Goal: Task Accomplishment & Management: Use online tool/utility

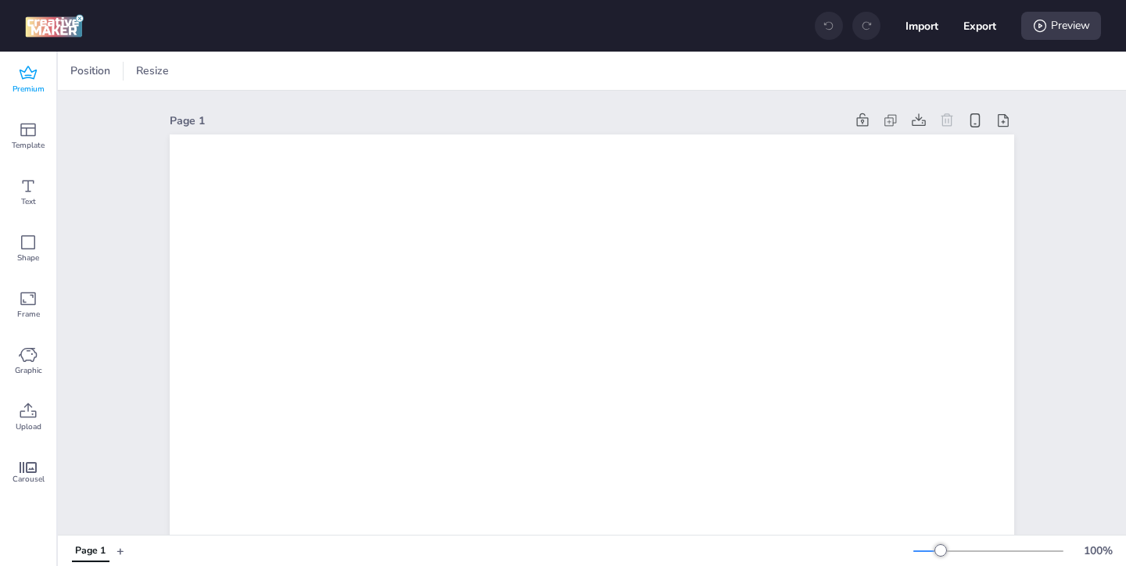
click at [20, 73] on icon at bounding box center [28, 72] width 17 height 13
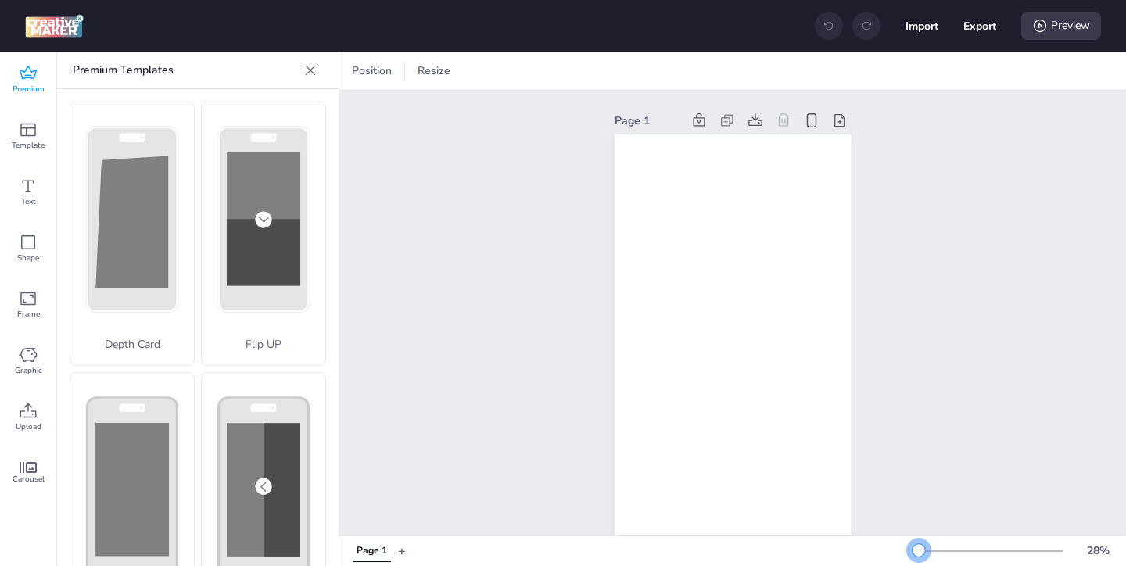
drag, startPoint x: 941, startPoint y: 547, endPoint x: 919, endPoint y: 549, distance: 21.9
click at [919, 549] on div at bounding box center [918, 550] width 13 height 13
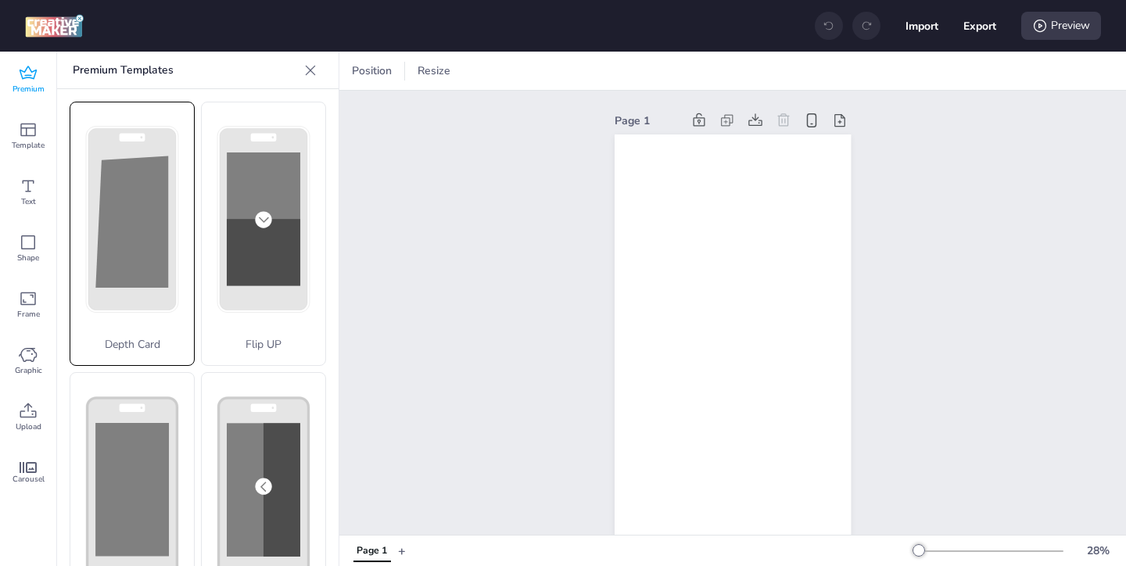
click at [145, 303] on div "Depth Card" at bounding box center [132, 234] width 125 height 264
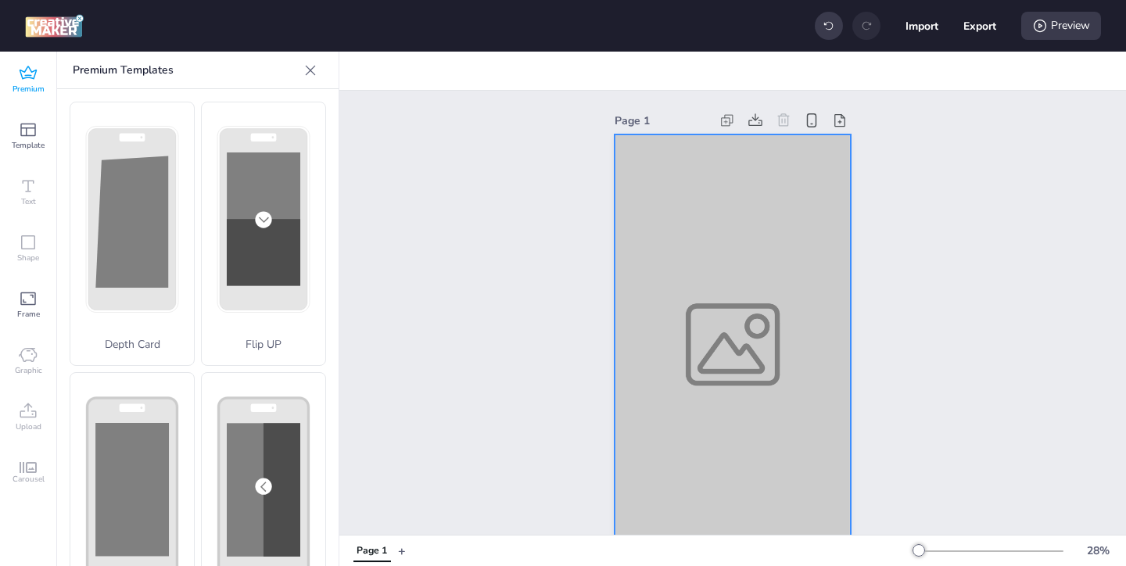
click at [674, 238] on div at bounding box center [733, 344] width 236 height 421
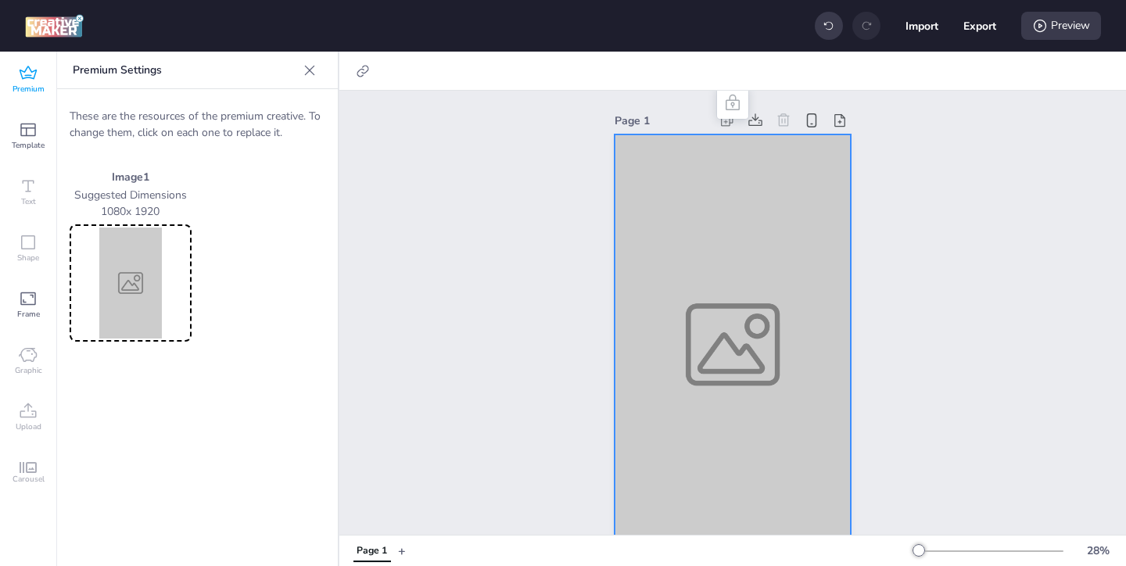
click at [143, 277] on img at bounding box center [131, 283] width 116 height 111
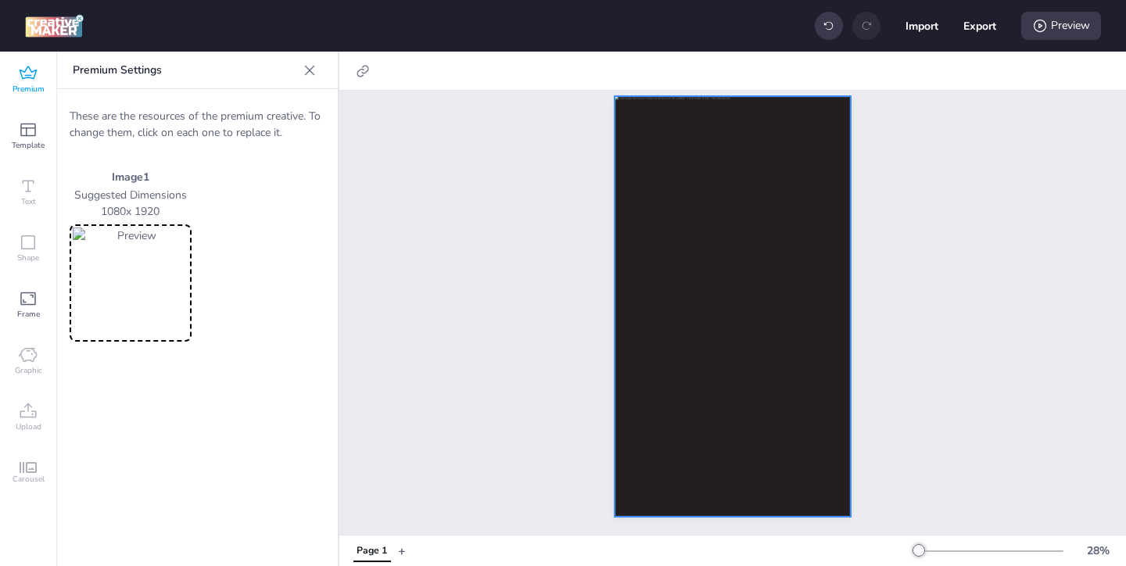
scroll to position [34, 0]
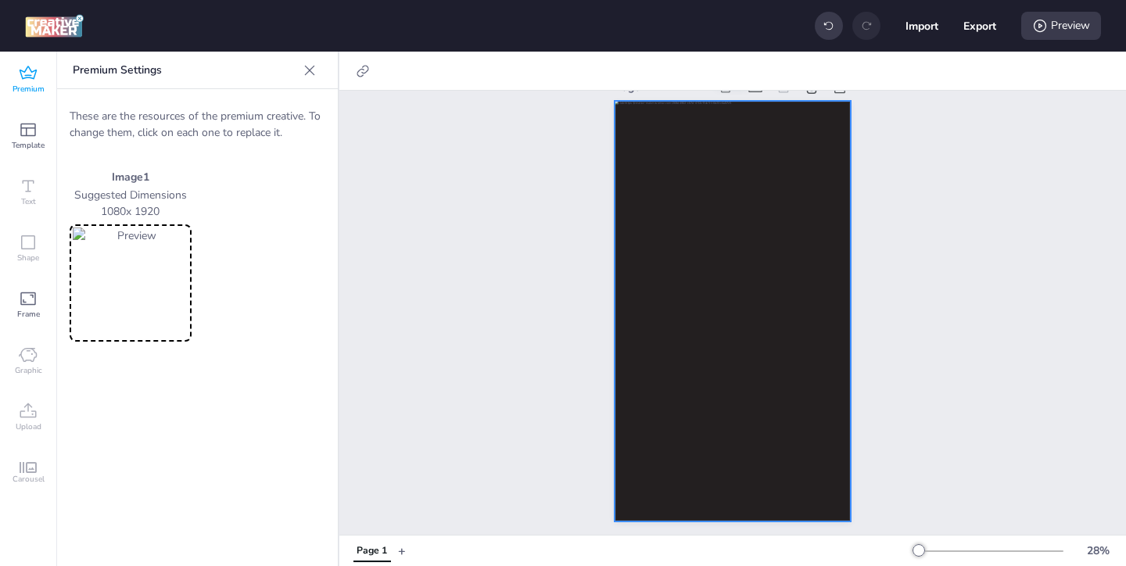
click at [618, 241] on div at bounding box center [733, 311] width 236 height 421
click at [359, 76] on icon at bounding box center [363, 71] width 12 height 12
click at [285, 113] on span "Activate hyperlink" at bounding box center [261, 110] width 87 height 16
click at [208, 113] on input "Activate hyperlink" at bounding box center [203, 117] width 10 height 10
checkbox input "true"
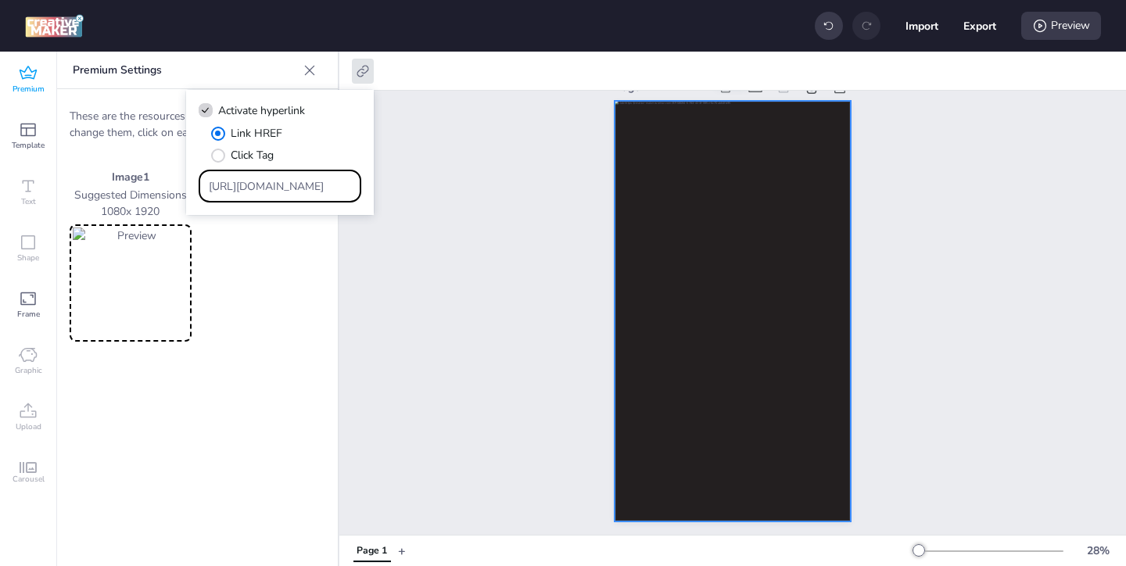
drag, startPoint x: 316, startPoint y: 186, endPoint x: 249, endPoint y: 142, distance: 80.0
click at [256, 149] on div "Link HREF Click Tag https://wortise.com" at bounding box center [280, 163] width 163 height 77
paste input "ww.lorealparis-centroamerica.com/cuidado-de-la-piel/revitalift/acido-hialuronic…"
type input "https://www.lorealparis-centroamerica.com/cuidado-de-la-piel/revitalift/acido-h…"
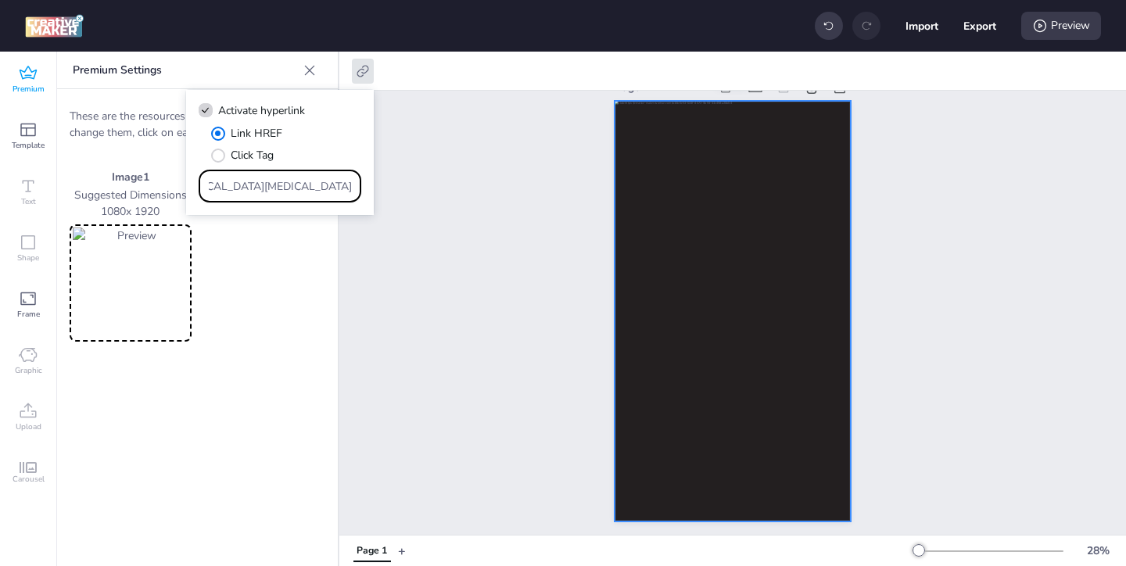
click at [454, 259] on div "Page 1" at bounding box center [732, 298] width 787 height 483
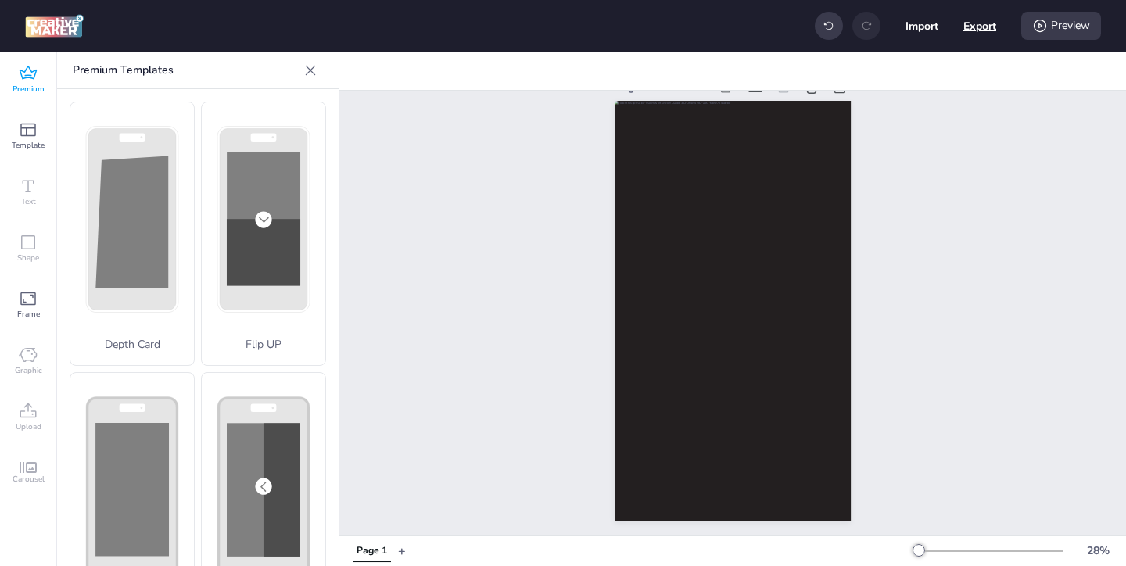
click at [981, 27] on button "Export" at bounding box center [979, 25] width 33 height 33
select select "html"
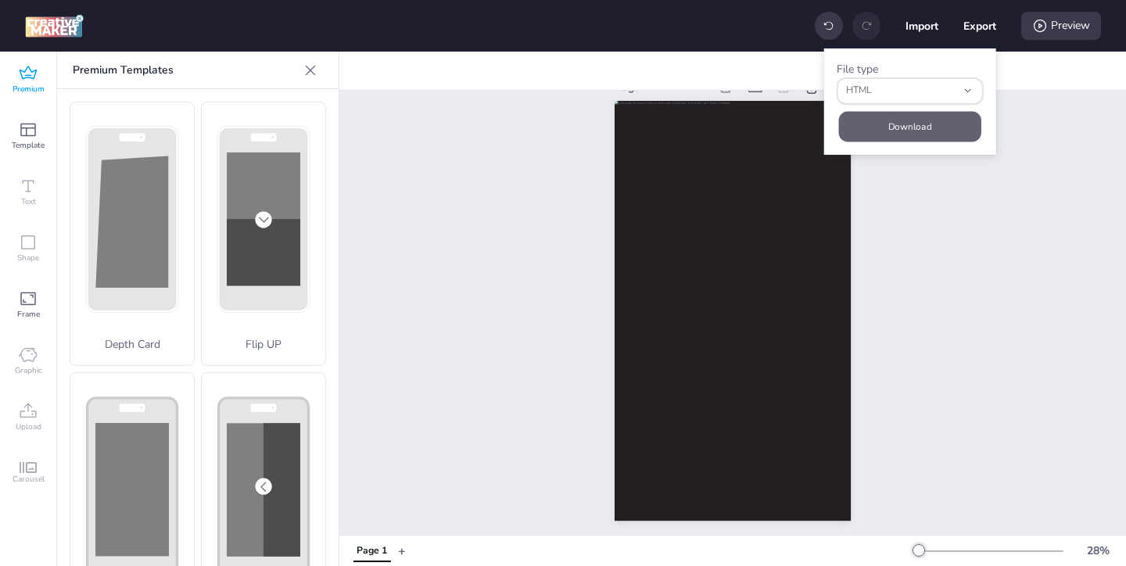
click at [881, 128] on button "Download" at bounding box center [910, 126] width 142 height 30
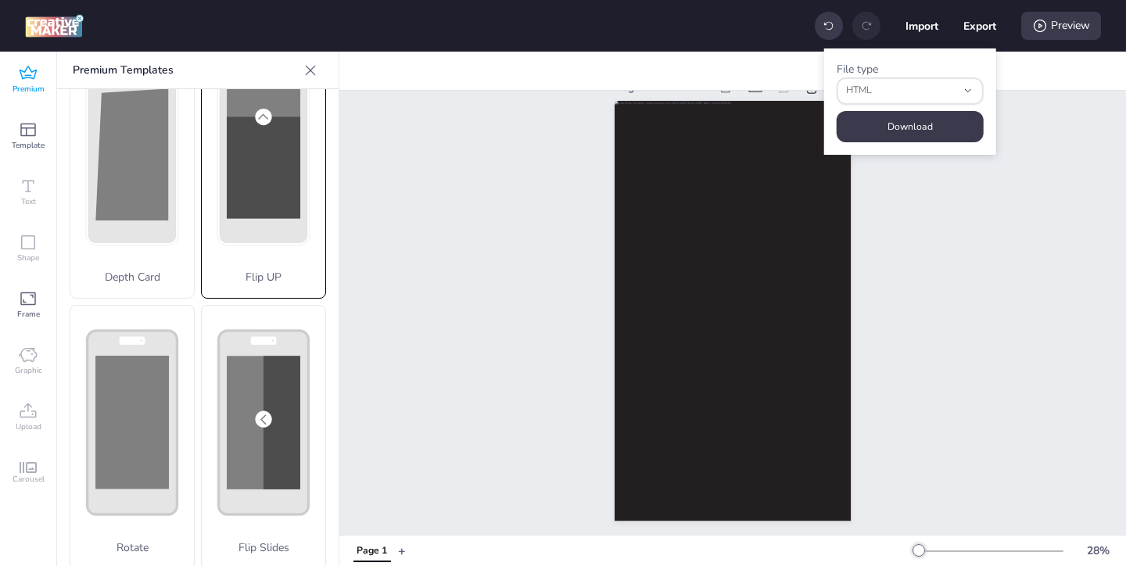
scroll to position [73, 0]
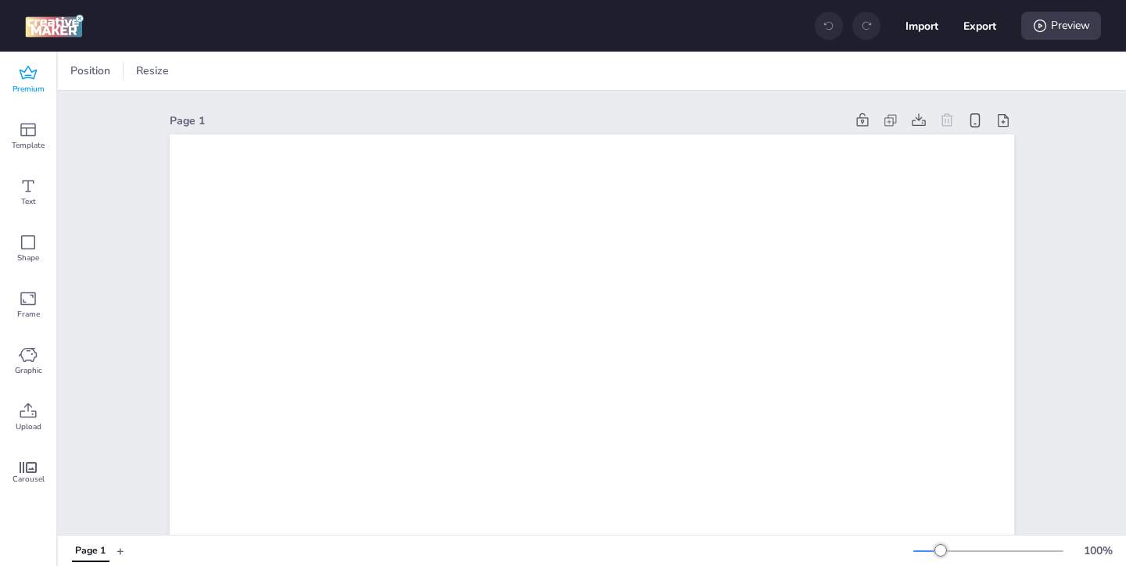
click at [34, 84] on span "Premium" at bounding box center [29, 89] width 32 height 13
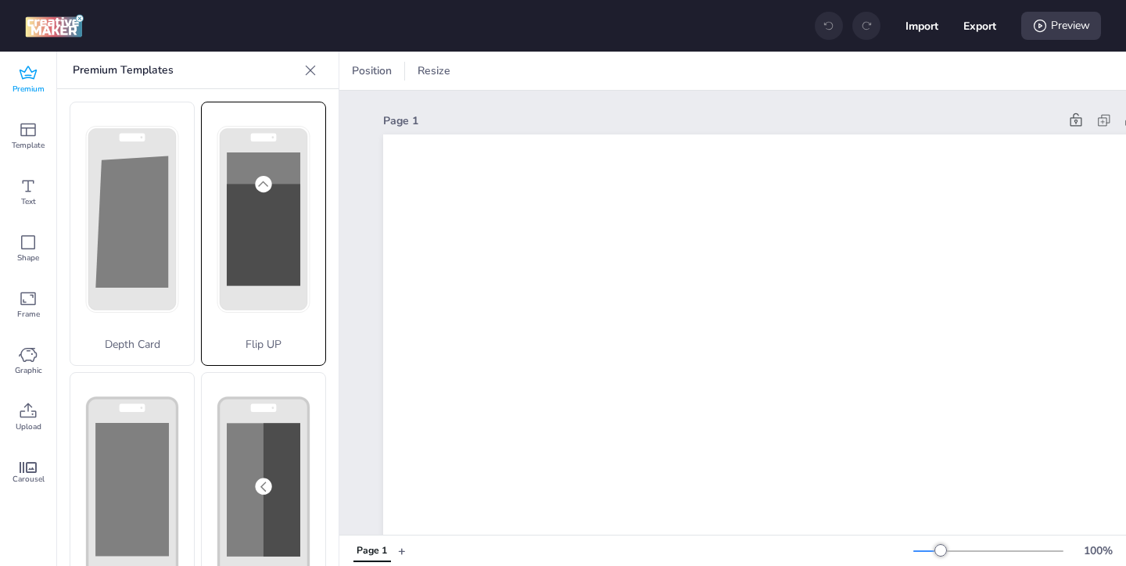
click at [220, 267] on rect at bounding box center [264, 219] width 90 height 184
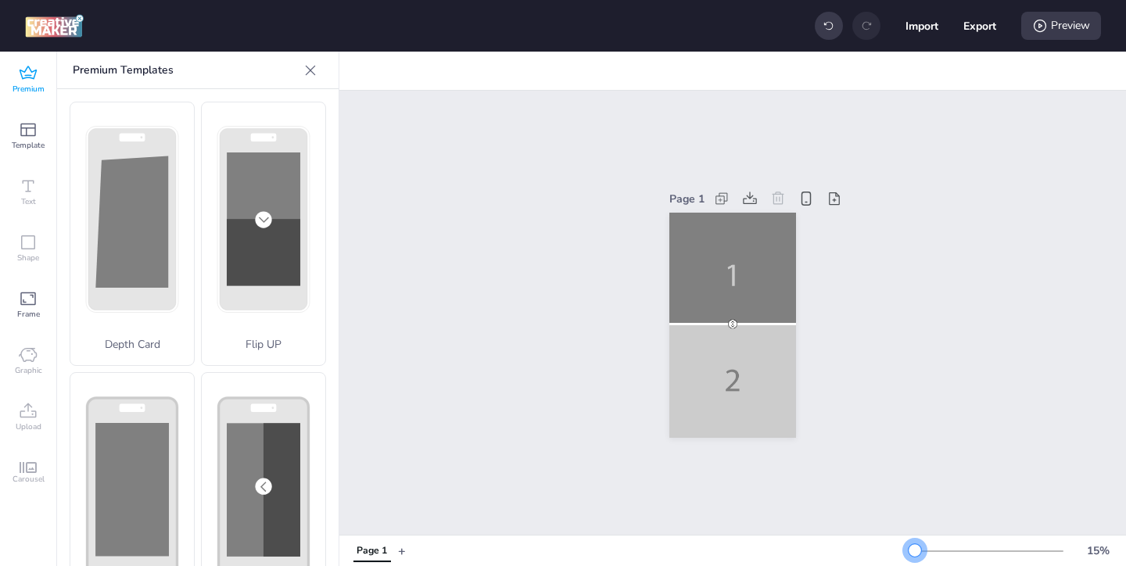
drag, startPoint x: 942, startPoint y: 550, endPoint x: 915, endPoint y: 551, distance: 27.4
click at [915, 551] on div at bounding box center [914, 550] width 13 height 13
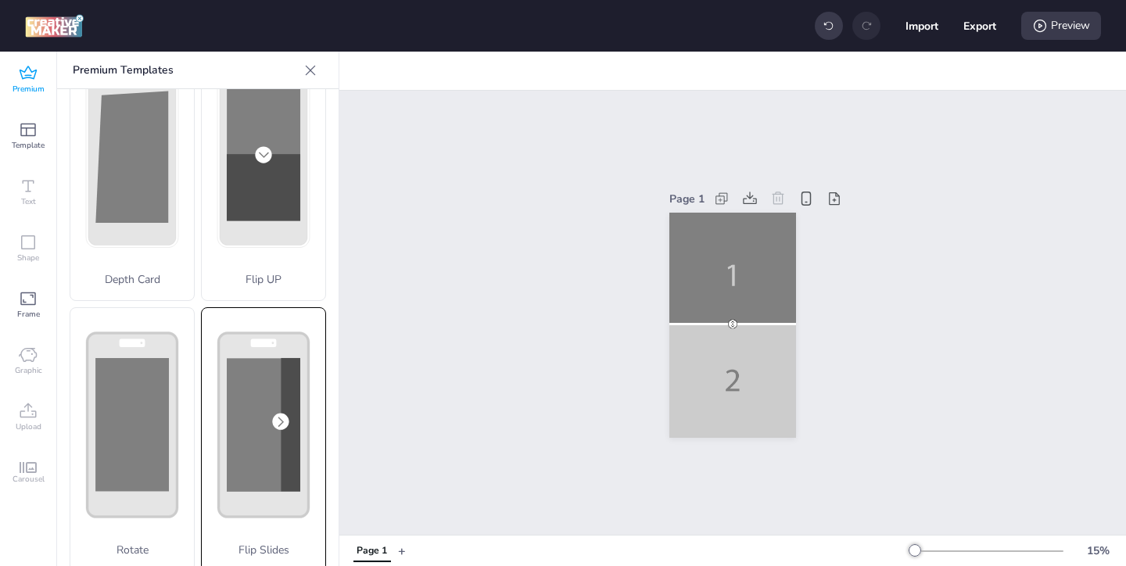
scroll to position [80, 0]
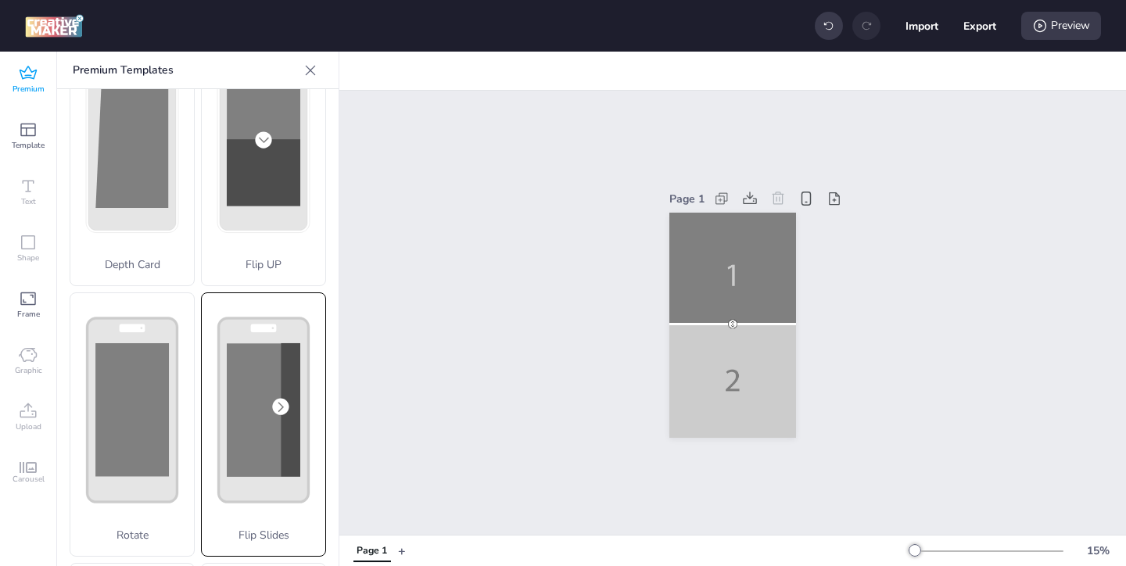
click at [272, 497] on rect at bounding box center [264, 410] width 90 height 184
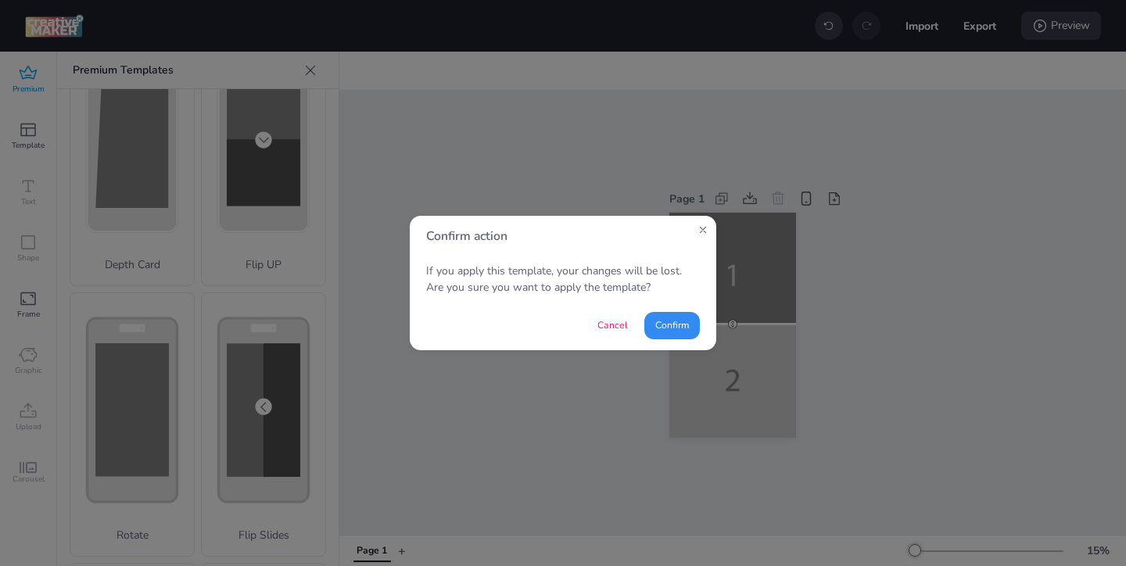
click at [668, 331] on button "Confirm" at bounding box center [672, 325] width 56 height 27
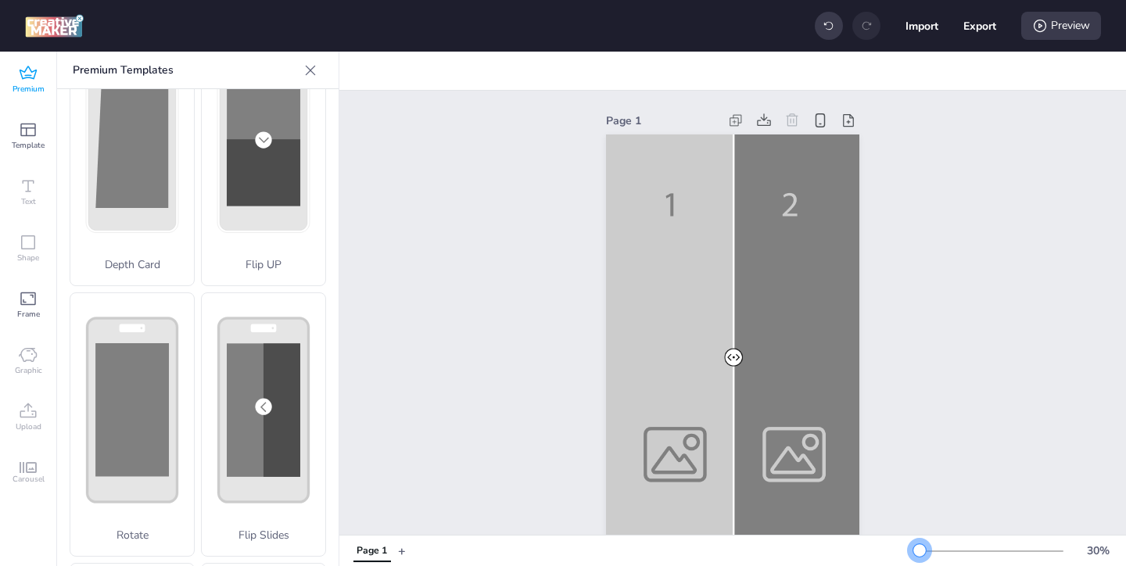
click at [919, 550] on div at bounding box center [919, 550] width 13 height 13
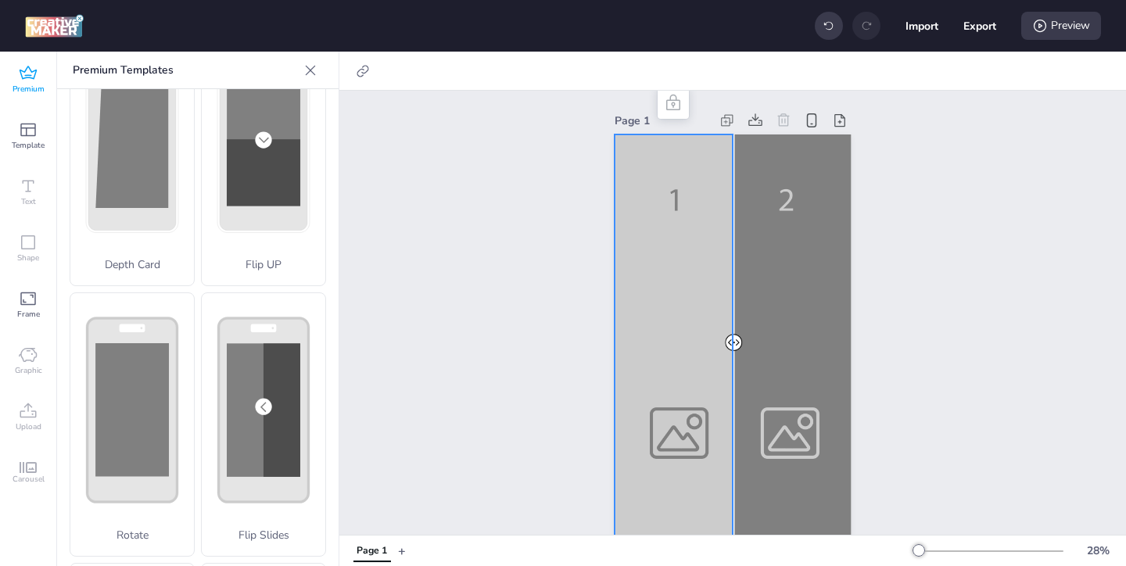
click at [647, 452] on div at bounding box center [733, 344] width 236 height 421
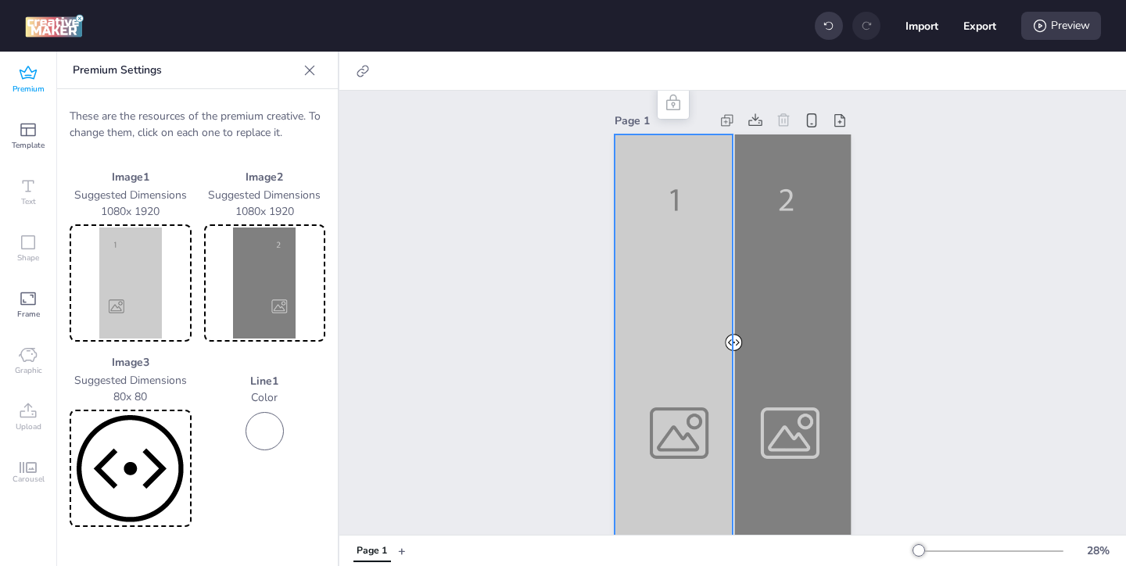
click at [134, 274] on img at bounding box center [131, 283] width 116 height 111
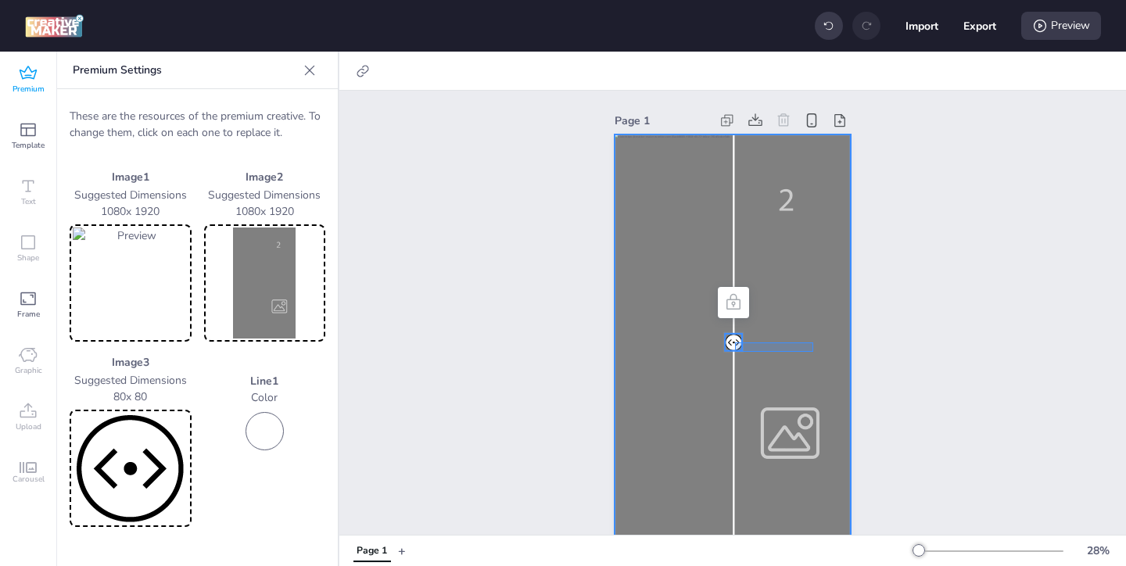
drag, startPoint x: 735, startPoint y: 342, endPoint x: 813, endPoint y: 353, distance: 78.8
click at [813, 134] on div at bounding box center [733, 134] width 236 height 0
click at [804, 352] on div at bounding box center [733, 344] width 236 height 421
click at [256, 303] on img at bounding box center [265, 283] width 116 height 111
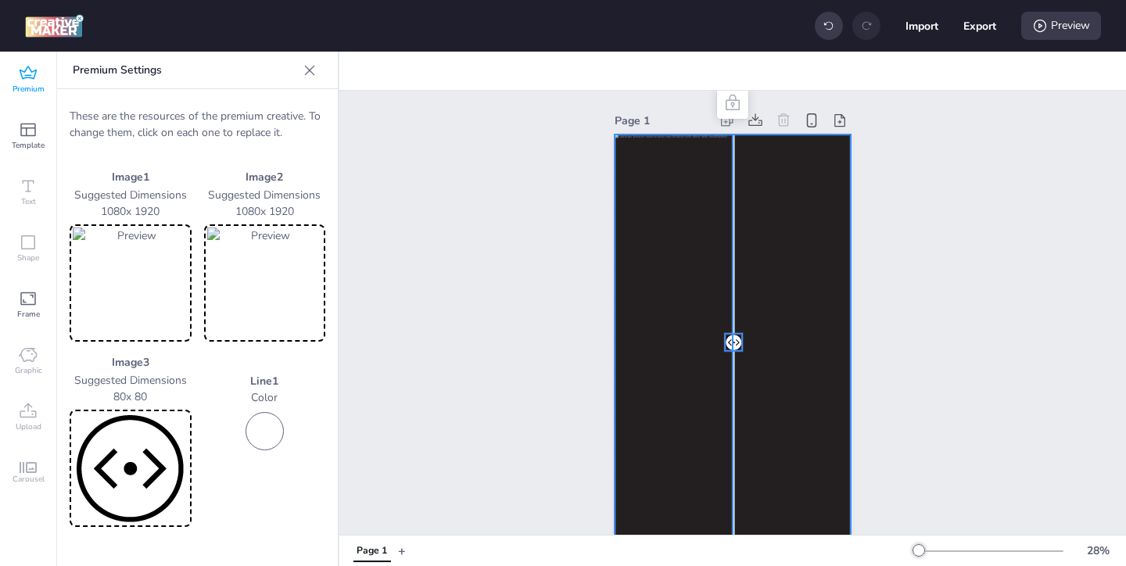
click at [660, 196] on div at bounding box center [733, 344] width 236 height 421
click at [358, 72] on icon at bounding box center [363, 71] width 16 height 16
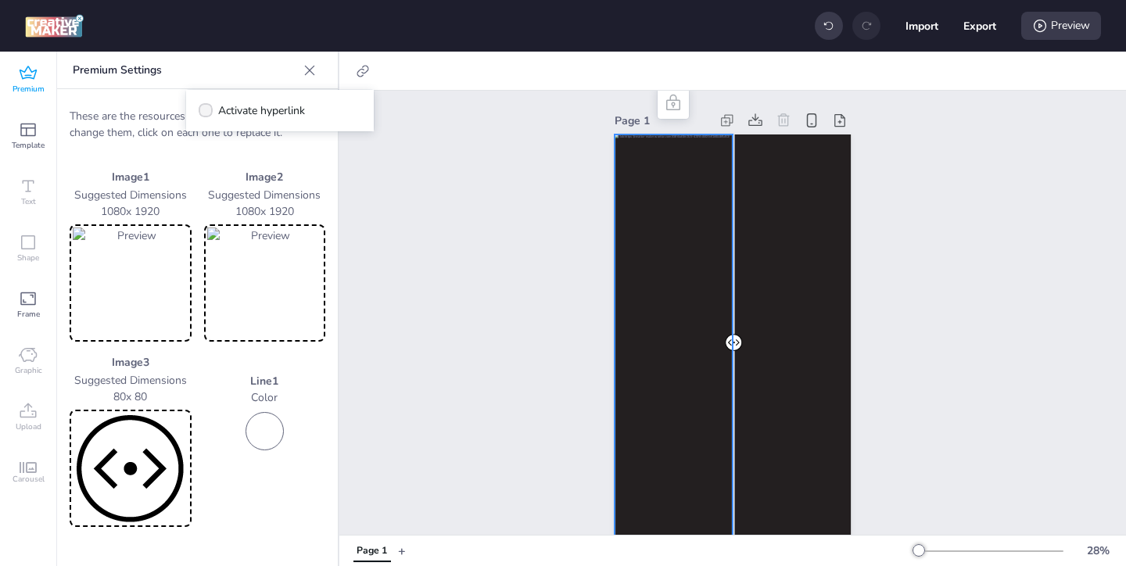
click at [288, 107] on span "Activate hyperlink" at bounding box center [261, 110] width 87 height 16
click at [208, 112] on input "Activate hyperlink" at bounding box center [203, 117] width 10 height 10
checkbox input "true"
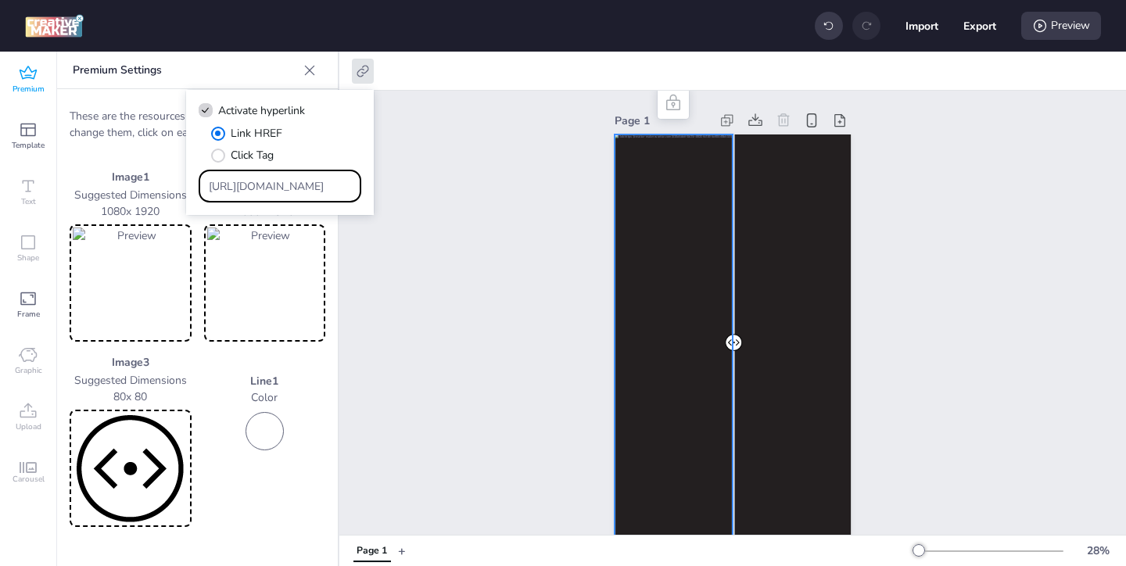
drag, startPoint x: 331, startPoint y: 181, endPoint x: 283, endPoint y: 145, distance: 59.7
click at [284, 146] on div "Link HREF Click Tag https://wortise.com" at bounding box center [280, 163] width 163 height 77
paste input "ww.lorealparis-centroamerica.com/cuidado-de-la-piel/revitalift/acido-hialuronic…"
type input "https://www.lorealparis-centroamerica.com/cuidado-de-la-piel/revitalift/acido-h…"
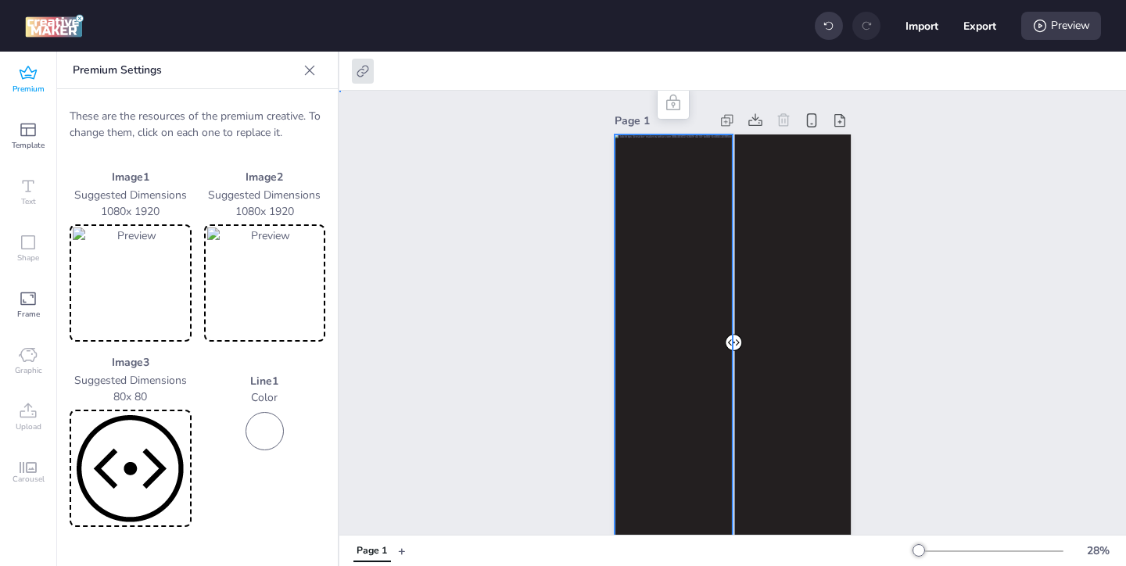
click at [467, 267] on div "Page 1" at bounding box center [732, 332] width 787 height 483
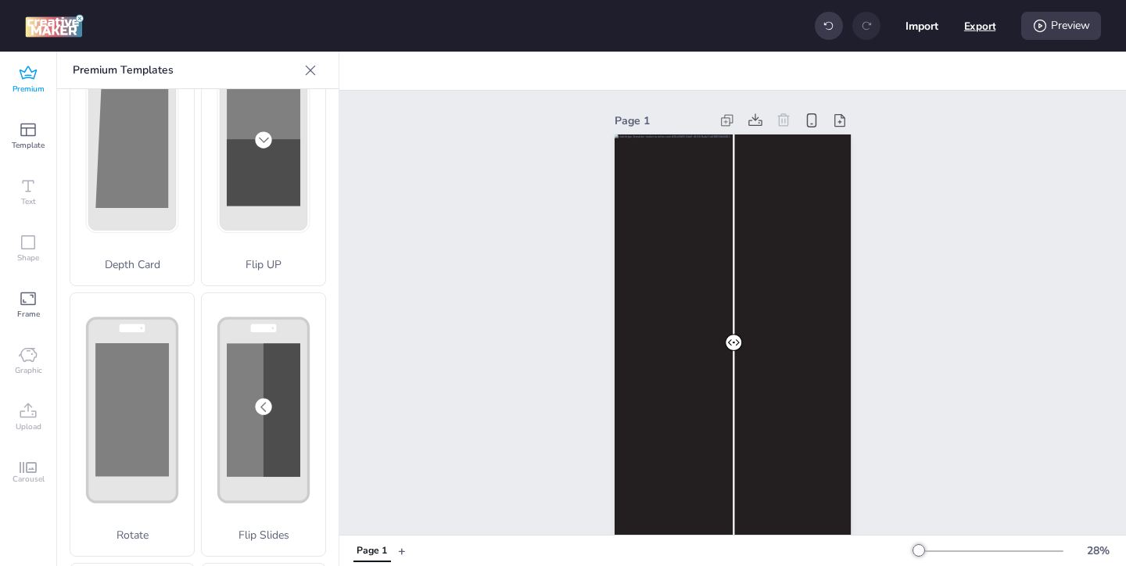
click at [983, 27] on button "Export" at bounding box center [980, 26] width 32 height 32
select select "html"
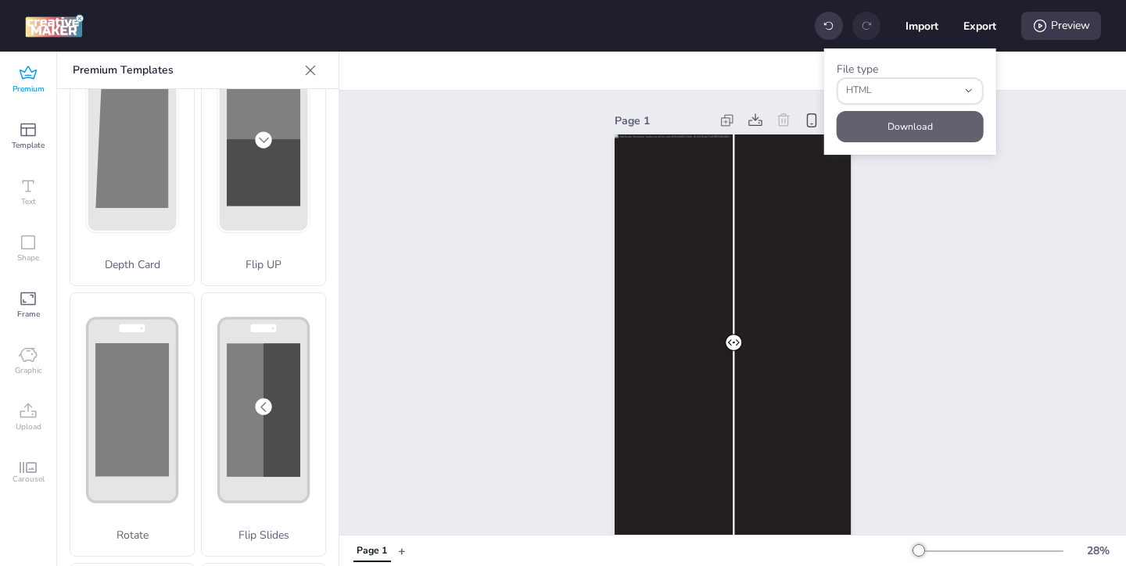
click at [942, 131] on button "Download" at bounding box center [910, 126] width 147 height 31
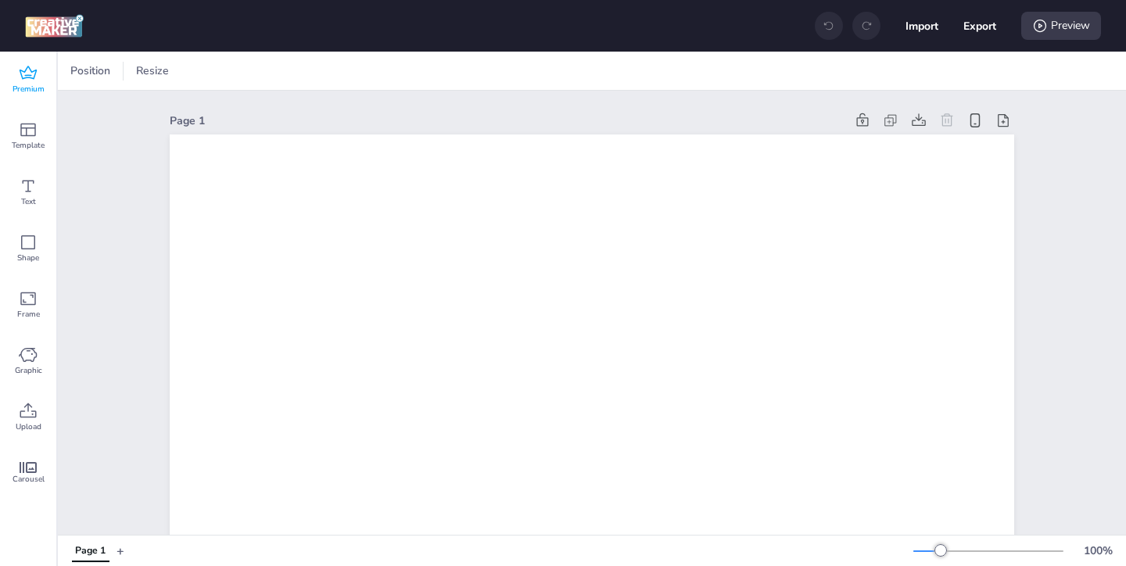
click at [28, 86] on span "Premium" at bounding box center [29, 89] width 32 height 13
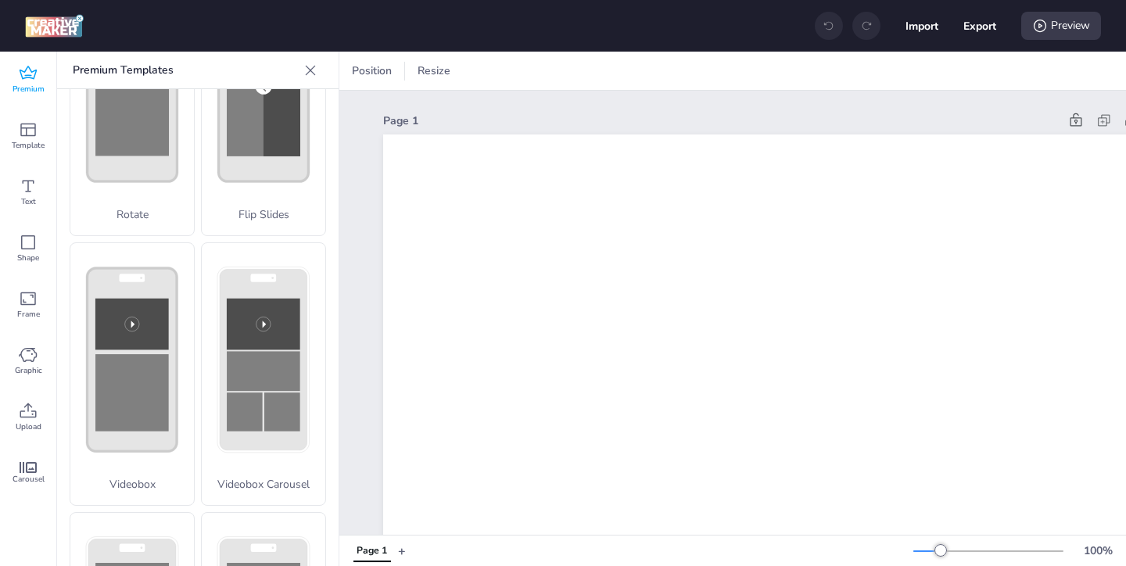
scroll to position [427, 0]
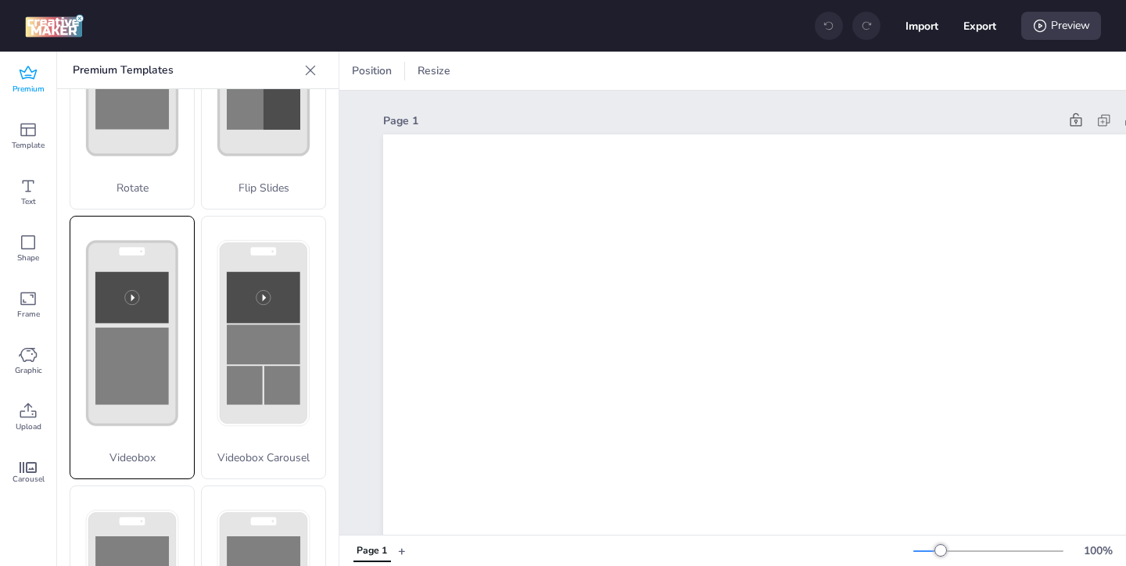
click at [142, 385] on rect at bounding box center [131, 366] width 73 height 77
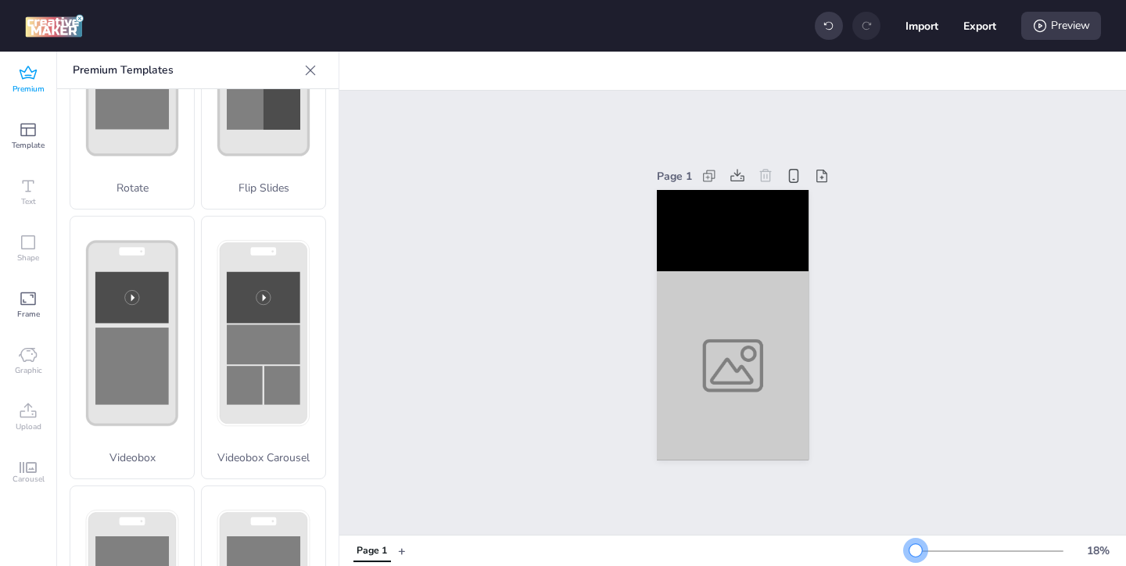
drag, startPoint x: 941, startPoint y: 548, endPoint x: 916, endPoint y: 549, distance: 25.8
click at [916, 549] on div at bounding box center [915, 550] width 13 height 13
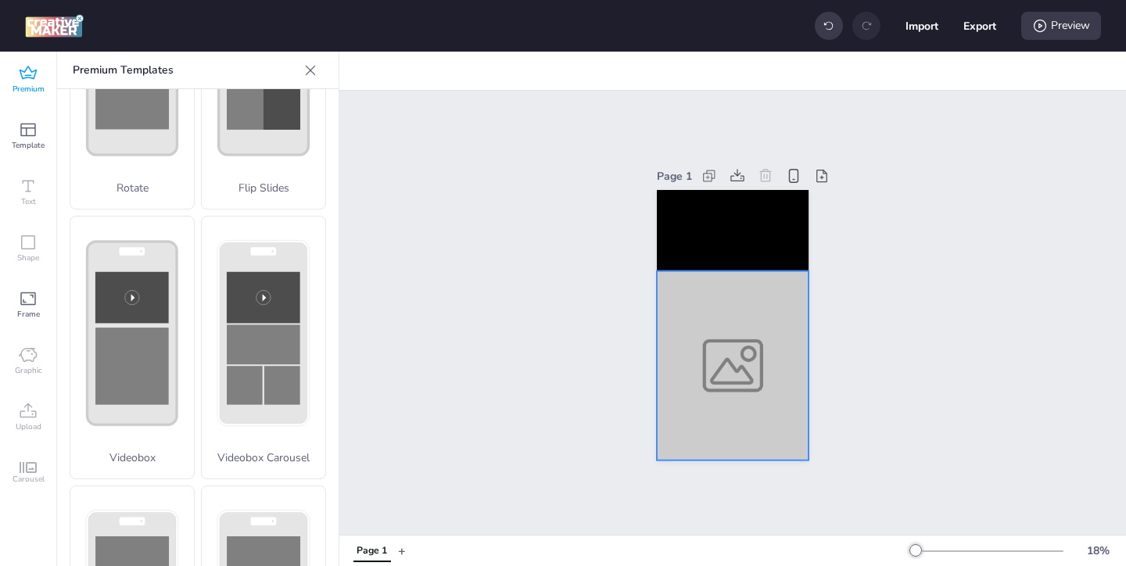
click at [713, 367] on div at bounding box center [733, 365] width 152 height 189
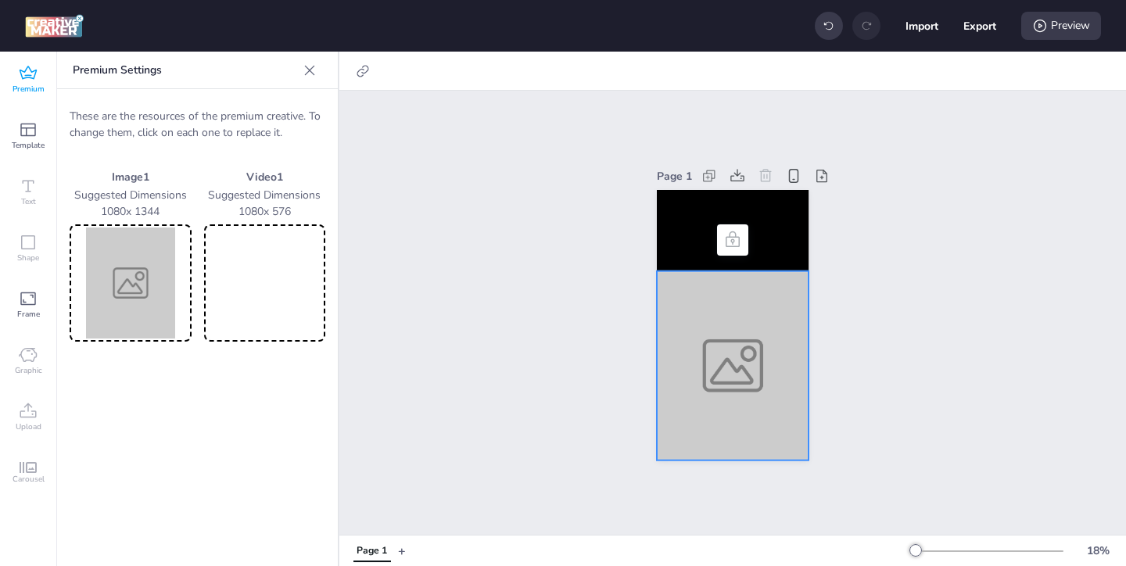
click at [119, 297] on img at bounding box center [131, 283] width 116 height 111
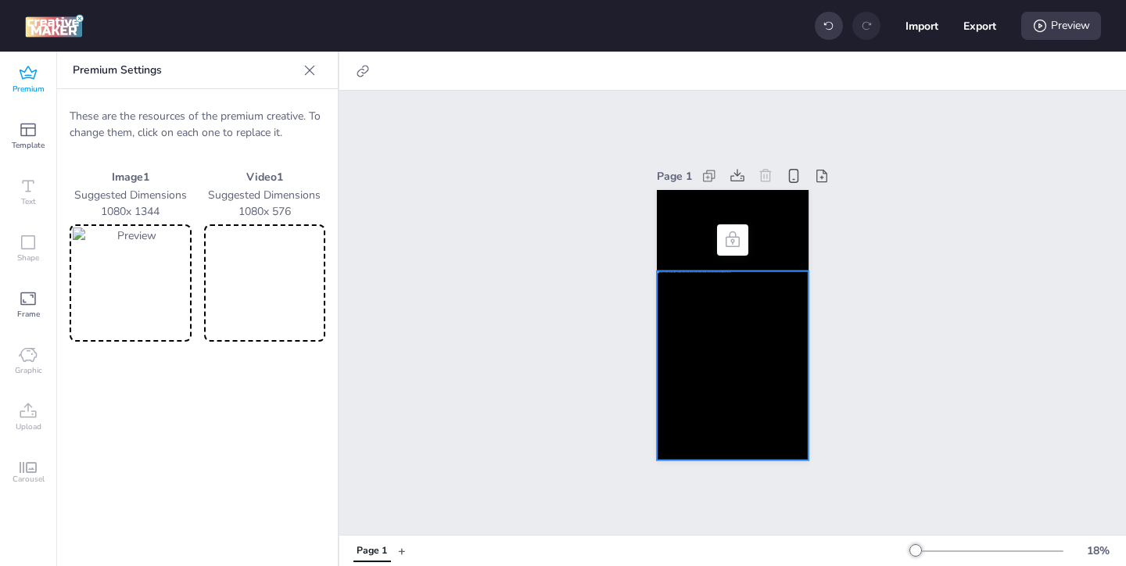
click at [299, 304] on video at bounding box center [265, 283] width 116 height 111
click at [305, 283] on video at bounding box center [265, 283] width 116 height 111
click at [669, 292] on div at bounding box center [733, 365] width 152 height 189
click at [694, 317] on div at bounding box center [733, 365] width 152 height 189
click at [756, 395] on div at bounding box center [733, 365] width 152 height 189
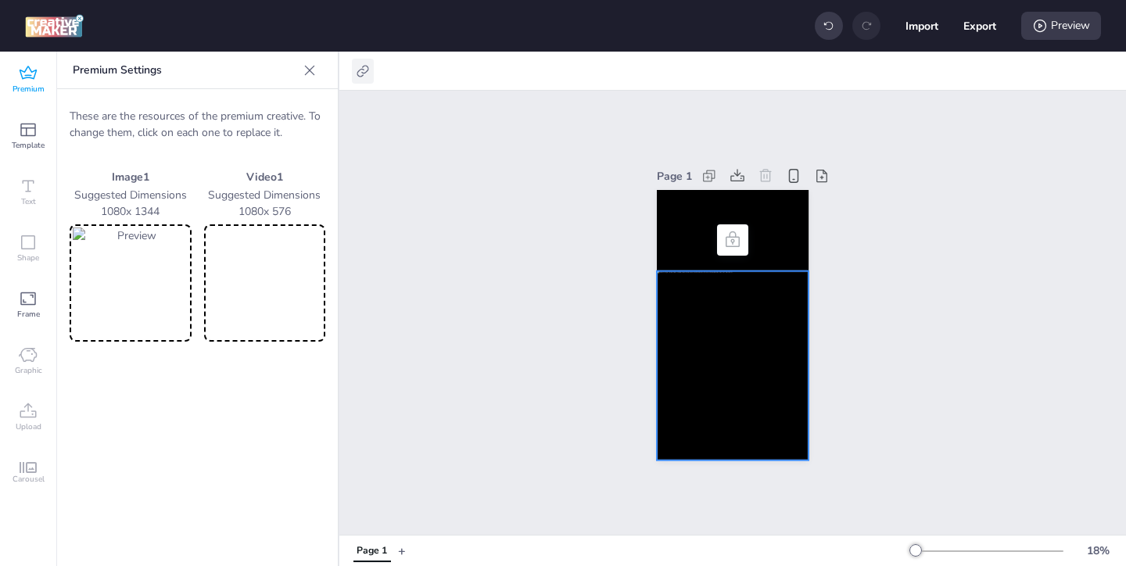
click at [358, 73] on icon at bounding box center [363, 71] width 16 height 16
click at [298, 113] on span "Activate hyperlink" at bounding box center [261, 110] width 87 height 16
click at [208, 113] on input "Activate hyperlink" at bounding box center [203, 117] width 10 height 10
checkbox input "true"
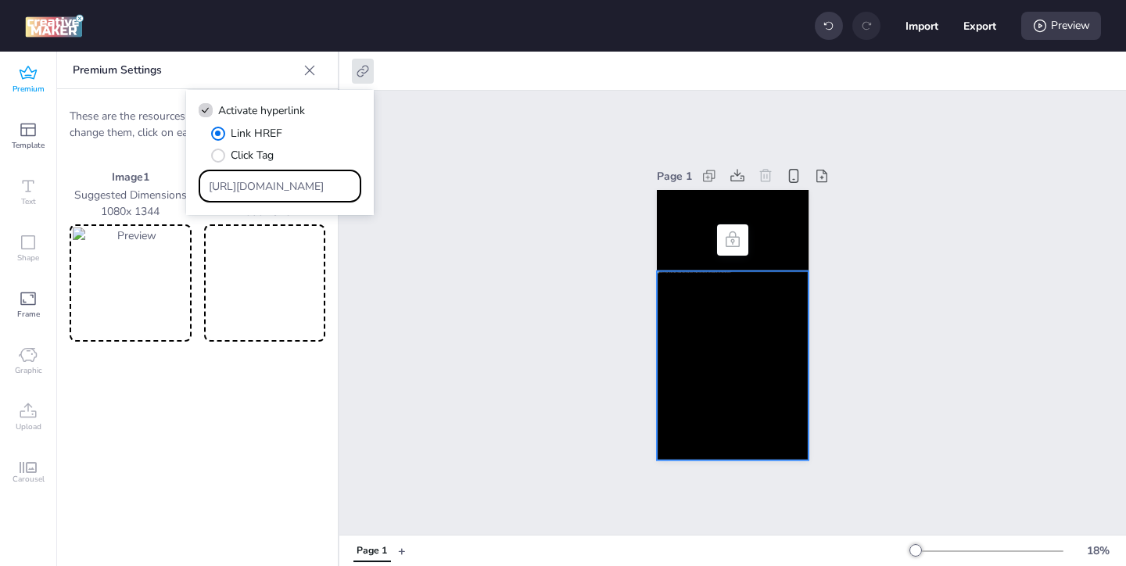
drag, startPoint x: 310, startPoint y: 186, endPoint x: 256, endPoint y: 149, distance: 65.7
click at [257, 150] on div "Link HREF Click Tag https://wortise.com" at bounding box center [280, 163] width 163 height 77
paste input "ww.lorealparis-centroamerica.com/cuidado-de-la-piel/revitalift/acido-hialuronic…"
type input "https://www.lorealparis-centroamerica.com/cuidado-de-la-piel/revitalift/acido-h…"
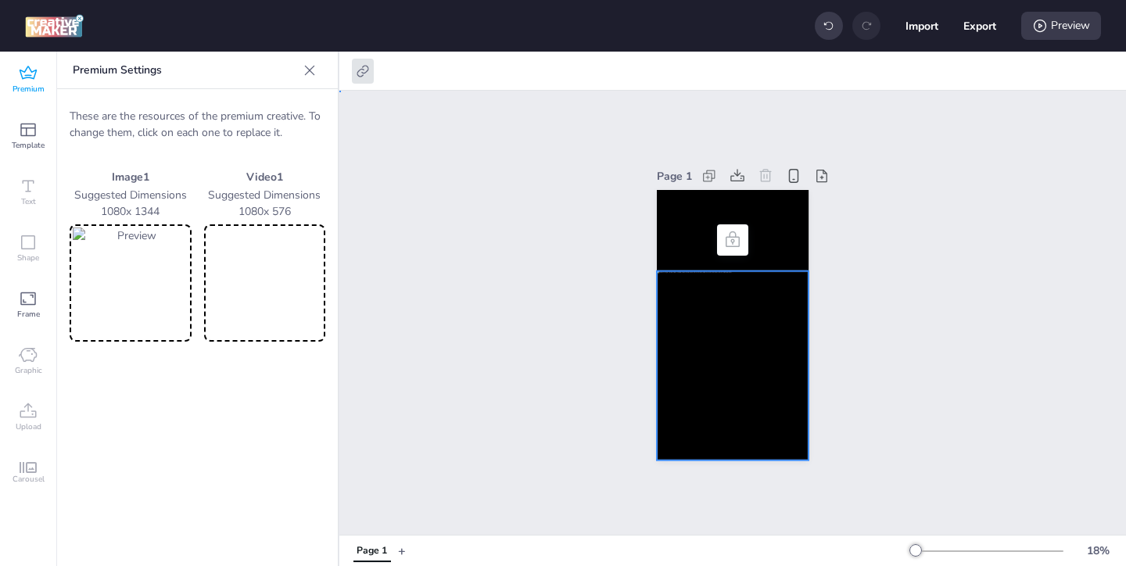
click at [543, 310] on div "Page 1" at bounding box center [732, 313] width 787 height 444
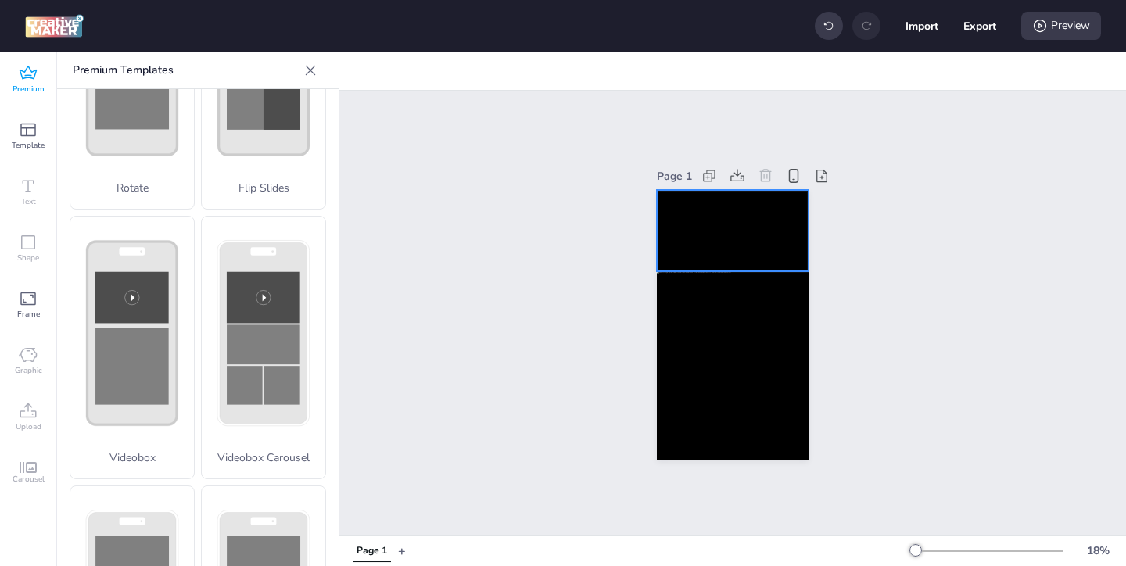
click at [692, 249] on video at bounding box center [733, 230] width 152 height 81
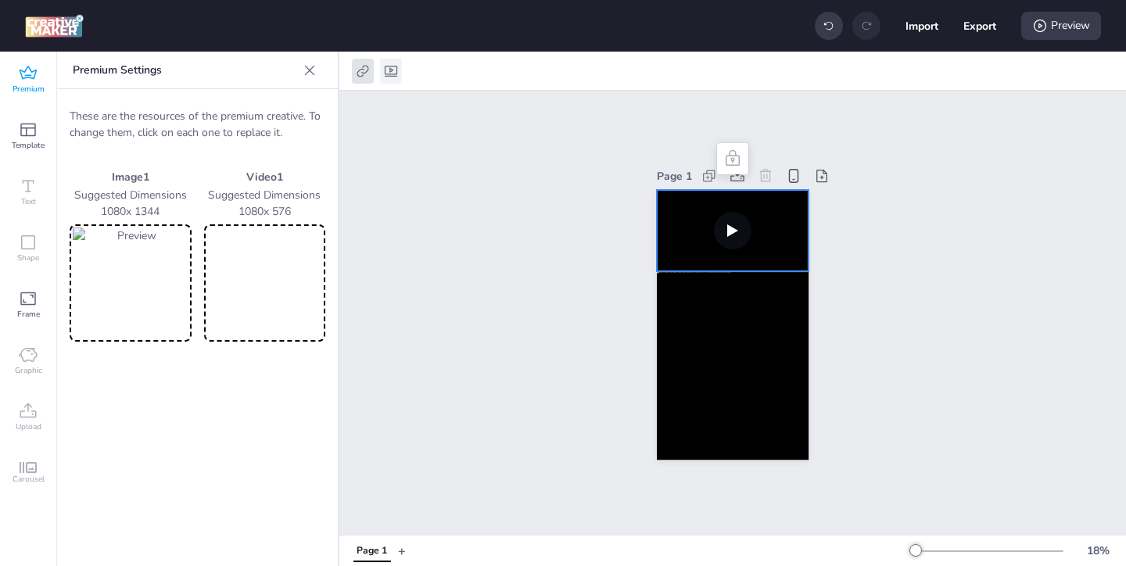
click at [389, 71] on icon at bounding box center [391, 71] width 16 height 16
select select "contain"
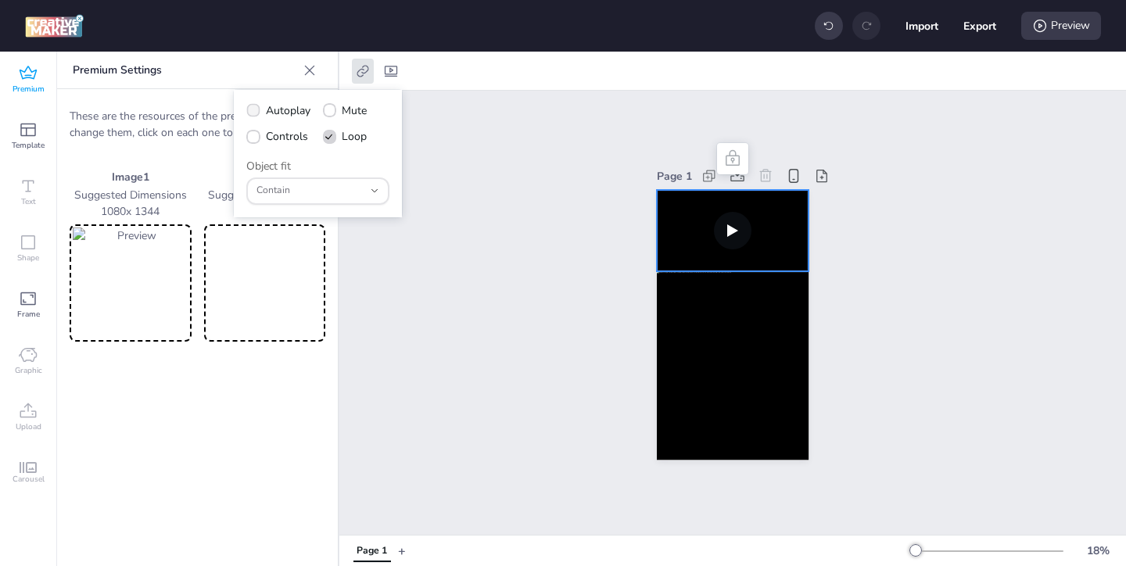
click at [256, 110] on icon at bounding box center [253, 110] width 10 height 8
click at [256, 112] on input "Autoplay" at bounding box center [250, 117] width 10 height 10
checkbox input "true"
click at [251, 142] on span at bounding box center [252, 136] width 13 height 13
click at [251, 142] on input "Controls" at bounding box center [250, 143] width 10 height 10
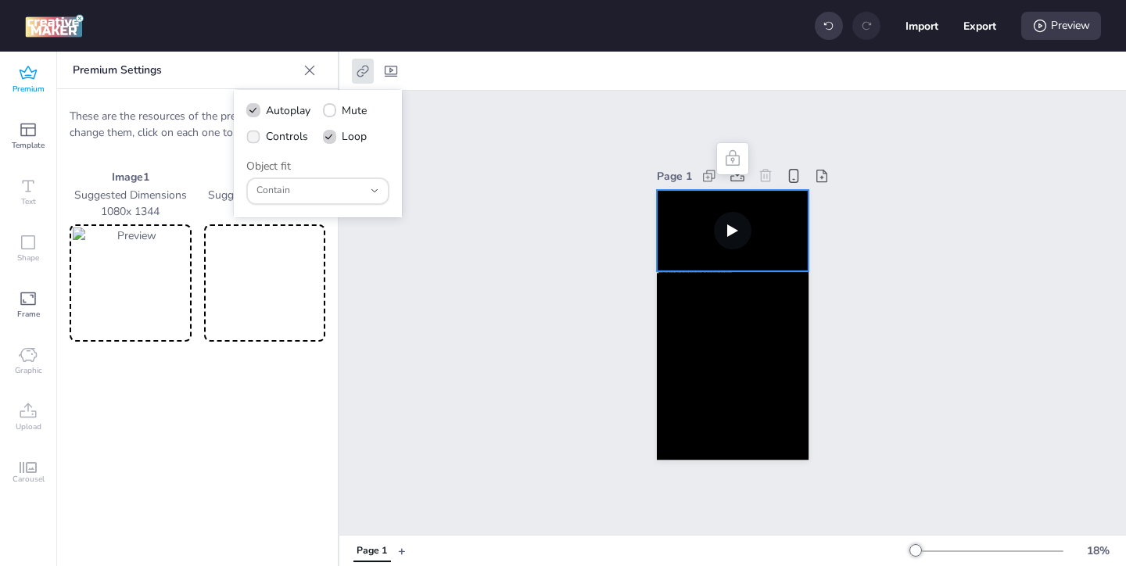
checkbox input "true"
click at [982, 26] on button "Export" at bounding box center [980, 26] width 32 height 32
select select "html"
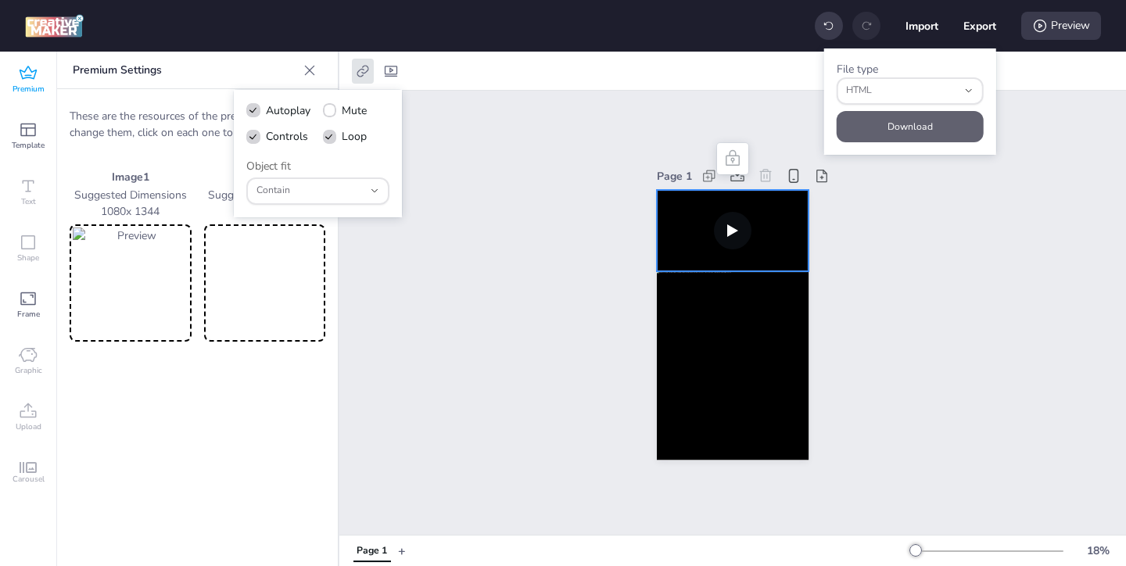
click at [908, 123] on button "Download" at bounding box center [910, 126] width 147 height 31
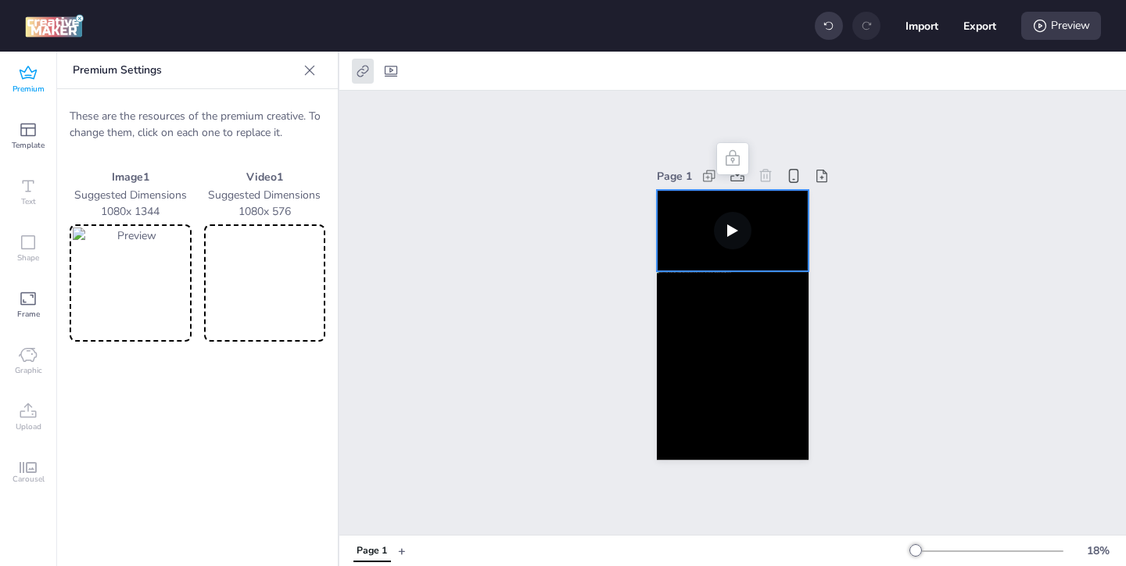
click at [34, 81] on icon at bounding box center [28, 73] width 19 height 19
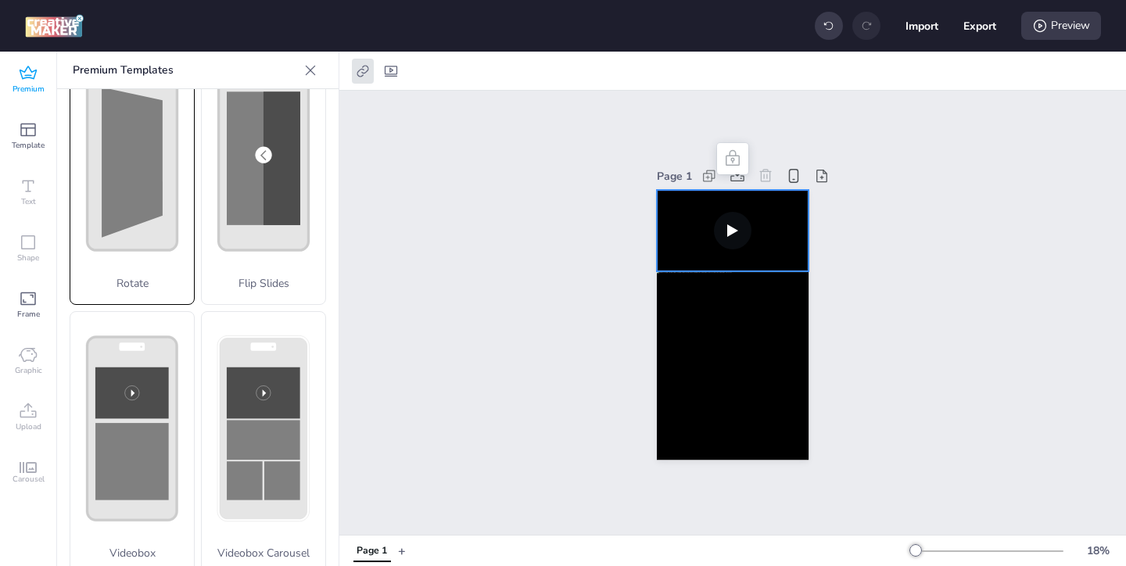
scroll to position [331, 0]
click at [157, 199] on polygon at bounding box center [132, 163] width 61 height 150
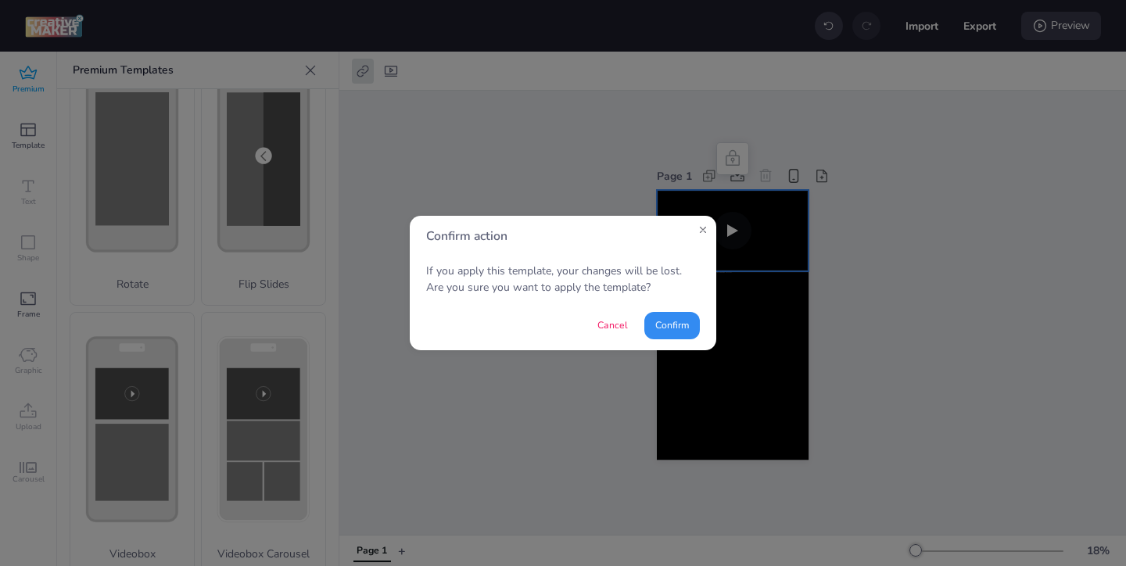
click at [658, 330] on button "Confirm" at bounding box center [672, 325] width 56 height 27
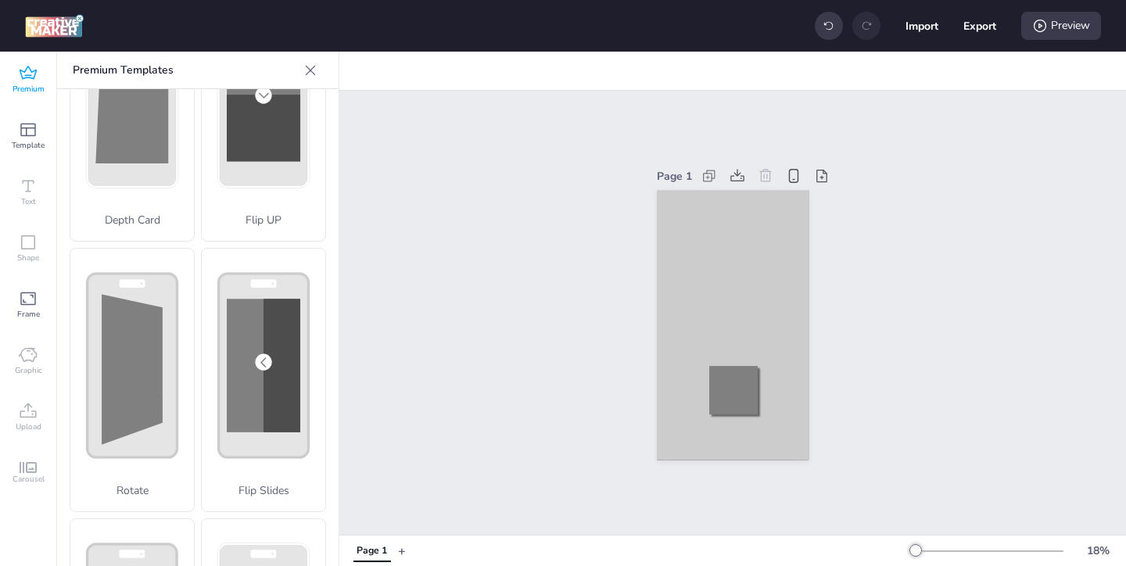
scroll to position [133, 0]
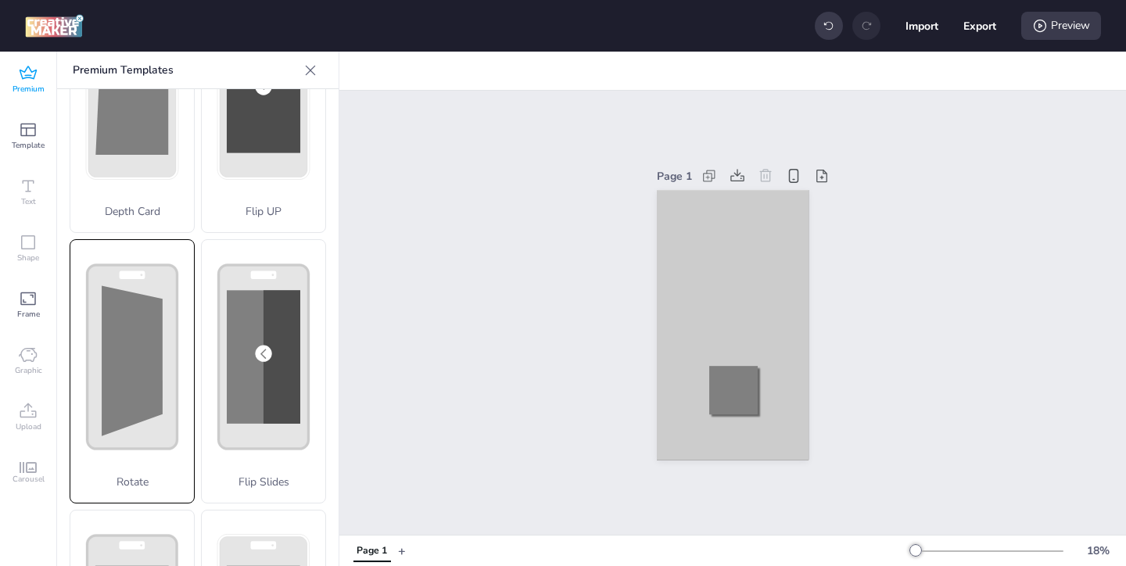
click at [158, 384] on div "Rotate" at bounding box center [132, 371] width 125 height 264
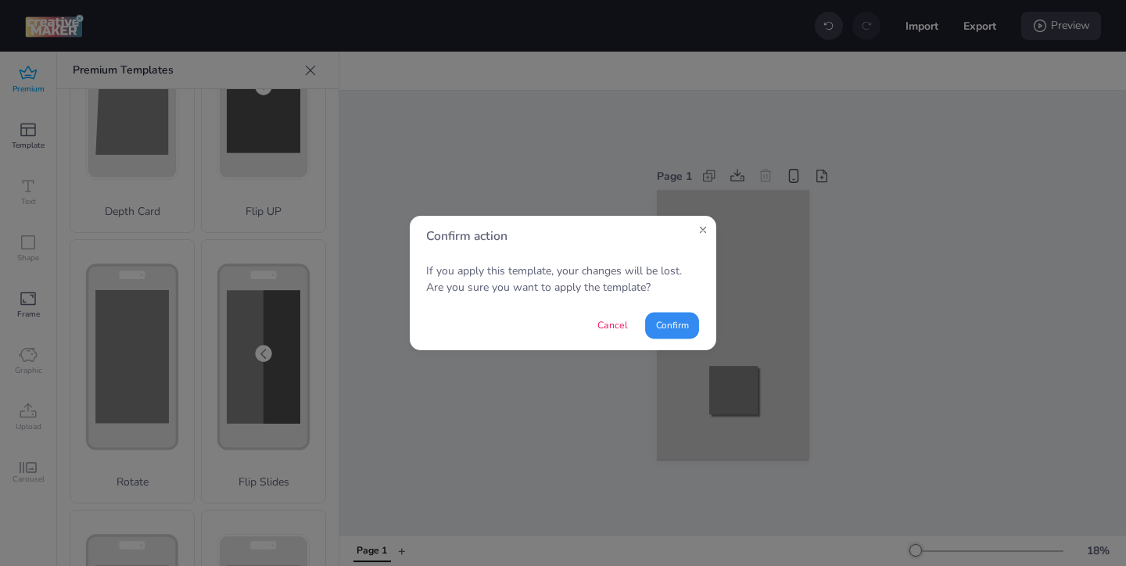
click at [665, 322] on button "Confirm" at bounding box center [672, 325] width 54 height 27
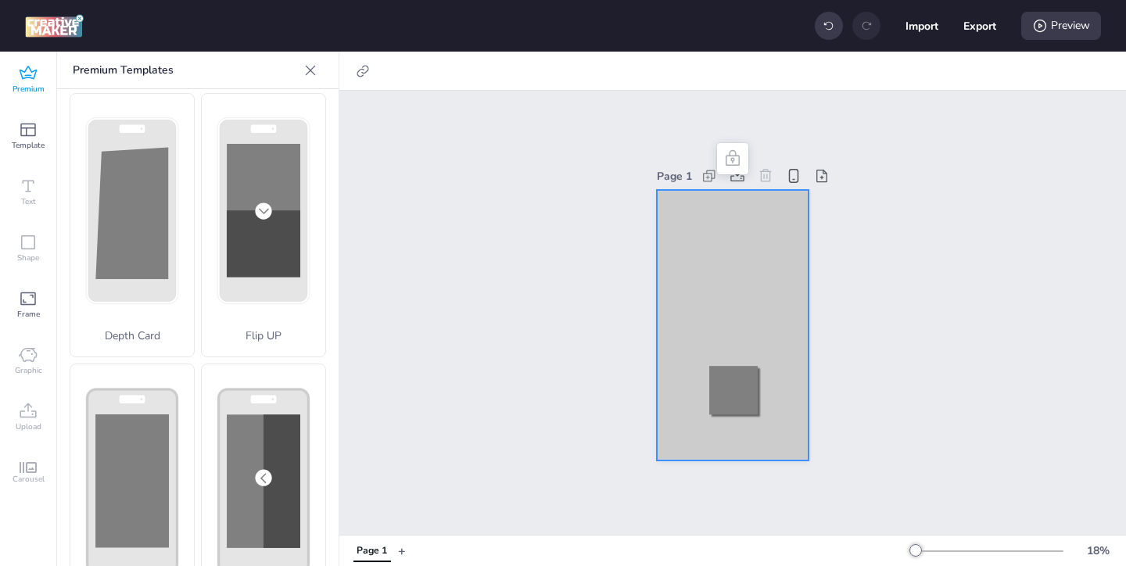
scroll to position [0, 0]
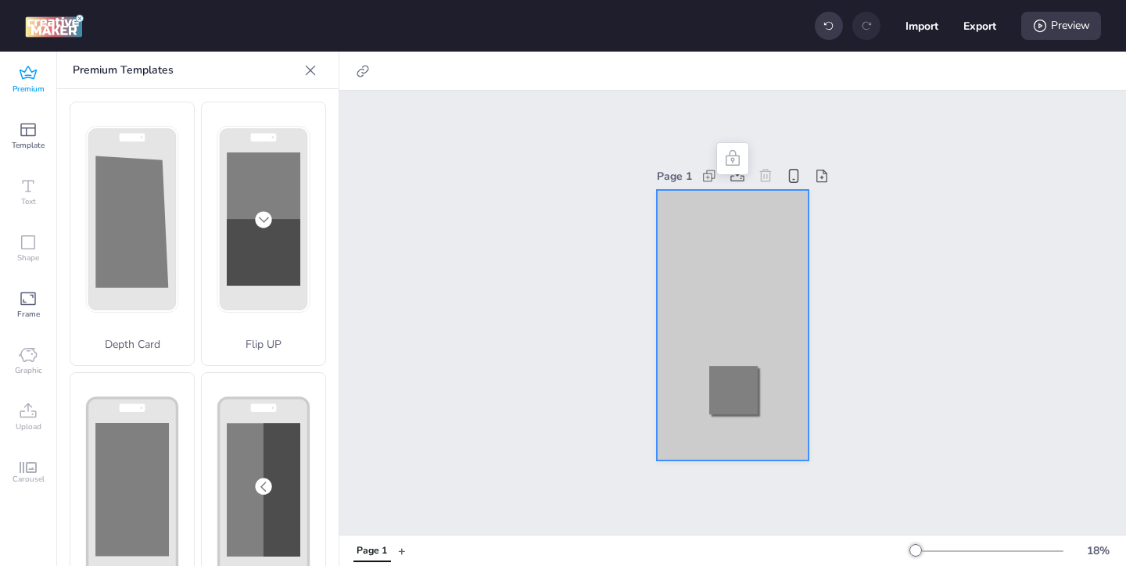
click at [156, 284] on div "Depth Card" at bounding box center [132, 234] width 125 height 264
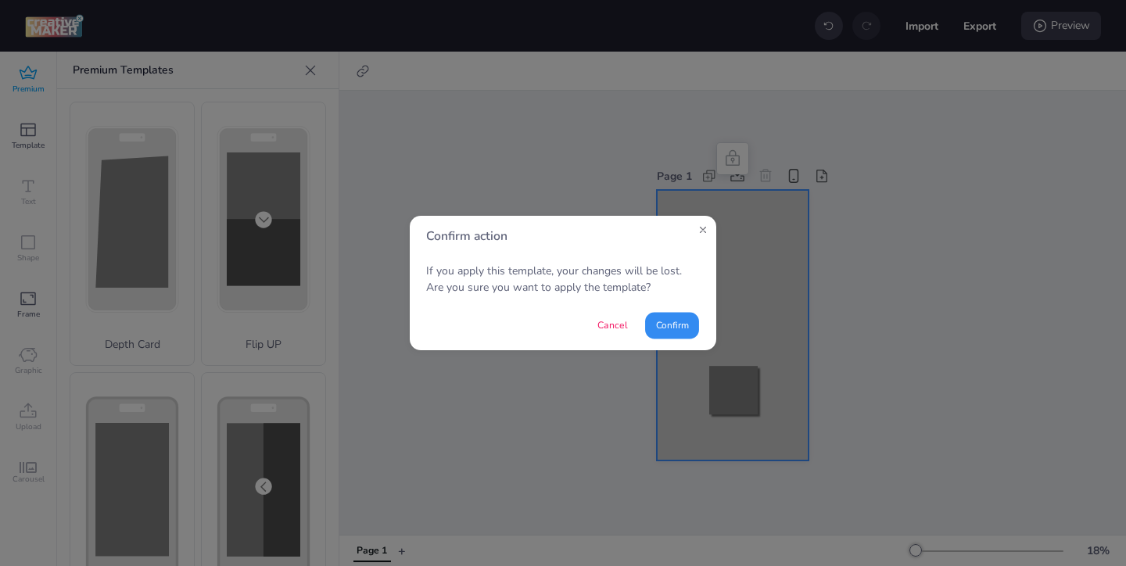
click at [676, 328] on button "Confirm" at bounding box center [672, 325] width 54 height 27
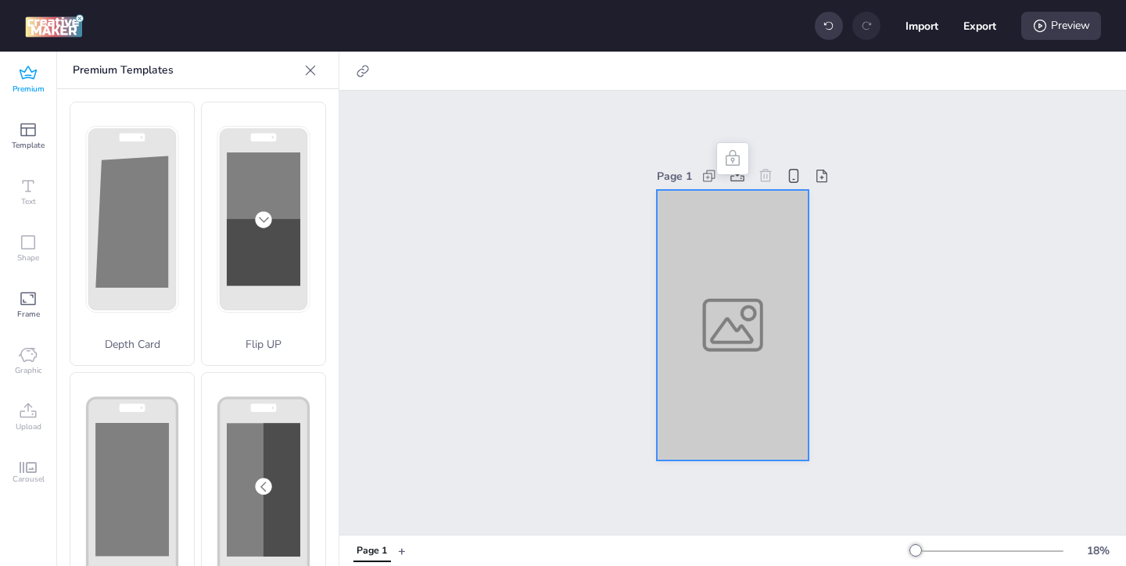
click at [682, 245] on div at bounding box center [733, 325] width 152 height 271
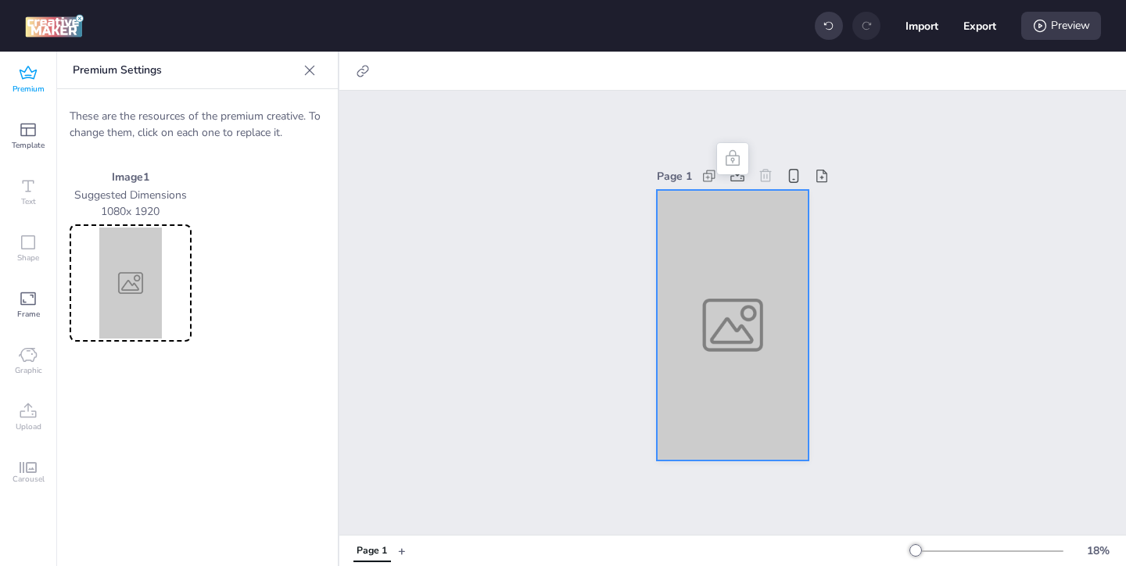
click at [313, 75] on icon at bounding box center [310, 71] width 16 height 16
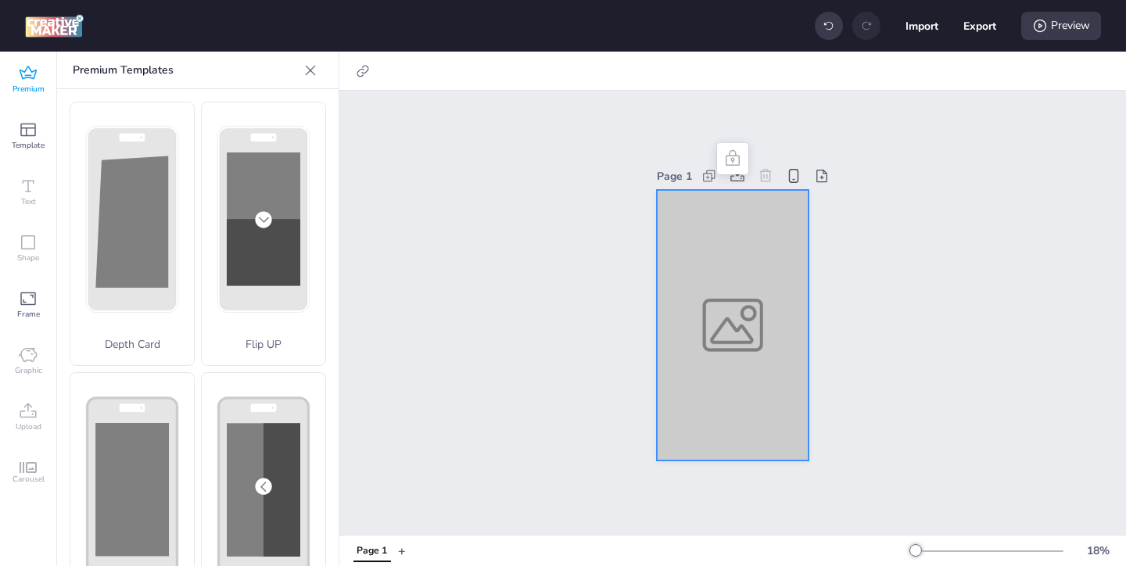
click at [319, 72] on div at bounding box center [310, 70] width 25 height 25
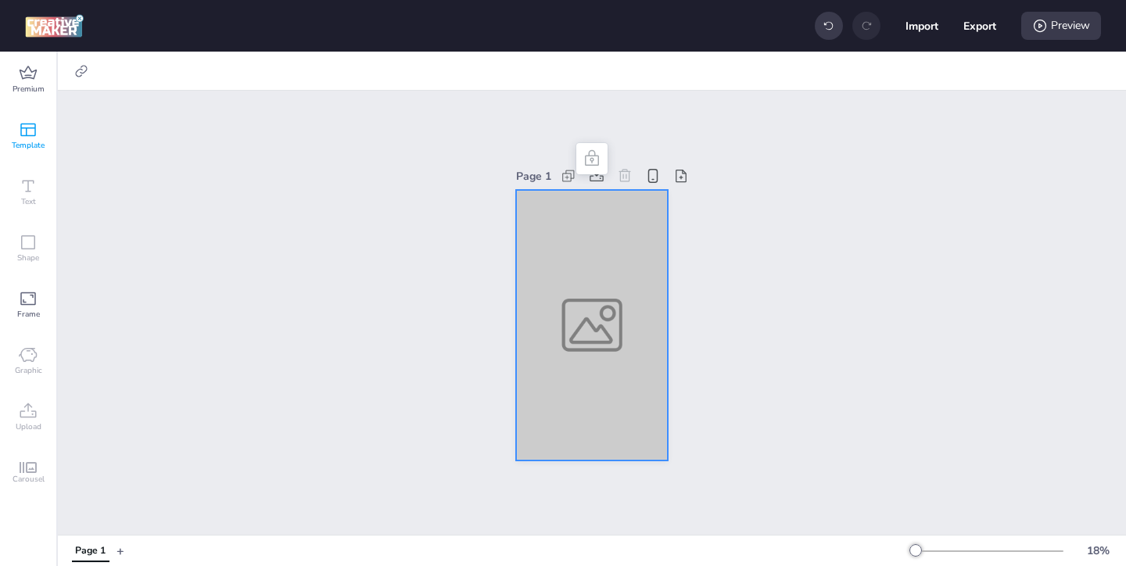
click at [27, 131] on icon at bounding box center [28, 129] width 19 height 19
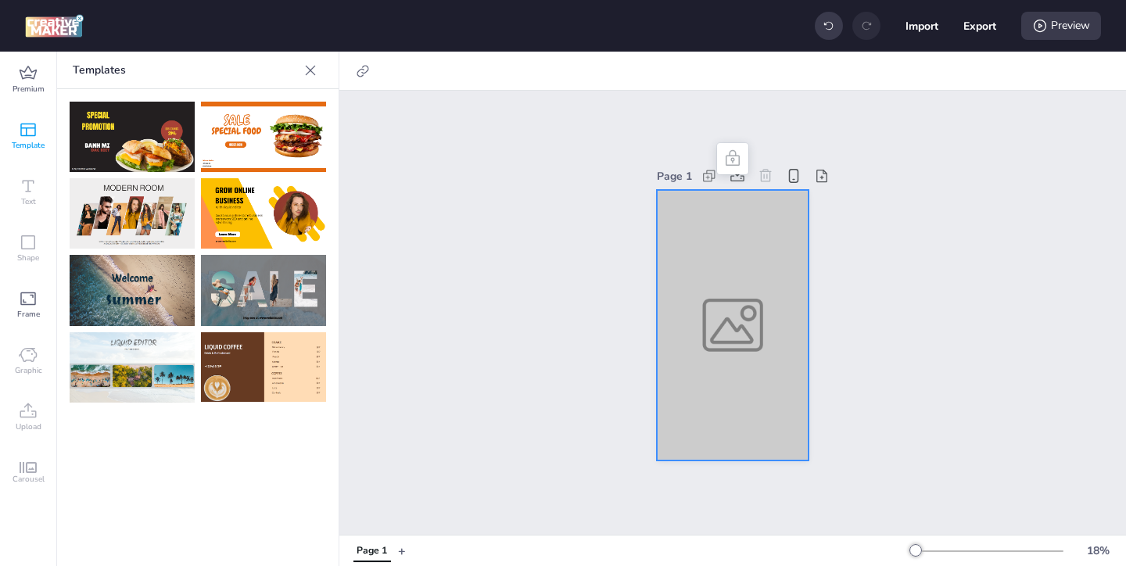
click at [310, 68] on icon at bounding box center [311, 71] width 16 height 16
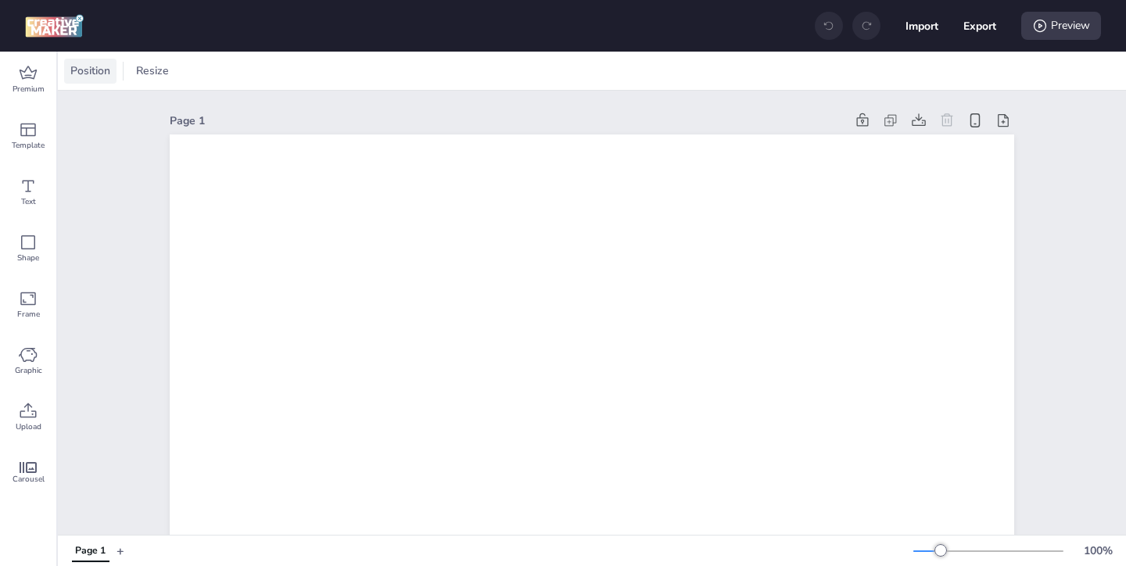
click at [107, 70] on span "Position" at bounding box center [90, 71] width 46 height 16
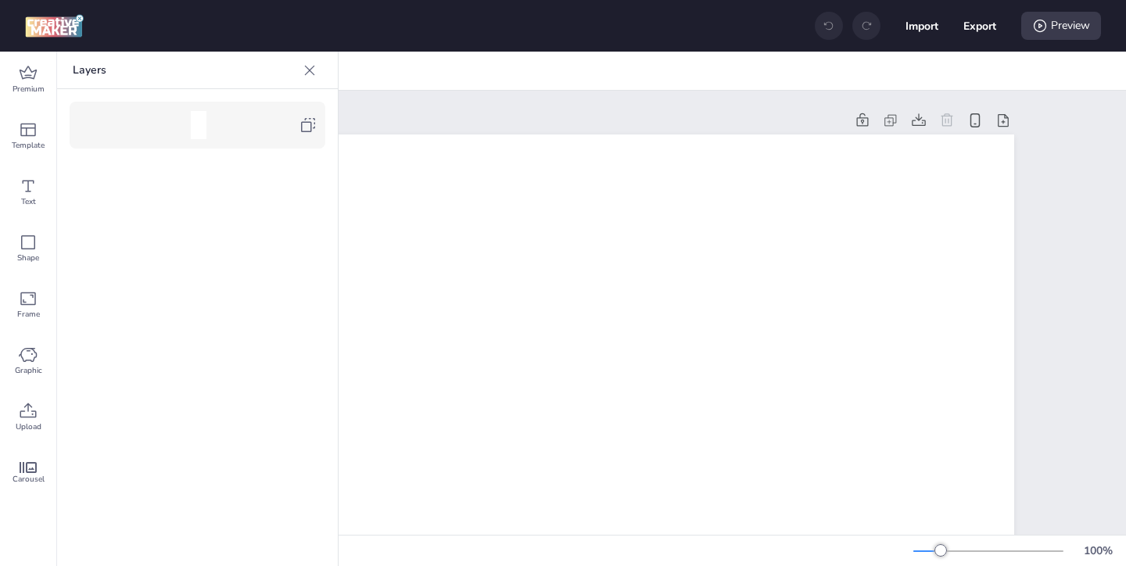
click at [318, 120] on div at bounding box center [198, 125] width 256 height 47
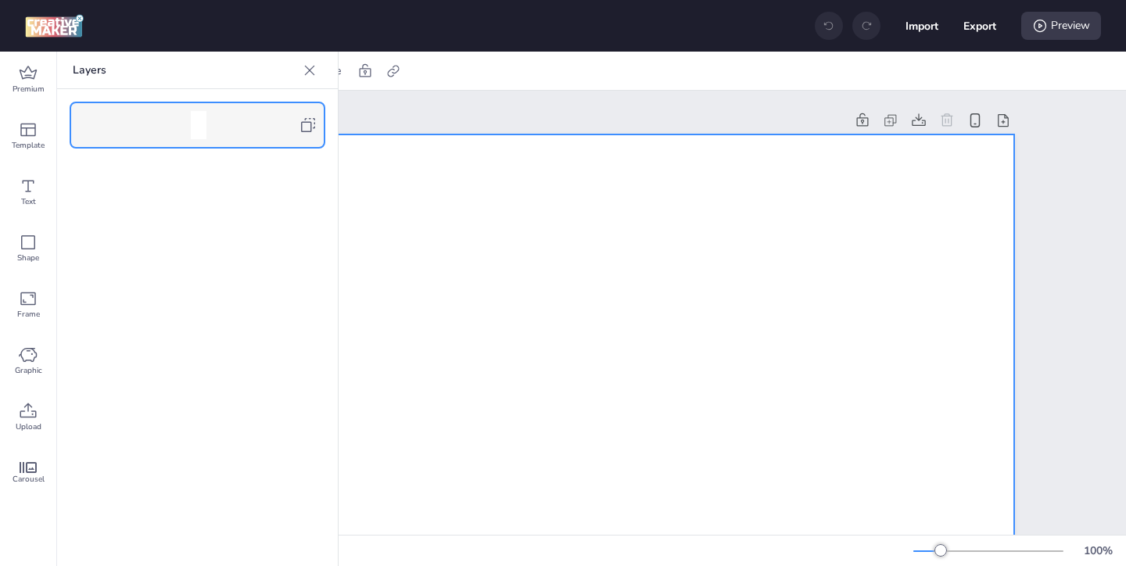
click at [311, 79] on div at bounding box center [309, 70] width 25 height 25
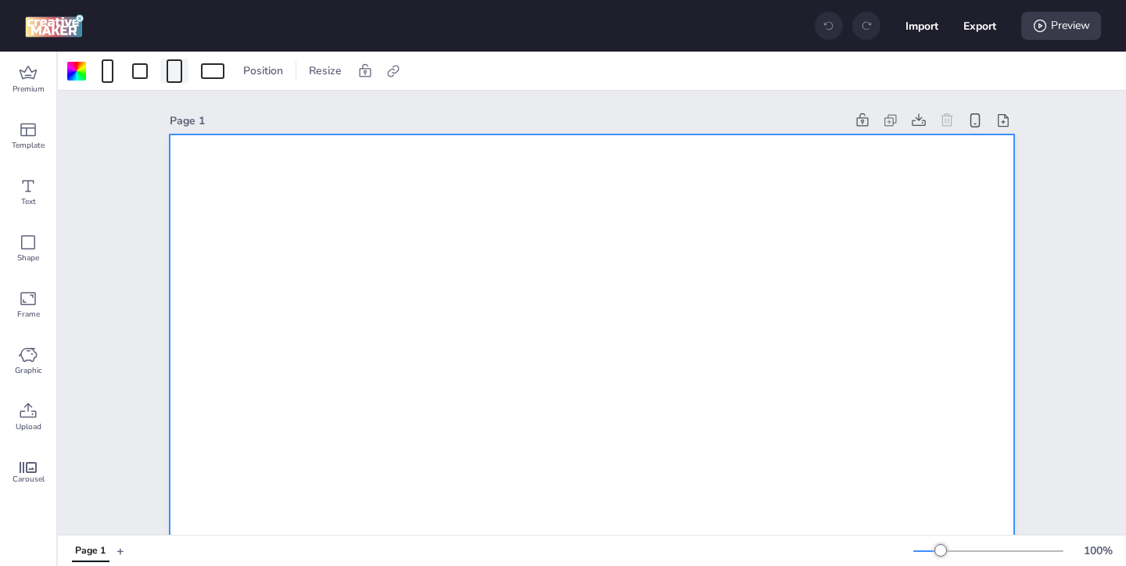
click at [167, 73] on div at bounding box center [175, 70] width 16 height 23
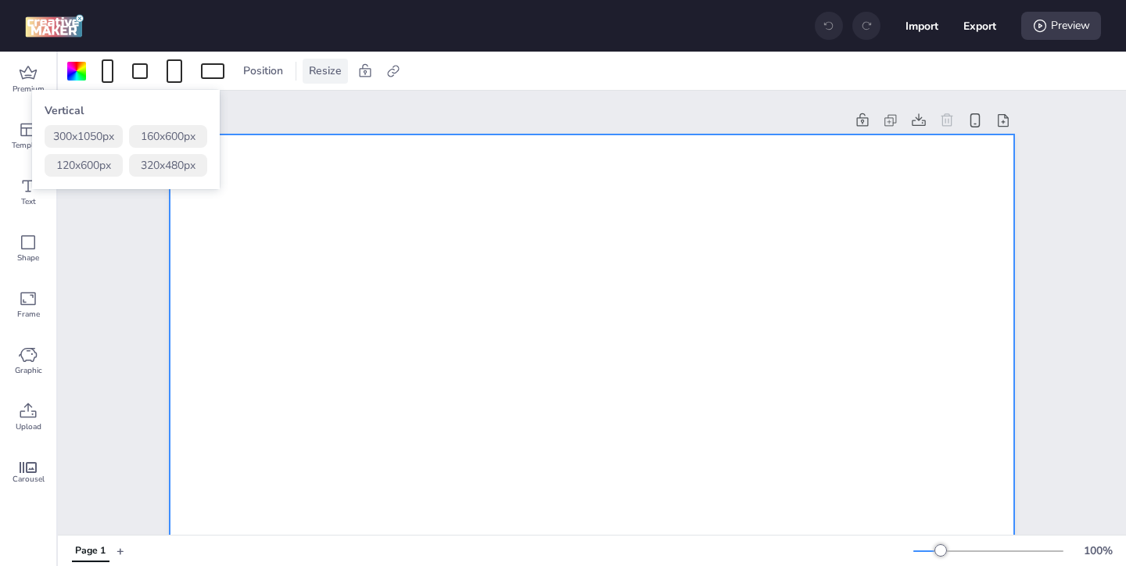
click at [314, 76] on span "Resize" at bounding box center [325, 71] width 39 height 16
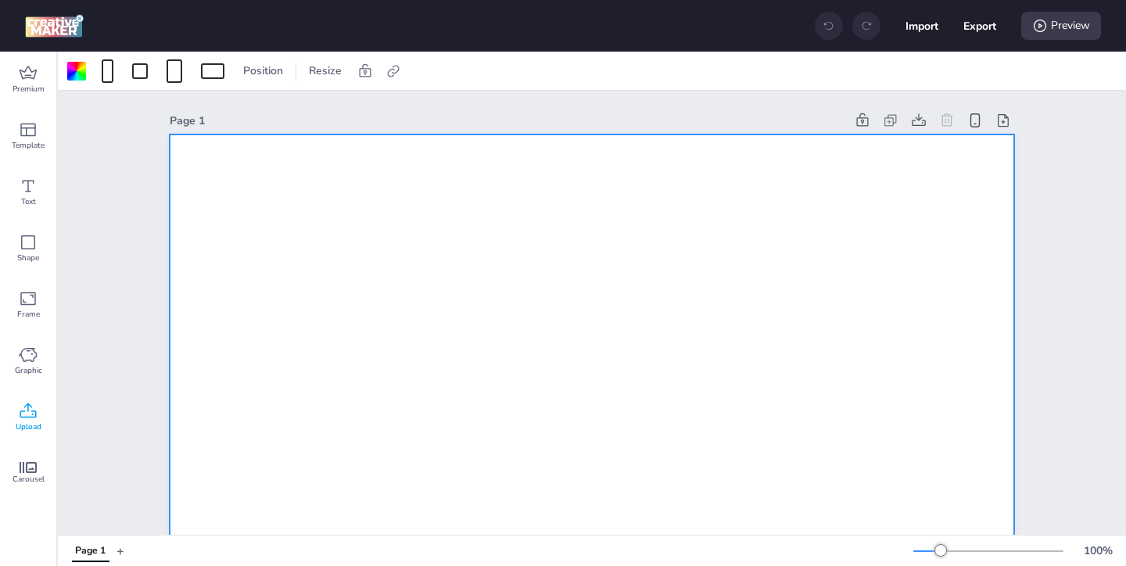
click at [38, 424] on span "Upload" at bounding box center [29, 427] width 26 height 13
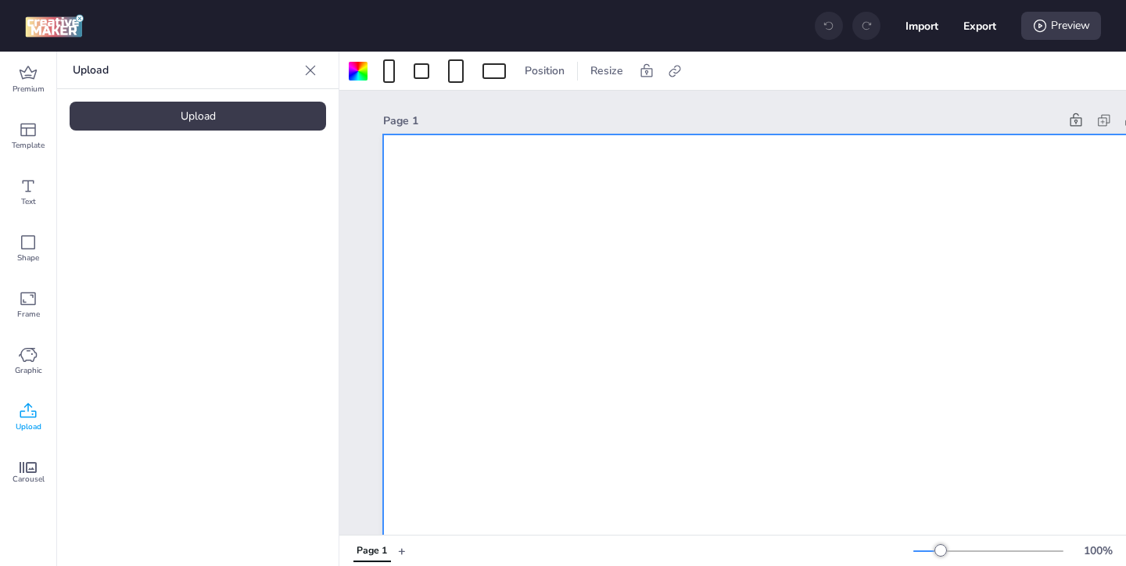
click at [238, 124] on div "Upload" at bounding box center [198, 116] width 256 height 29
click at [156, 217] on img at bounding box center [131, 218] width 95 height 16
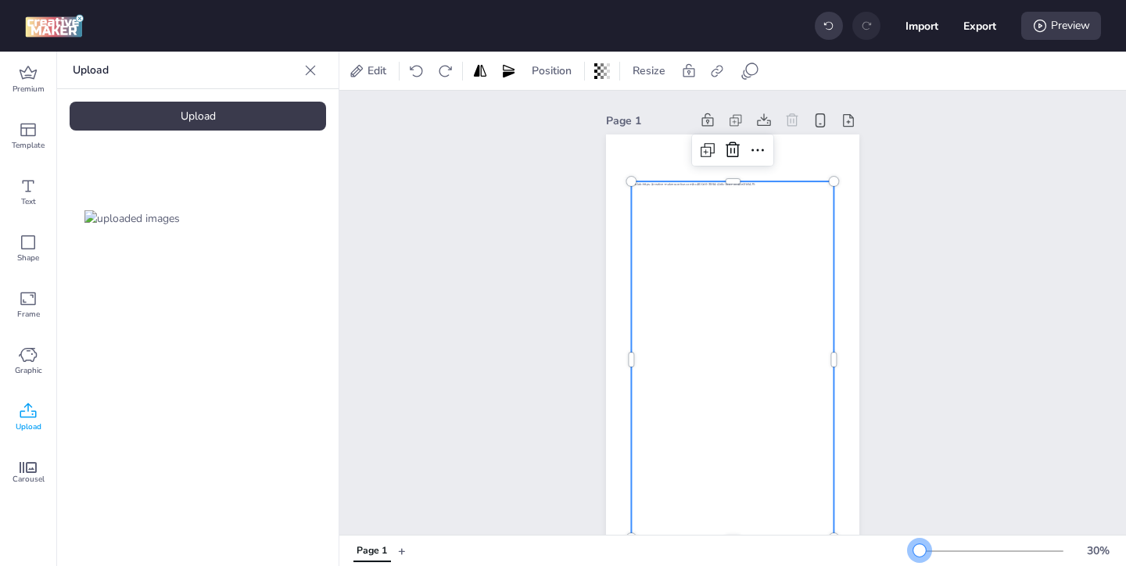
drag, startPoint x: 940, startPoint y: 550, endPoint x: 919, endPoint y: 550, distance: 20.3
click at [919, 550] on div at bounding box center [919, 550] width 13 height 13
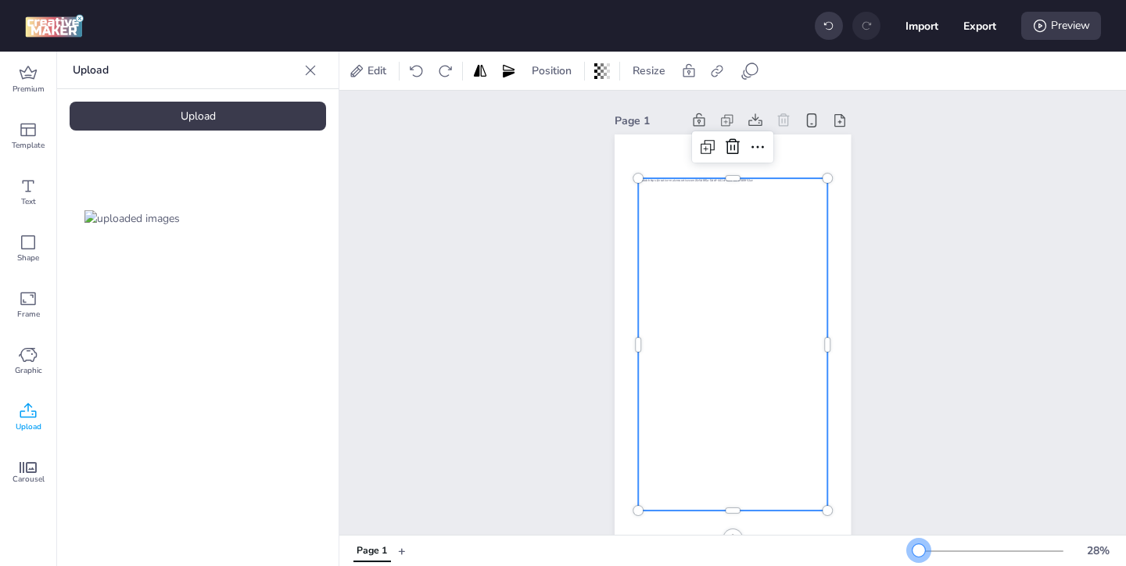
click at [919, 544] on div at bounding box center [918, 550] width 13 height 13
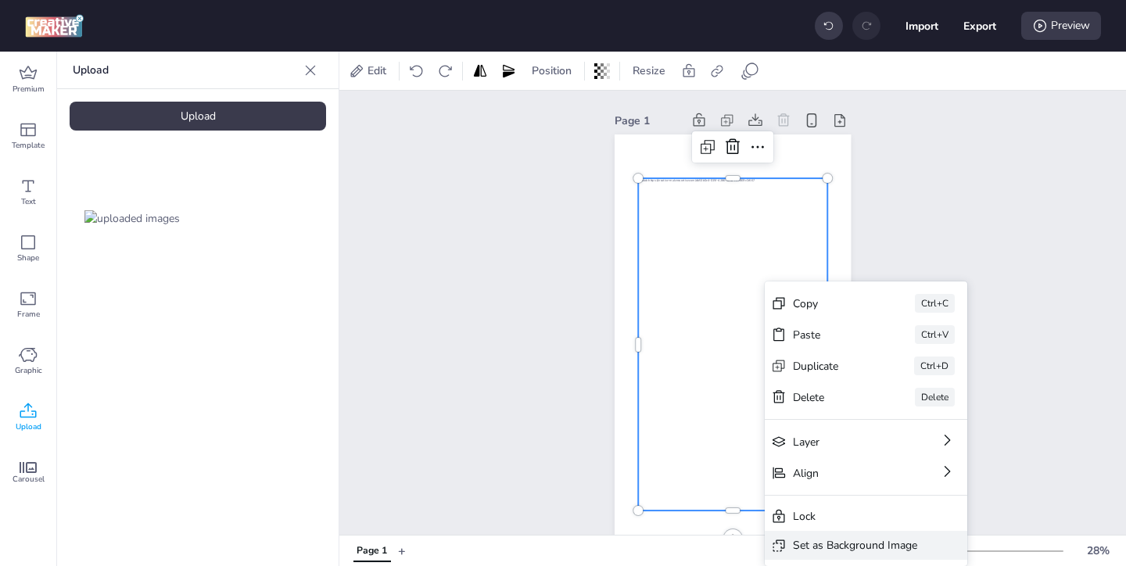
click at [789, 538] on div "Set as Background Image" at bounding box center [866, 545] width 202 height 29
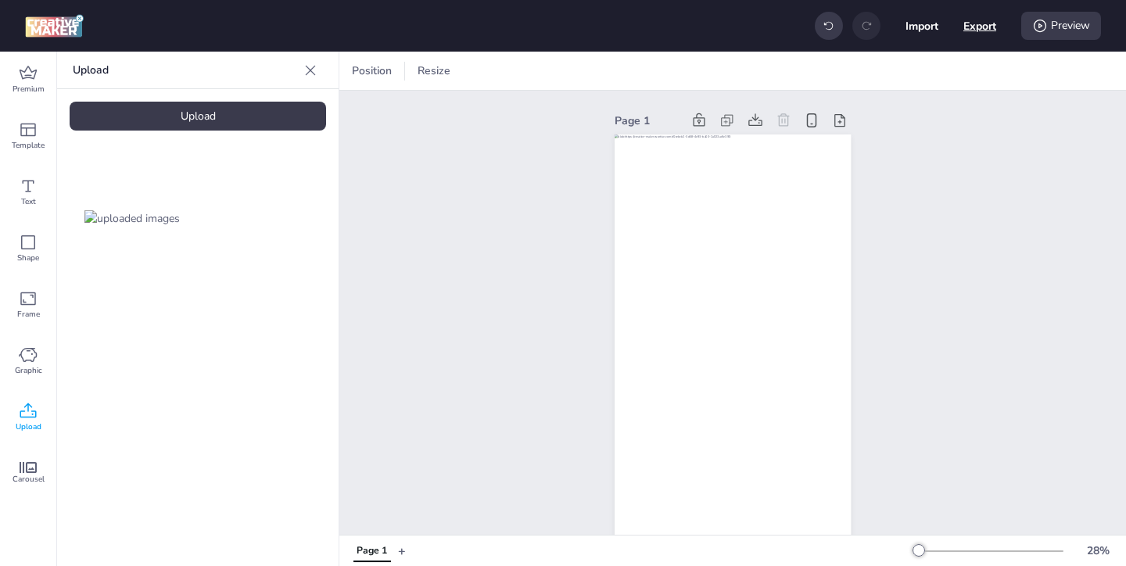
click at [973, 34] on button "Export" at bounding box center [979, 25] width 33 height 33
select select "html"
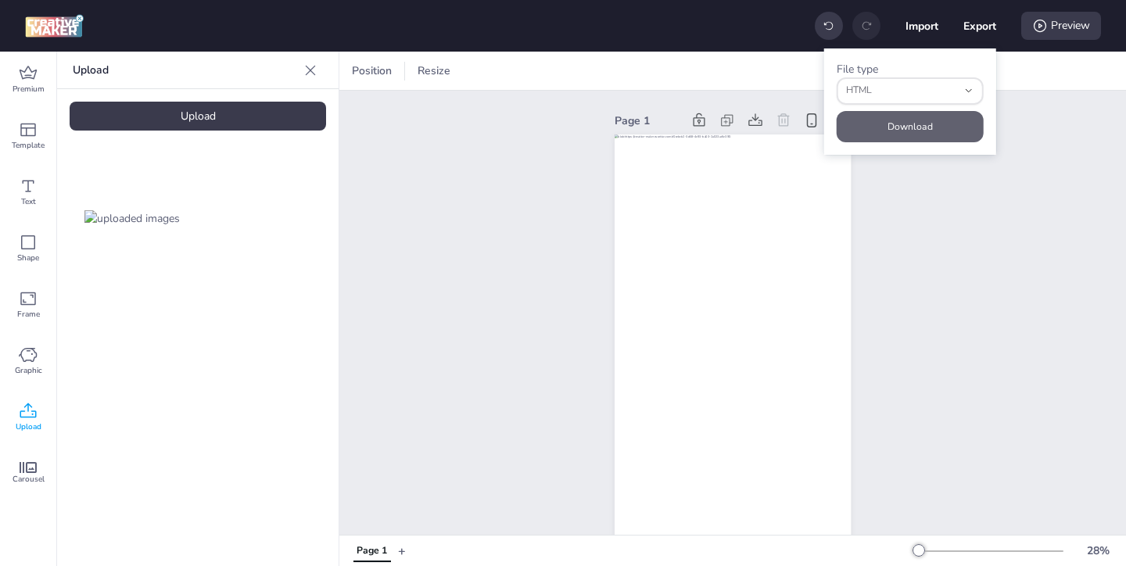
click at [923, 122] on button "Download" at bounding box center [910, 126] width 147 height 31
click at [893, 131] on button "Download" at bounding box center [910, 126] width 142 height 30
click at [29, 81] on icon at bounding box center [28, 73] width 19 height 19
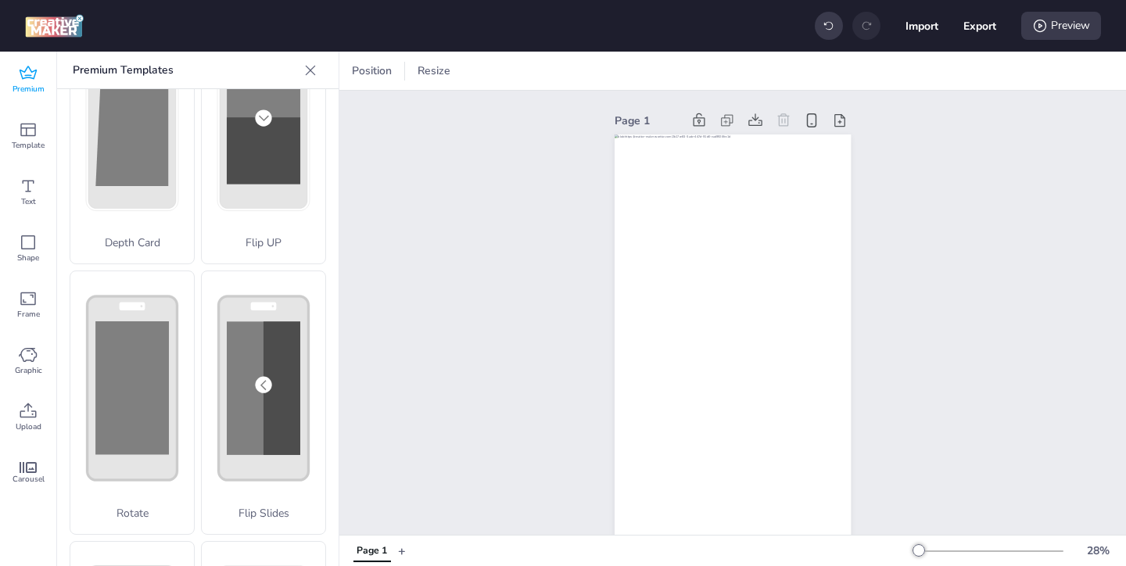
scroll to position [112, 0]
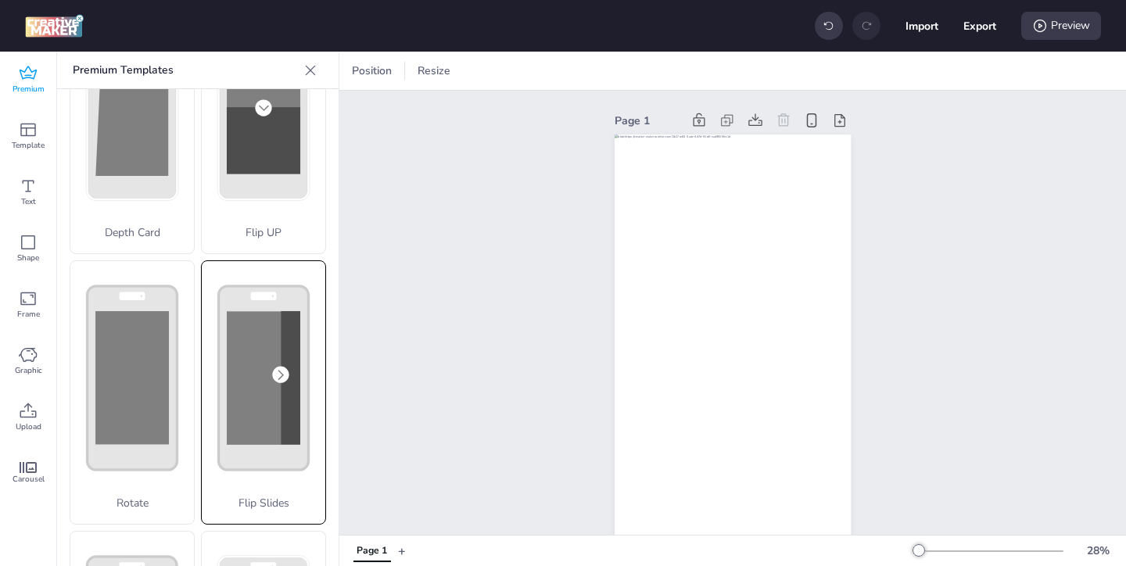
click at [245, 495] on p "Flip Slides" at bounding box center [264, 503] width 124 height 16
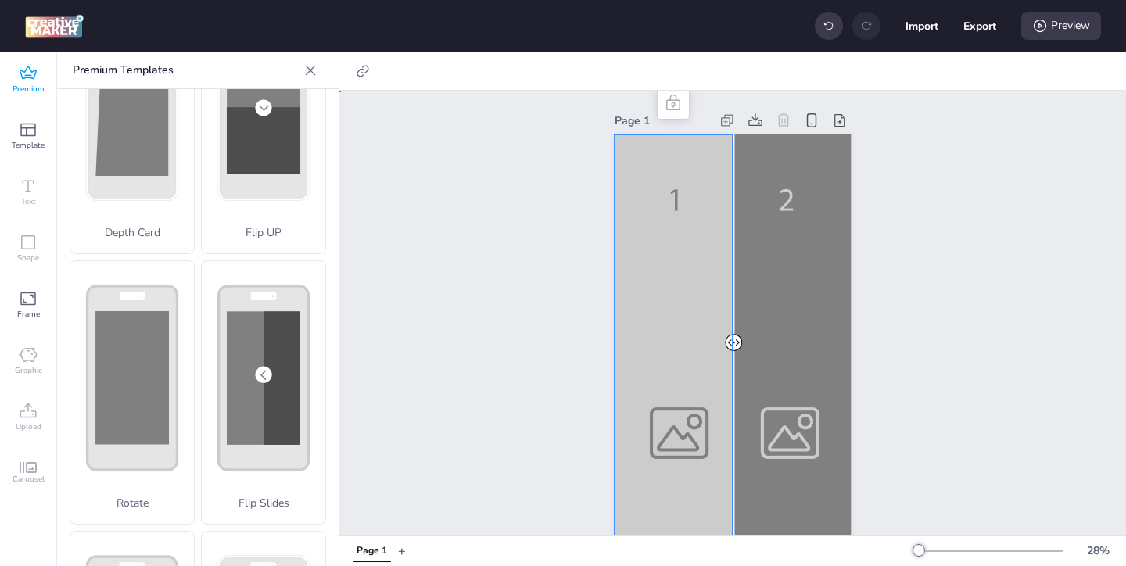
click at [694, 387] on div at bounding box center [733, 344] width 236 height 421
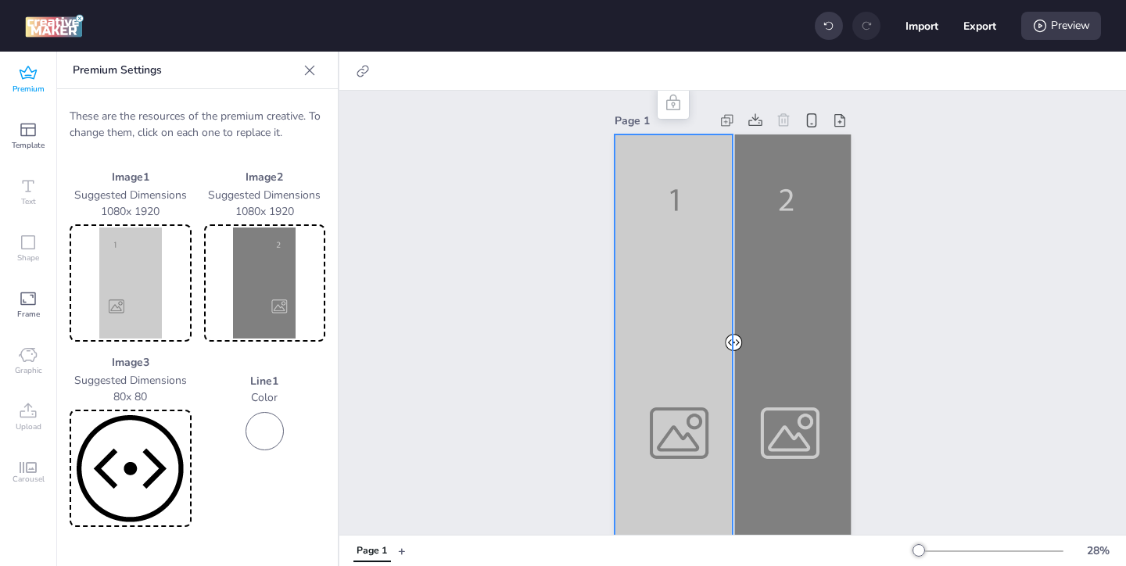
click at [147, 269] on img at bounding box center [131, 283] width 116 height 111
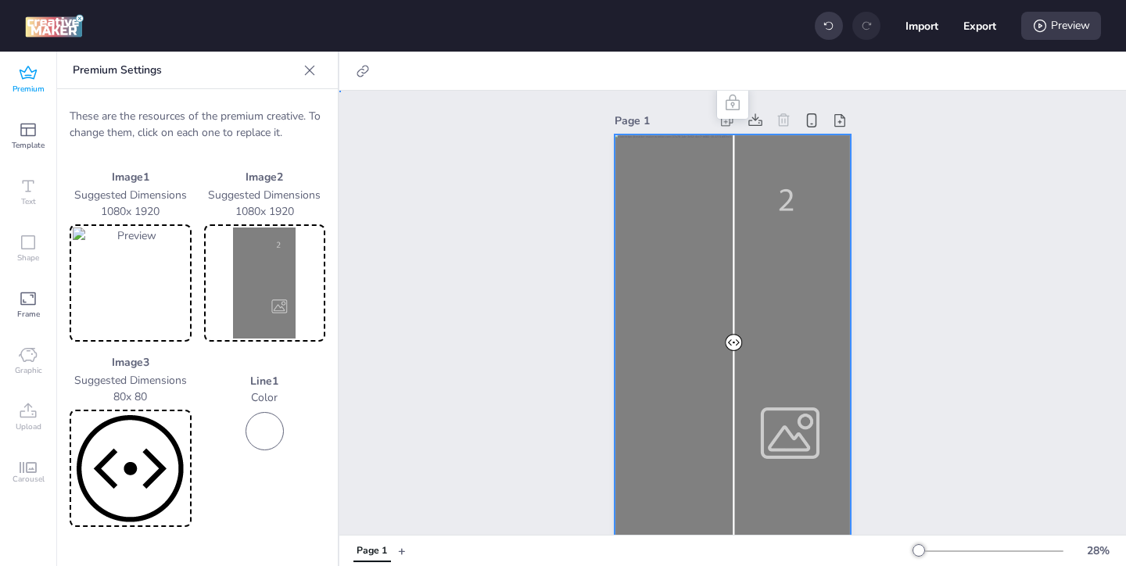
click at [801, 357] on div at bounding box center [733, 344] width 236 height 421
click at [772, 429] on div at bounding box center [733, 344] width 236 height 421
click at [237, 323] on img at bounding box center [265, 283] width 116 height 111
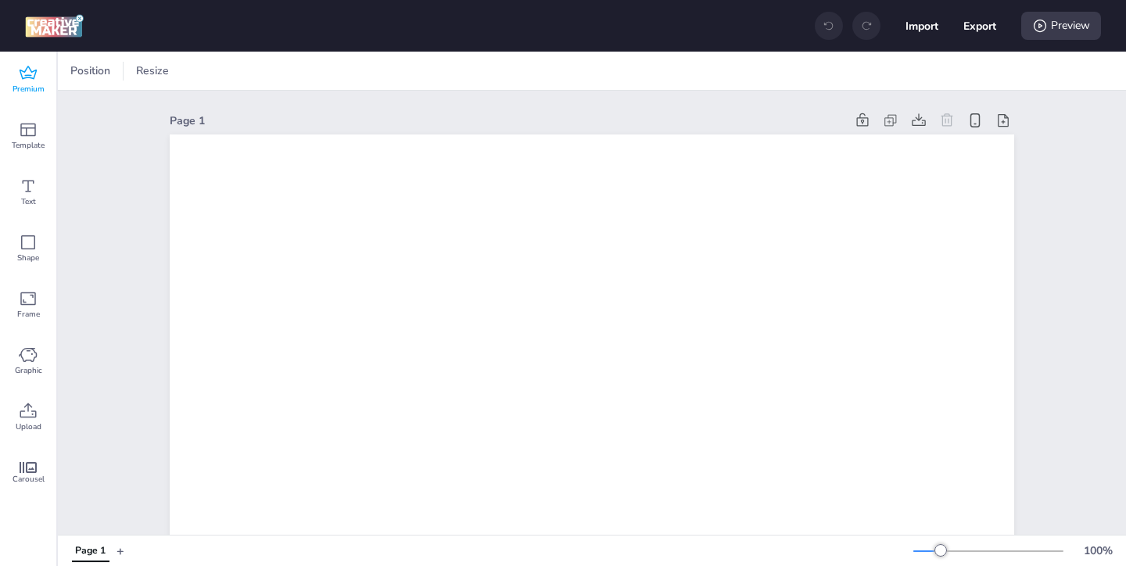
click at [30, 84] on span "Premium" at bounding box center [29, 89] width 32 height 13
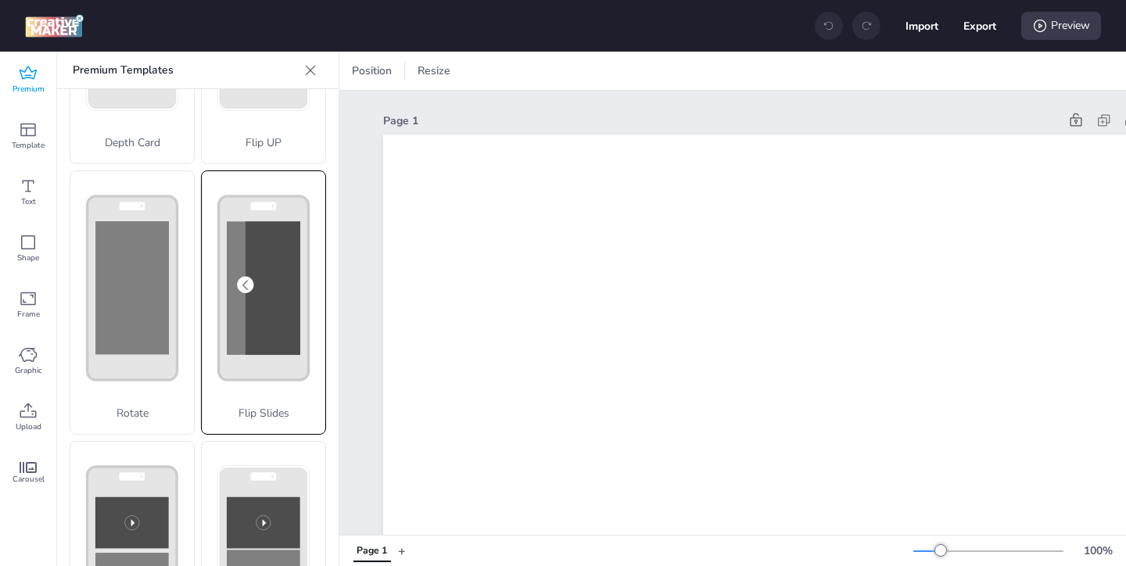
scroll to position [92, 0]
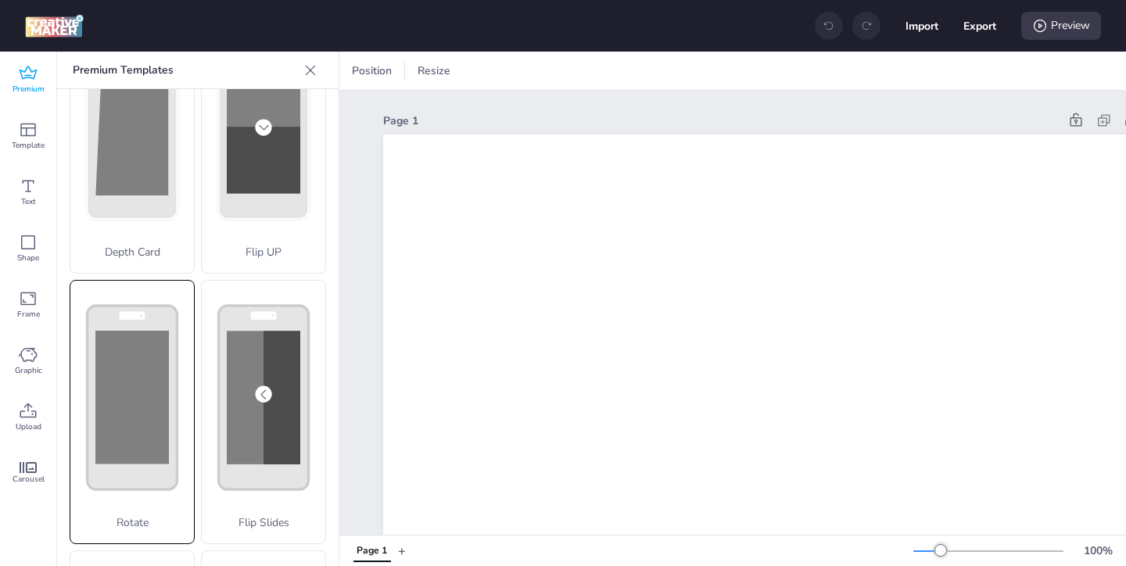
click at [145, 404] on rect at bounding box center [131, 397] width 73 height 133
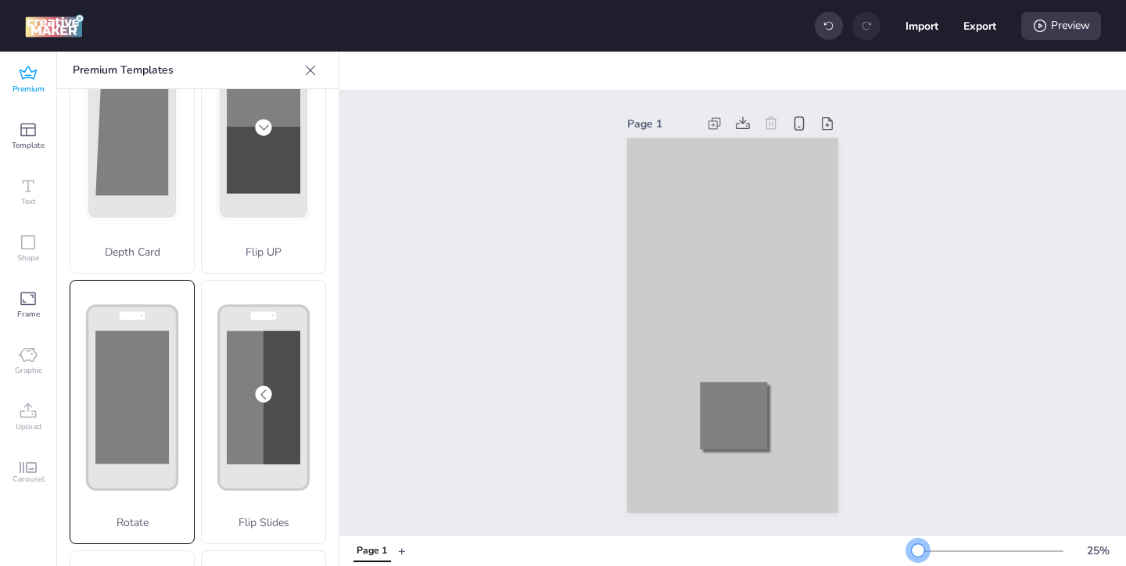
drag, startPoint x: 941, startPoint y: 553, endPoint x: 918, endPoint y: 553, distance: 22.7
click at [918, 553] on div at bounding box center [918, 550] width 13 height 13
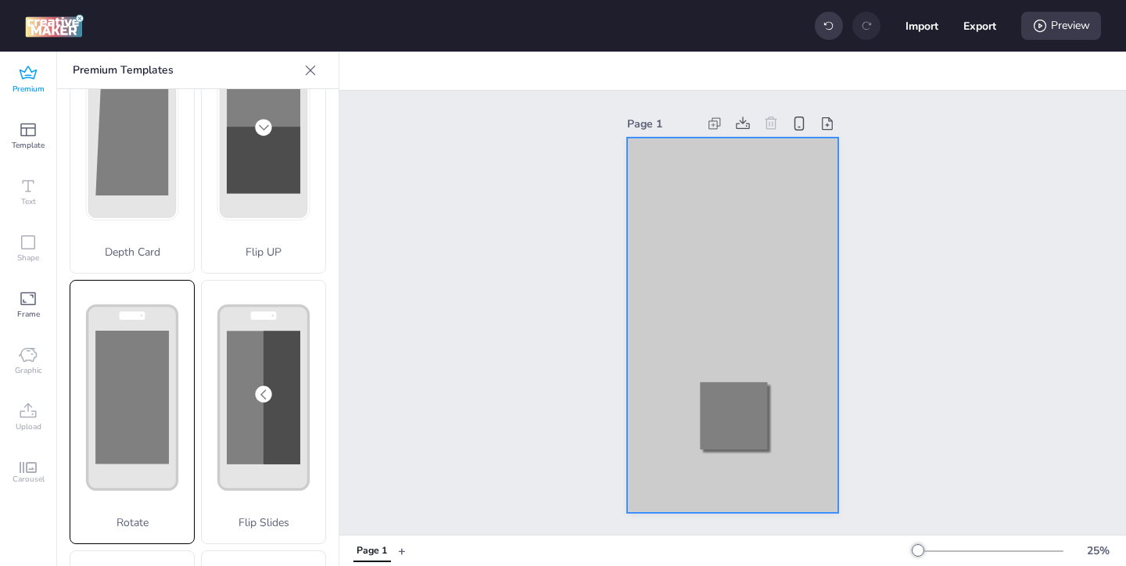
click at [690, 210] on div at bounding box center [732, 325] width 211 height 375
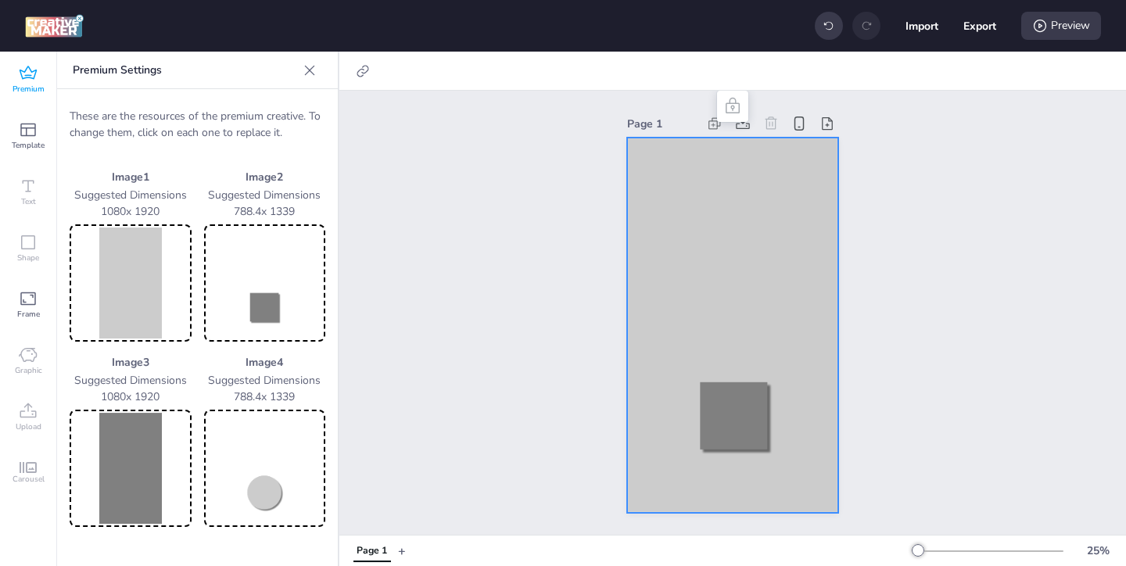
click at [156, 309] on img at bounding box center [131, 283] width 116 height 111
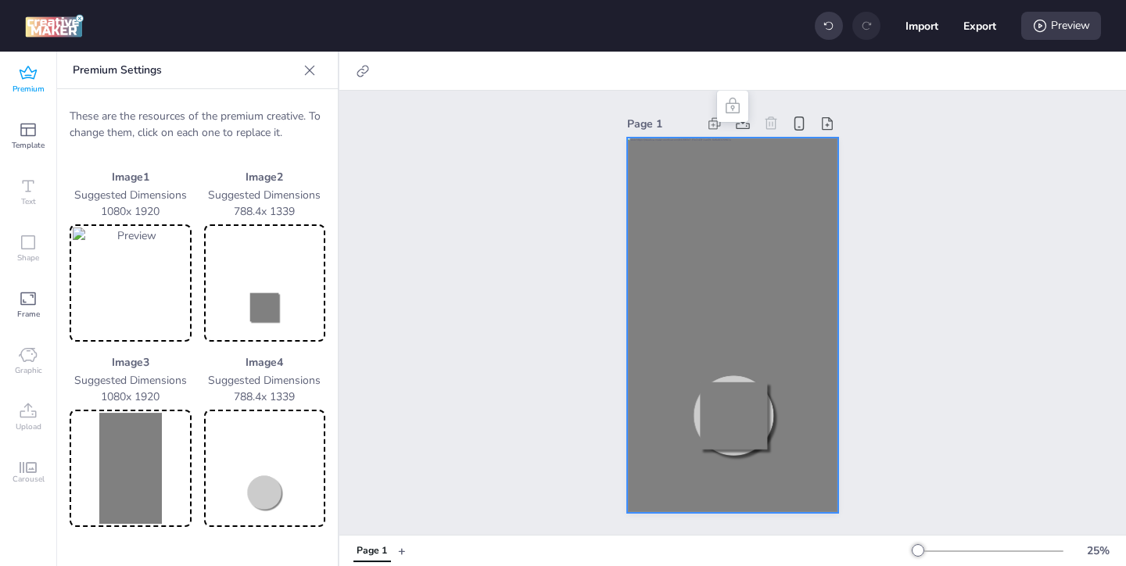
click at [248, 310] on img at bounding box center [265, 283] width 116 height 111
click at [298, 318] on img at bounding box center [265, 283] width 116 height 111
click at [128, 452] on img at bounding box center [131, 468] width 116 height 111
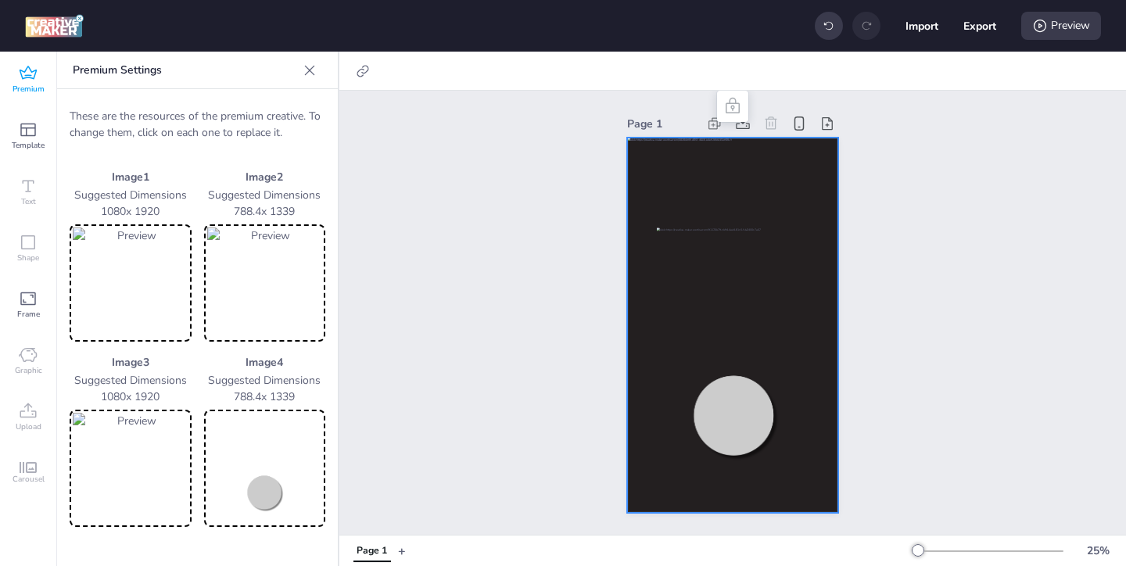
click at [253, 468] on img at bounding box center [265, 468] width 116 height 111
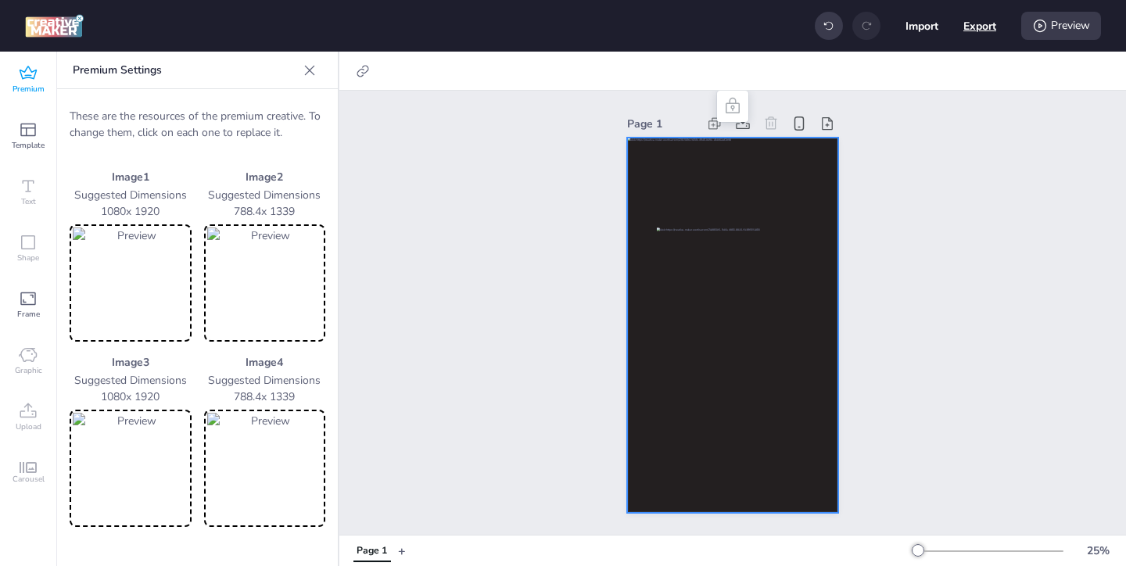
click at [986, 27] on button "Export" at bounding box center [979, 25] width 33 height 33
select select "html"
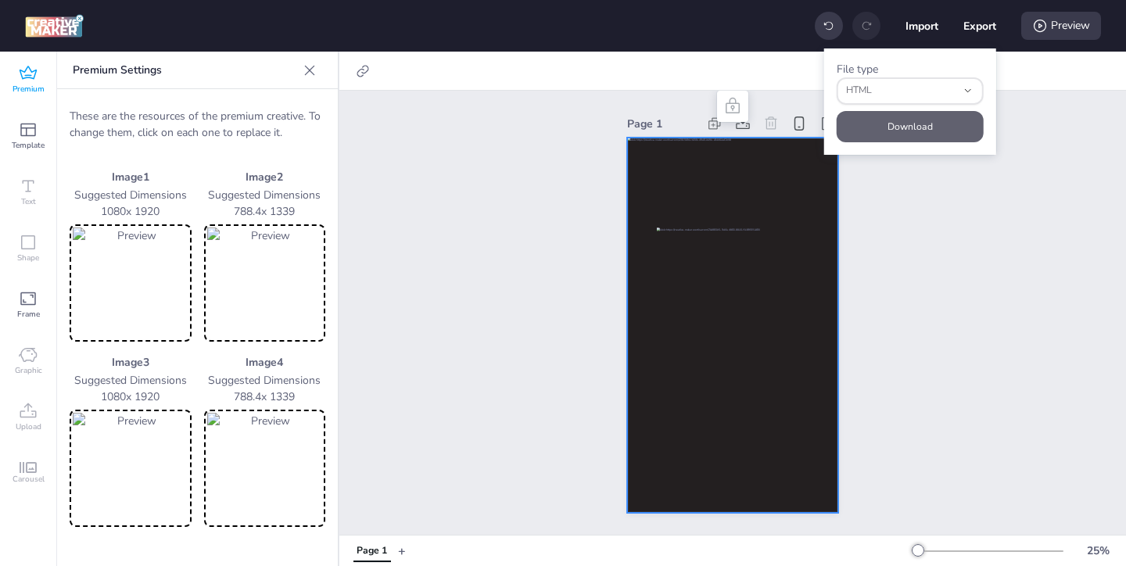
click at [931, 126] on button "Download" at bounding box center [910, 126] width 147 height 31
click at [653, 161] on div at bounding box center [732, 325] width 211 height 375
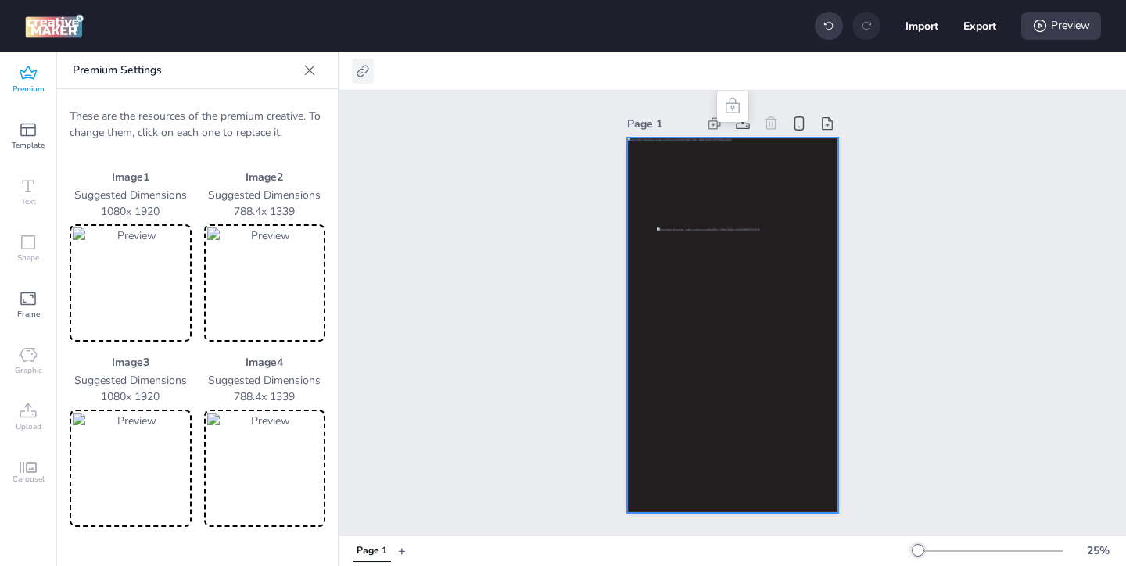
click at [362, 68] on icon at bounding box center [363, 71] width 16 height 16
click at [235, 107] on span "Activate hyperlink" at bounding box center [261, 110] width 87 height 16
click at [208, 112] on input "Activate hyperlink" at bounding box center [203, 117] width 10 height 10
checkbox input "true"
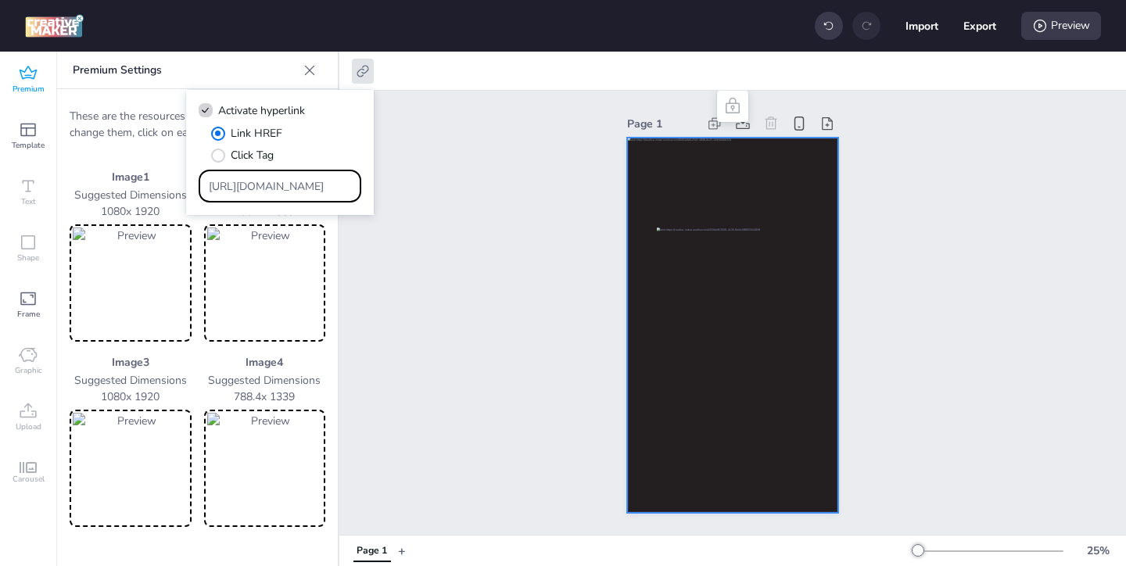
drag, startPoint x: 310, startPoint y: 190, endPoint x: 231, endPoint y: 153, distance: 86.4
click at [236, 156] on div "Link HREF Click Tag [URL][DOMAIN_NAME]" at bounding box center [280, 163] width 163 height 77
paste input "https://www.lorealparis-centroamerica.com/cuidado-de-la-piel/revitalift/acido-h…"
type input "https://www.lorealparis-centroamerica.com/cuidado-de-la-piel/revitalift/acido-h…"
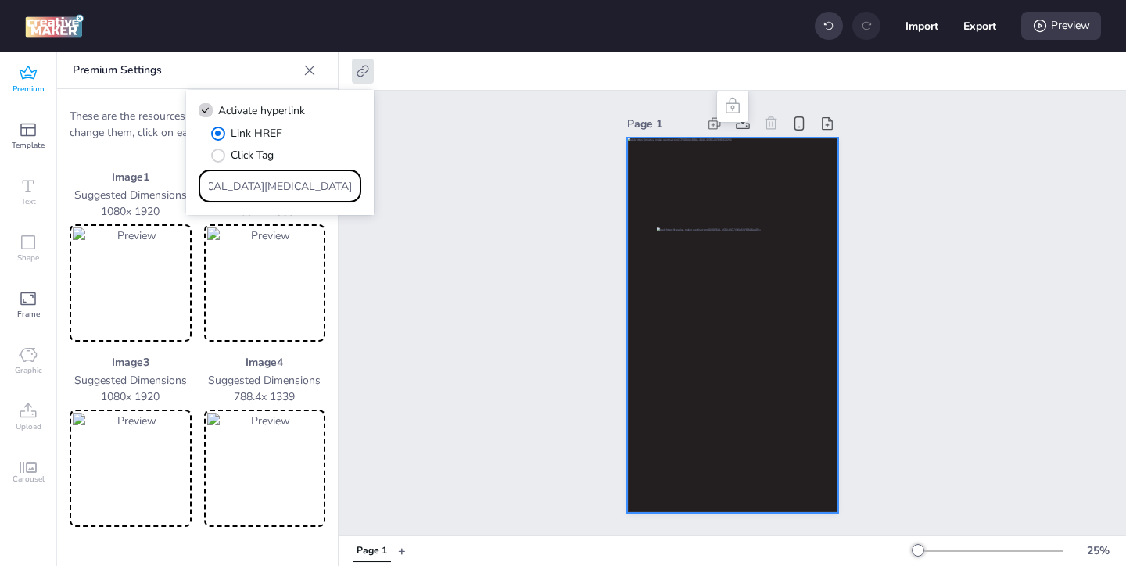
click at [397, 256] on div "Page 1" at bounding box center [732, 313] width 787 height 444
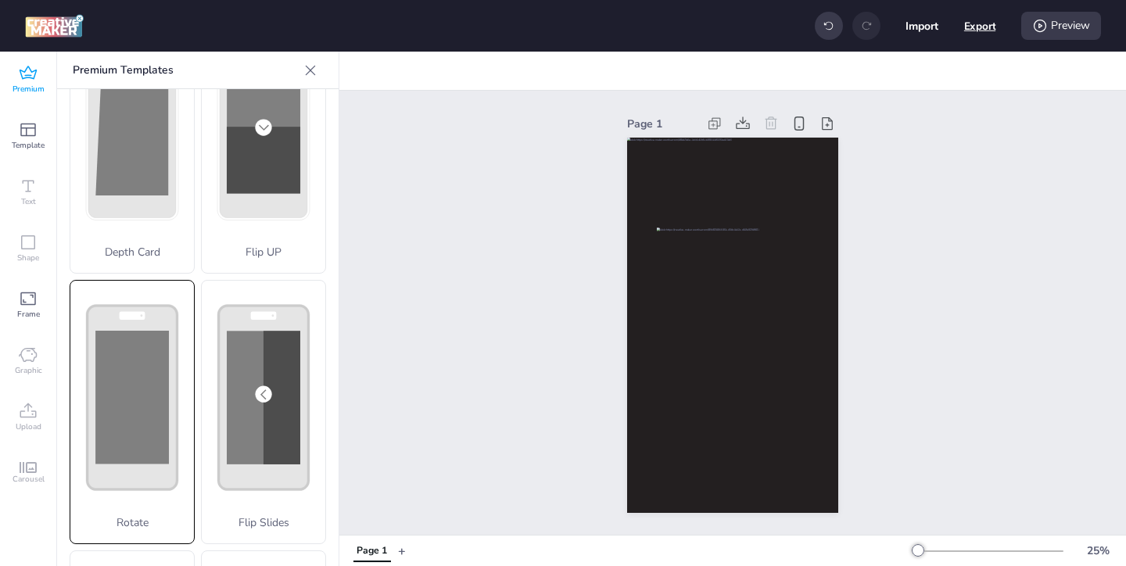
click at [973, 29] on button "Export" at bounding box center [980, 26] width 32 height 32
select select "html"
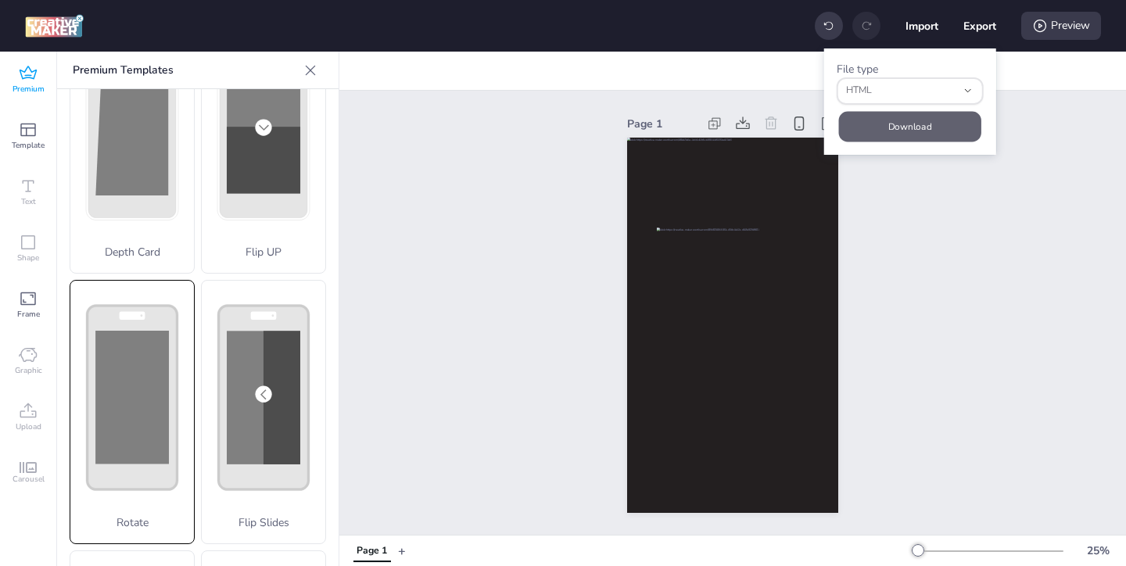
click at [885, 122] on button "Download" at bounding box center [910, 126] width 142 height 30
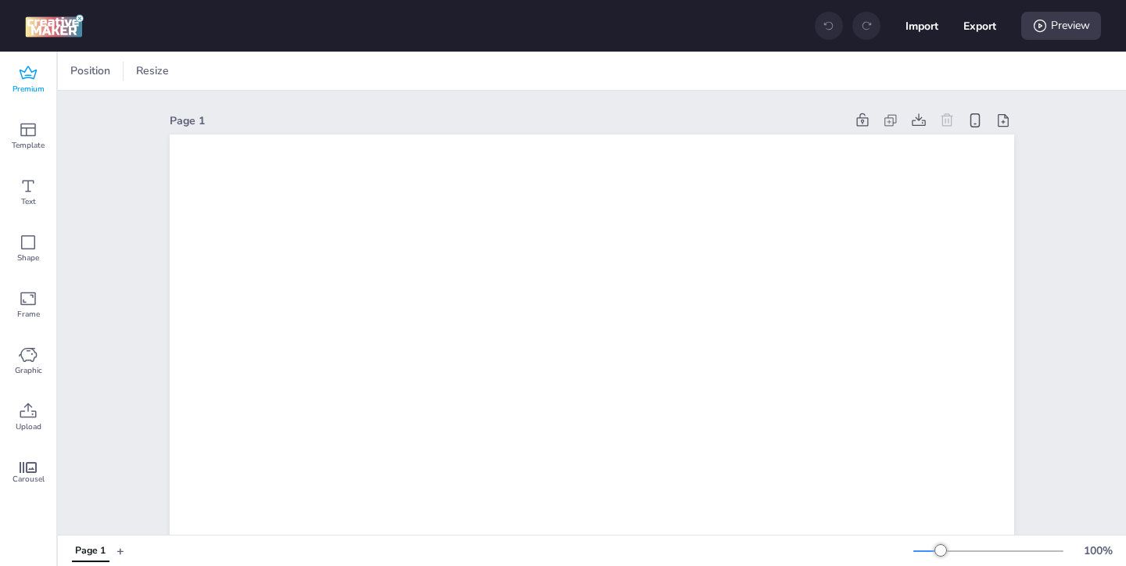
click at [29, 70] on icon at bounding box center [28, 73] width 19 height 19
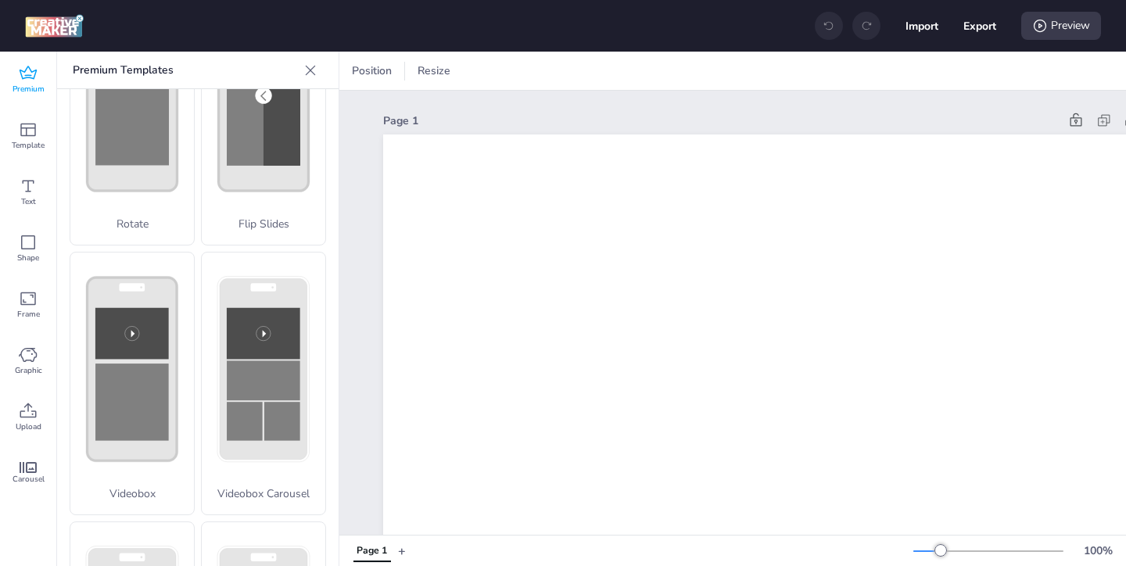
scroll to position [623, 0]
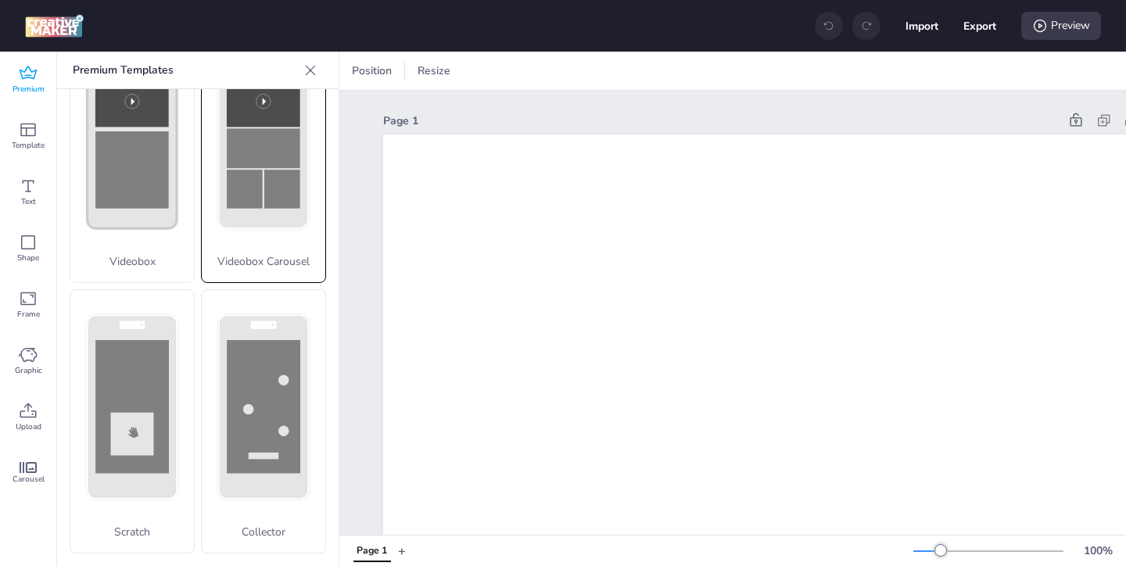
click at [290, 261] on p "Videobox Carousel" at bounding box center [264, 261] width 124 height 16
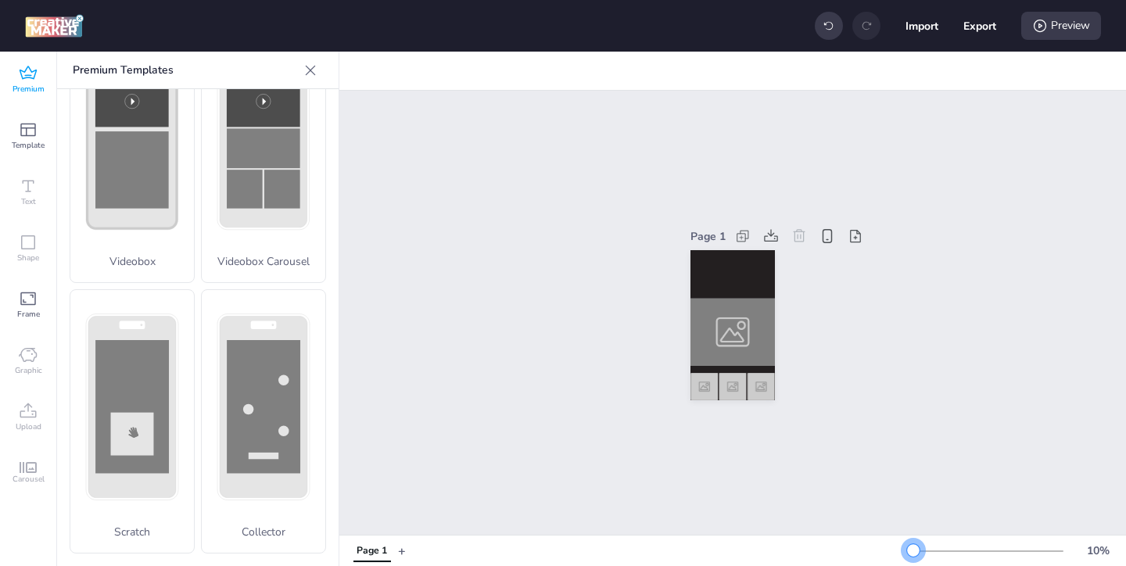
drag, startPoint x: 941, startPoint y: 547, endPoint x: 914, endPoint y: 551, distance: 26.9
click at [914, 551] on div at bounding box center [913, 550] width 13 height 13
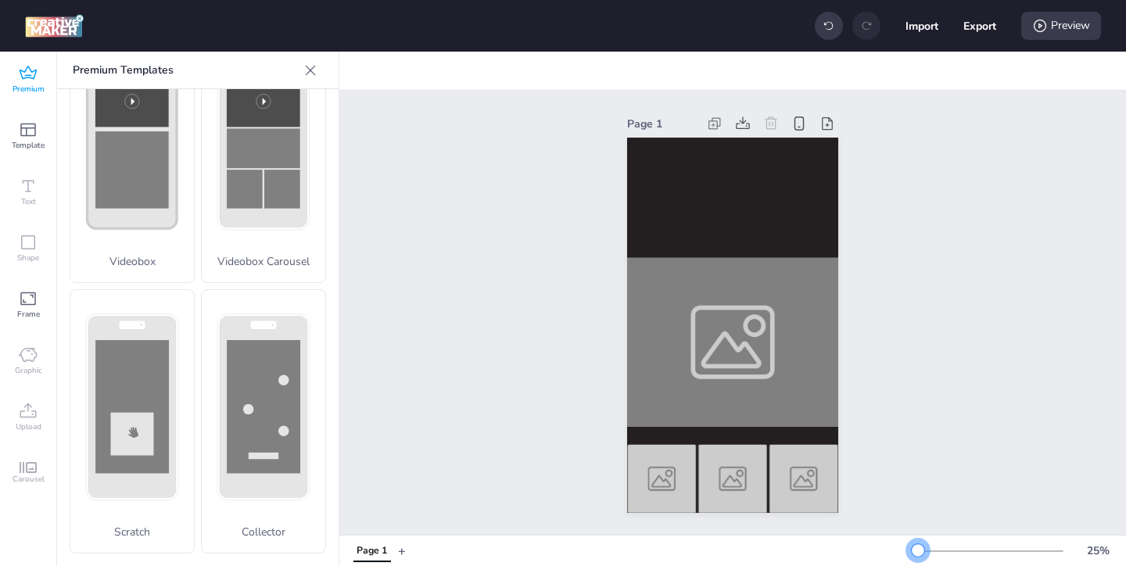
click at [917, 553] on div at bounding box center [918, 550] width 13 height 13
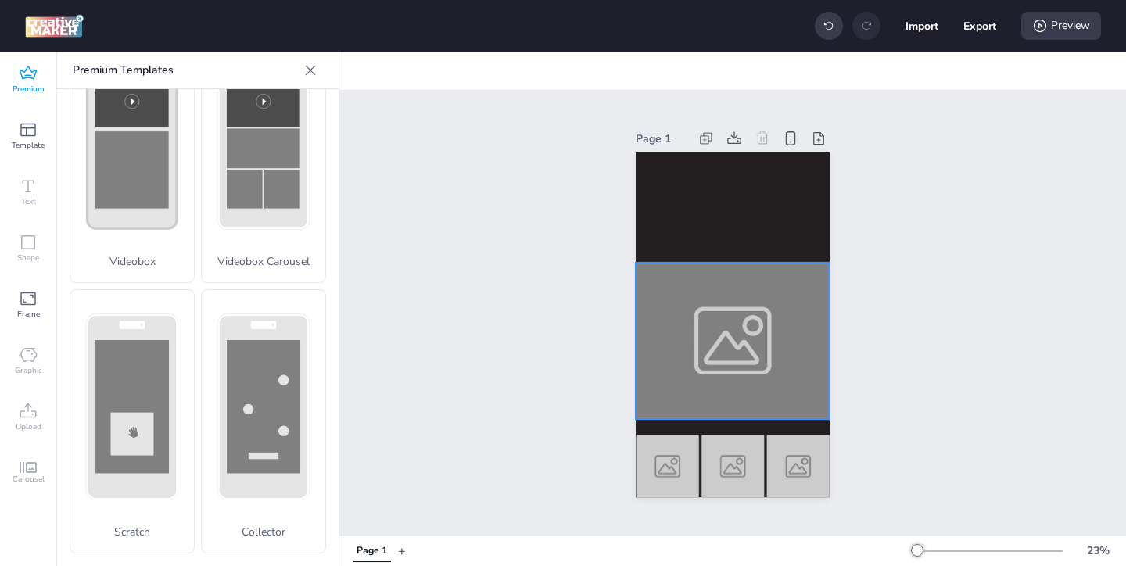
click at [692, 374] on div at bounding box center [733, 341] width 194 height 156
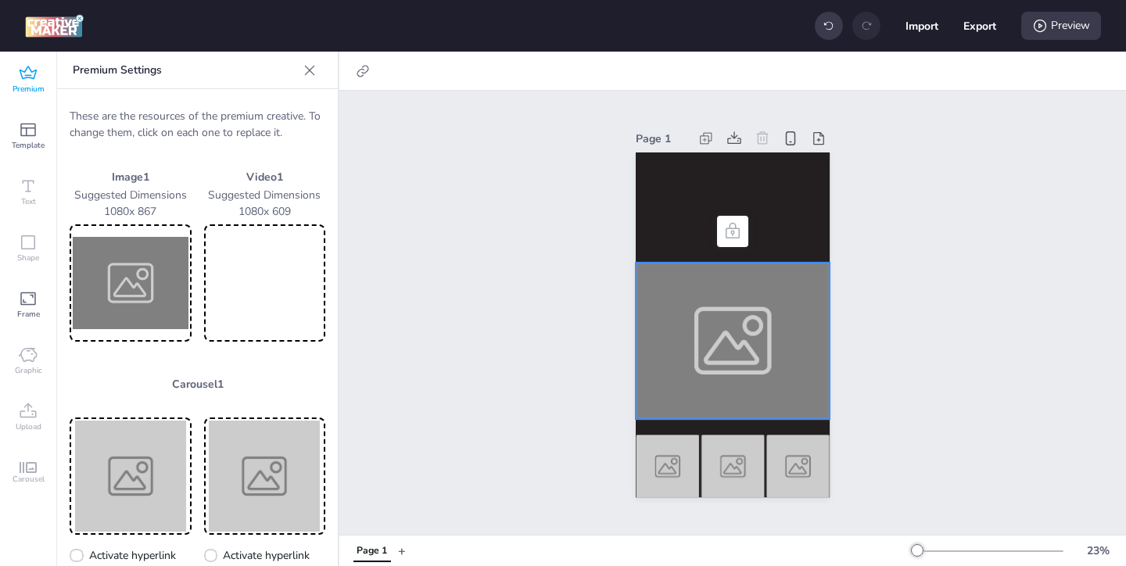
click at [174, 280] on img at bounding box center [131, 283] width 116 height 111
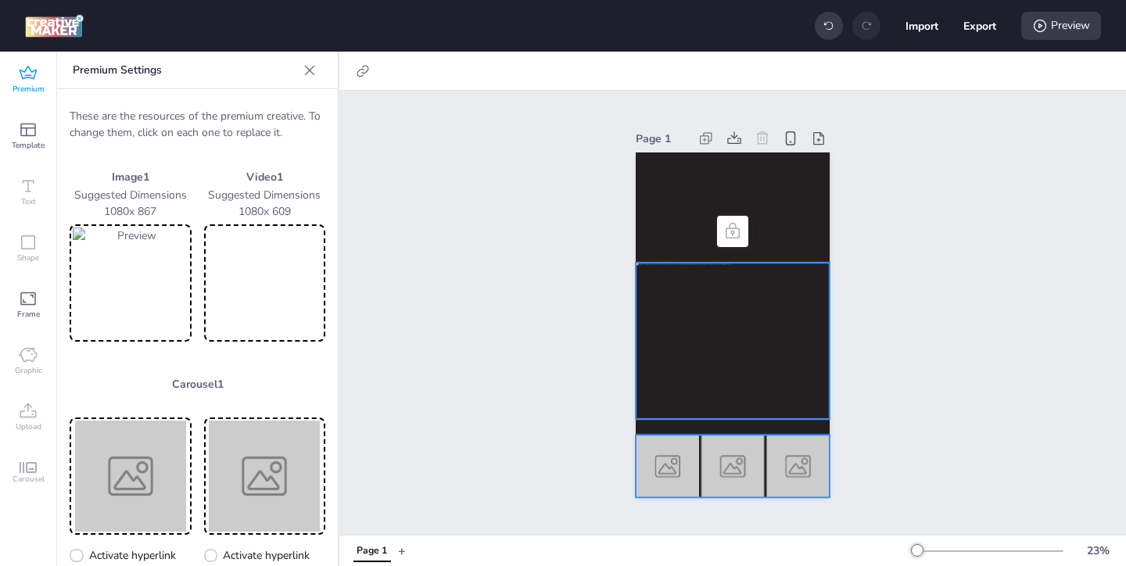
click at [682, 464] on img at bounding box center [668, 466] width 64 height 63
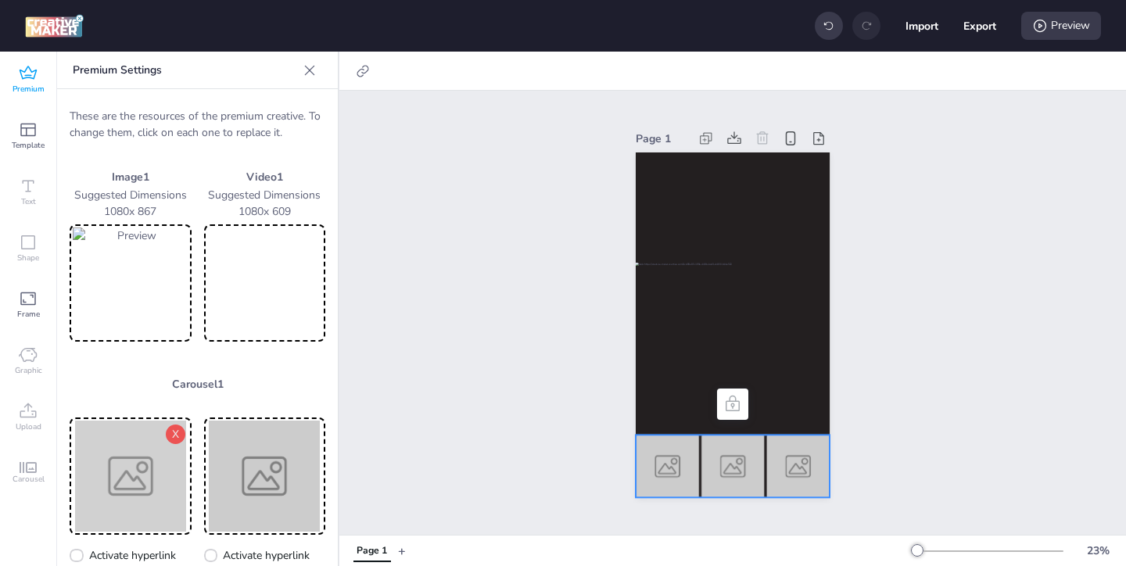
click at [148, 452] on img at bounding box center [131, 476] width 116 height 111
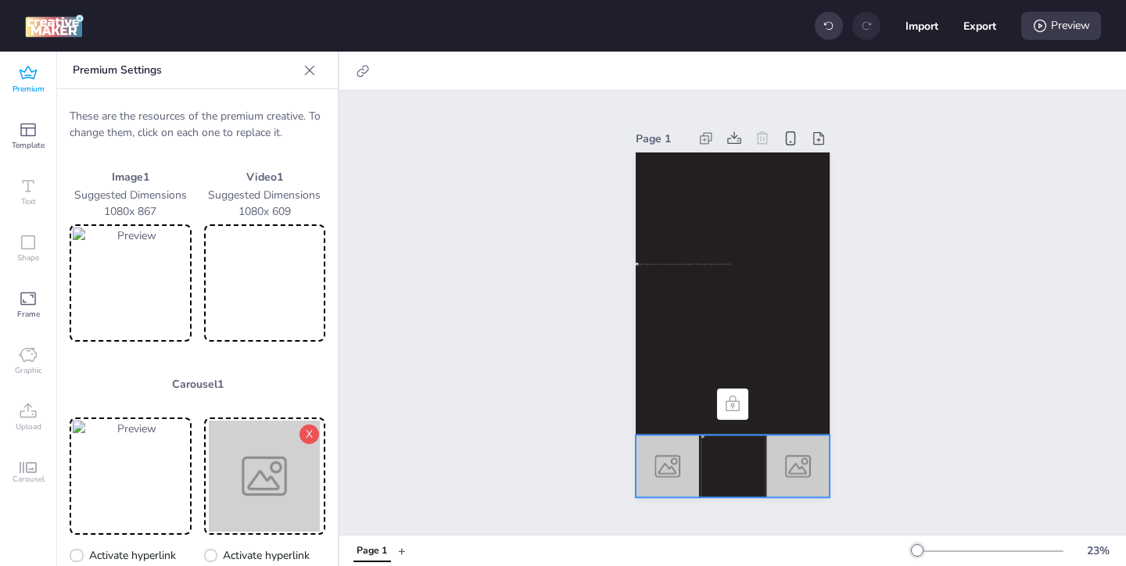
click at [270, 483] on img at bounding box center [265, 476] width 116 height 111
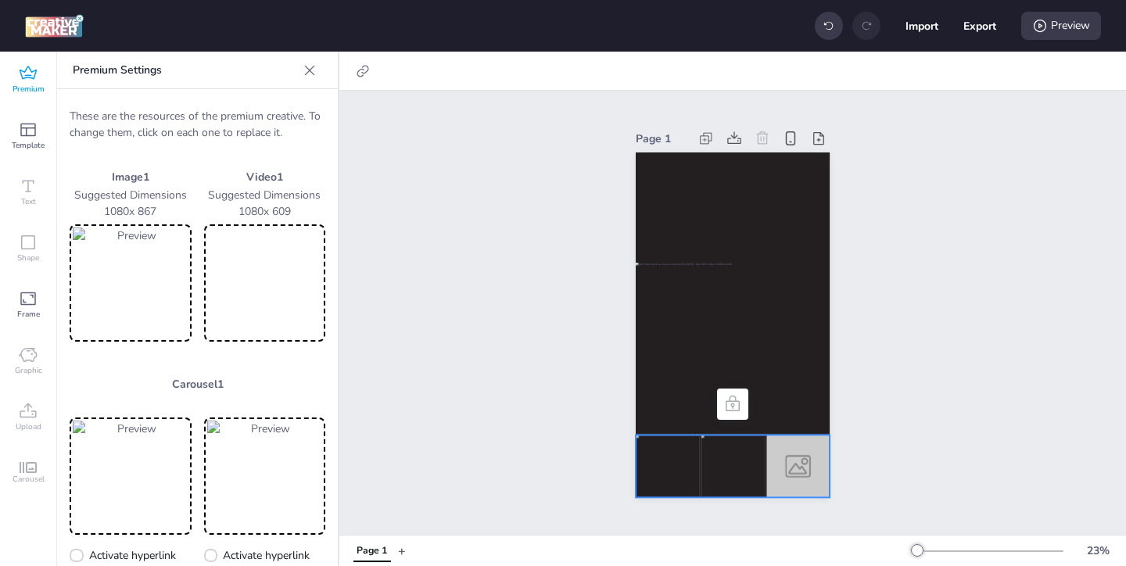
click at [654, 470] on img at bounding box center [668, 466] width 64 height 63
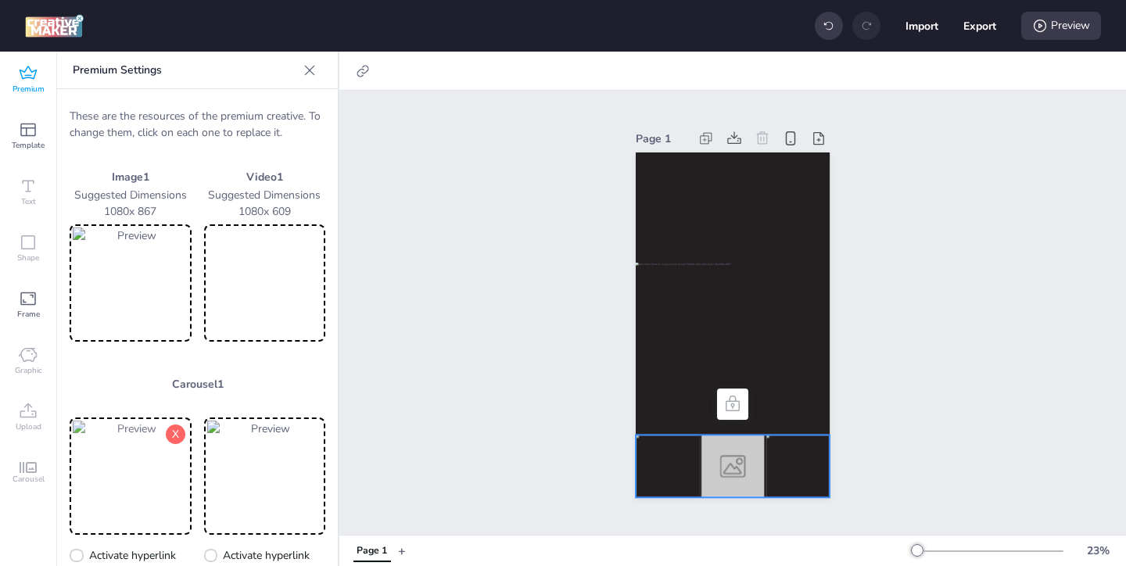
click at [157, 472] on img at bounding box center [131, 476] width 116 height 111
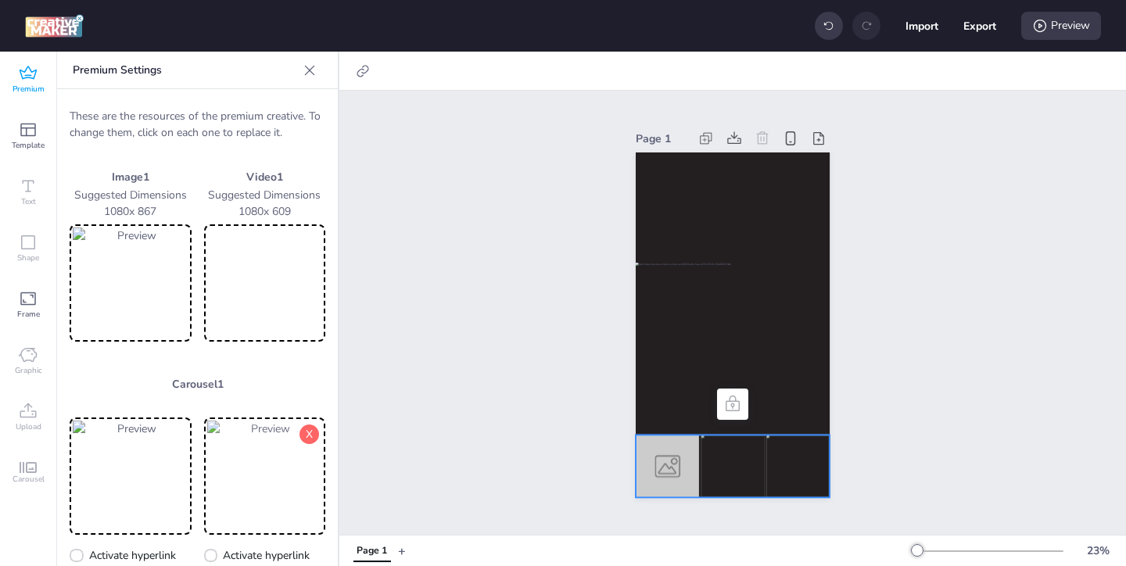
click at [290, 453] on img at bounding box center [265, 476] width 116 height 111
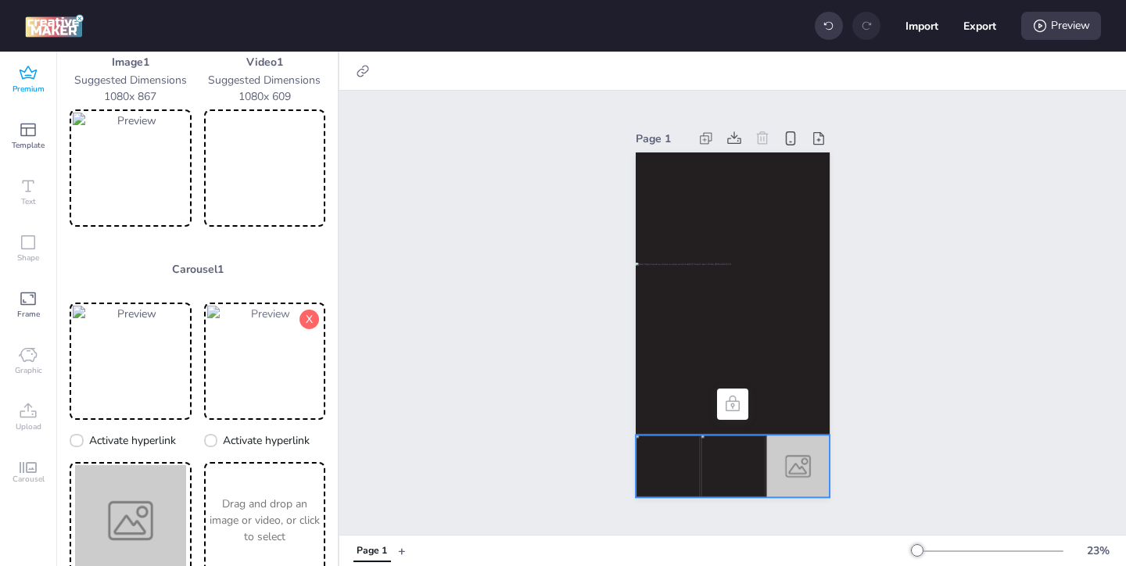
scroll to position [138, 0]
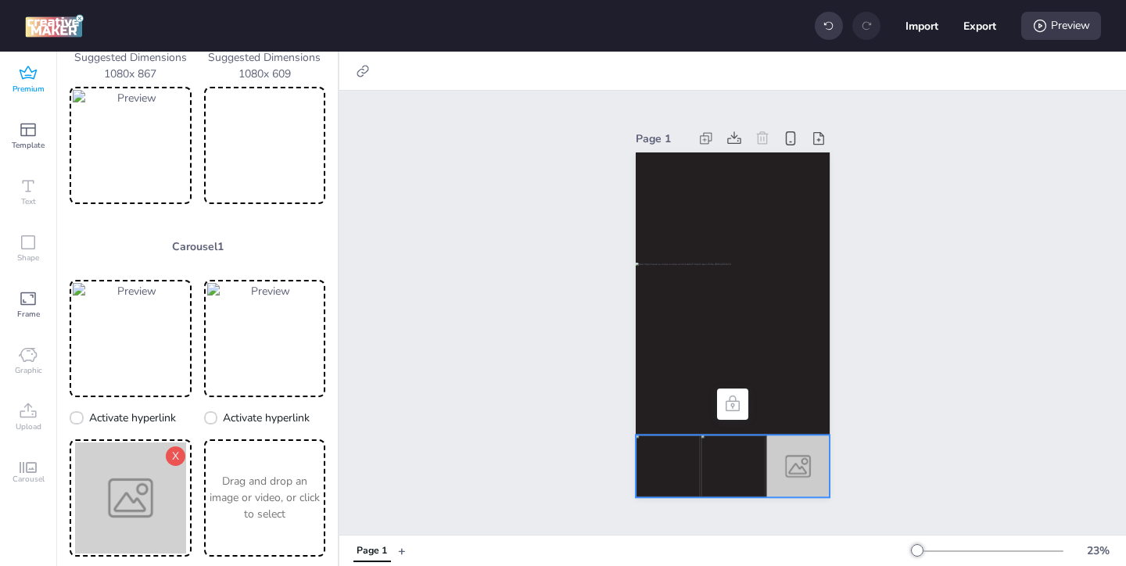
click at [148, 481] on img at bounding box center [131, 498] width 116 height 111
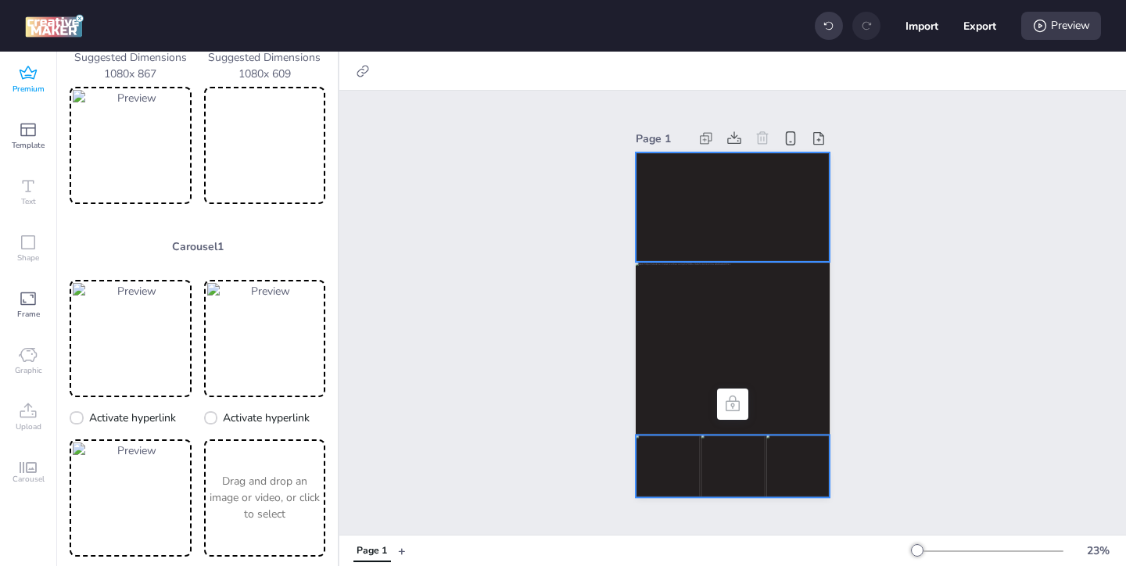
click at [653, 199] on video at bounding box center [733, 206] width 194 height 109
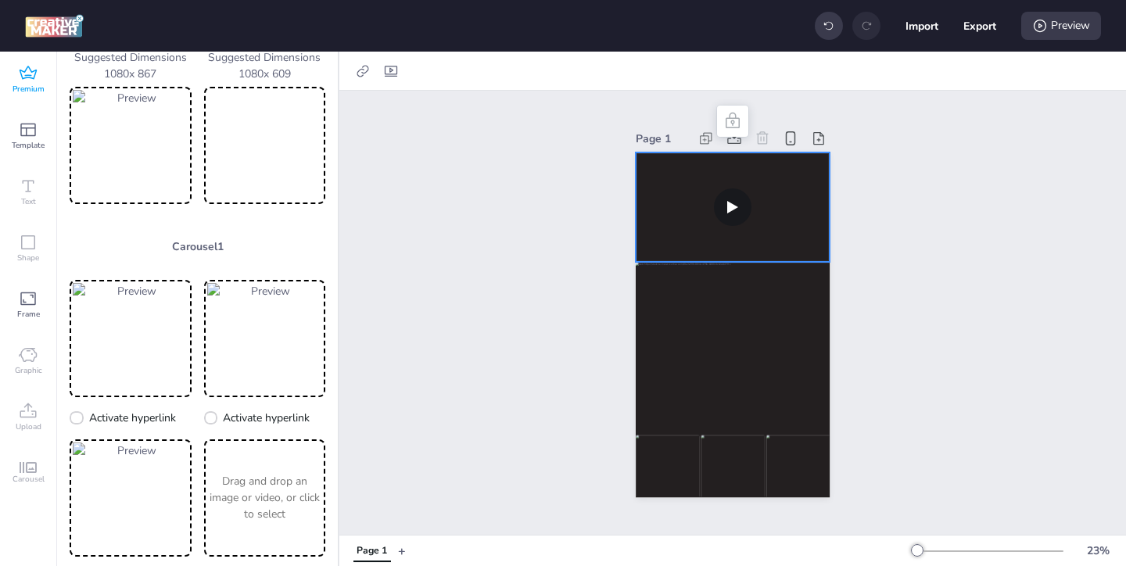
click at [296, 146] on video at bounding box center [265, 145] width 116 height 111
click at [701, 233] on video at bounding box center [733, 206] width 194 height 109
click at [395, 73] on icon at bounding box center [391, 71] width 13 height 11
select select "contain"
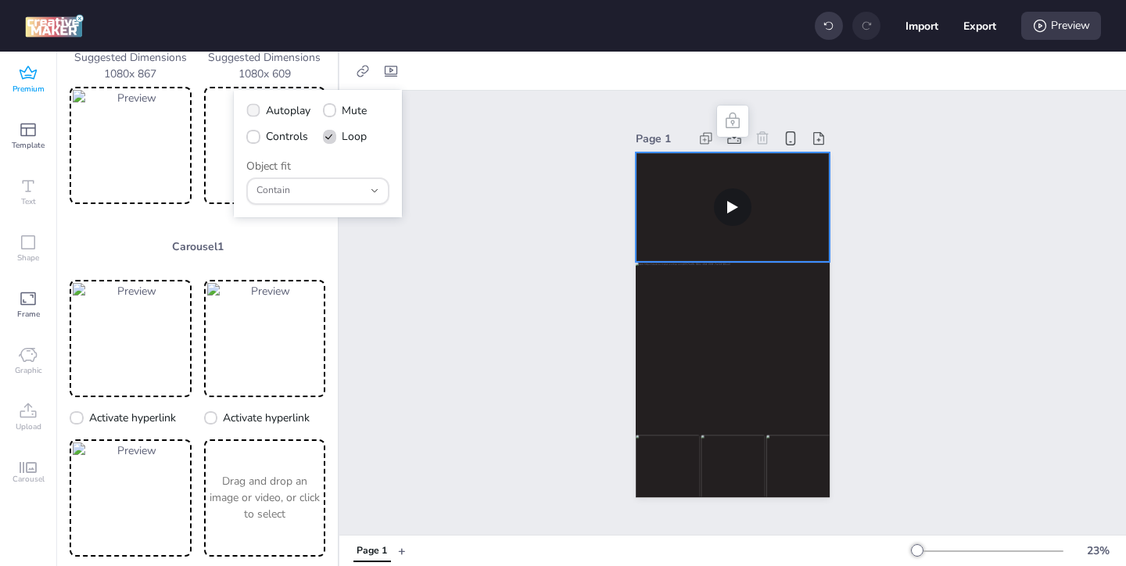
click at [258, 114] on span at bounding box center [252, 110] width 13 height 13
click at [256, 114] on input "Autoplay" at bounding box center [250, 117] width 10 height 10
checkbox input "true"
click at [256, 138] on icon at bounding box center [253, 137] width 10 height 8
click at [256, 138] on input "Controls" at bounding box center [250, 143] width 10 height 10
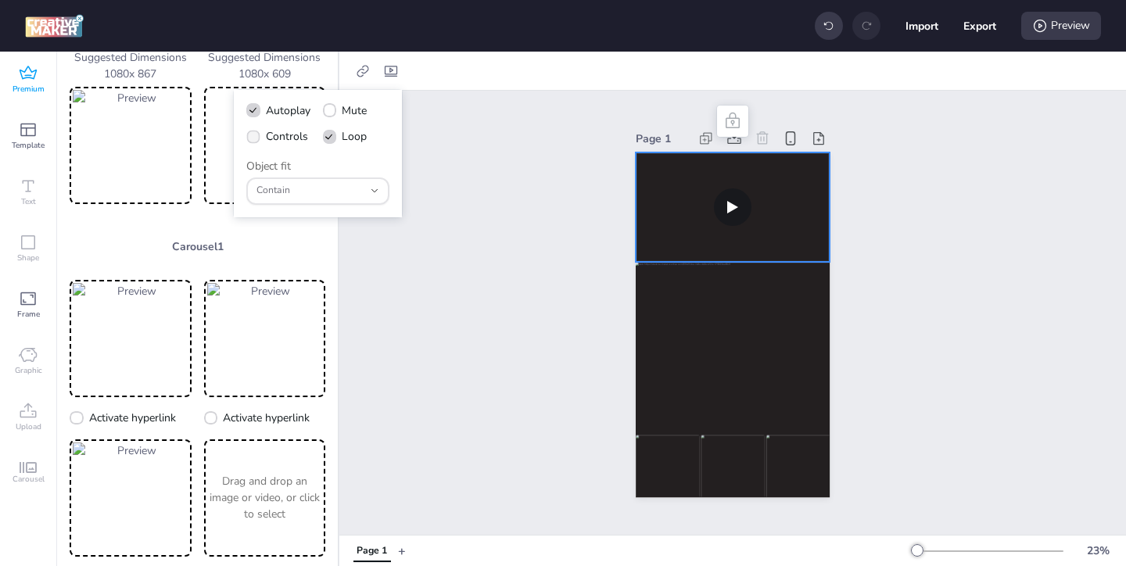
checkbox input "true"
click at [653, 241] on video at bounding box center [733, 206] width 194 height 109
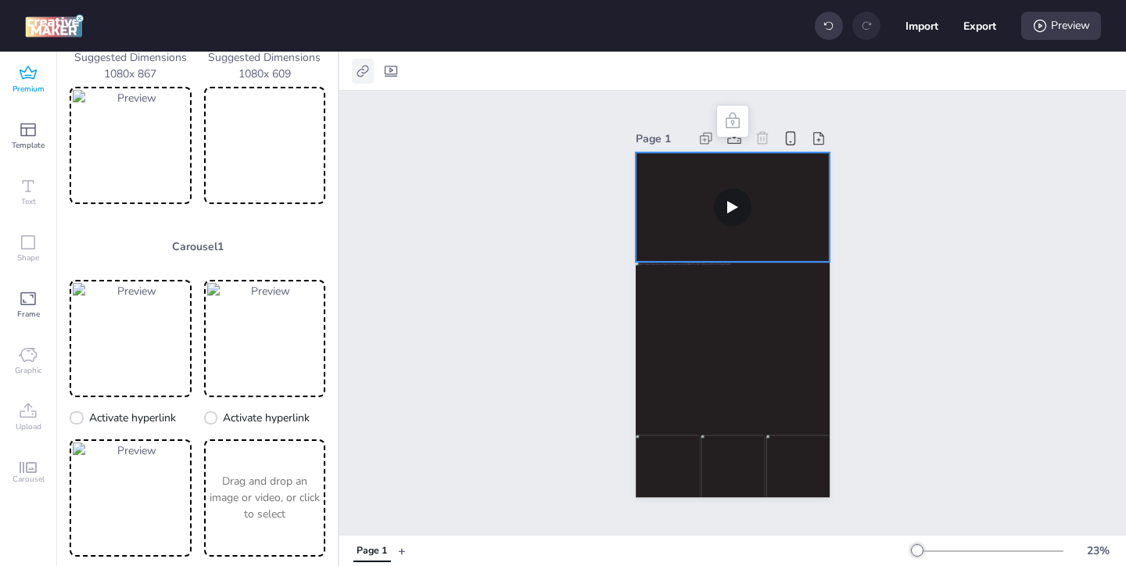
click at [356, 66] on icon at bounding box center [363, 71] width 16 height 16
click at [312, 113] on div "Activate hyperlink" at bounding box center [280, 110] width 163 height 17
click at [253, 109] on span "Activate hyperlink" at bounding box center [261, 110] width 87 height 16
click at [208, 112] on input "Activate hyperlink" at bounding box center [203, 117] width 10 height 10
checkbox input "true"
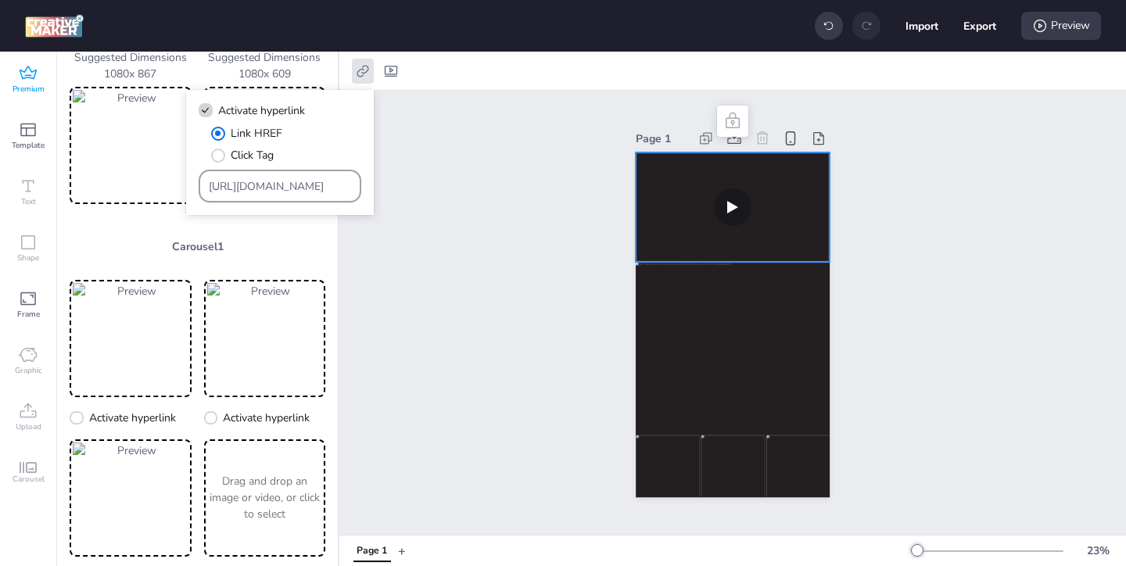
click at [310, 177] on div "[URL][DOMAIN_NAME]" at bounding box center [280, 186] width 143 height 30
drag, startPoint x: 308, startPoint y: 182, endPoint x: 253, endPoint y: 138, distance: 70.7
click at [261, 147] on div "Link HREF Click Tag [URL][DOMAIN_NAME]" at bounding box center [280, 163] width 163 height 77
paste input "https://www.lorealparis-centroamerica.com/cuidado-de-la-piel/revitalift/acido-h…"
type input "https://www.lorealparis-centroamerica.com/cuidado-de-la-piel/revitalift/acido-h…"
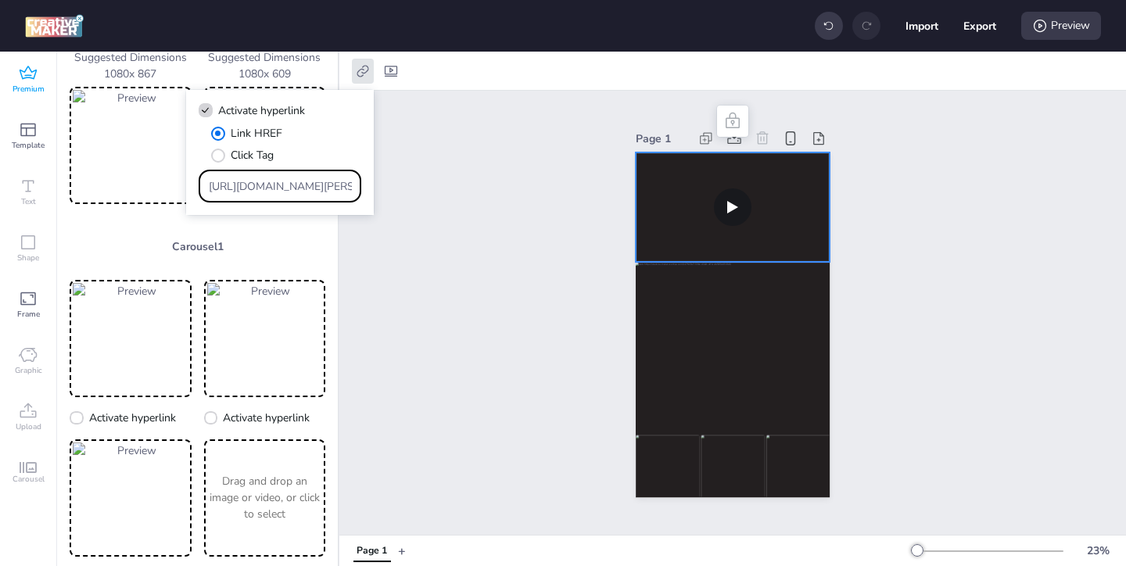
scroll to position [0, 1506]
click at [587, 279] on div "Page 1" at bounding box center [732, 313] width 787 height 444
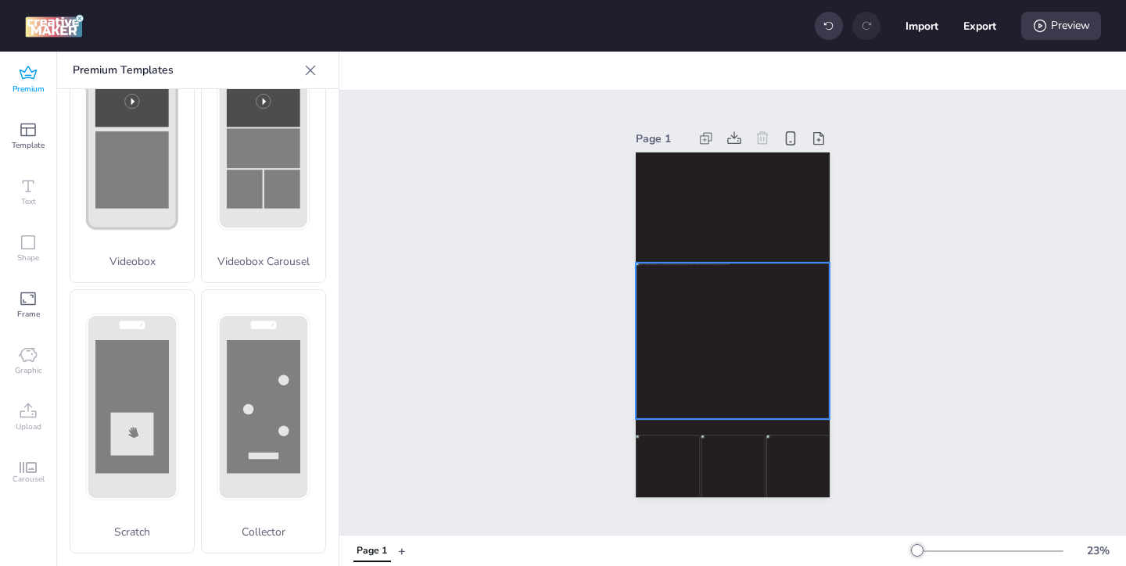
click at [683, 320] on div at bounding box center [733, 341] width 194 height 156
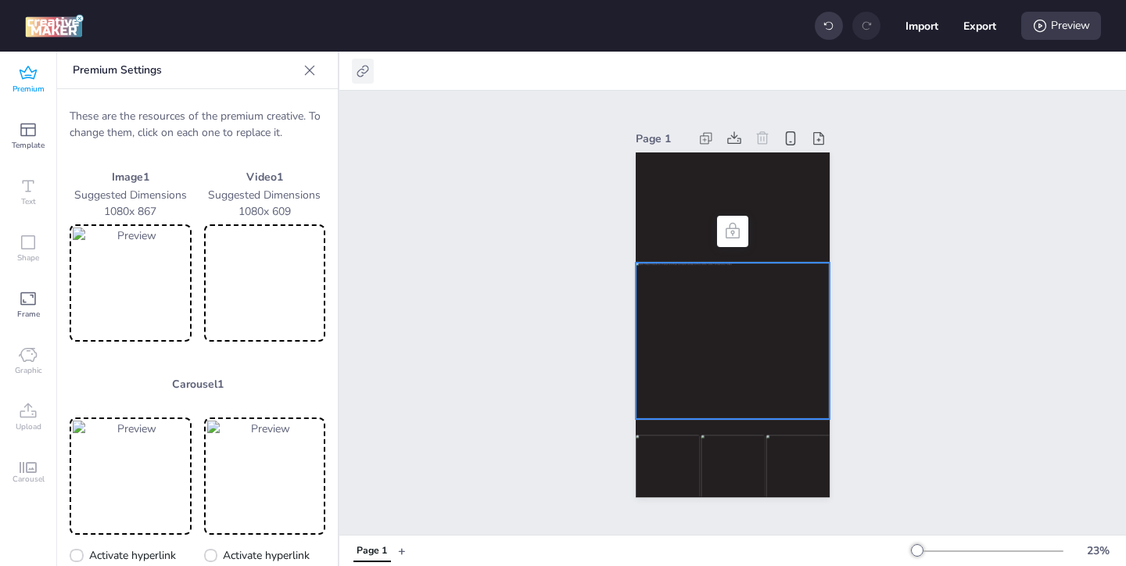
click at [355, 69] on icon at bounding box center [363, 71] width 16 height 16
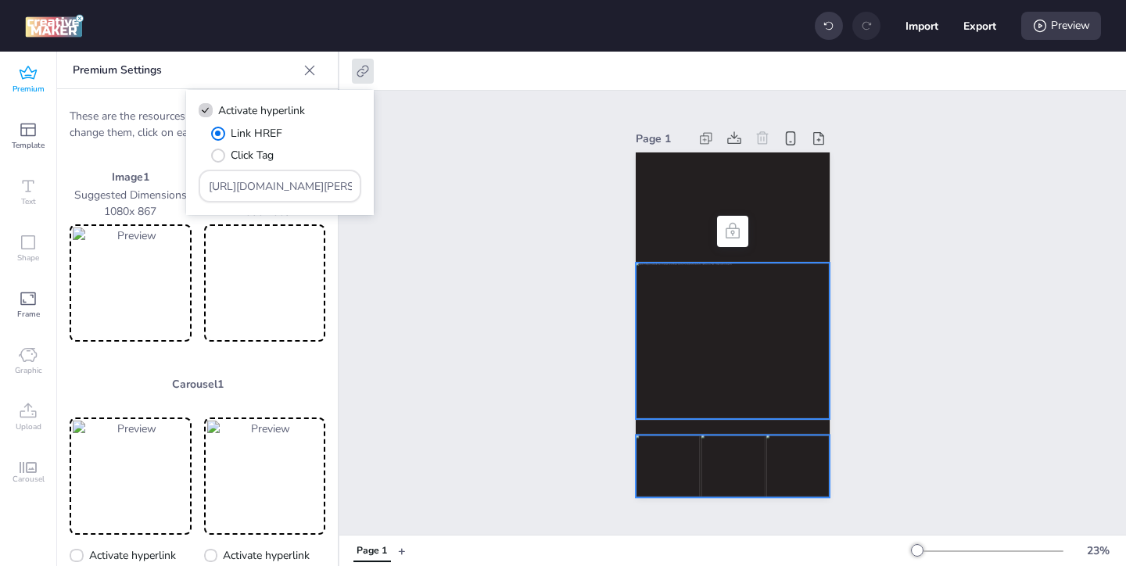
click at [673, 481] on img at bounding box center [668, 466] width 64 height 63
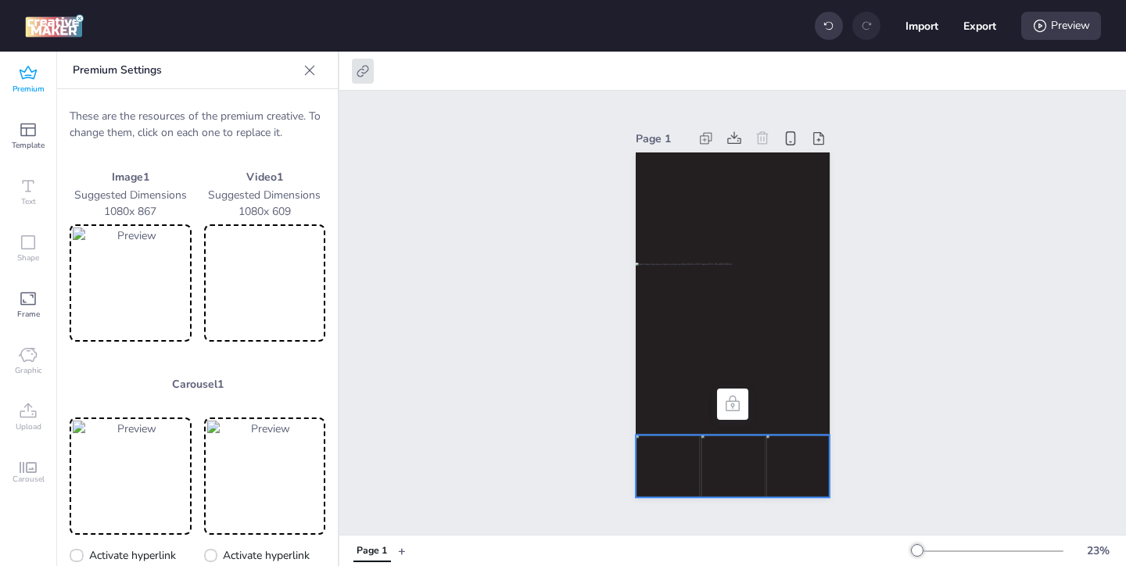
click at [139, 310] on img at bounding box center [131, 283] width 116 height 111
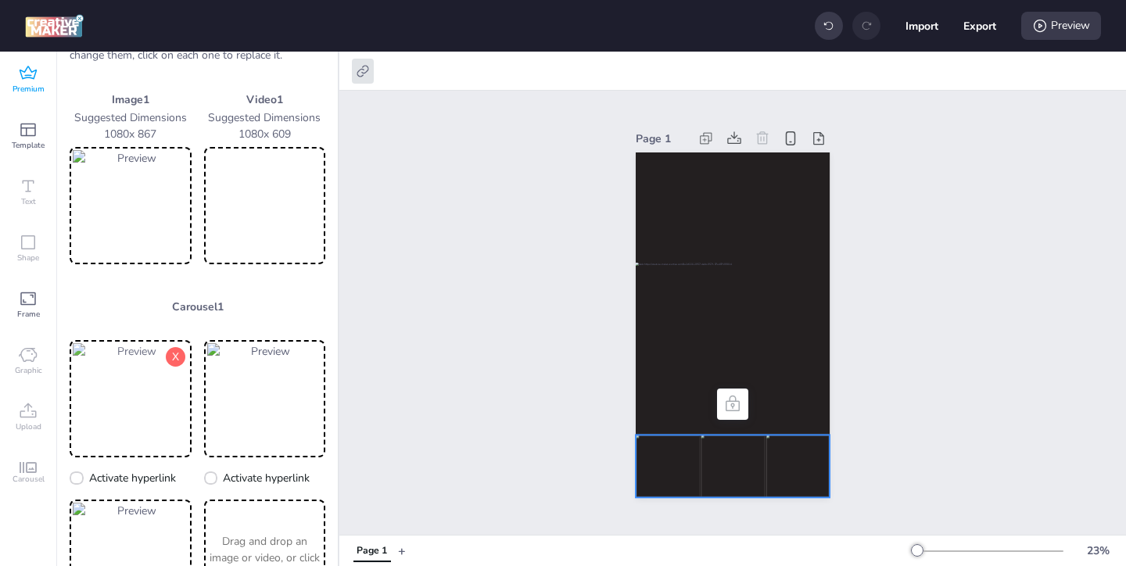
scroll to position [125, 0]
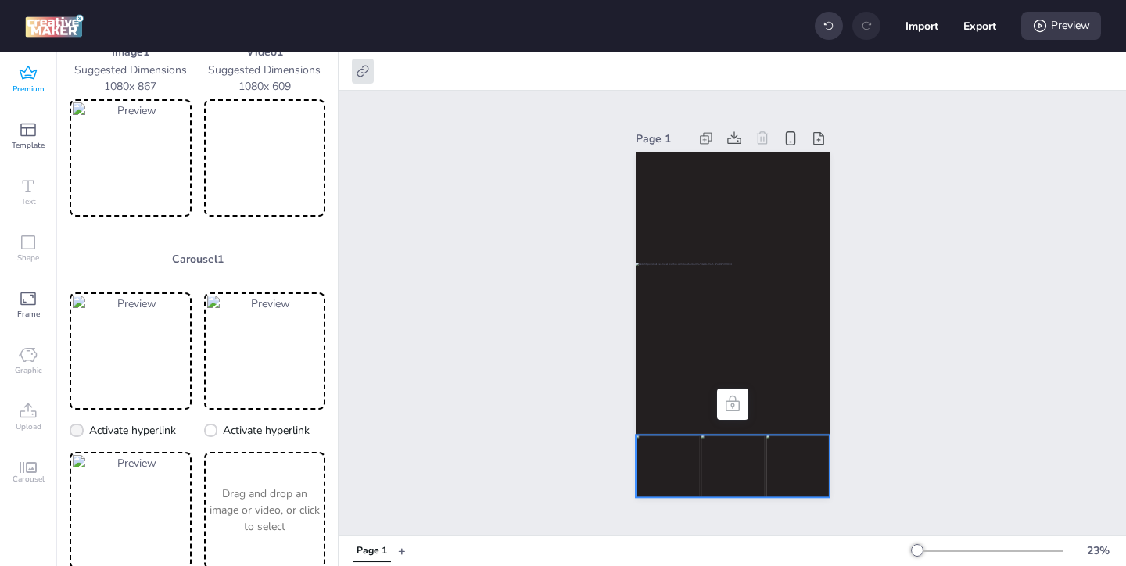
click at [77, 428] on icon at bounding box center [76, 430] width 11 height 9
click at [77, 432] on input "Activate hyperlink" at bounding box center [74, 437] width 10 height 10
checkbox input "true"
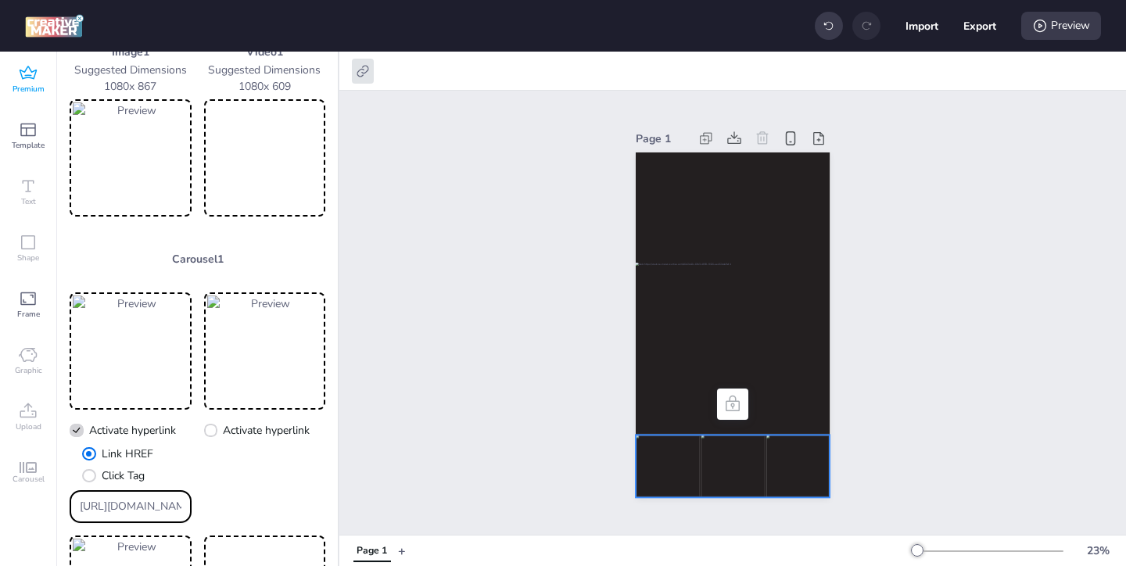
drag, startPoint x: 175, startPoint y: 511, endPoint x: 142, endPoint y: 493, distance: 37.4
click at [142, 493] on div "[URL][DOMAIN_NAME]" at bounding box center [131, 507] width 102 height 30
paste input "https://www.lorealparis-centroamerica.com/cuidado-de-la-piel/revitalift/acido-h…"
type input "https://www.lorealparis-centroamerica.com/cuidado-de-la-piel/revitalift/acido-h…"
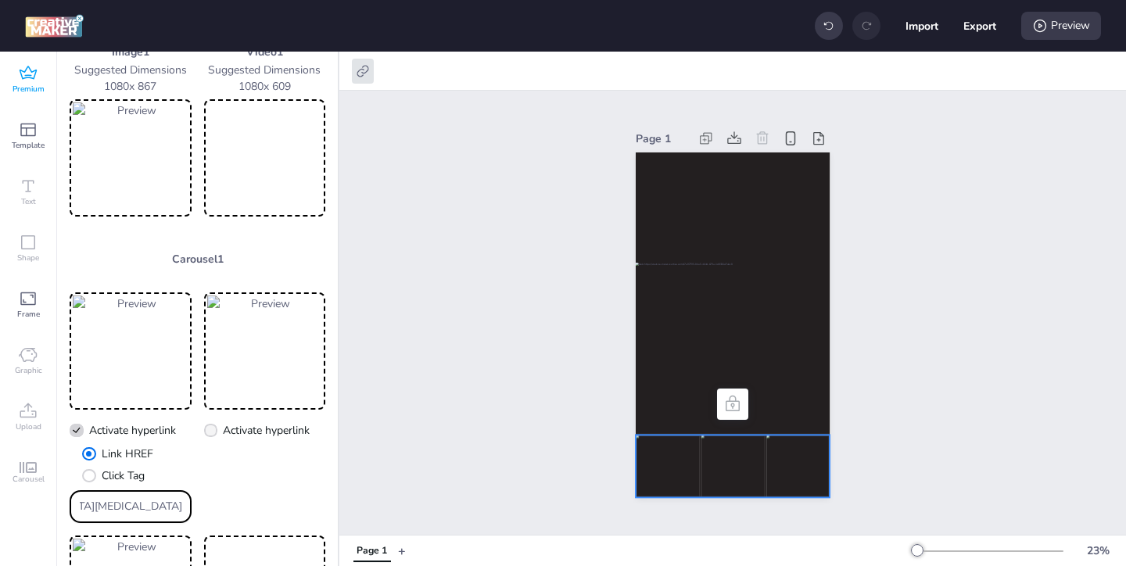
click at [205, 429] on icon at bounding box center [210, 430] width 11 height 9
click at [205, 432] on input "Activate hyperlink" at bounding box center [208, 437] width 10 height 10
checkbox input "true"
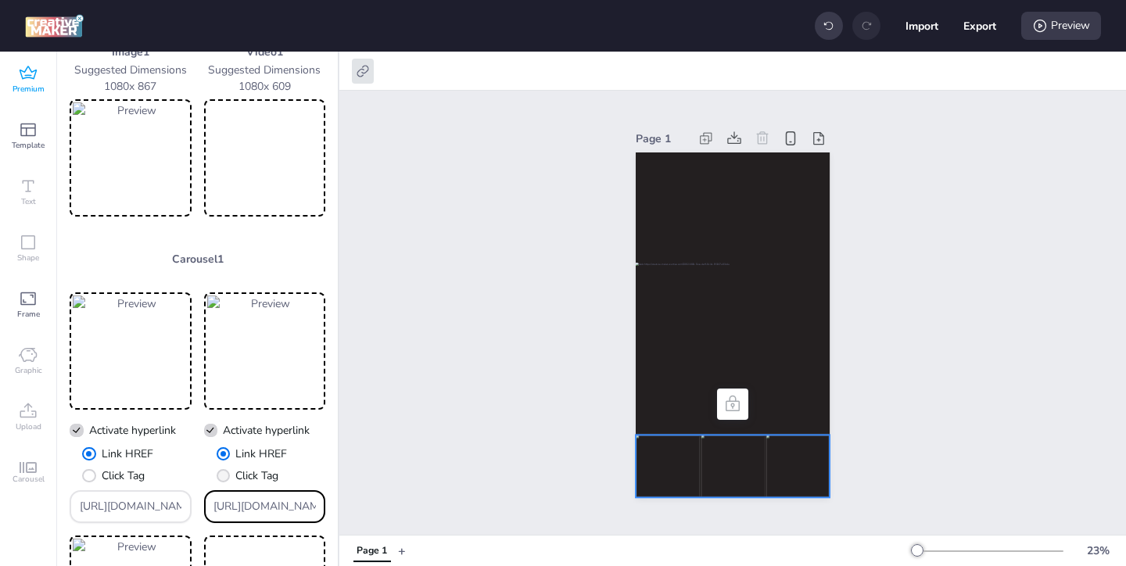
drag, startPoint x: 313, startPoint y: 503, endPoint x: 251, endPoint y: 453, distance: 80.0
click at [261, 464] on div "Link HREF Click Tag [URL][DOMAIN_NAME]" at bounding box center [265, 484] width 122 height 77
paste input "ww.lorealparis-centroamerica.com/cuidado-de-la-piel/revitalift/acido-hialuronic…"
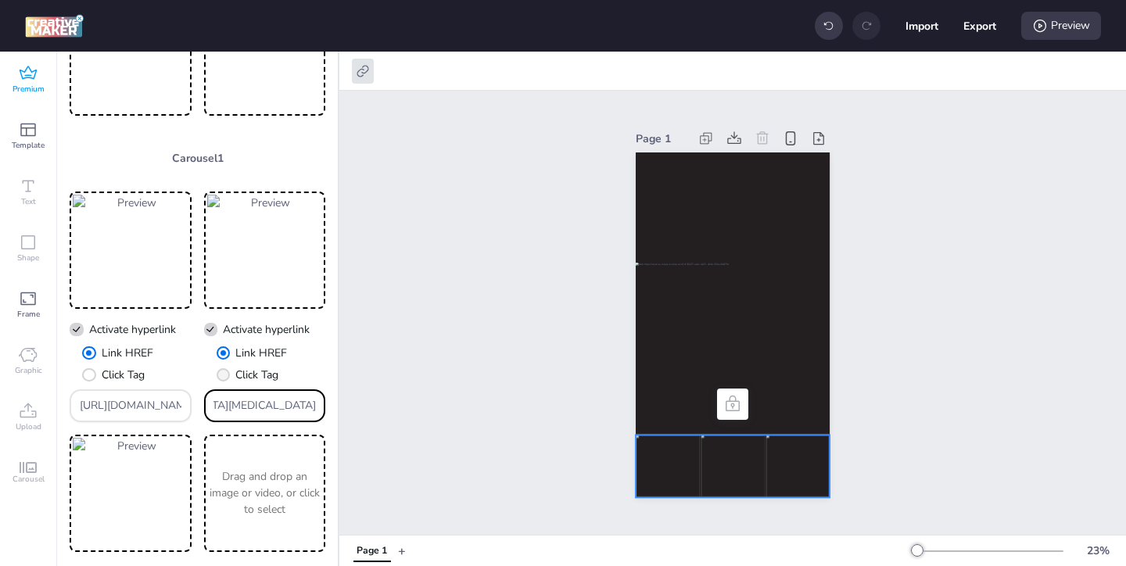
scroll to position [263, 0]
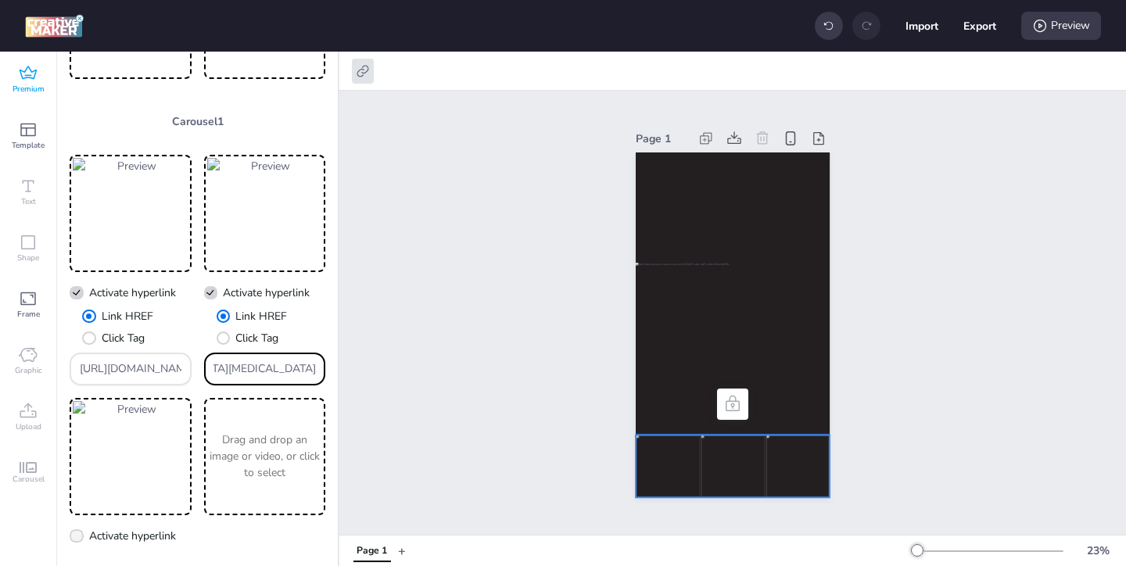
type input "https://www.lorealparis-centroamerica.com/cuidado-de-la-piel/revitalift/acido-h…"
click at [79, 533] on icon at bounding box center [76, 536] width 11 height 9
click at [79, 537] on input "Activate hyperlink" at bounding box center [74, 542] width 10 height 10
checkbox input "true"
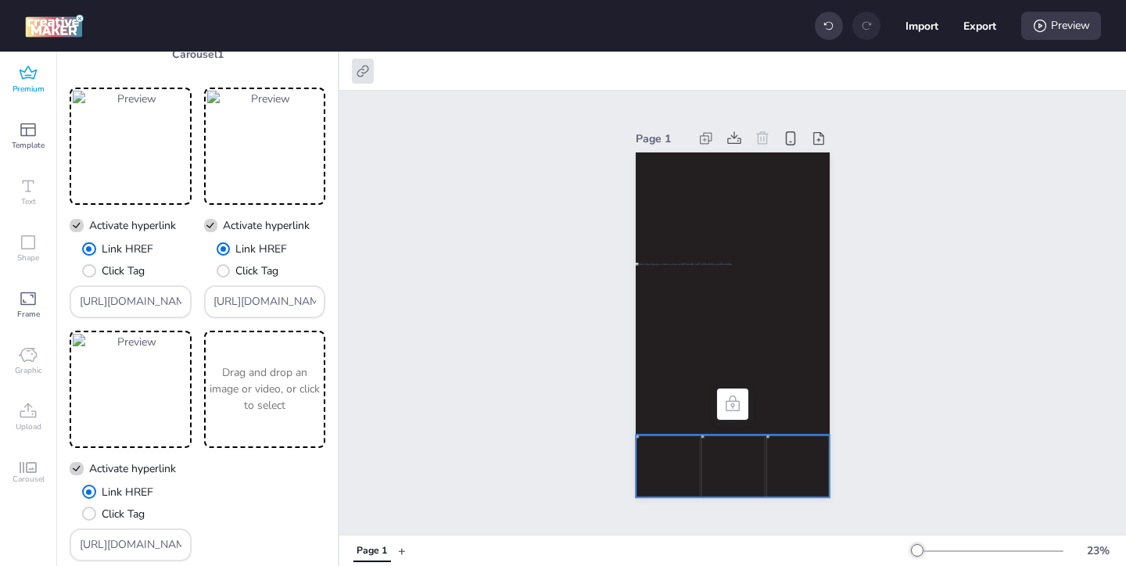
scroll to position [344, 0]
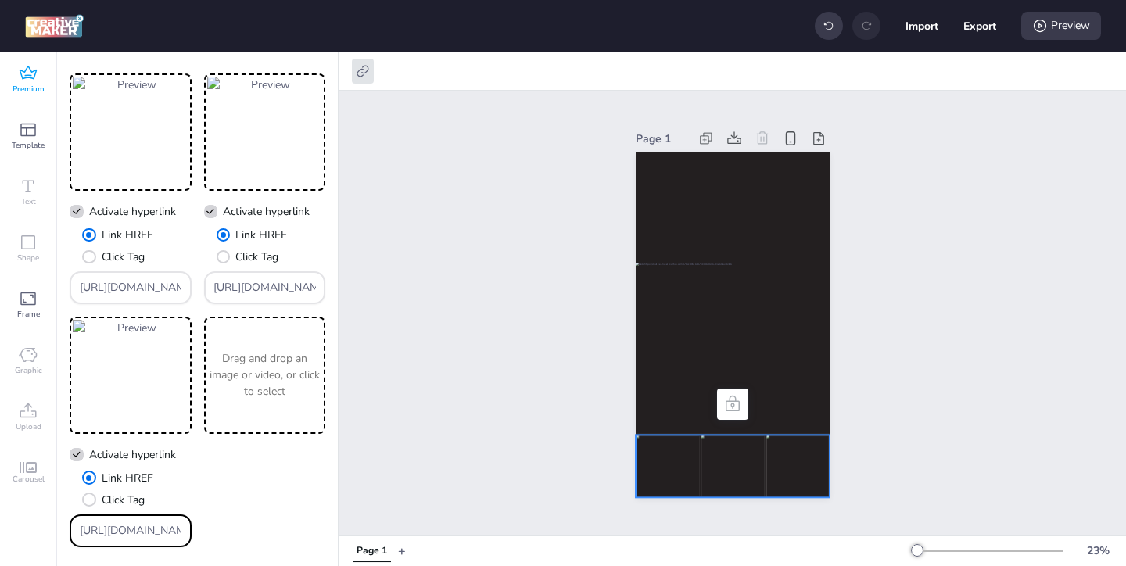
drag, startPoint x: 175, startPoint y: 529, endPoint x: 116, endPoint y: 482, distance: 75.2
click at [124, 491] on div "Link HREF Click Tag [URL][DOMAIN_NAME]" at bounding box center [131, 508] width 122 height 77
paste input "ww.lorealparis-centroamerica.com/cuidado-de-la-piel/revitalift/acido-hialuronic…"
type input "https://www.lorealparis-centroamerica.com/cuidado-de-la-piel/revitalift/acido-h…"
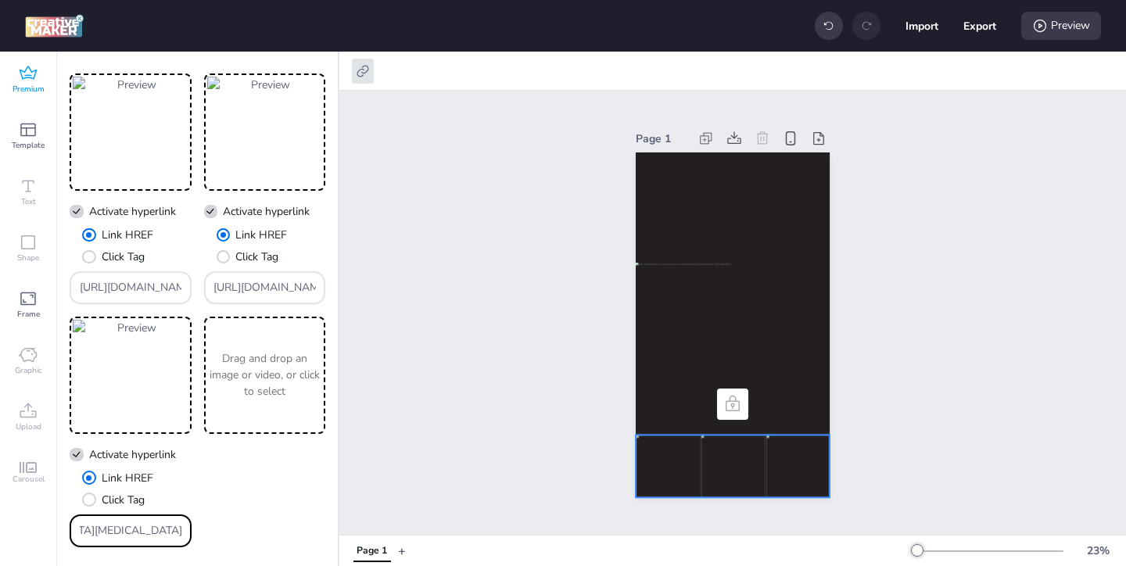
click at [502, 433] on div "Page 1" at bounding box center [732, 313] width 787 height 444
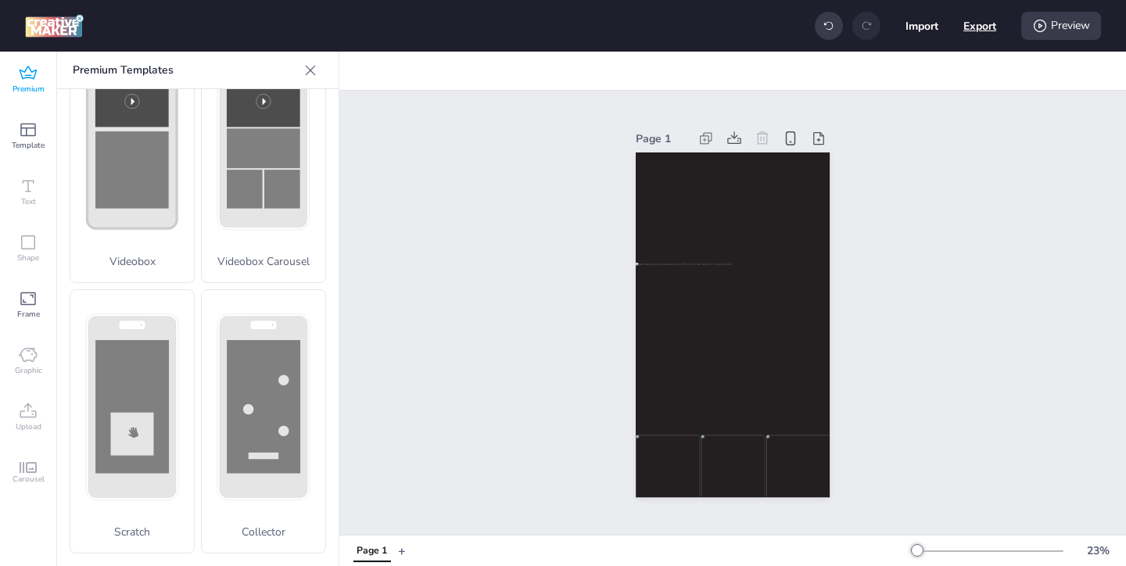
click at [977, 27] on button "Export" at bounding box center [979, 25] width 33 height 33
select select "html"
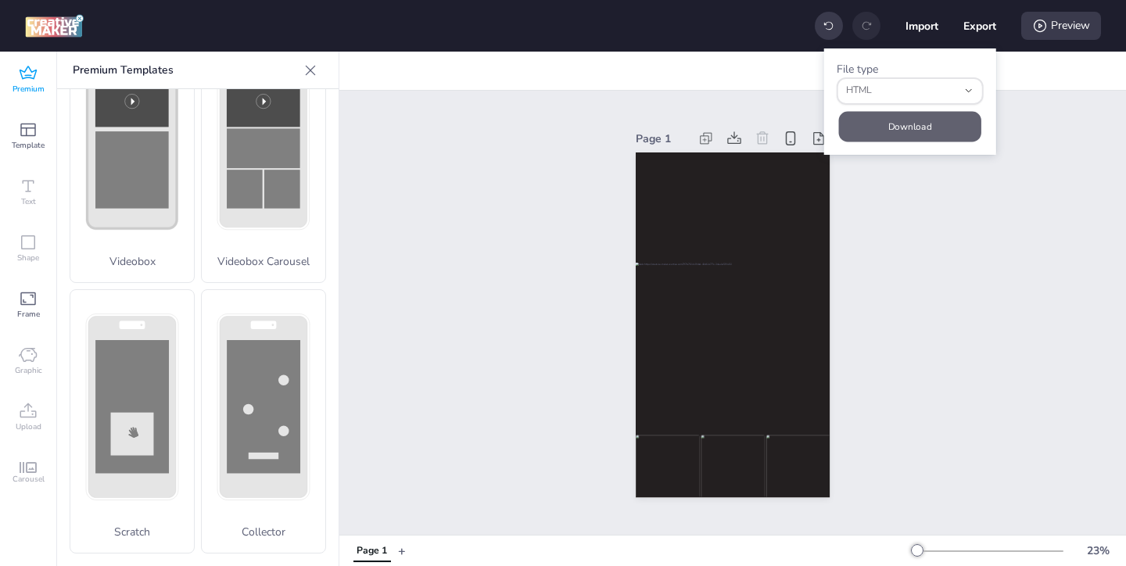
click at [905, 126] on button "Download" at bounding box center [910, 126] width 142 height 30
click at [895, 127] on button "Download" at bounding box center [910, 126] width 147 height 31
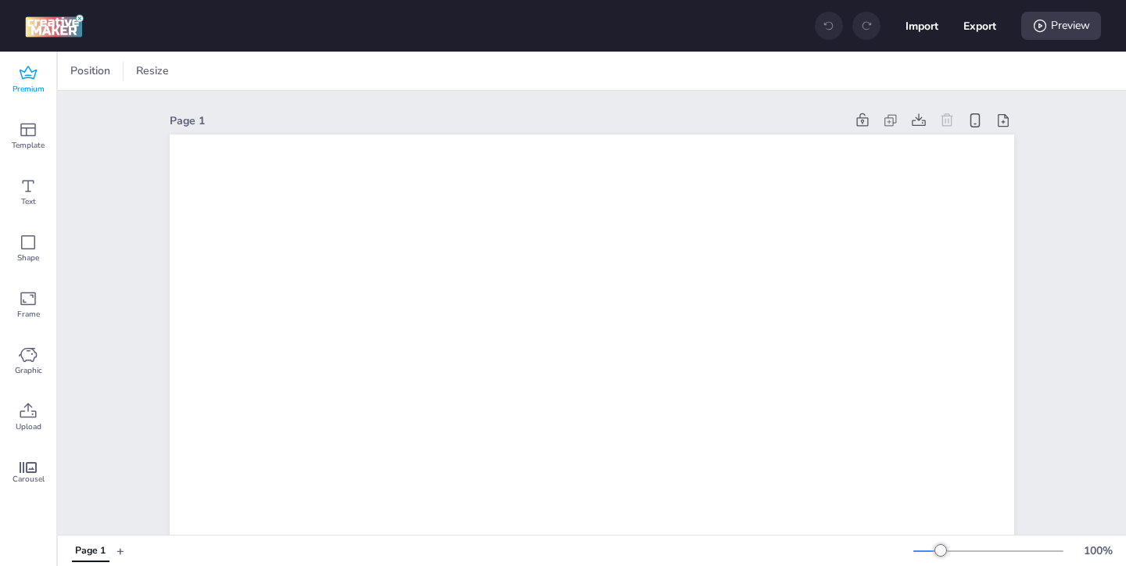
click at [34, 81] on icon at bounding box center [28, 73] width 19 height 19
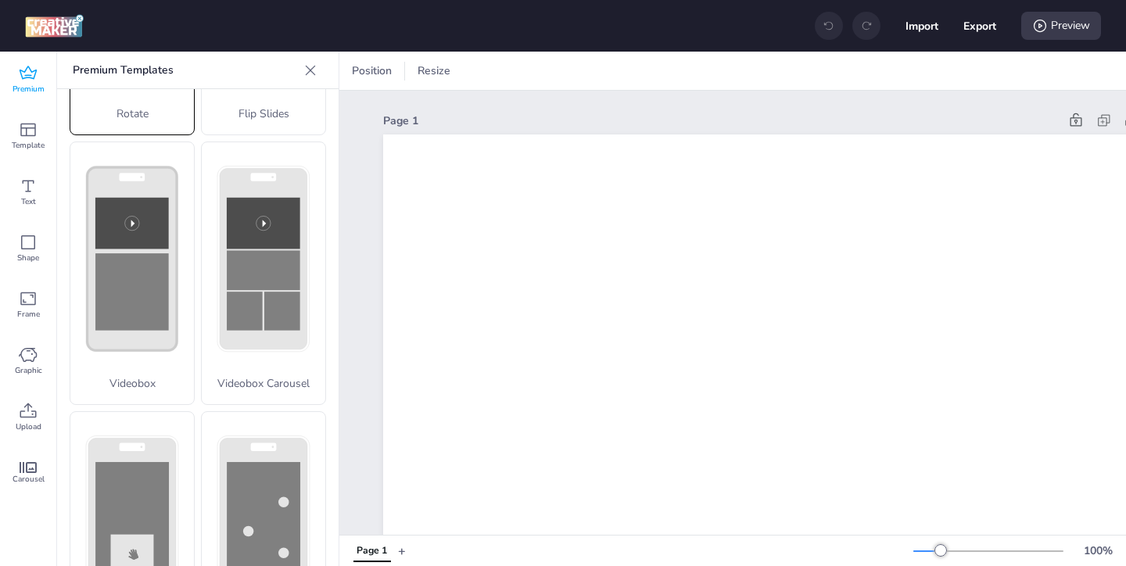
scroll to position [544, 0]
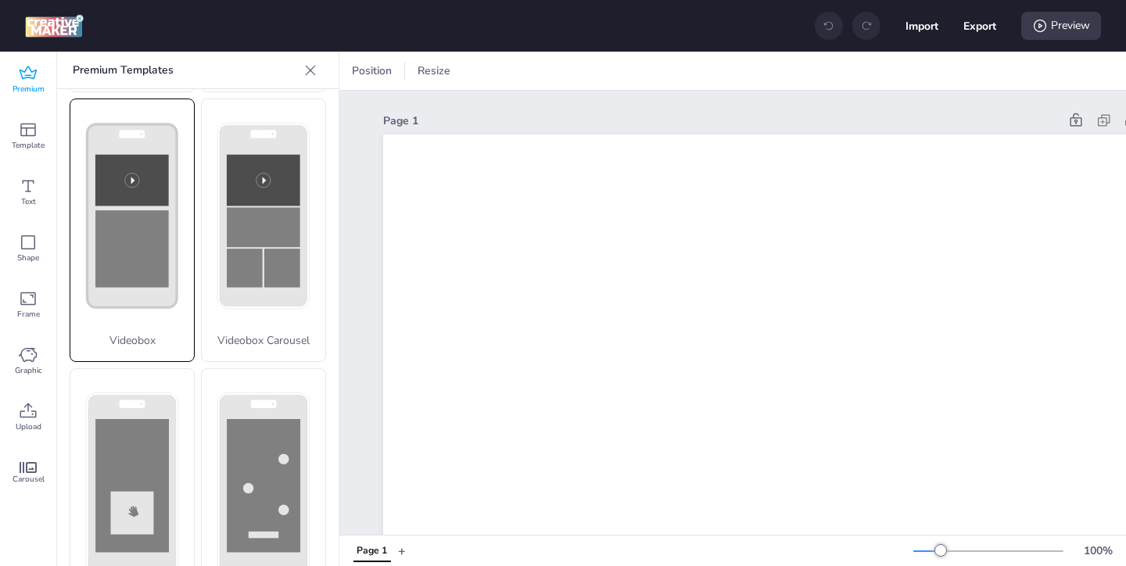
click at [139, 352] on div "Videobox" at bounding box center [132, 231] width 125 height 264
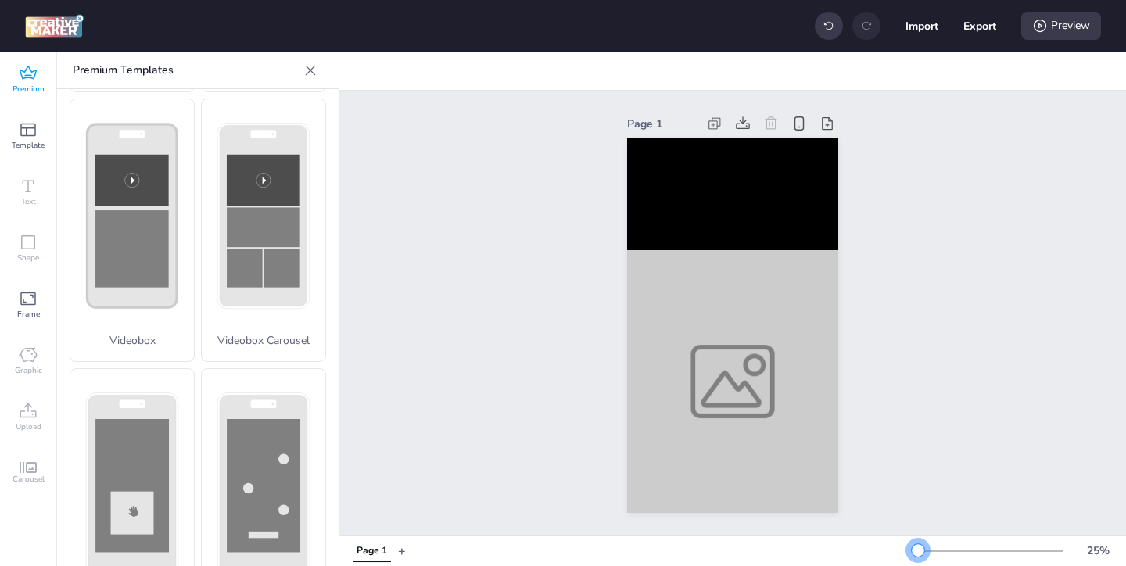
drag, startPoint x: 940, startPoint y: 546, endPoint x: 918, endPoint y: 546, distance: 21.9
click at [918, 546] on div at bounding box center [918, 550] width 13 height 13
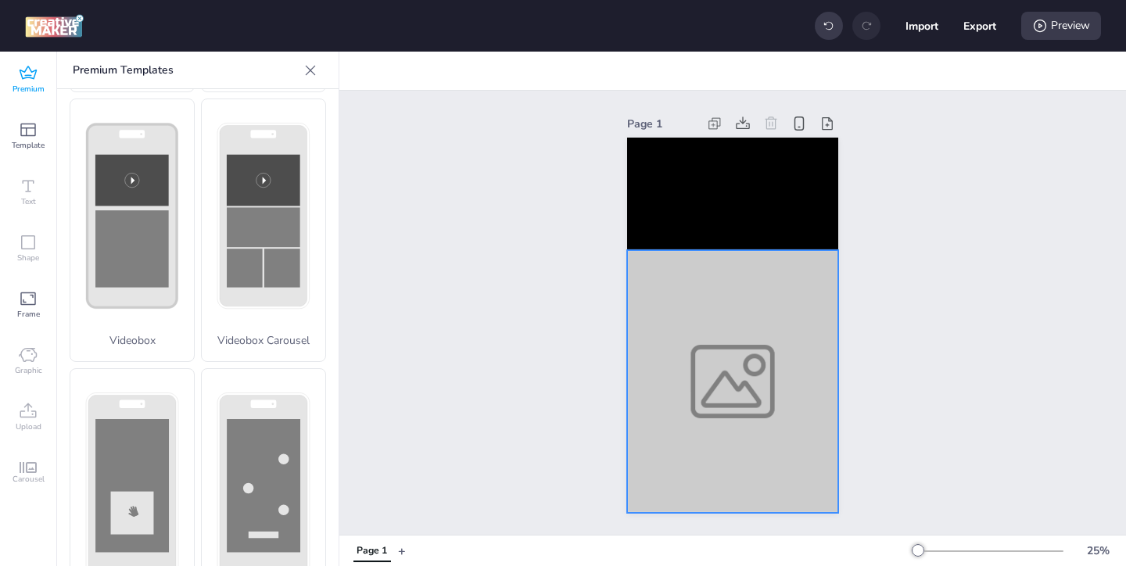
click at [729, 429] on div at bounding box center [732, 381] width 211 height 263
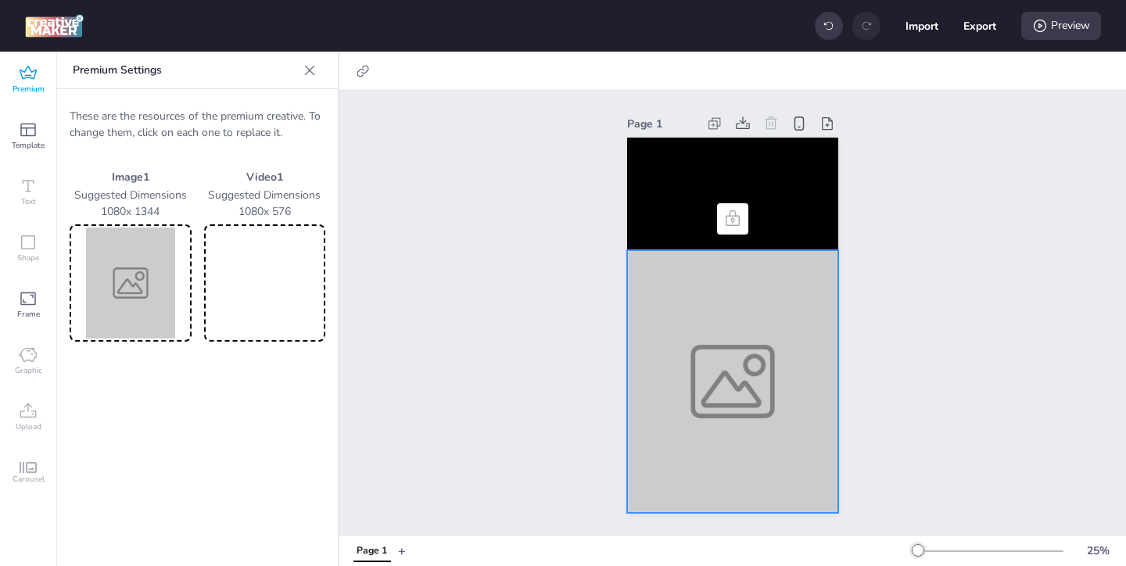
click at [123, 307] on img at bounding box center [131, 283] width 116 height 111
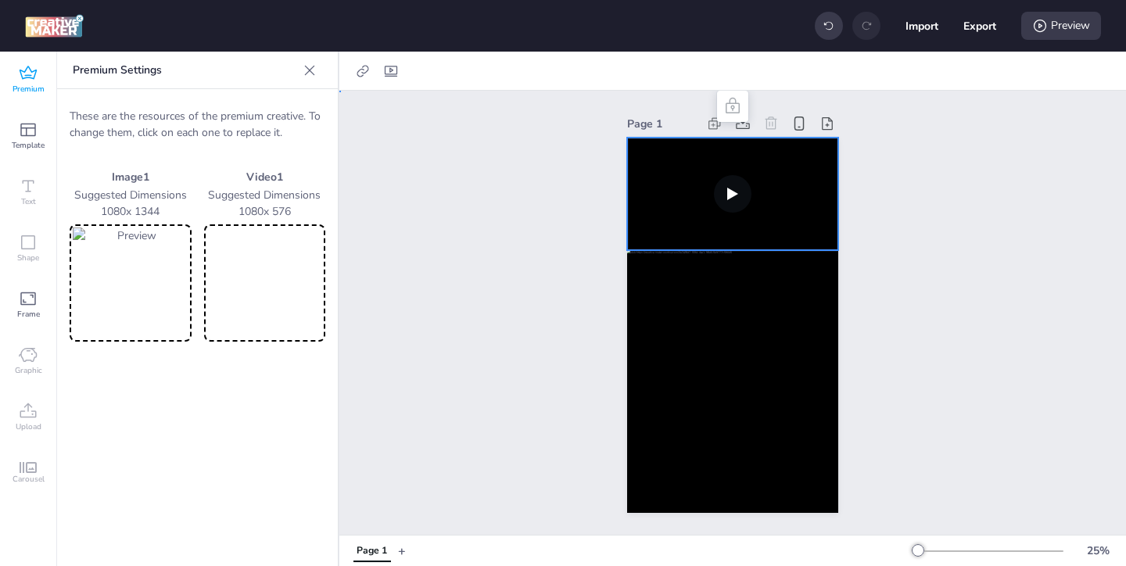
click at [672, 228] on video at bounding box center [732, 194] width 211 height 113
click at [391, 74] on icon at bounding box center [391, 71] width 16 height 16
select select "contain"
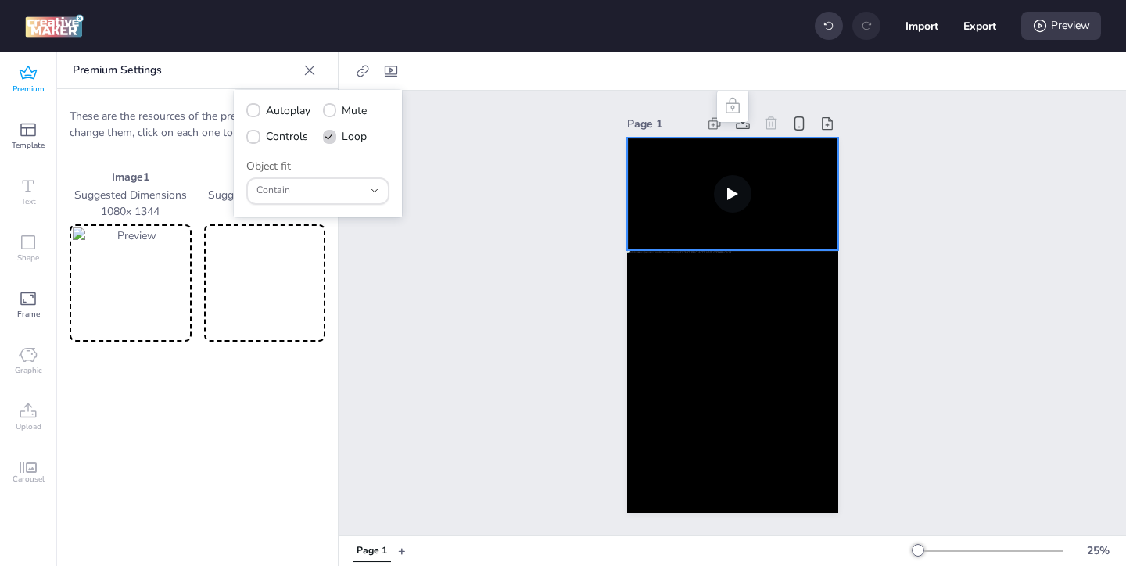
click at [294, 299] on video at bounding box center [265, 283] width 116 height 111
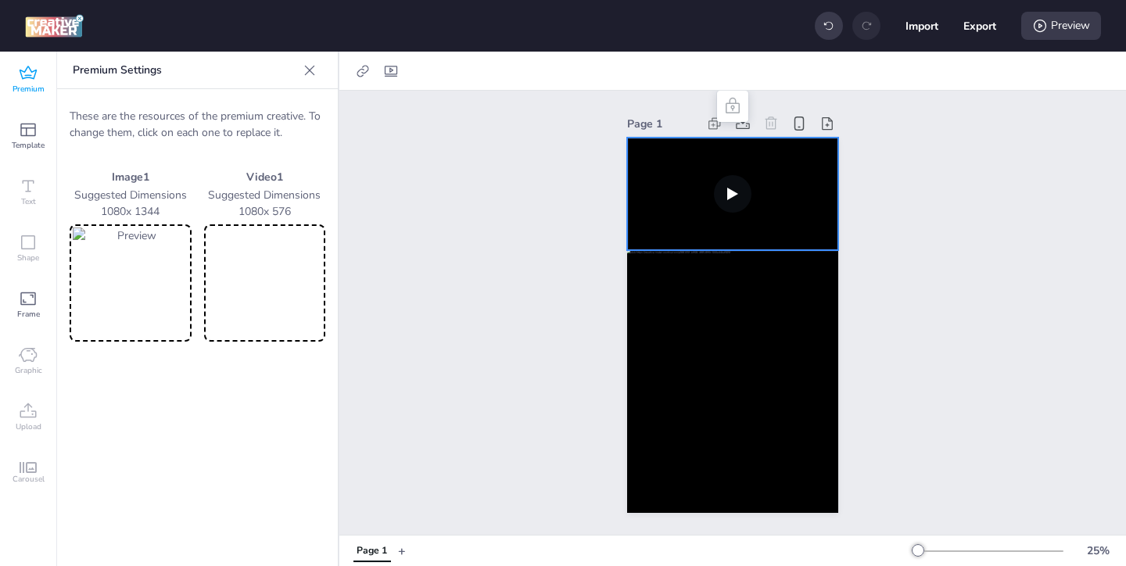
click at [687, 181] on video at bounding box center [732, 194] width 211 height 113
click at [392, 80] on div at bounding box center [391, 71] width 22 height 25
select select "contain"
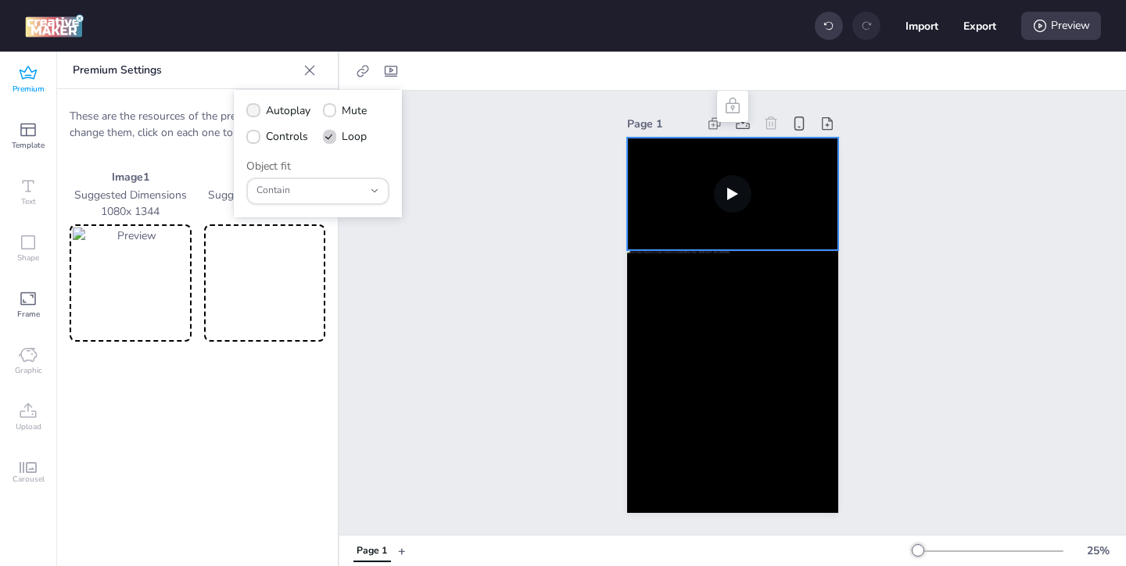
click at [268, 109] on span "Autoplay" at bounding box center [288, 110] width 45 height 16
click at [256, 112] on input "Autoplay" at bounding box center [250, 117] width 10 height 10
checkbox input "true"
click at [258, 134] on icon at bounding box center [253, 137] width 10 height 8
click at [256, 138] on input "Controls" at bounding box center [250, 143] width 10 height 10
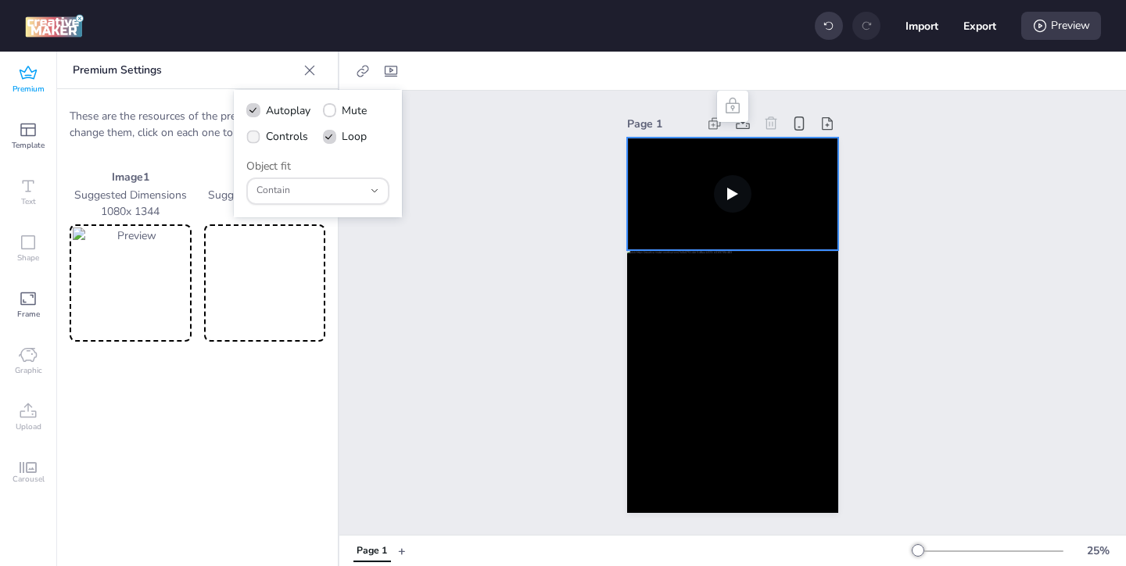
checkbox input "true"
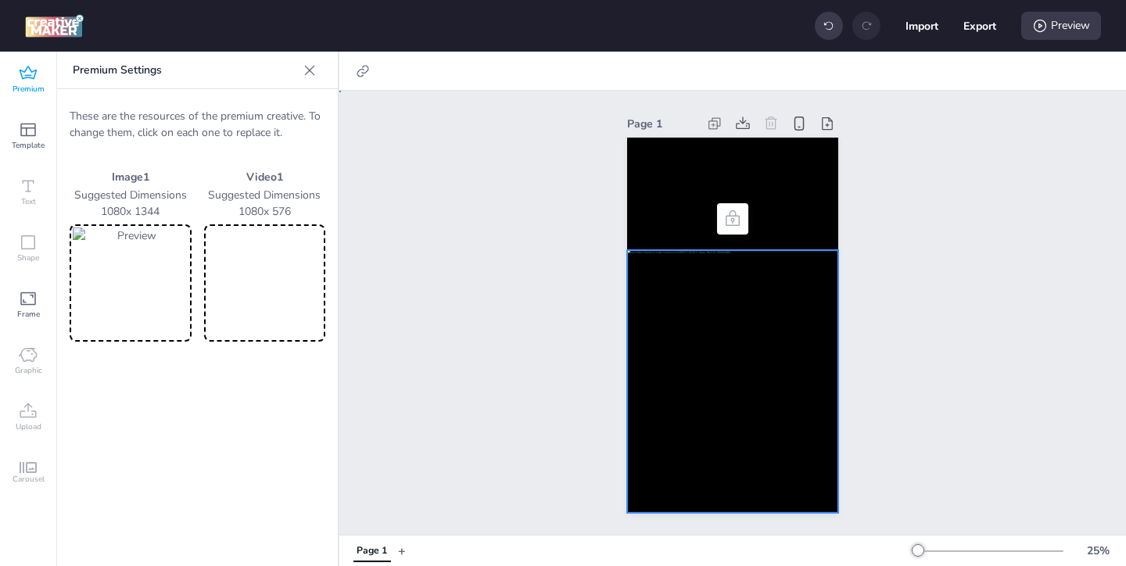
click at [718, 346] on div at bounding box center [732, 381] width 211 height 263
click at [365, 72] on icon at bounding box center [363, 71] width 12 height 12
click at [236, 110] on span "Activate hyperlink" at bounding box center [261, 110] width 87 height 16
click at [208, 112] on input "Activate hyperlink" at bounding box center [203, 117] width 10 height 10
checkbox input "true"
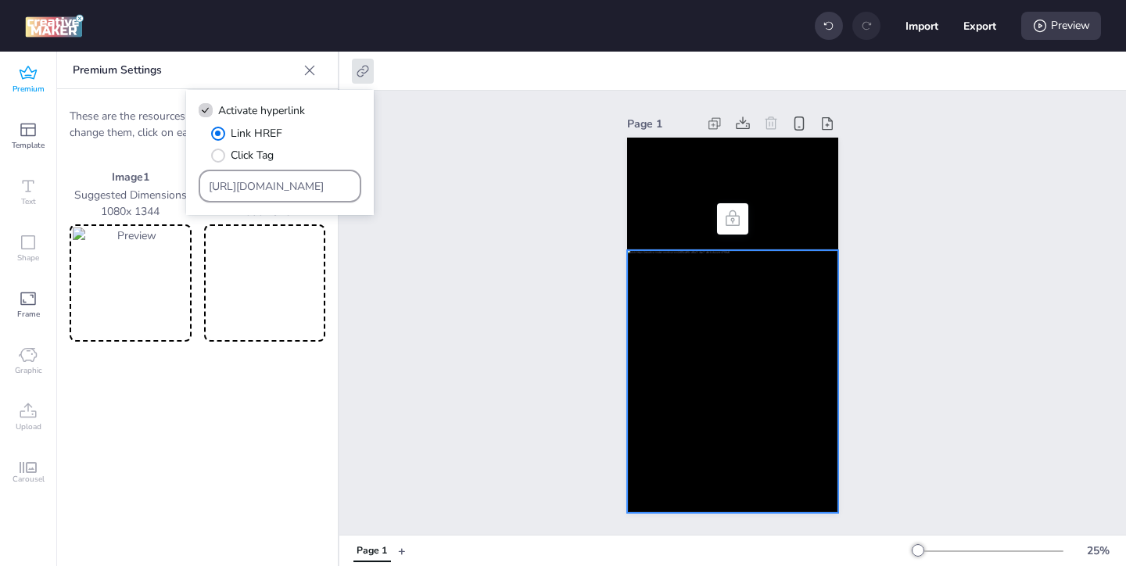
drag, startPoint x: 335, startPoint y: 189, endPoint x: 271, endPoint y: 151, distance: 75.4
click at [285, 163] on div "Link HREF Click Tag [URL][DOMAIN_NAME]" at bounding box center [280, 163] width 163 height 77
paste input "ww.lorealparis-centroamerica.com/cuidado-de-la-piel/revitalift/acido-hialuronic…"
type input "https://www.lorealparis-centroamerica.com/cuidado-de-la-piel/revitalift/acido-h…"
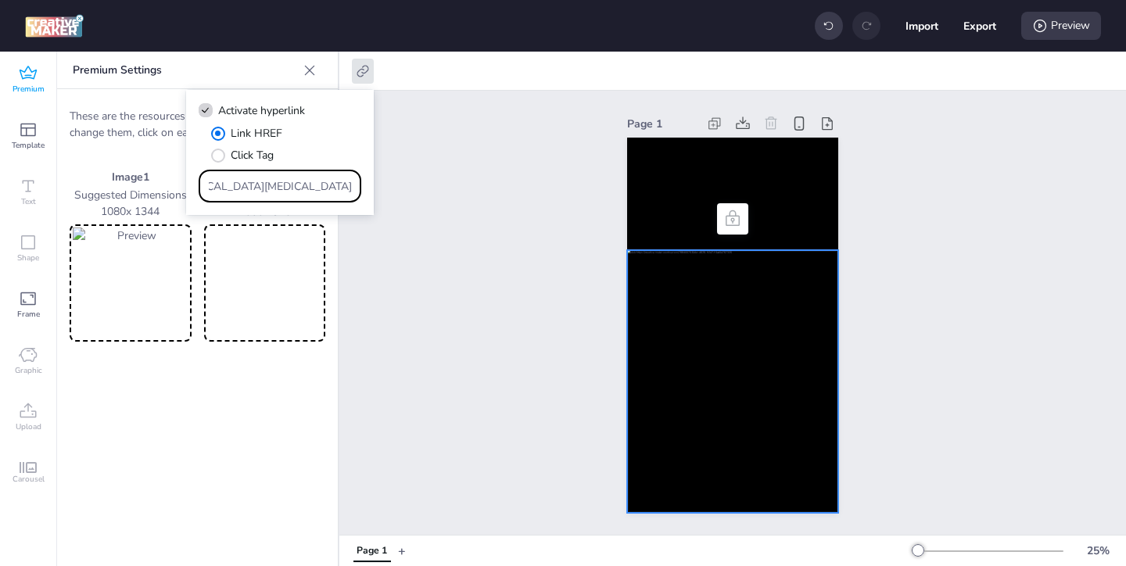
click at [437, 256] on div "Page 1" at bounding box center [732, 313] width 787 height 444
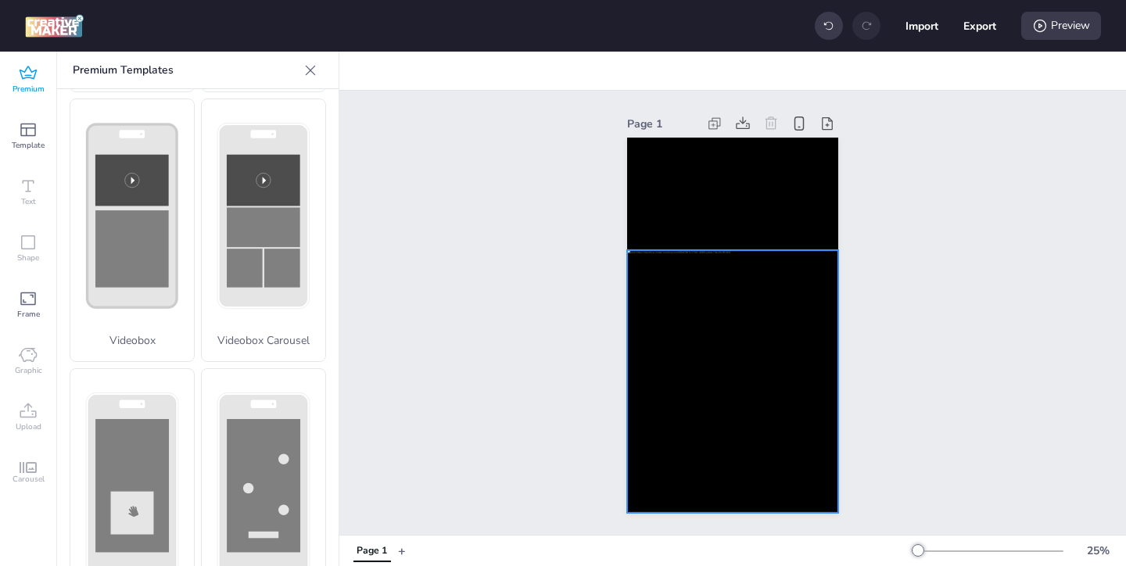
click at [704, 401] on div at bounding box center [732, 381] width 211 height 263
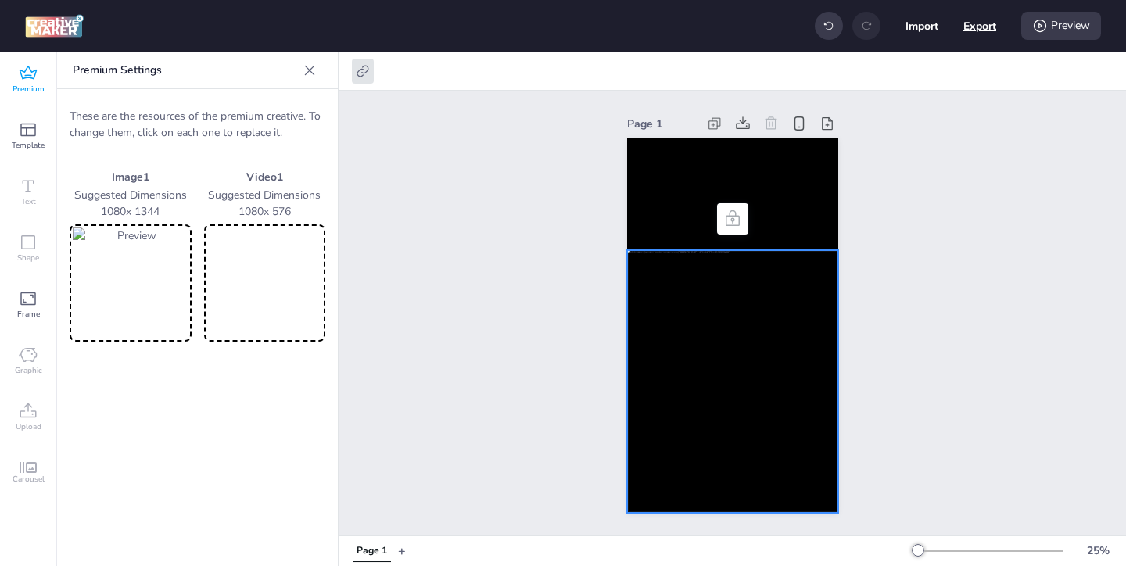
click at [968, 28] on button "Export" at bounding box center [979, 25] width 33 height 33
select select "html"
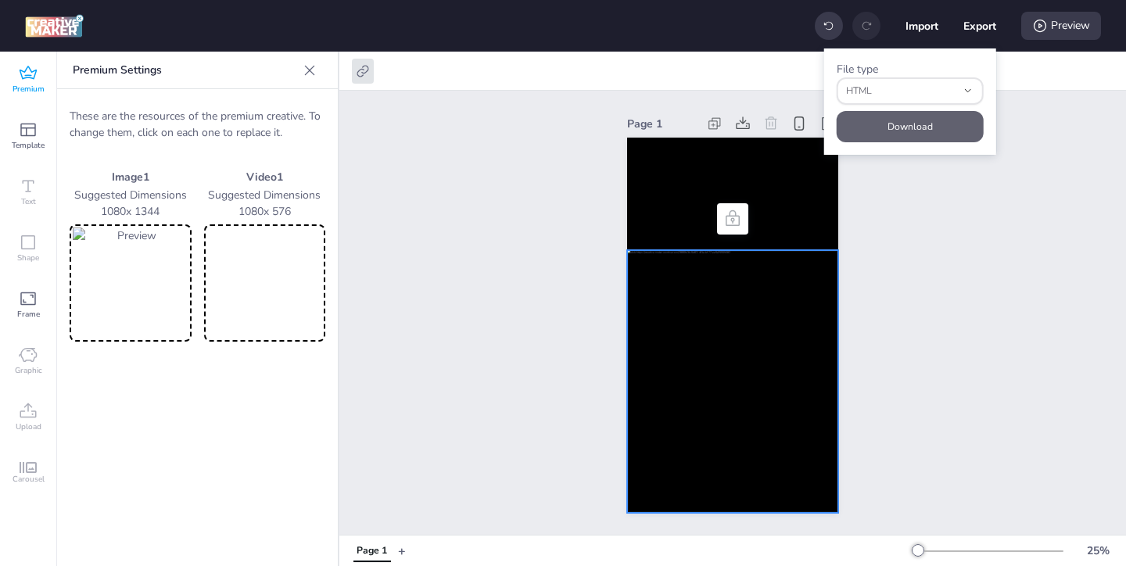
click at [912, 118] on button "Download" at bounding box center [910, 126] width 147 height 31
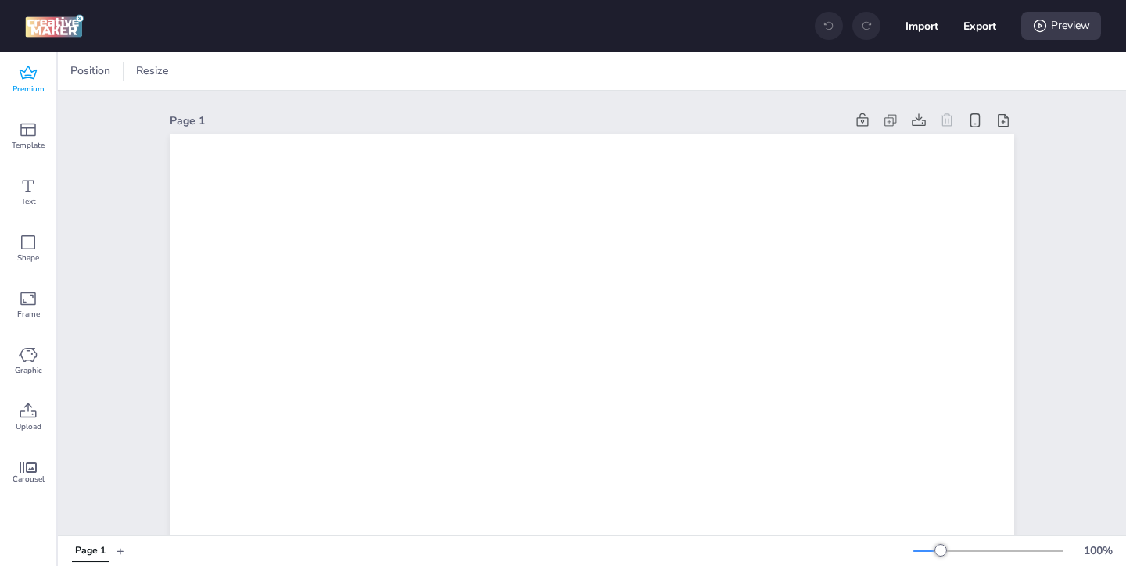
click at [16, 73] on div "Premium" at bounding box center [28, 80] width 56 height 56
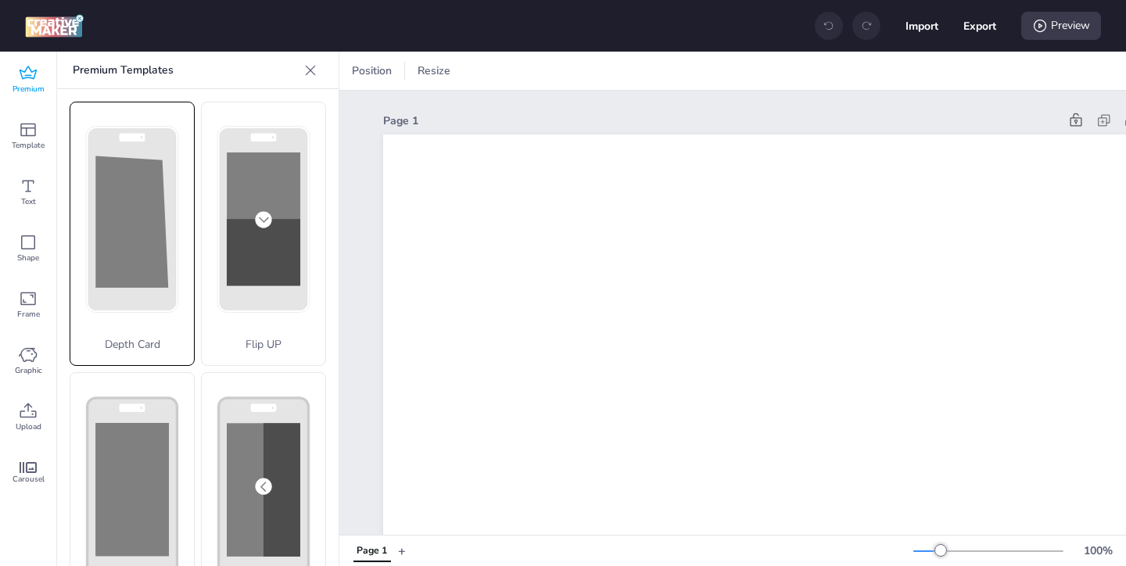
click at [115, 309] on rect at bounding box center [133, 219] width 90 height 184
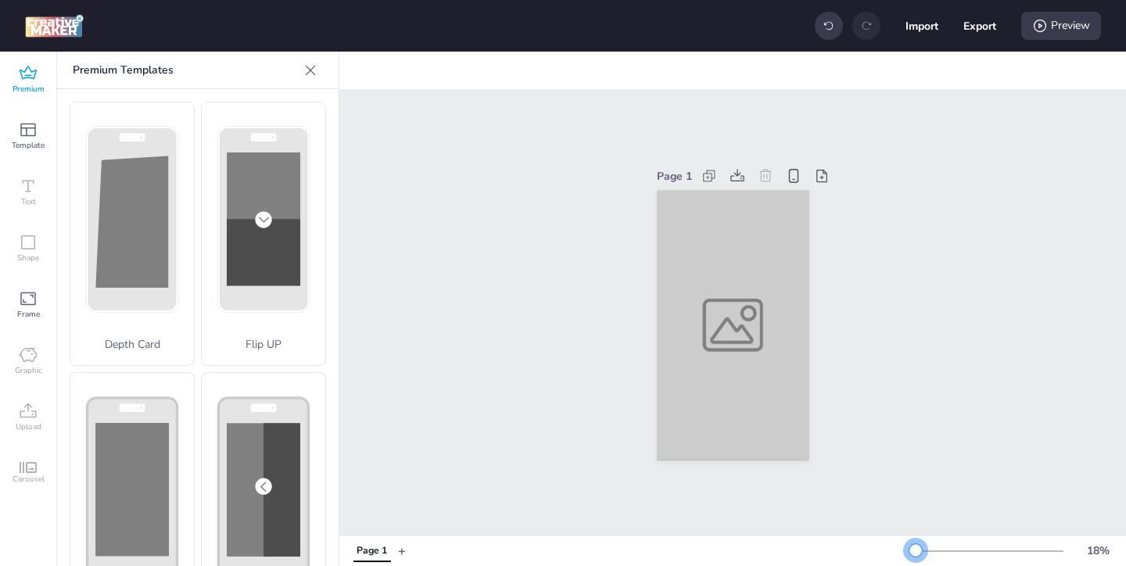
drag, startPoint x: 944, startPoint y: 548, endPoint x: 916, endPoint y: 550, distance: 28.2
click at [916, 550] on div at bounding box center [915, 550] width 13 height 13
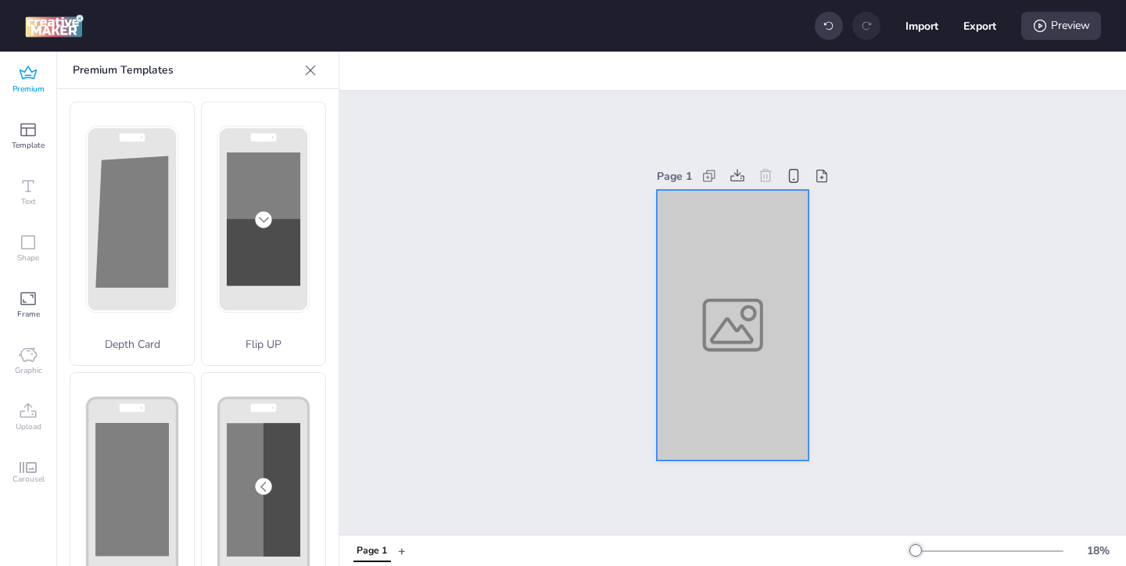
click at [715, 439] on div at bounding box center [733, 325] width 152 height 271
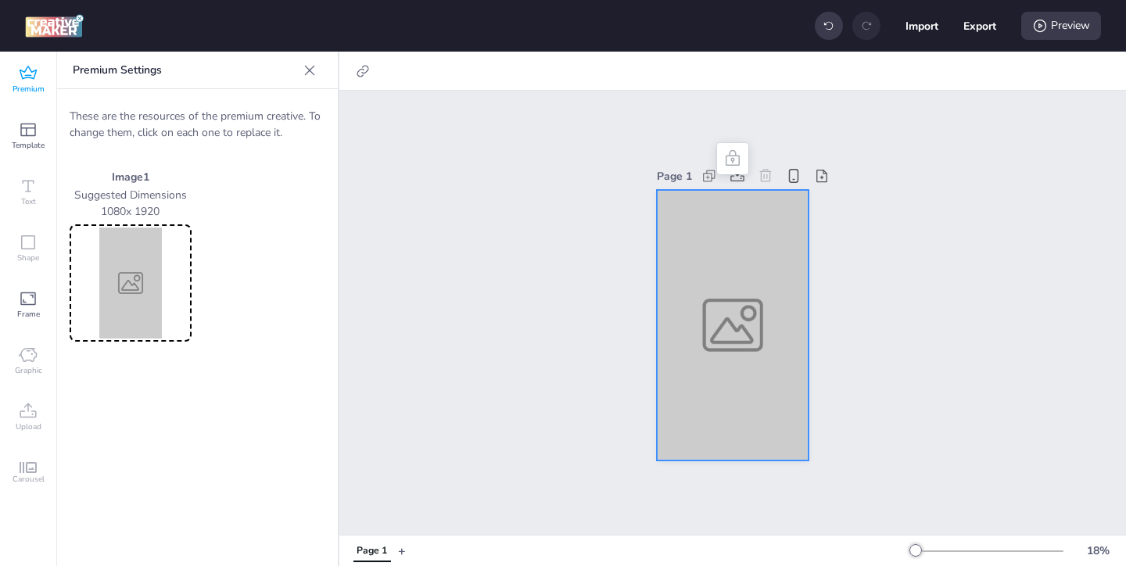
click at [149, 262] on img at bounding box center [131, 283] width 116 height 111
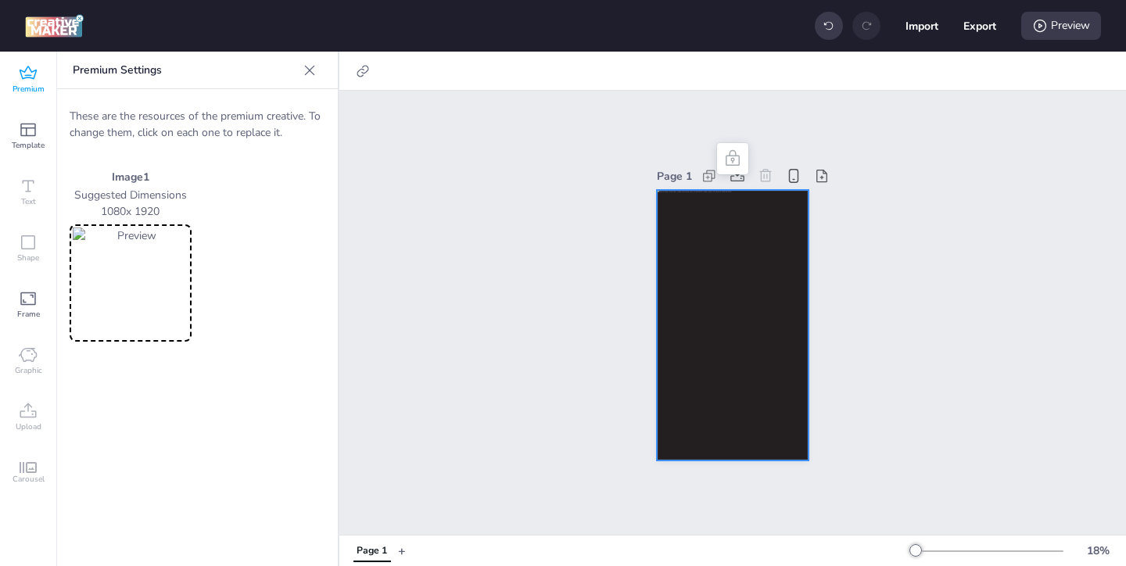
click at [675, 235] on div at bounding box center [733, 325] width 152 height 271
click at [360, 72] on icon at bounding box center [363, 71] width 16 height 16
click at [201, 112] on icon at bounding box center [205, 110] width 10 height 8
click at [201, 112] on input "Activate hyperlink" at bounding box center [203, 117] width 10 height 10
checkbox input "true"
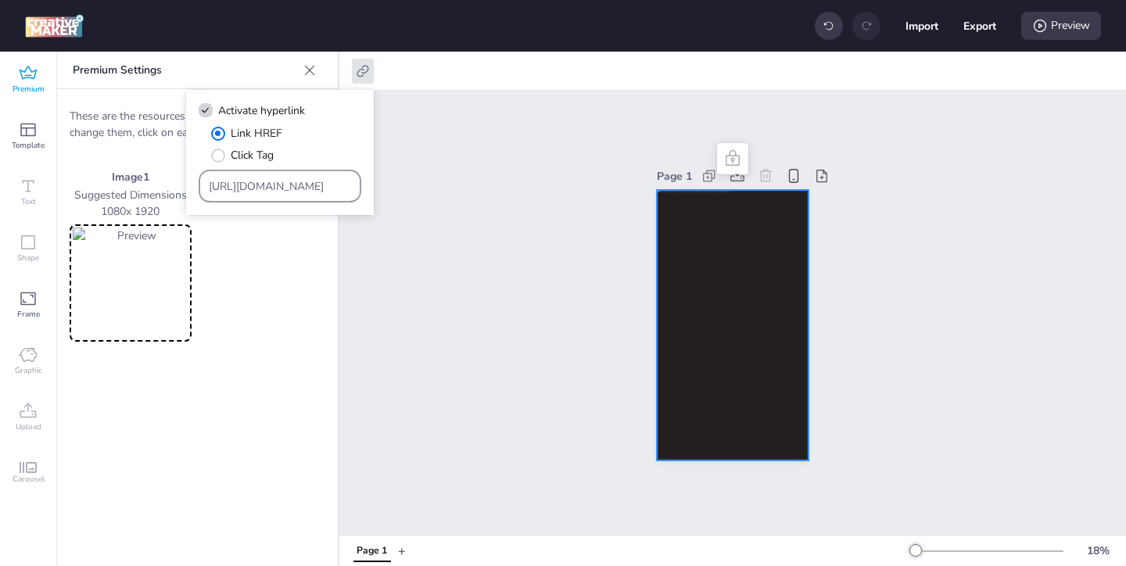
drag, startPoint x: 327, startPoint y: 182, endPoint x: 262, endPoint y: 147, distance: 73.8
click at [269, 152] on div "Link HREF Click Tag https://wortise.com" at bounding box center [280, 163] width 163 height 77
paste input "ww.lorealparis-centroamerica.com/cuidado-de-la-piel/revitalift/acido-hialuronic…"
type input "https://www.lorealparis-centroamerica.com/cuidado-de-la-piel/revitalift/acido-h…"
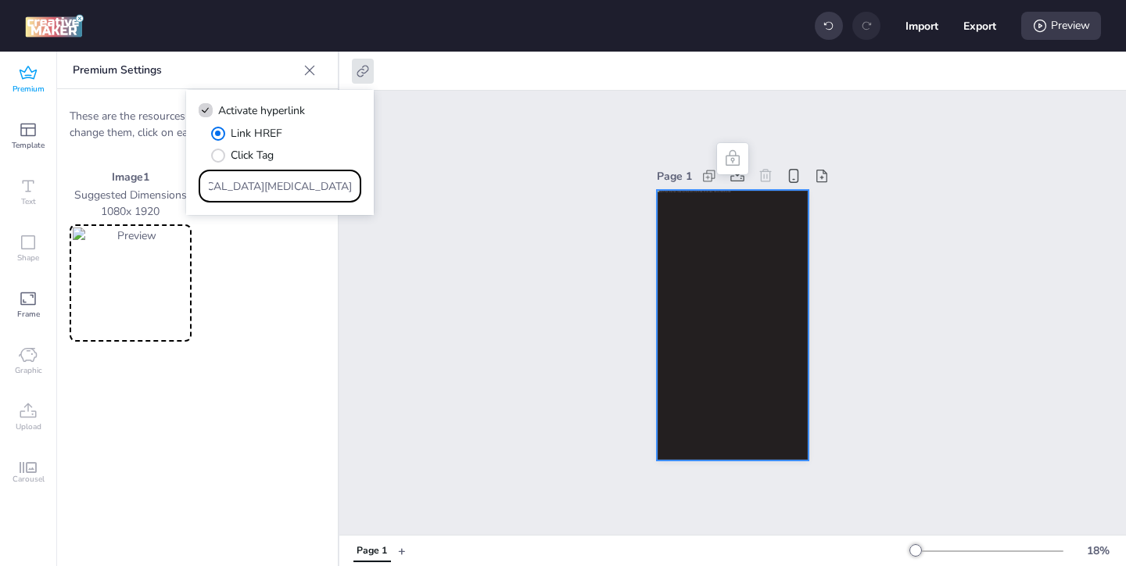
click at [466, 301] on div "Page 1" at bounding box center [732, 313] width 787 height 444
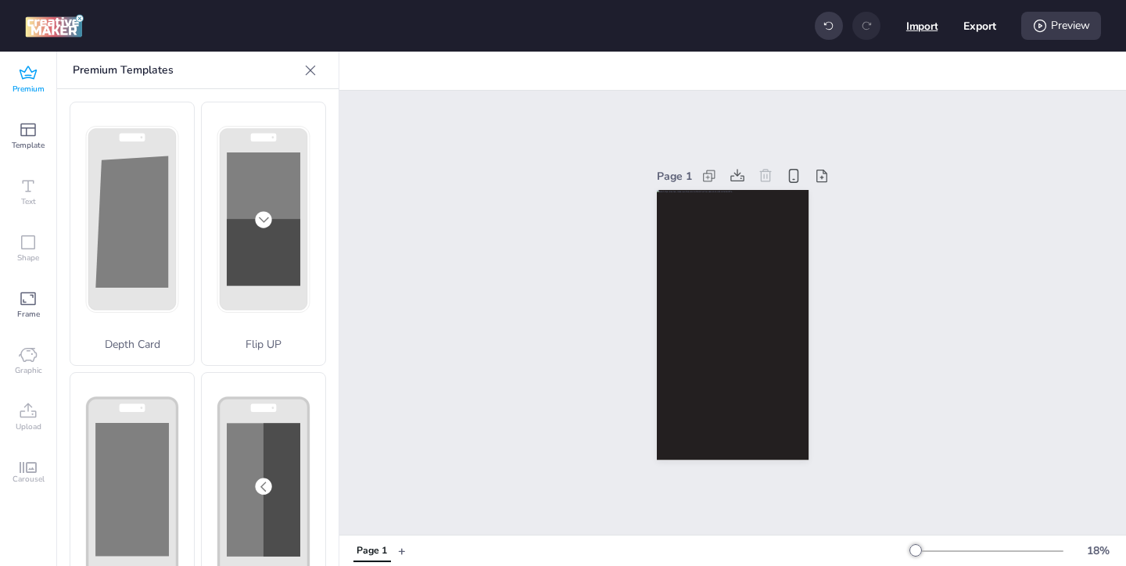
click at [925, 29] on button "Import" at bounding box center [922, 26] width 32 height 32
click at [977, 28] on button "Export" at bounding box center [979, 25] width 33 height 33
select select "html"
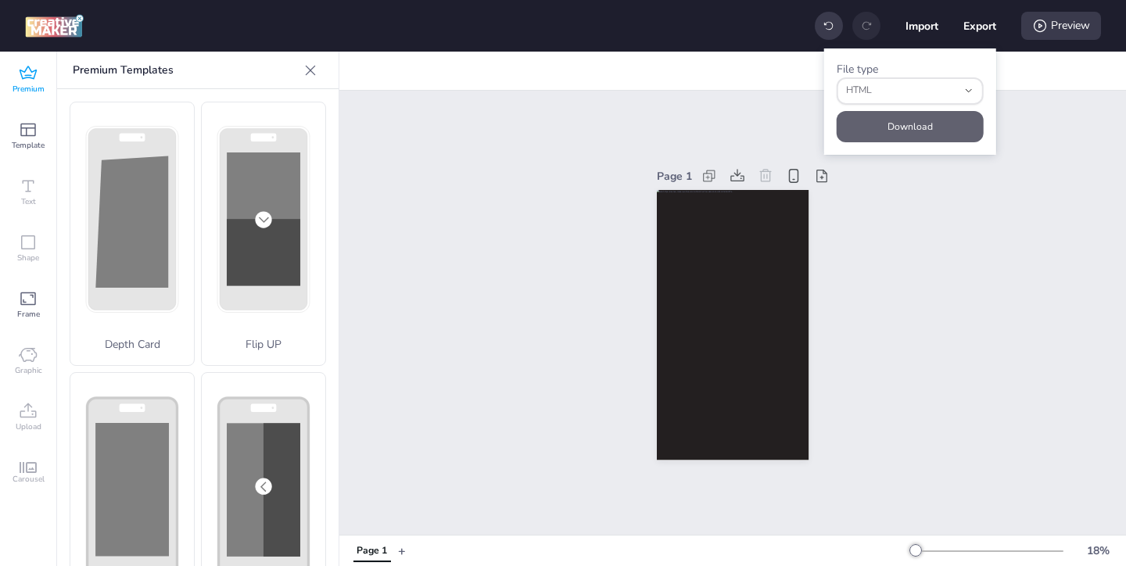
click at [946, 127] on button "Download" at bounding box center [910, 126] width 147 height 31
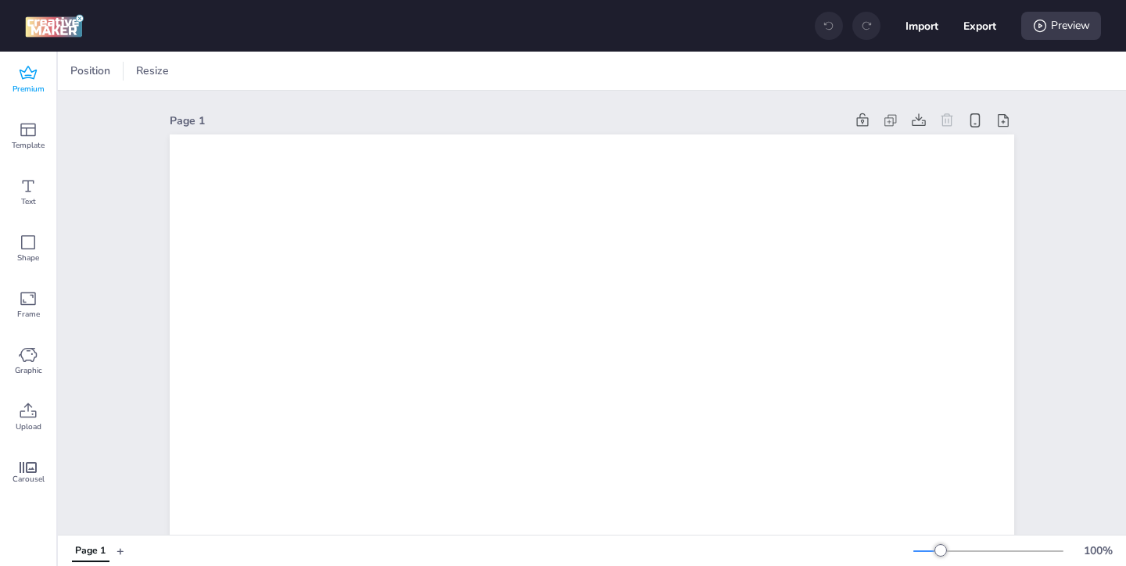
click at [34, 76] on icon at bounding box center [28, 72] width 17 height 13
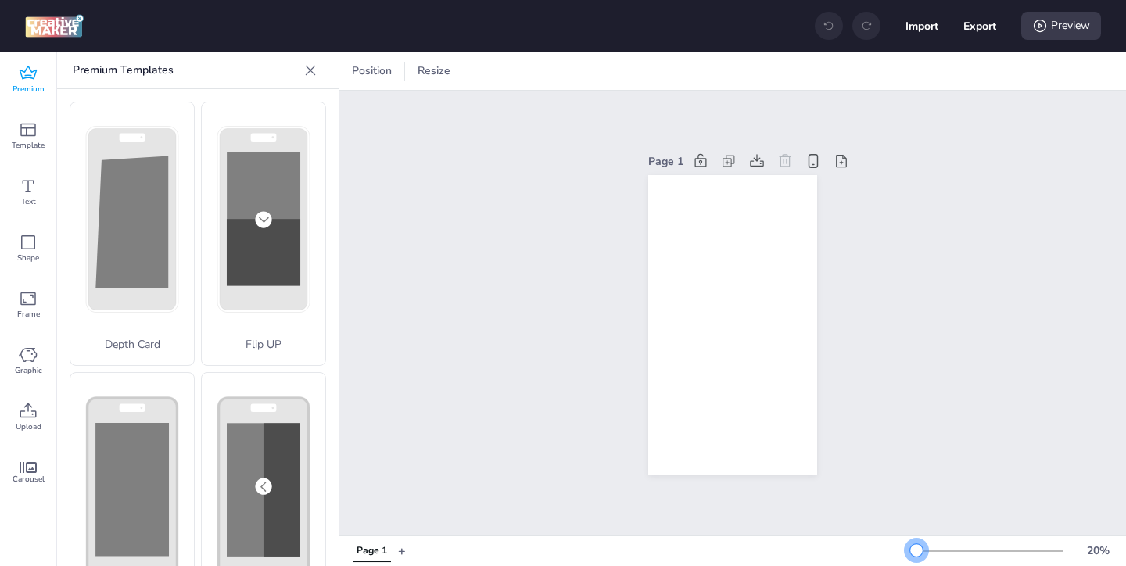
drag, startPoint x: 939, startPoint y: 546, endPoint x: 917, endPoint y: 546, distance: 21.9
click at [917, 546] on div at bounding box center [916, 550] width 13 height 13
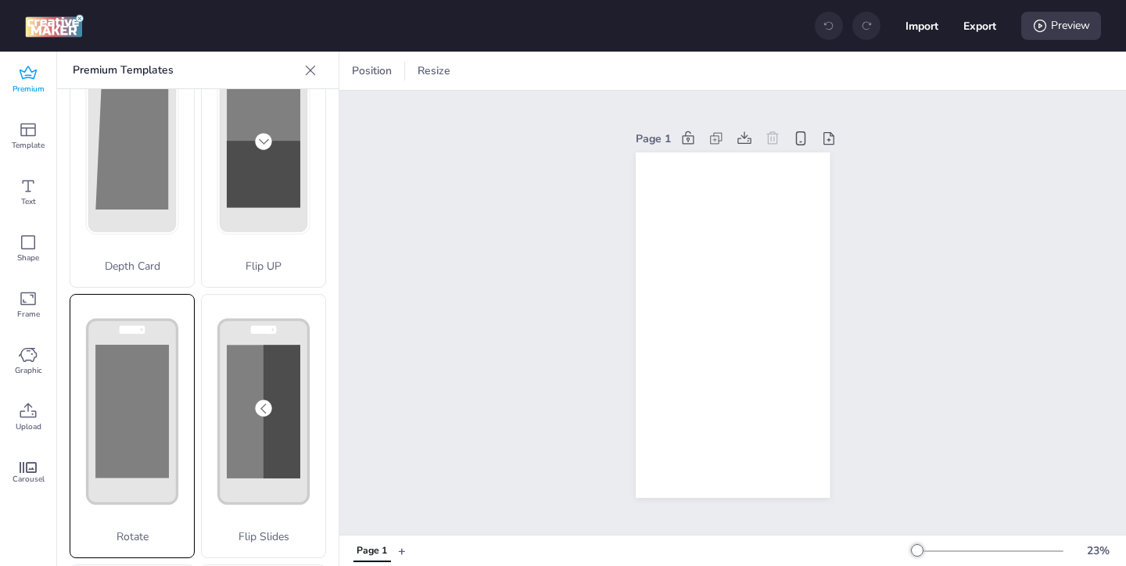
scroll to position [80, 0]
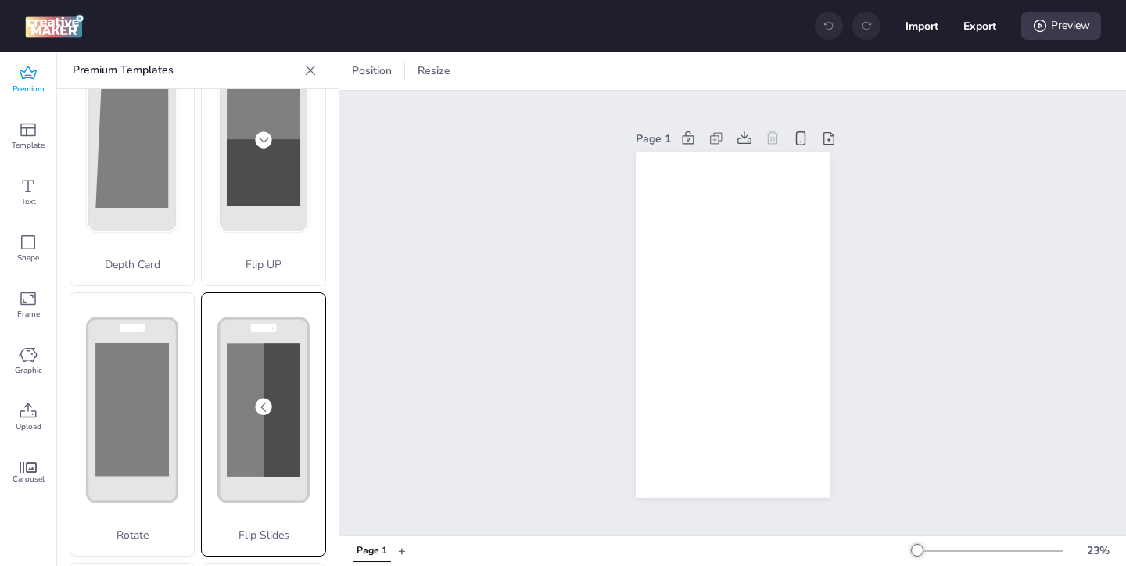
click at [248, 466] on rect at bounding box center [263, 410] width 73 height 134
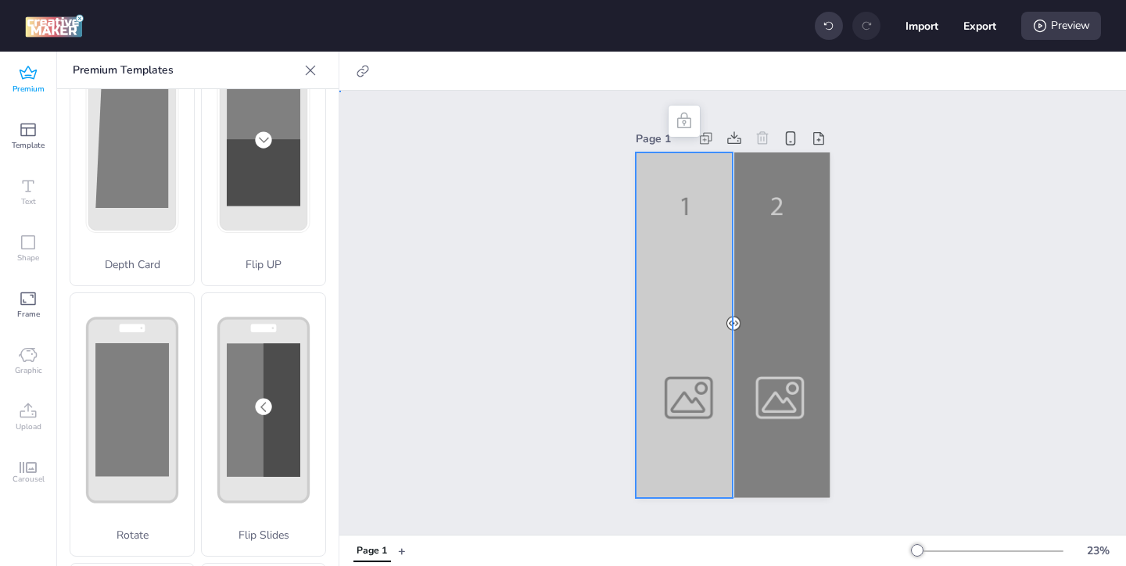
click at [668, 389] on div at bounding box center [733, 325] width 194 height 346
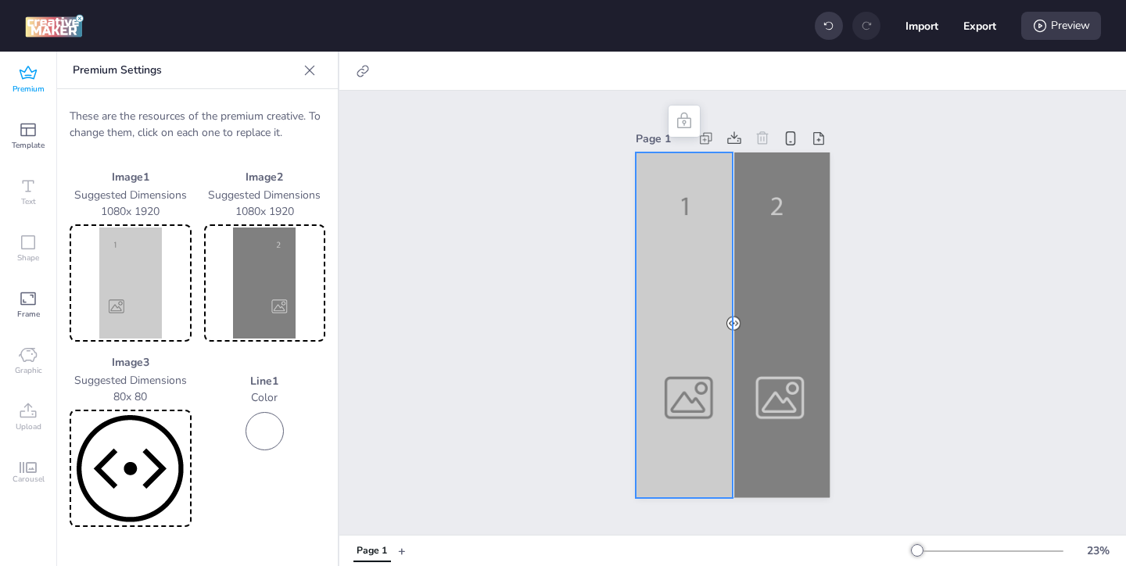
click at [134, 301] on img at bounding box center [131, 283] width 116 height 111
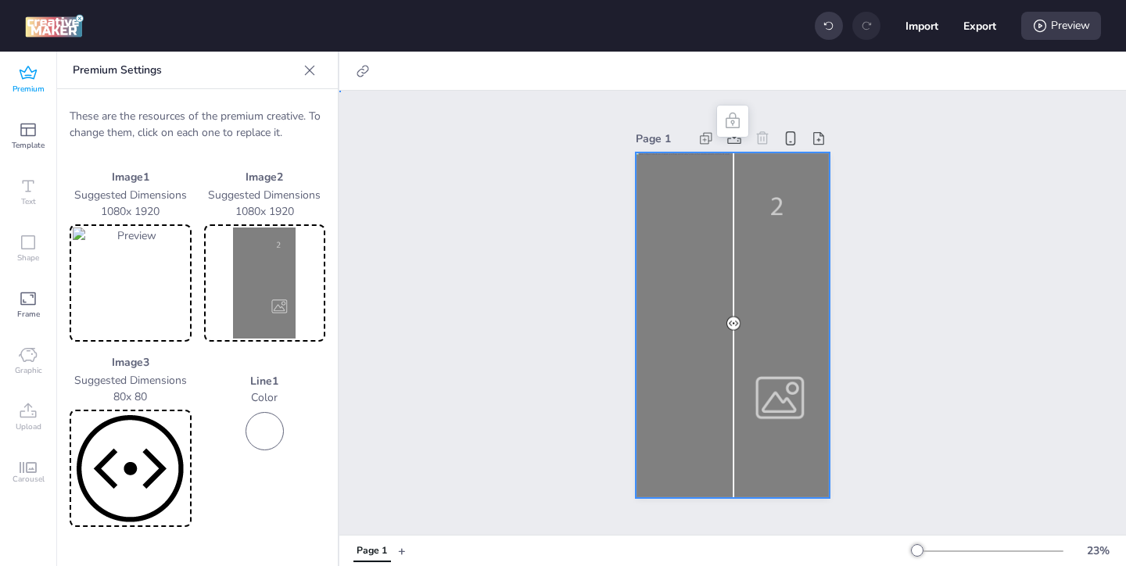
click at [748, 318] on div at bounding box center [733, 325] width 194 height 346
click at [294, 305] on img at bounding box center [265, 283] width 116 height 111
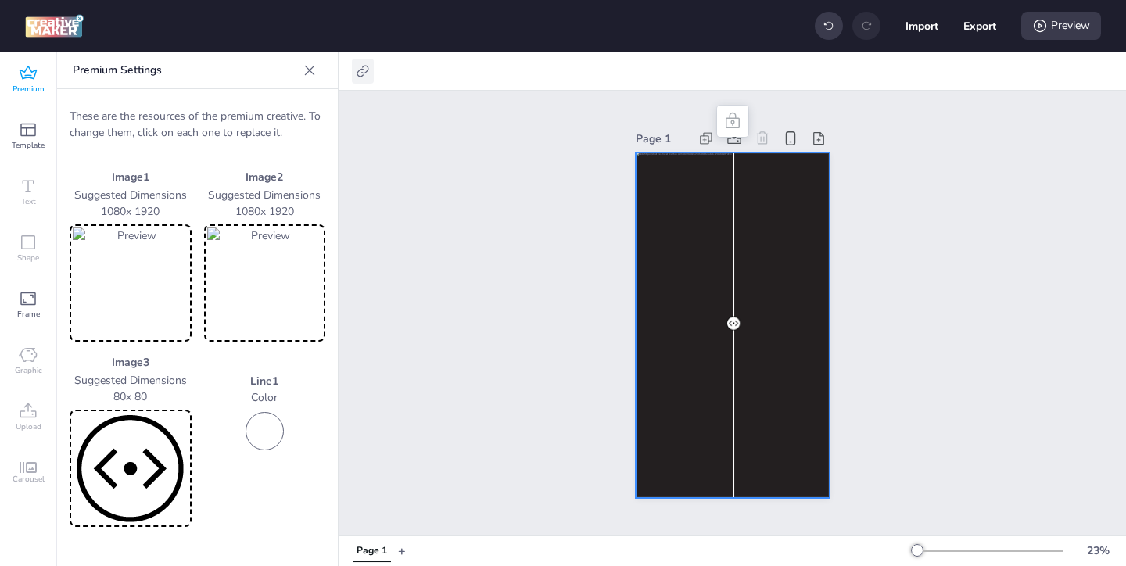
click at [358, 78] on div at bounding box center [363, 71] width 22 height 25
click at [287, 110] on span "Activate hyperlink" at bounding box center [261, 110] width 87 height 16
click at [208, 112] on input "Activate hyperlink" at bounding box center [203, 117] width 10 height 10
checkbox input "true"
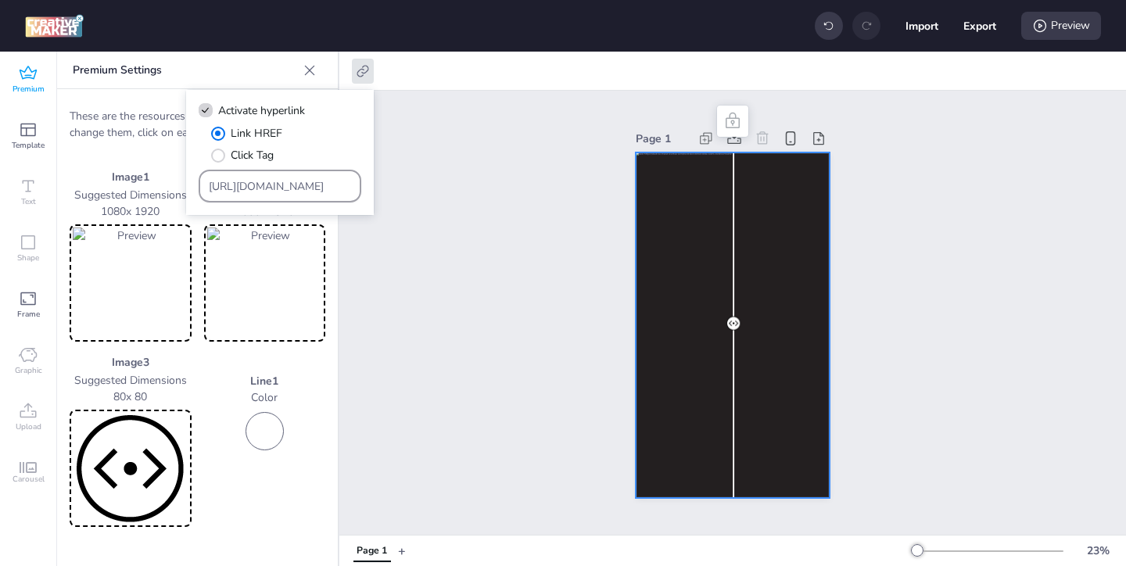
drag, startPoint x: 320, startPoint y: 181, endPoint x: 253, endPoint y: 151, distance: 73.8
click at [264, 158] on div "Link HREF Click Tag [URL][DOMAIN_NAME]" at bounding box center [280, 163] width 163 height 77
paste input "[DOMAIN_NAME][URL][PERSON_NAME][MEDICAL_DATA][MEDICAL_DATA]"
type input "[URL][DOMAIN_NAME][PERSON_NAME][MEDICAL_DATA][MEDICAL_DATA]"
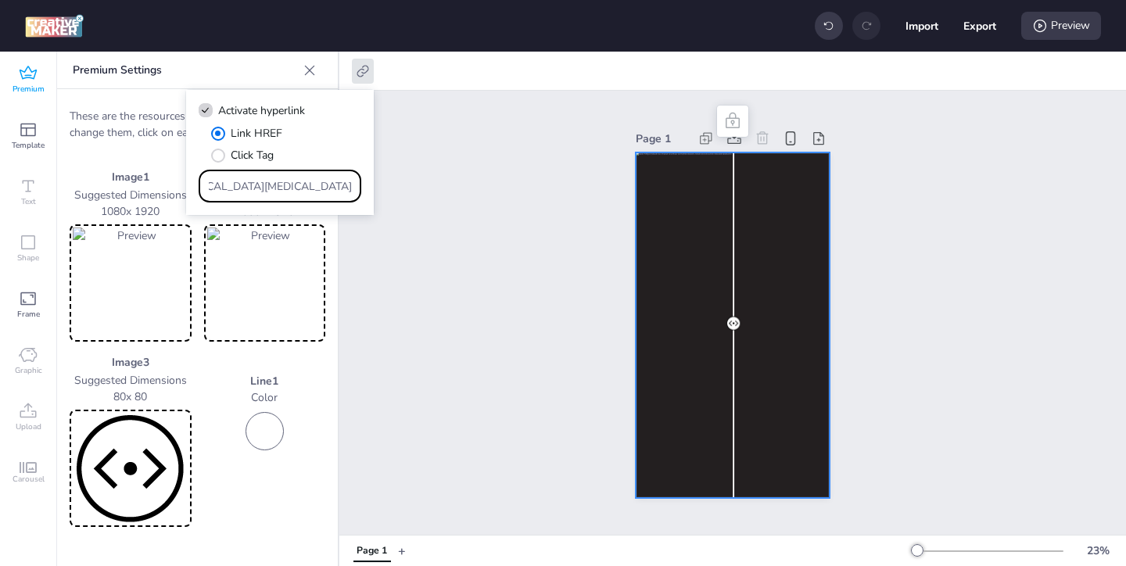
click at [460, 263] on div "Page 1" at bounding box center [732, 313] width 787 height 444
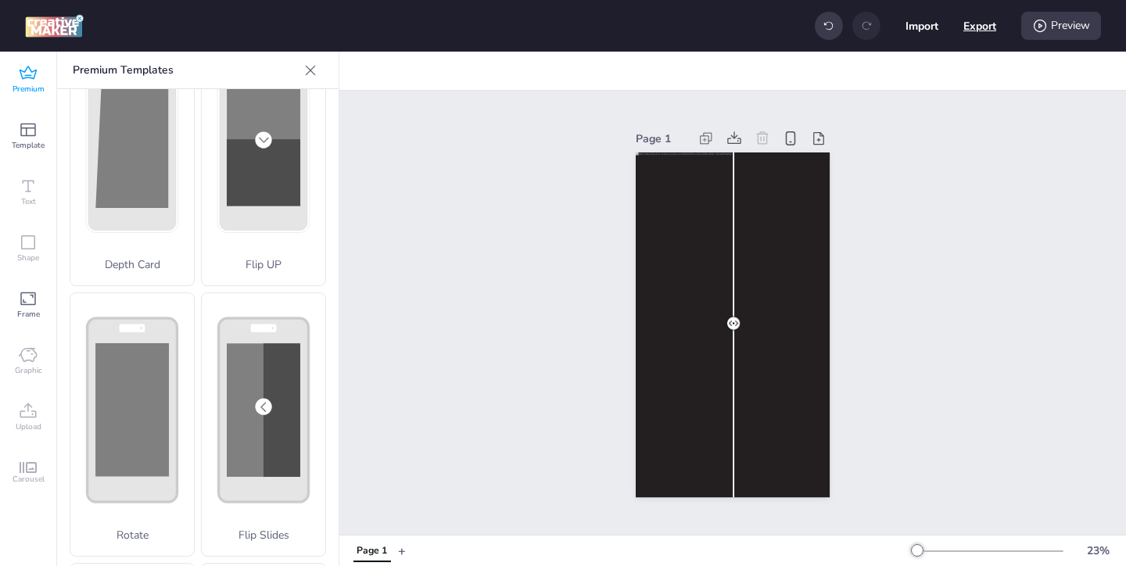
click at [973, 28] on button "Export" at bounding box center [979, 25] width 33 height 33
select select "html"
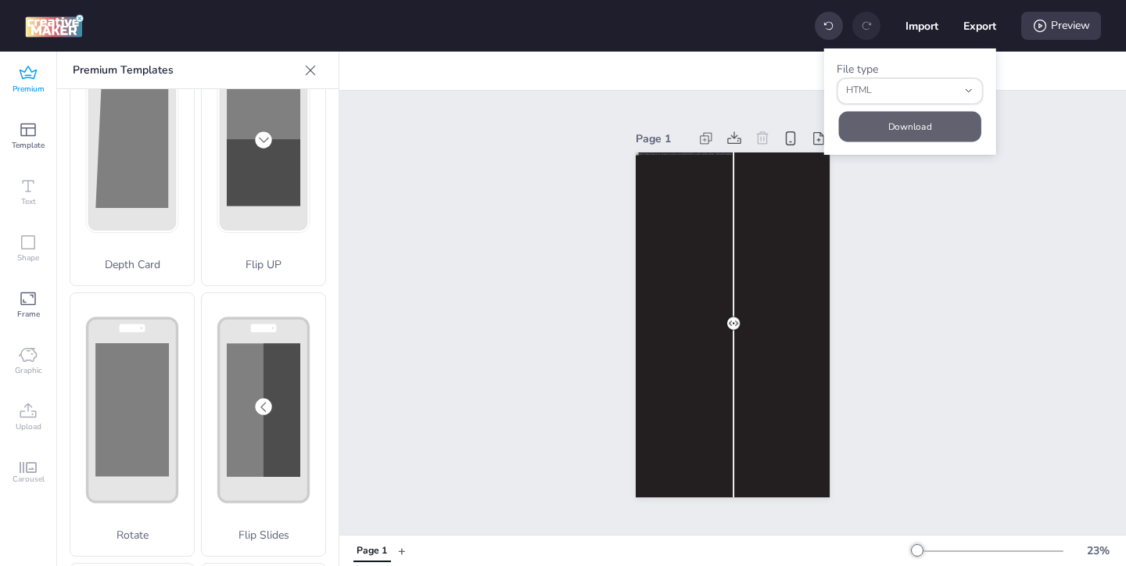
click at [905, 124] on button "Download" at bounding box center [910, 126] width 142 height 30
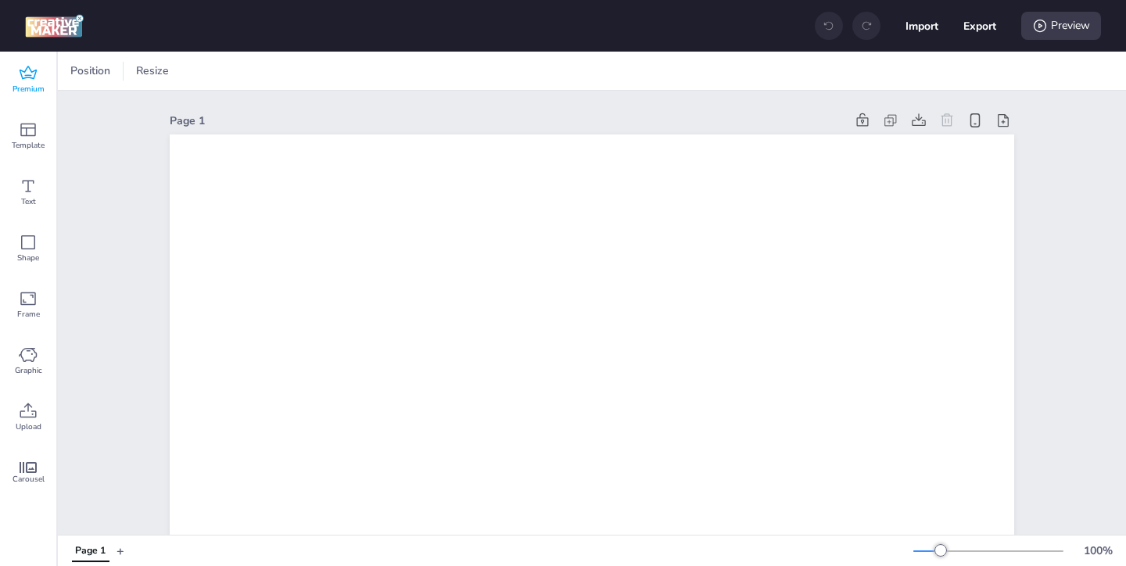
click at [33, 77] on icon at bounding box center [28, 73] width 19 height 19
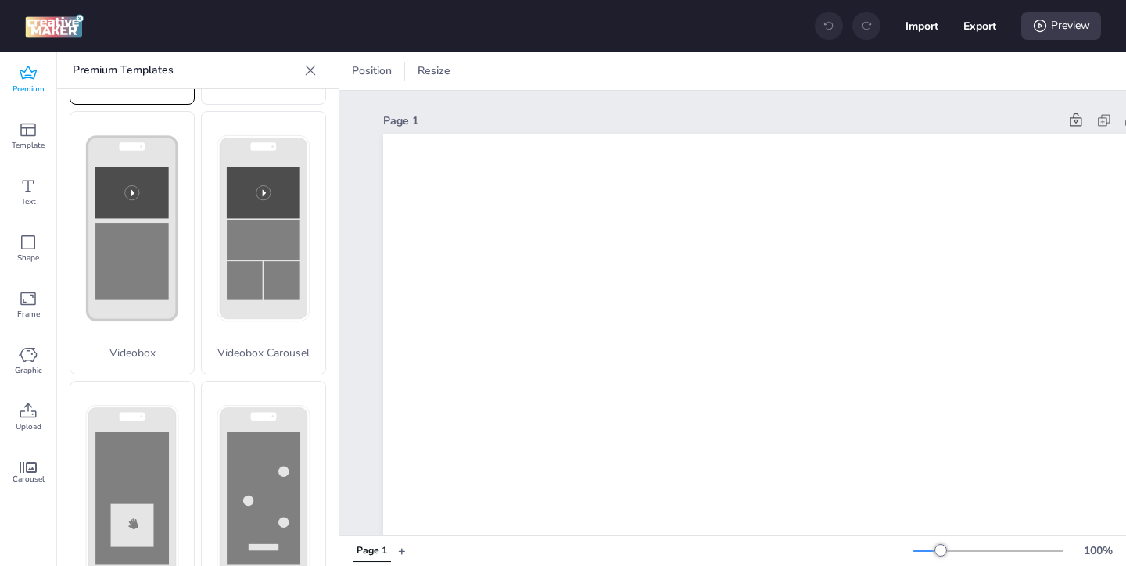
scroll to position [623, 0]
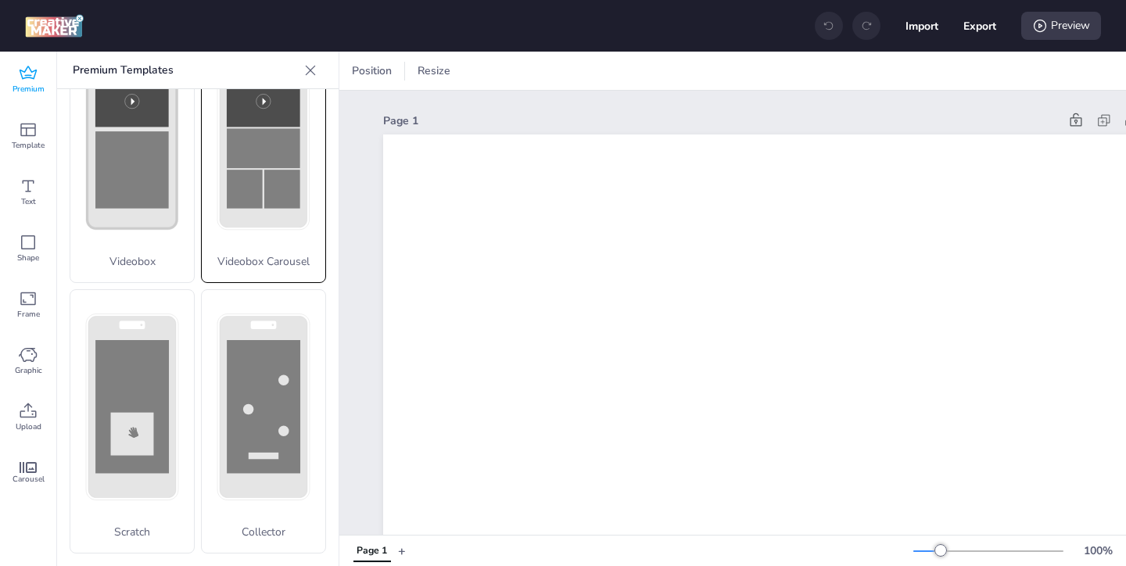
click at [238, 240] on icon at bounding box center [264, 137] width 124 height 234
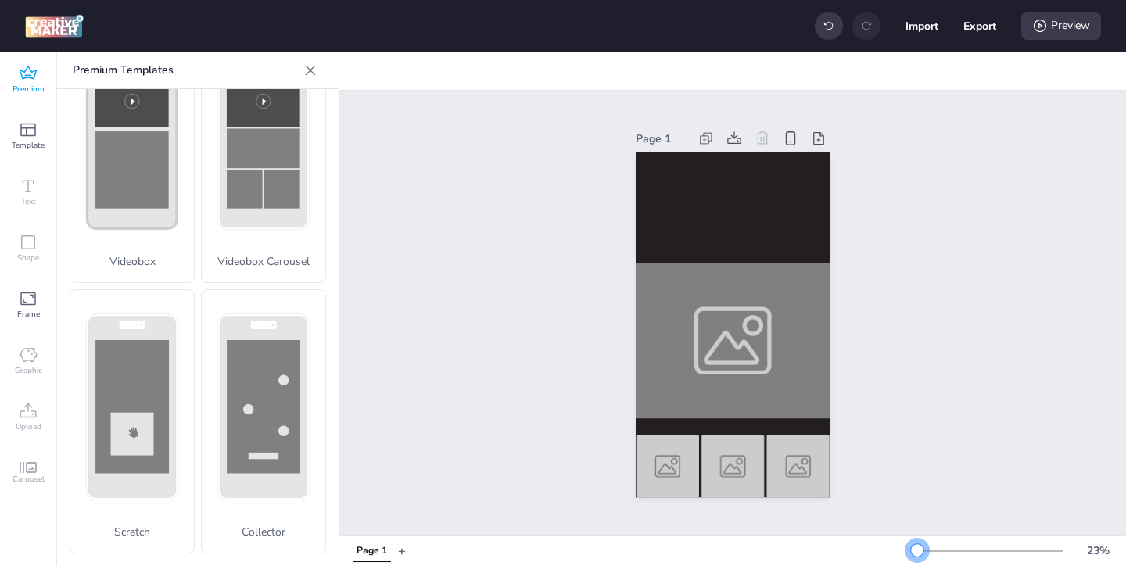
drag, startPoint x: 942, startPoint y: 553, endPoint x: 917, endPoint y: 555, distance: 25.1
click at [917, 555] on div at bounding box center [917, 550] width 13 height 13
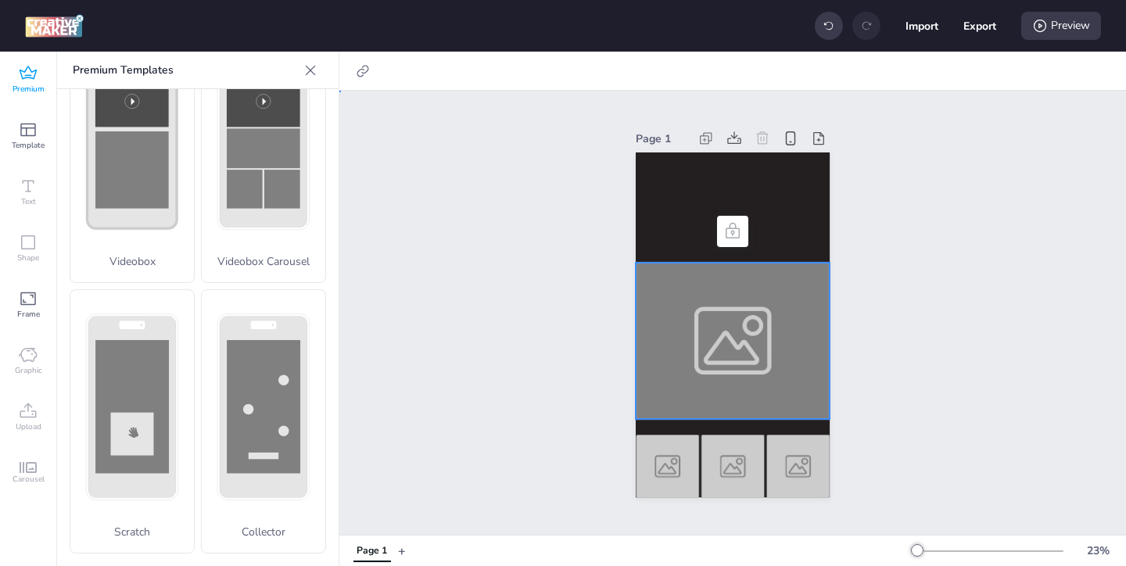
click at [700, 314] on div at bounding box center [733, 341] width 194 height 156
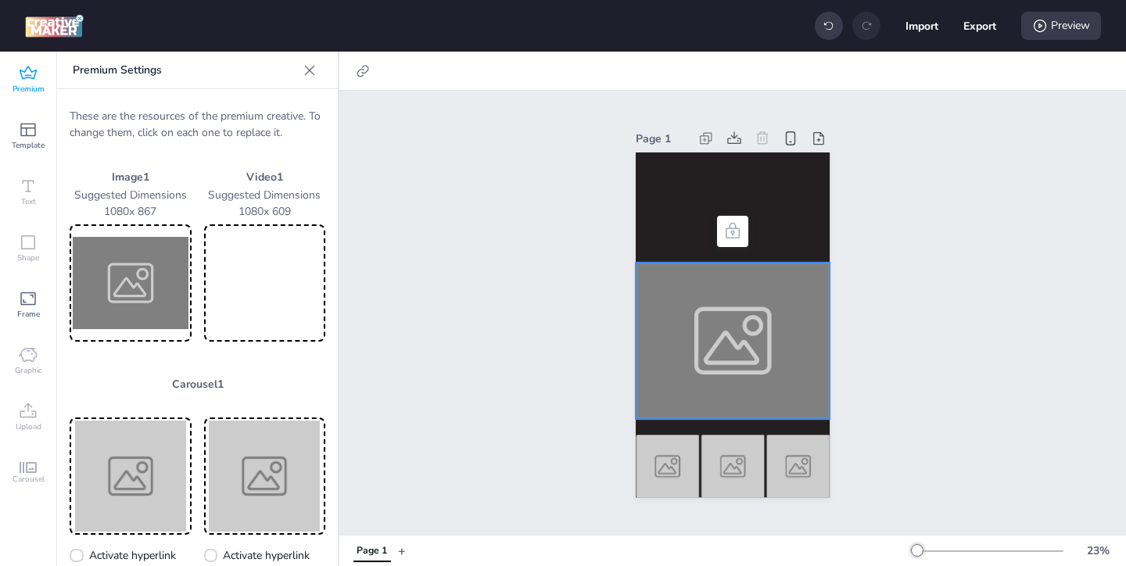
click at [113, 285] on img at bounding box center [131, 283] width 116 height 111
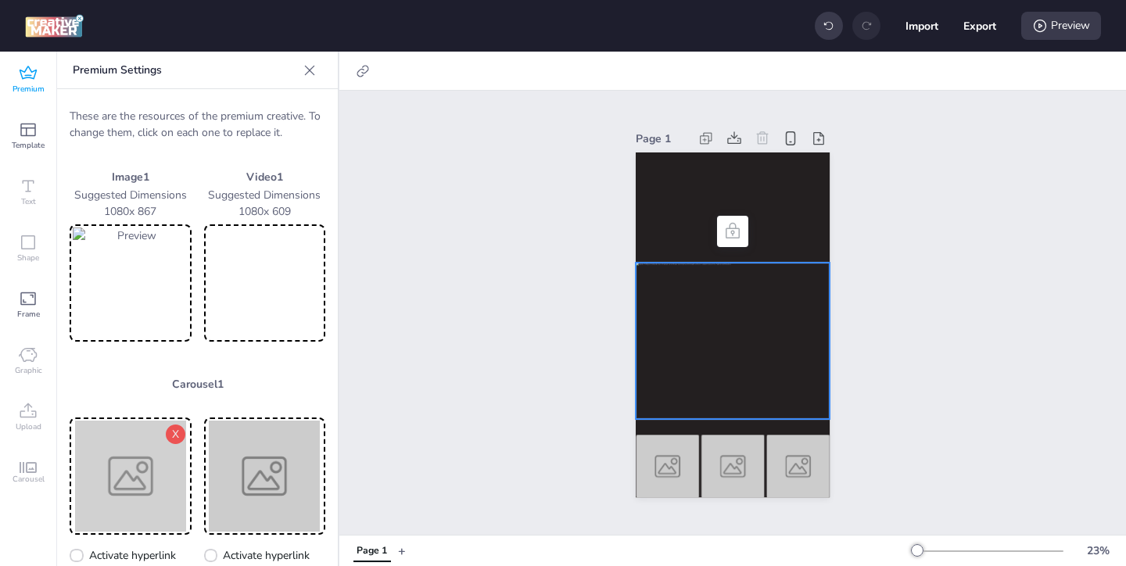
click at [155, 470] on img at bounding box center [131, 476] width 116 height 111
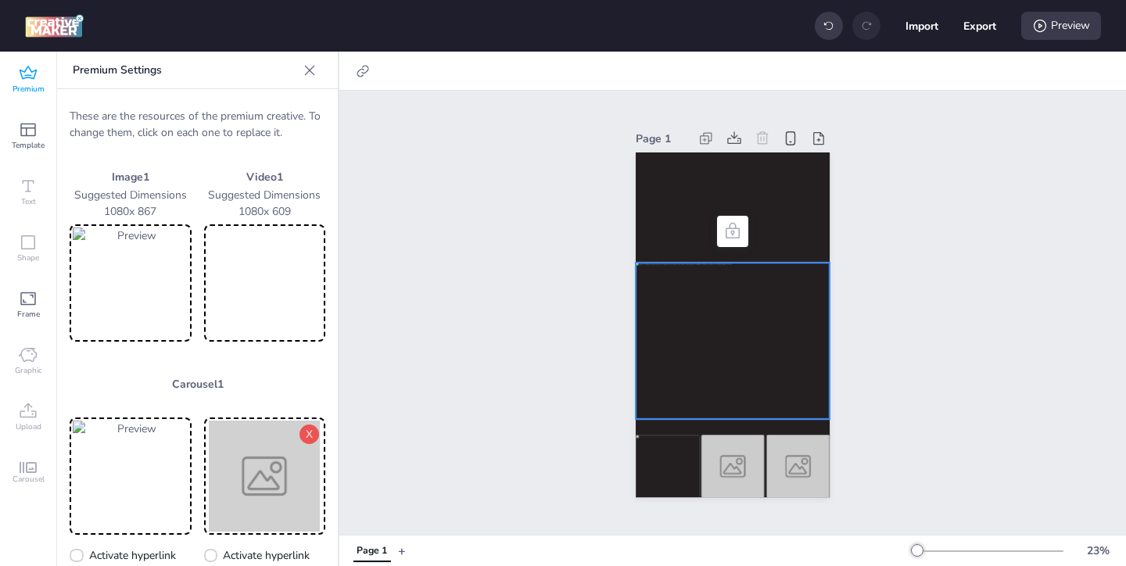
click at [280, 470] on img at bounding box center [265, 476] width 116 height 111
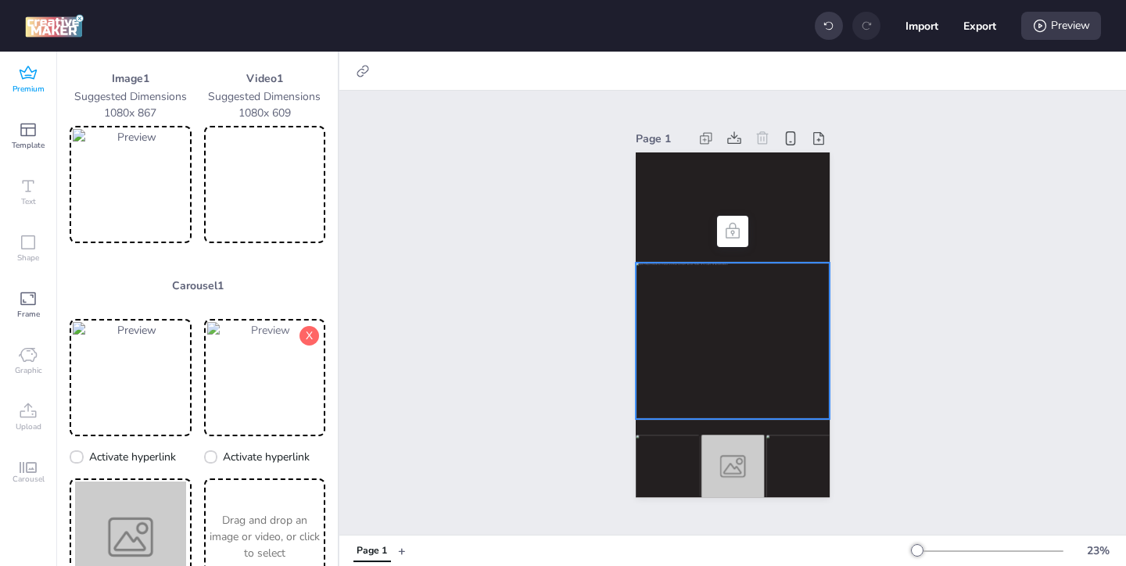
scroll to position [163, 0]
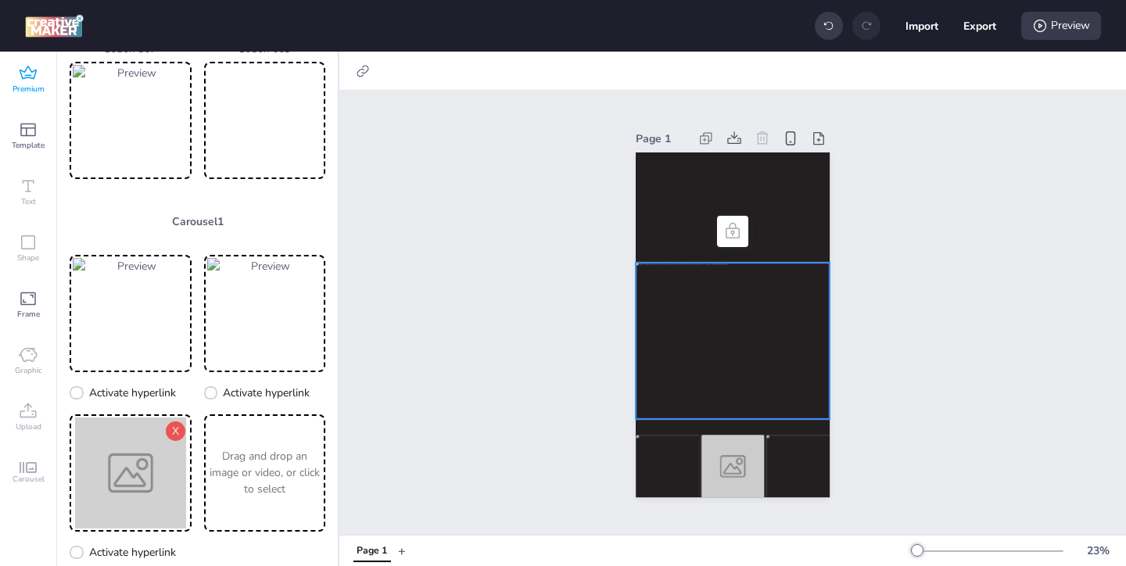
click at [137, 497] on img at bounding box center [131, 472] width 116 height 111
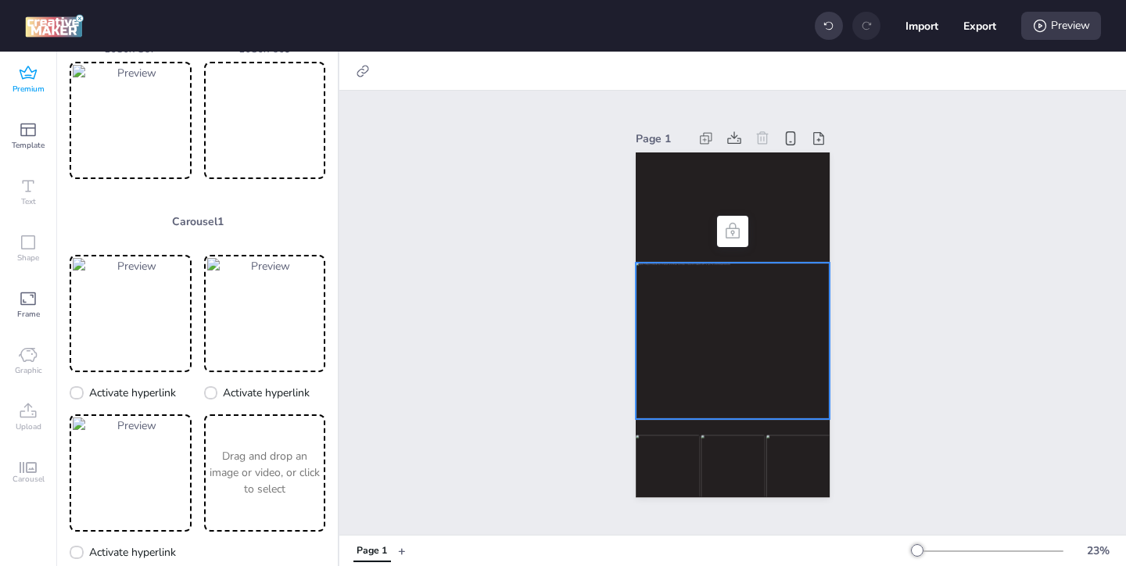
click at [315, 134] on video at bounding box center [265, 120] width 116 height 111
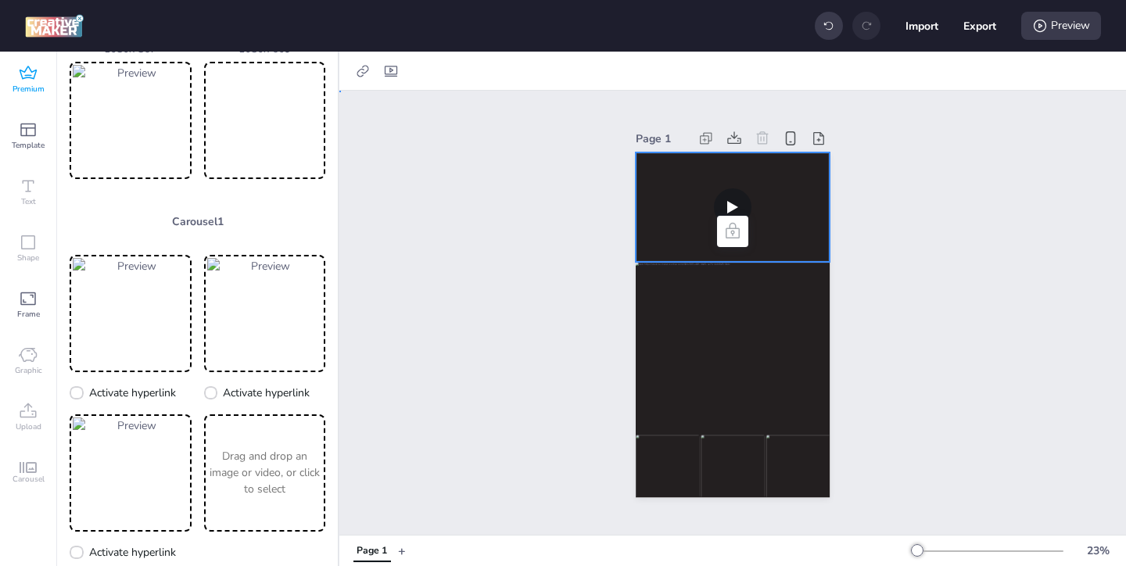
click at [659, 227] on video at bounding box center [733, 206] width 194 height 109
click at [385, 66] on icon at bounding box center [391, 71] width 16 height 16
select select "contain"
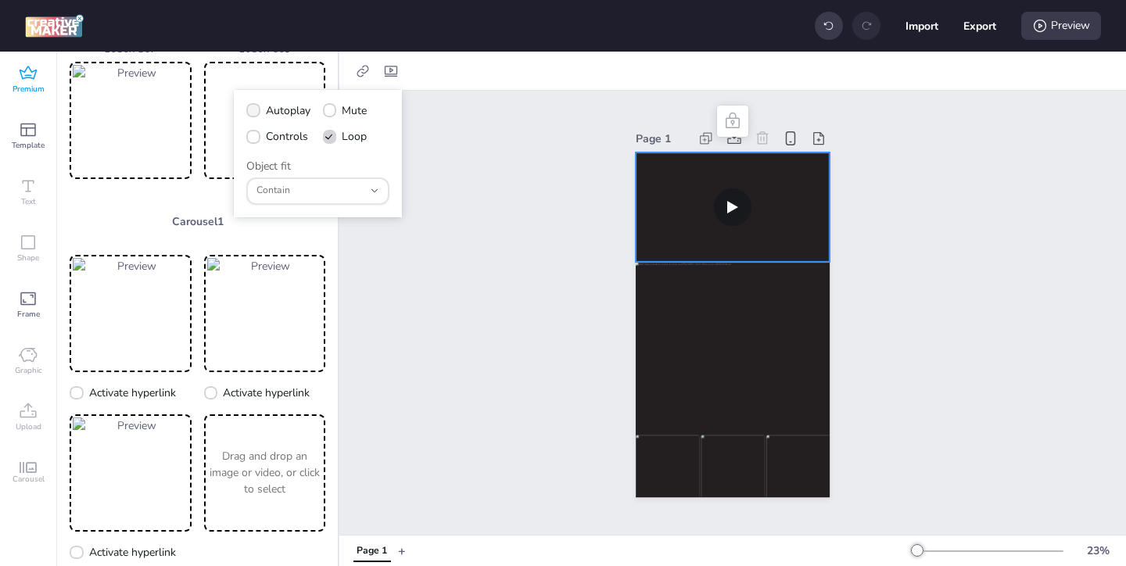
click at [260, 111] on label "Autoplay" at bounding box center [278, 110] width 75 height 27
click at [256, 112] on input "Autoplay" at bounding box center [250, 117] width 10 height 10
checkbox input "true"
click at [260, 137] on label "Controls" at bounding box center [277, 136] width 73 height 27
click at [256, 138] on input "Controls" at bounding box center [250, 143] width 10 height 10
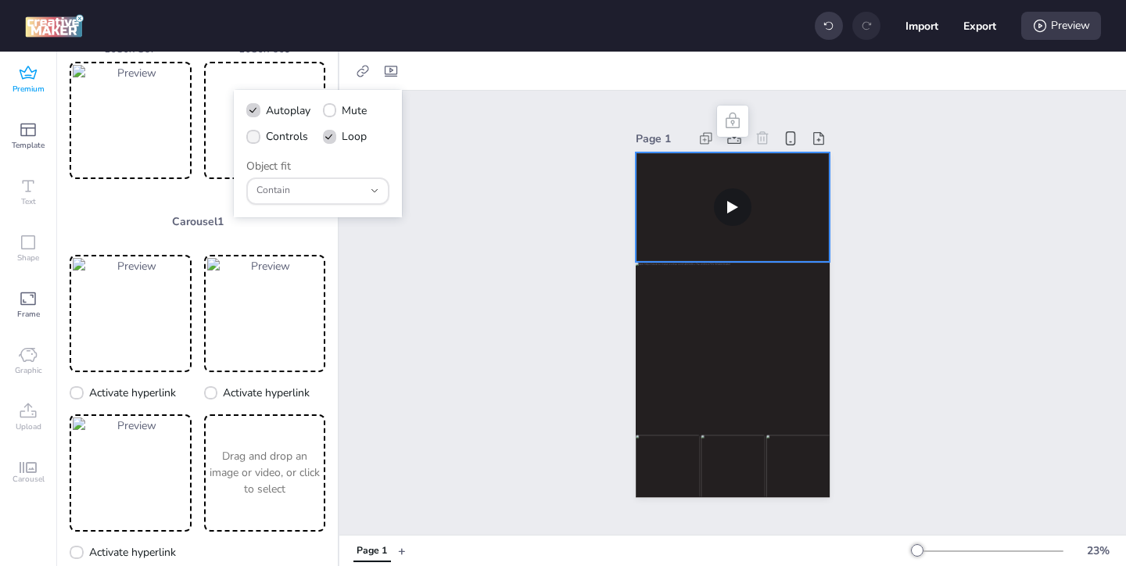
checkbox input "true"
click at [728, 335] on div at bounding box center [733, 341] width 194 height 156
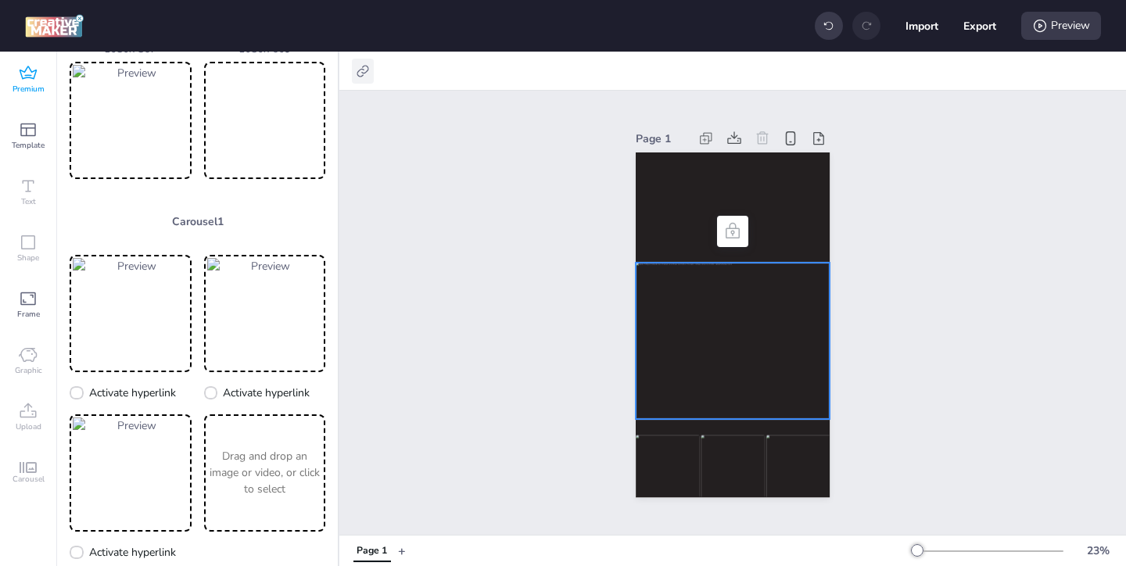
click at [360, 70] on icon at bounding box center [363, 71] width 16 height 16
click at [276, 105] on span "Activate hyperlink" at bounding box center [261, 110] width 87 height 16
click at [208, 112] on input "Activate hyperlink" at bounding box center [203, 117] width 10 height 10
checkbox input "true"
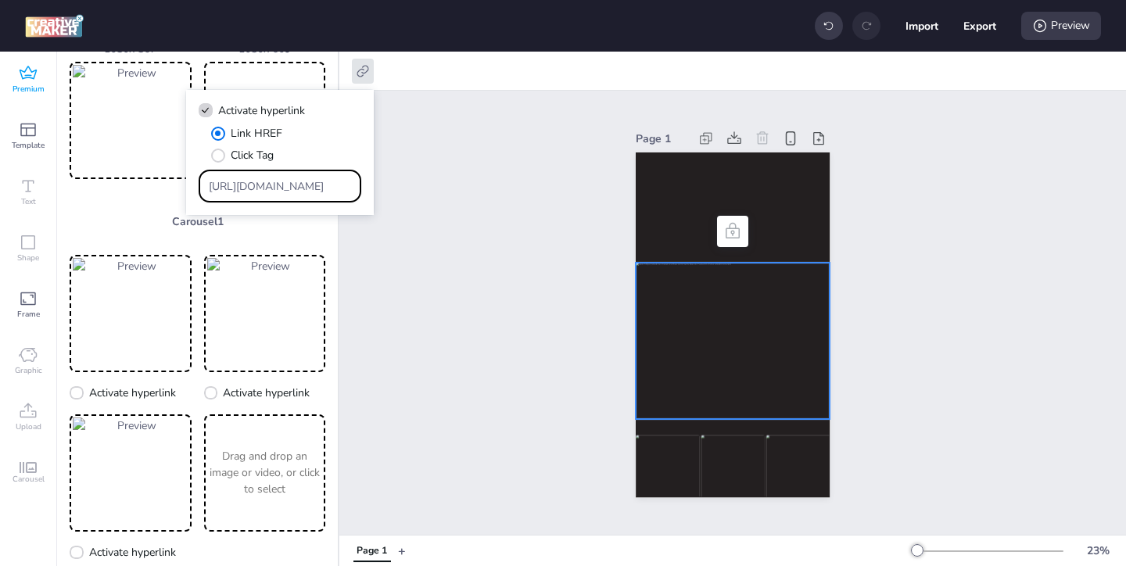
drag, startPoint x: 314, startPoint y: 186, endPoint x: 210, endPoint y: 145, distance: 111.6
click at [222, 152] on div "Link HREF Click Tag [URL][DOMAIN_NAME]" at bounding box center [280, 163] width 163 height 77
paste input "[DOMAIN_NAME][URL][PERSON_NAME][MEDICAL_DATA][MEDICAL_DATA]"
type input "[URL][DOMAIN_NAME][PERSON_NAME][MEDICAL_DATA][MEDICAL_DATA]"
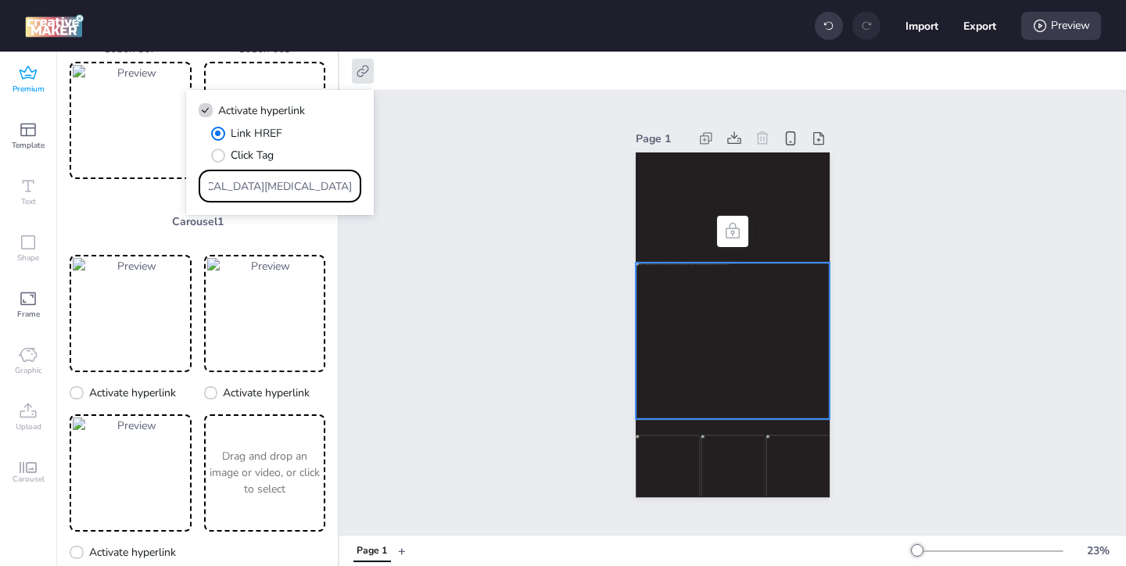
click at [466, 239] on div "Page 1" at bounding box center [732, 313] width 787 height 444
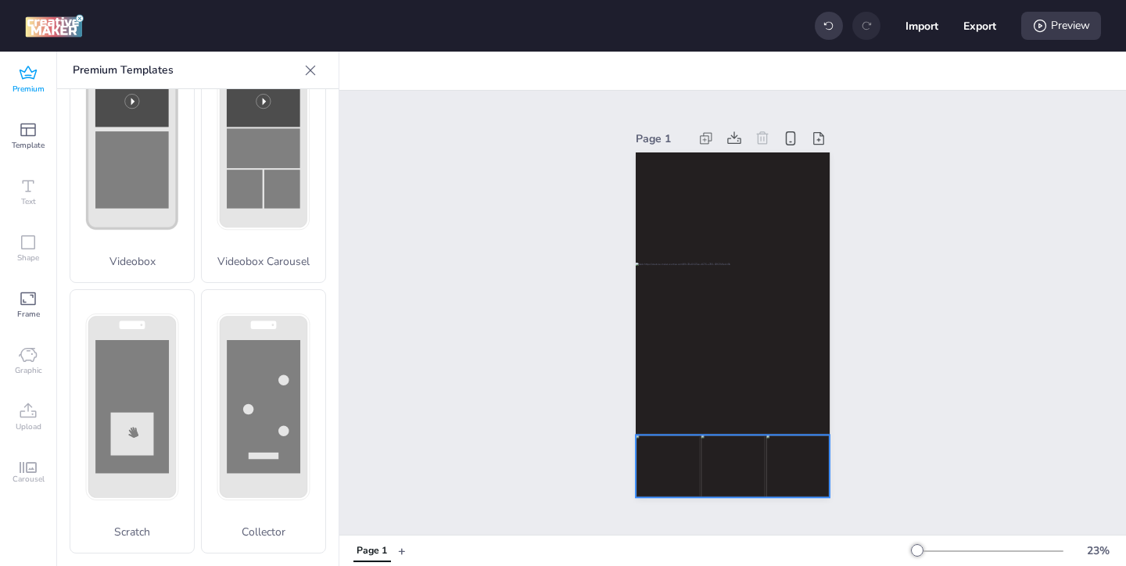
click at [671, 468] on img at bounding box center [668, 466] width 64 height 63
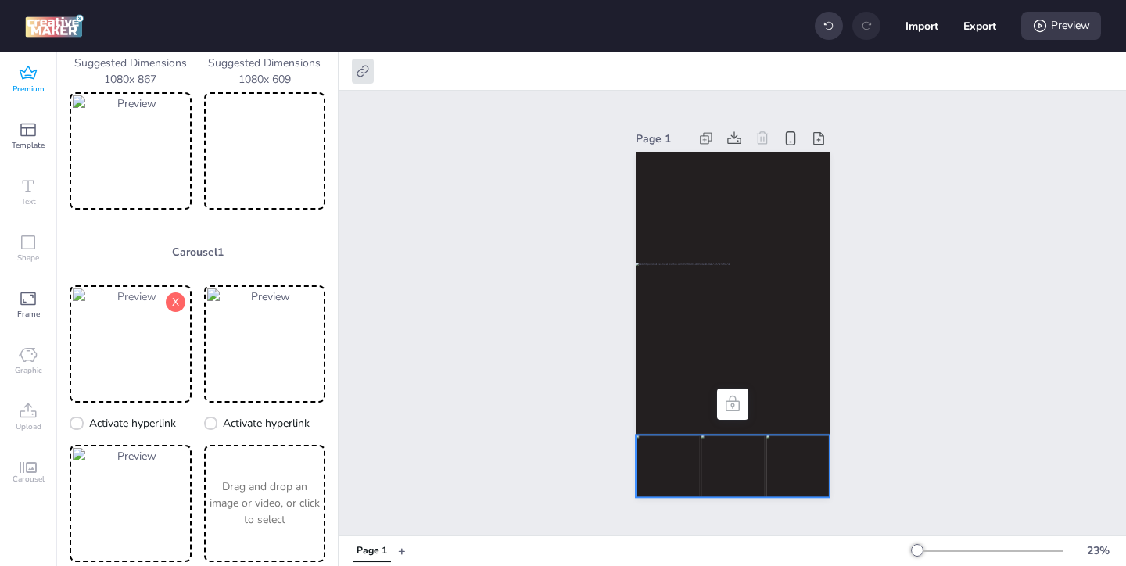
scroll to position [141, 0]
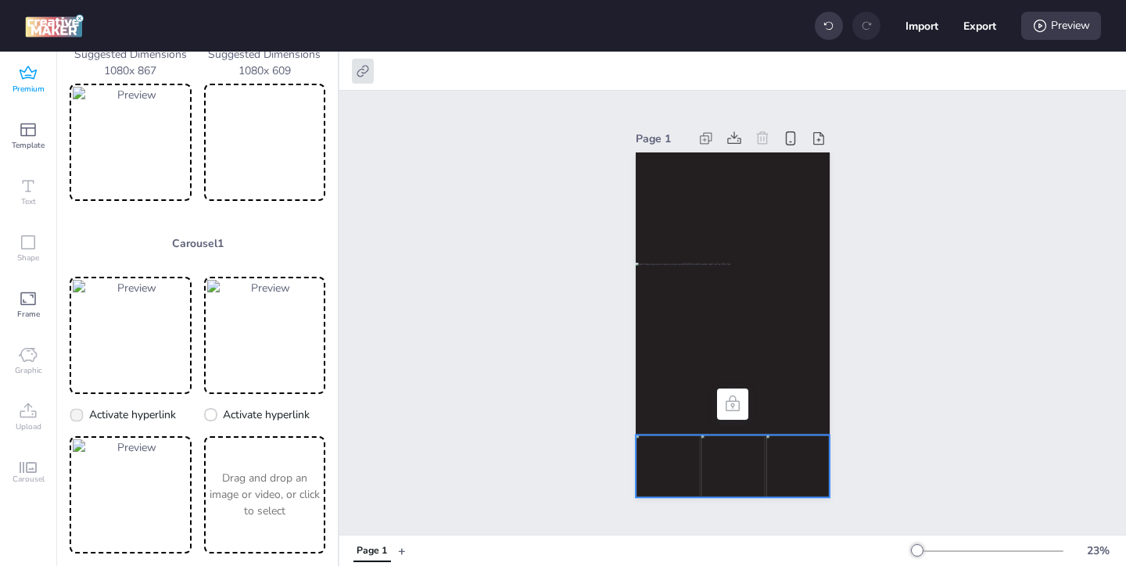
click at [116, 405] on label "Activate hyperlink" at bounding box center [122, 414] width 117 height 27
click at [79, 416] on input "Activate hyperlink" at bounding box center [74, 421] width 10 height 10
checkbox input "true"
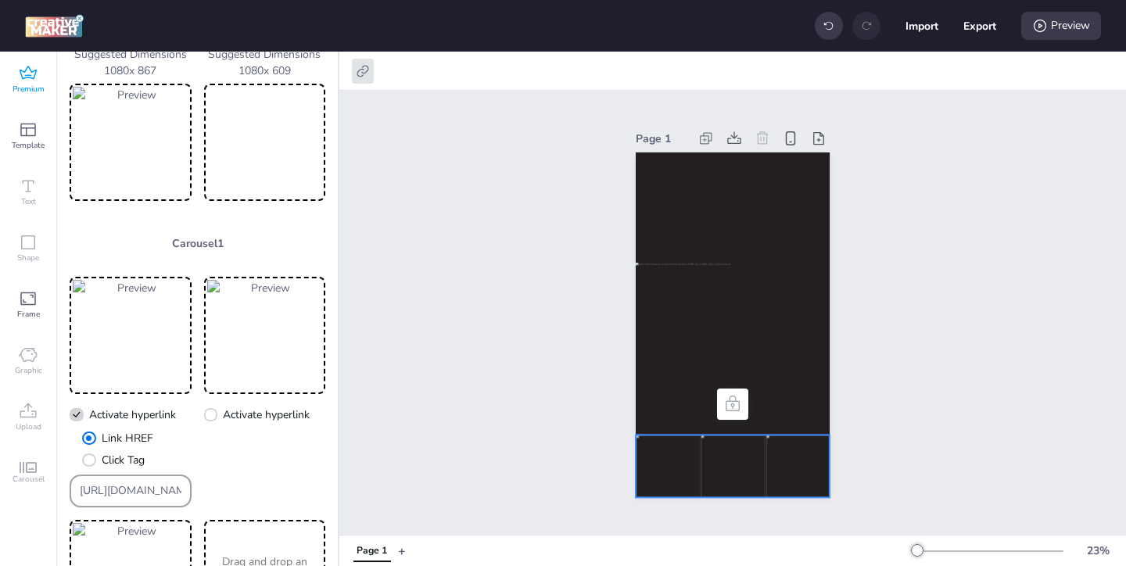
drag, startPoint x: 179, startPoint y: 489, endPoint x: 93, endPoint y: 440, distance: 99.1
click at [102, 447] on div "Link HREF Click Tag [URL][DOMAIN_NAME]" at bounding box center [131, 468] width 122 height 77
paste input "[DOMAIN_NAME][URL][PERSON_NAME][MEDICAL_DATA][MEDICAL_DATA]"
type input "[URL][DOMAIN_NAME][PERSON_NAME][MEDICAL_DATA][MEDICAL_DATA]"
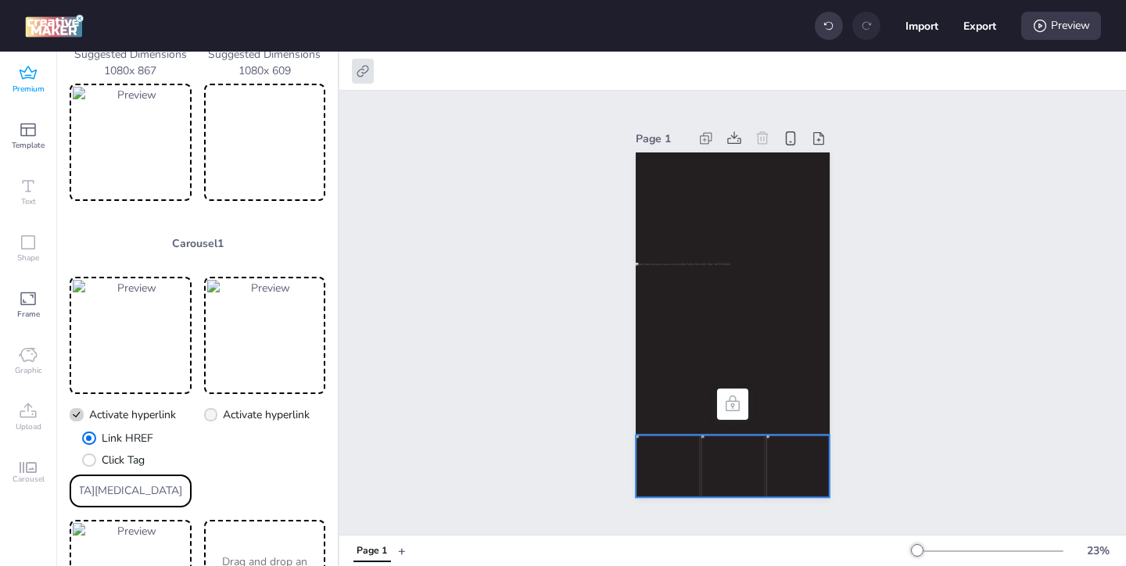
click at [262, 415] on span "Activate hyperlink" at bounding box center [266, 415] width 87 height 16
click at [213, 416] on input "Activate hyperlink" at bounding box center [208, 421] width 10 height 10
checkbox input "true"
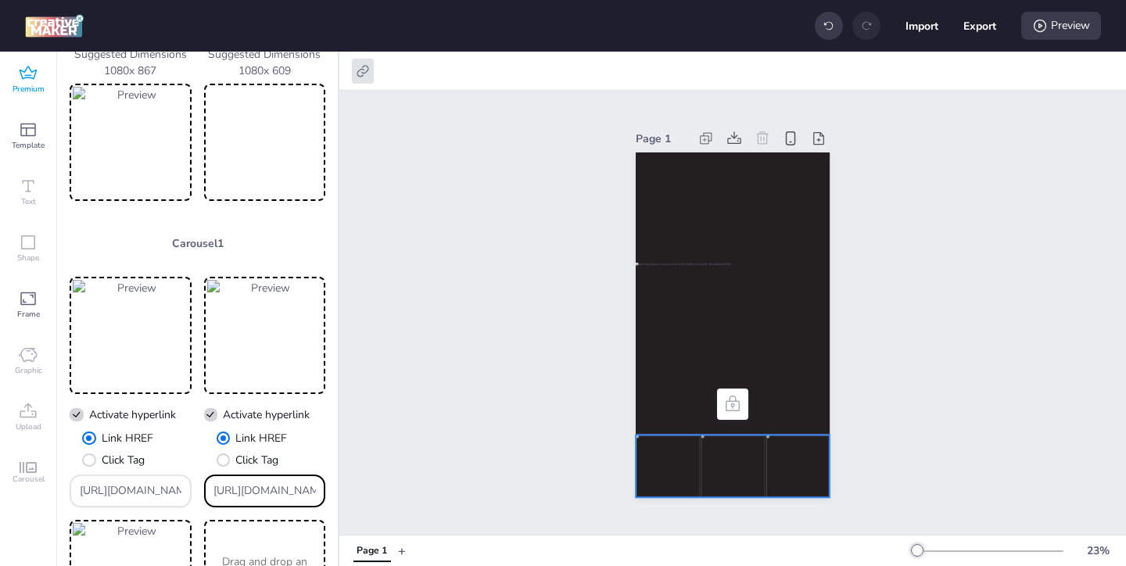
drag, startPoint x: 312, startPoint y: 491, endPoint x: 231, endPoint y: 442, distance: 94.4
click at [232, 443] on div "Link HREF Click Tag [URL][DOMAIN_NAME]" at bounding box center [265, 468] width 122 height 77
paste input "[DOMAIN_NAME][URL][PERSON_NAME][MEDICAL_DATA][MEDICAL_DATA]"
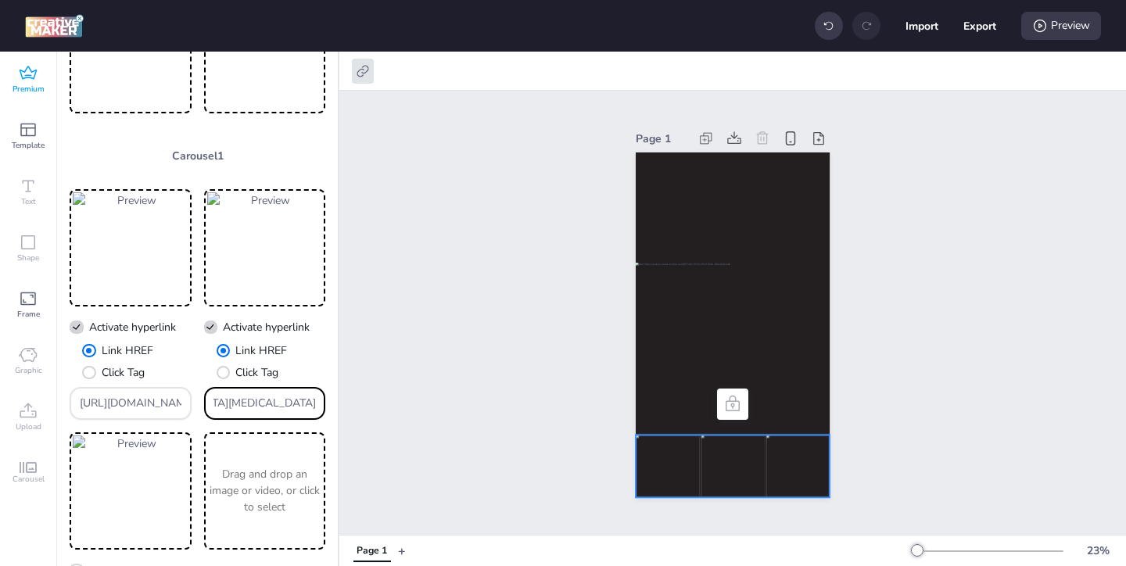
scroll to position [267, 0]
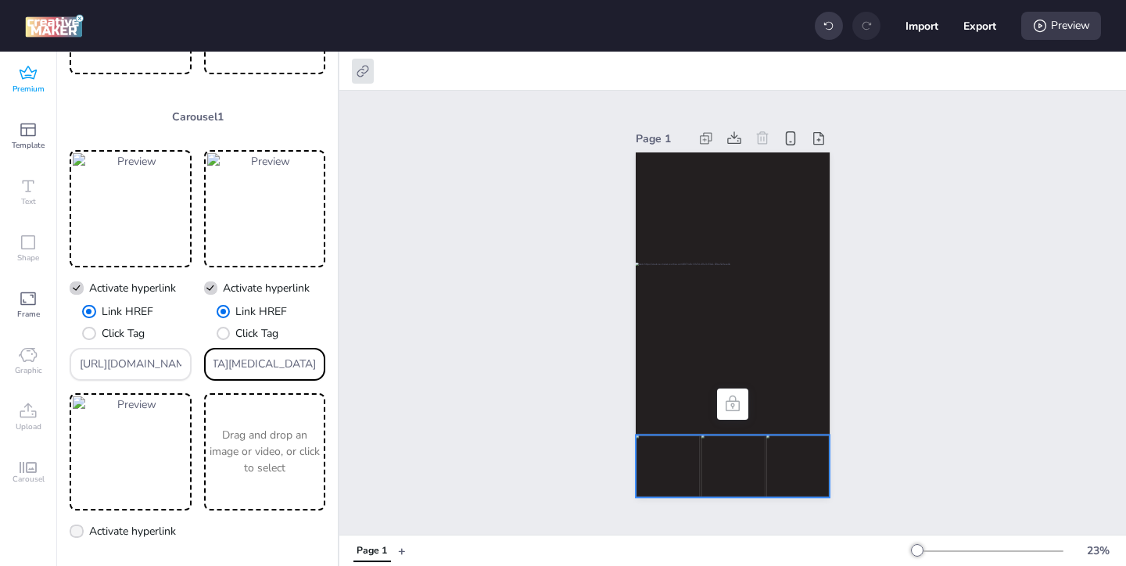
type input "https://www.lorealparis-centroamerica.com/cuidado-de-la-piel/revitalift/acido-h…"
click at [146, 530] on span "Activate hyperlink" at bounding box center [132, 531] width 87 height 16
click at [79, 532] on input "Activate hyperlink" at bounding box center [74, 537] width 10 height 10
checkbox input "true"
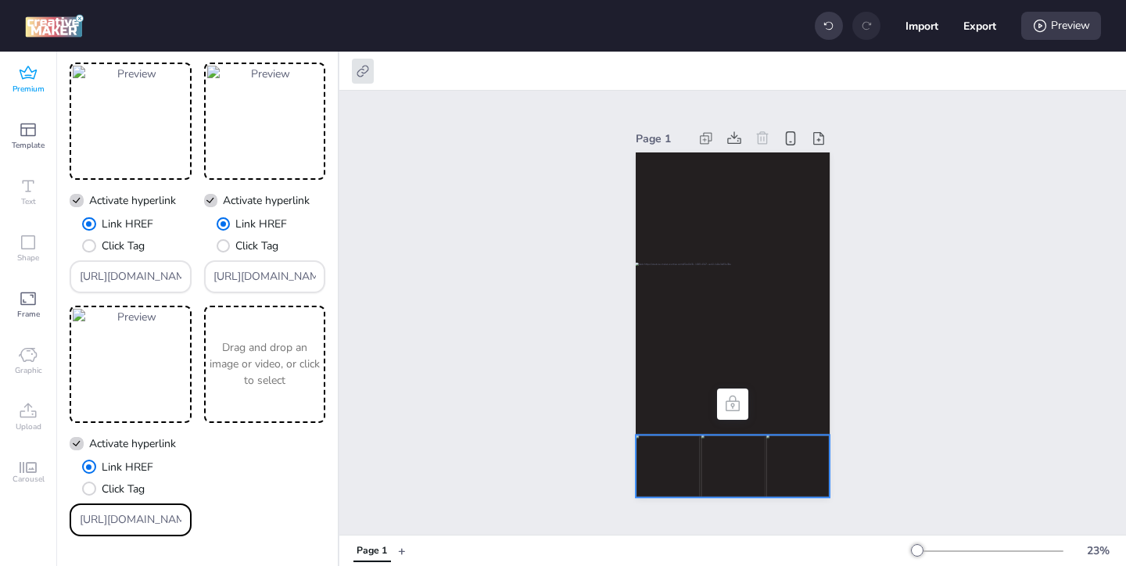
drag, startPoint x: 174, startPoint y: 517, endPoint x: 130, endPoint y: 493, distance: 50.0
click at [142, 502] on div "Link HREF Click Tag [URL][DOMAIN_NAME]" at bounding box center [131, 497] width 122 height 77
paste input "ww.lorealparis-centroamerica.com/cuidado-de-la-piel/revitalift/acido-hialuronic…"
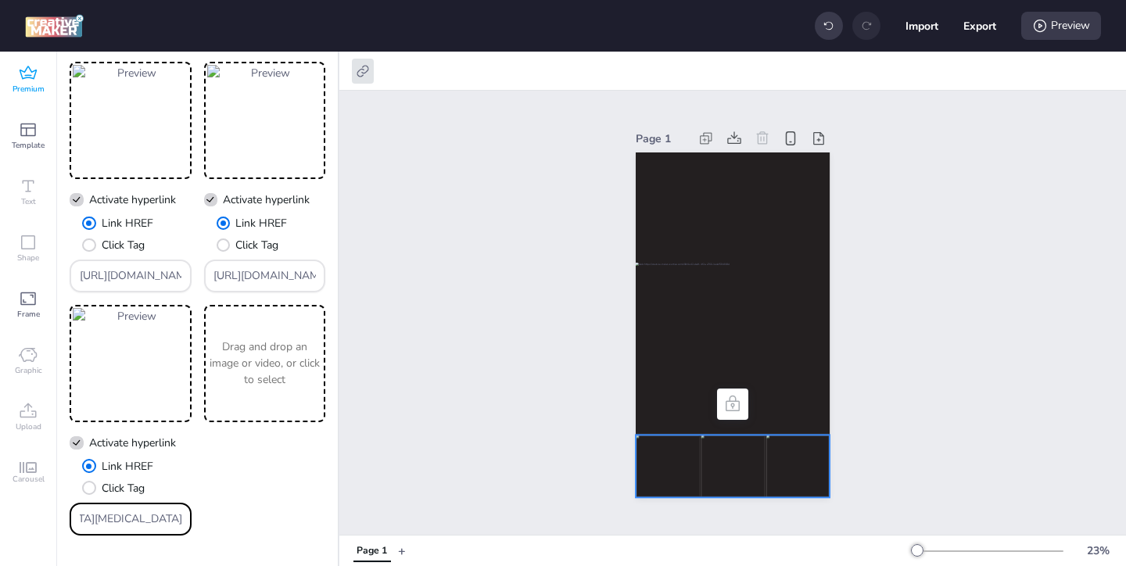
type input "https://www.lorealparis-centroamerica.com/cuidado-de-la-piel/revitalift/acido-h…"
click at [406, 446] on div "Page 1" at bounding box center [732, 313] width 787 height 444
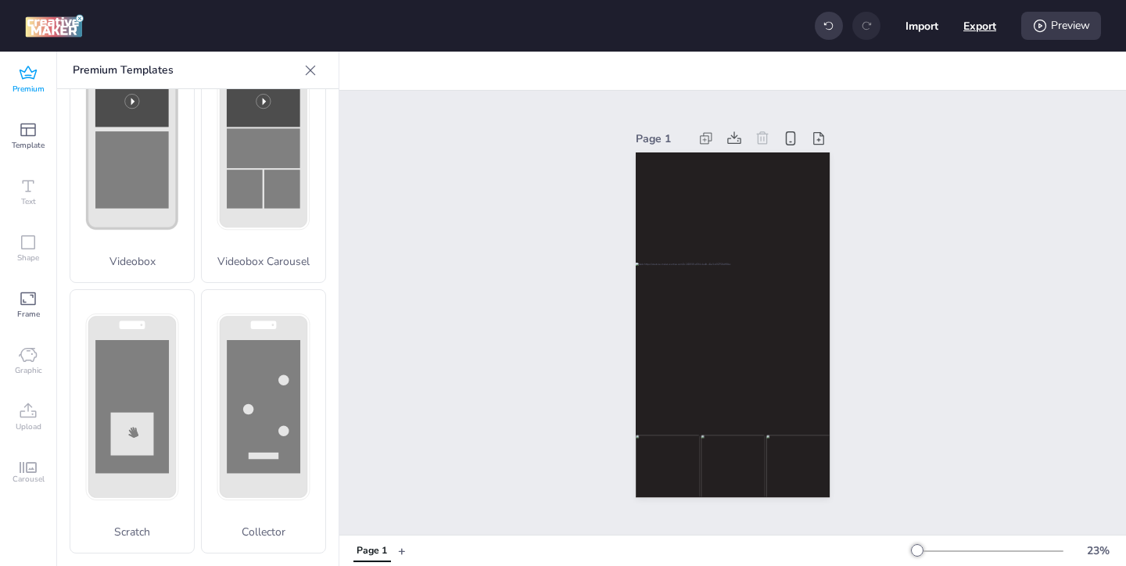
click at [977, 27] on button "Export" at bounding box center [979, 25] width 33 height 33
select select "html"
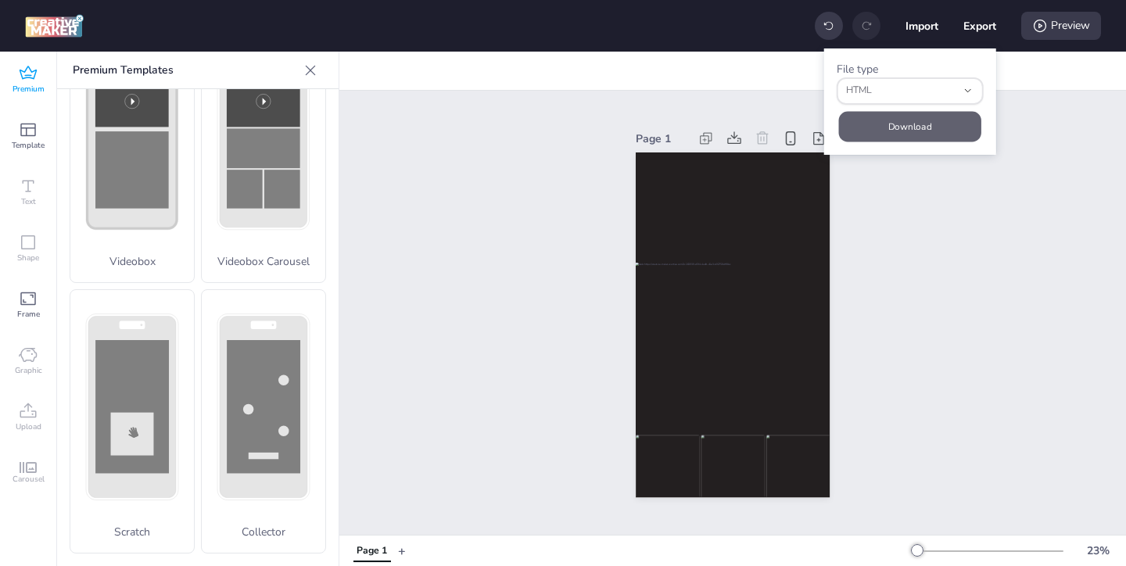
click at [916, 131] on button "Download" at bounding box center [910, 126] width 142 height 30
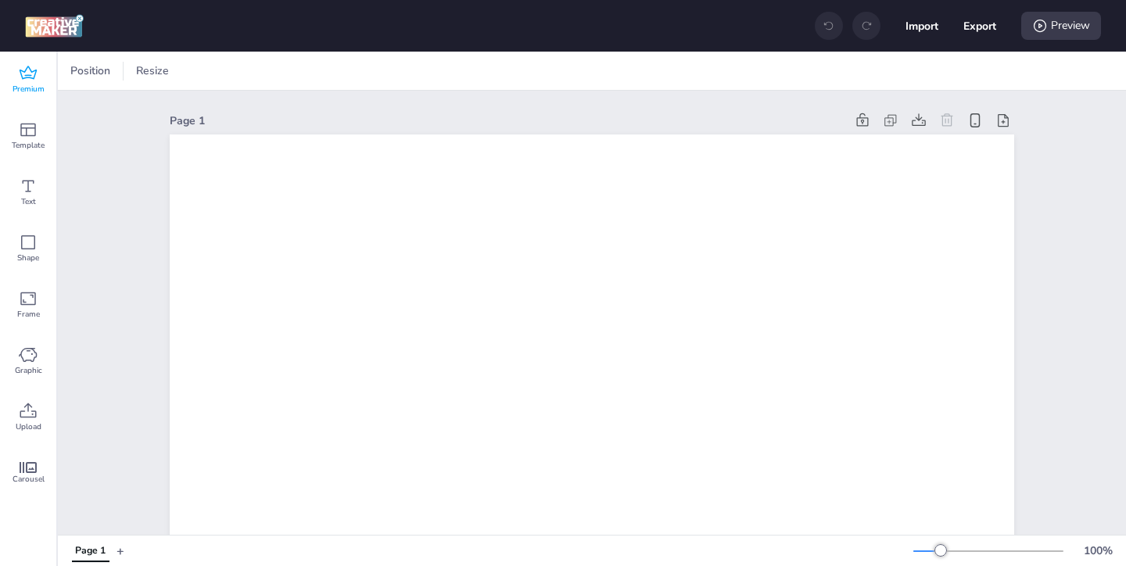
click at [29, 84] on span "Premium" at bounding box center [29, 89] width 32 height 13
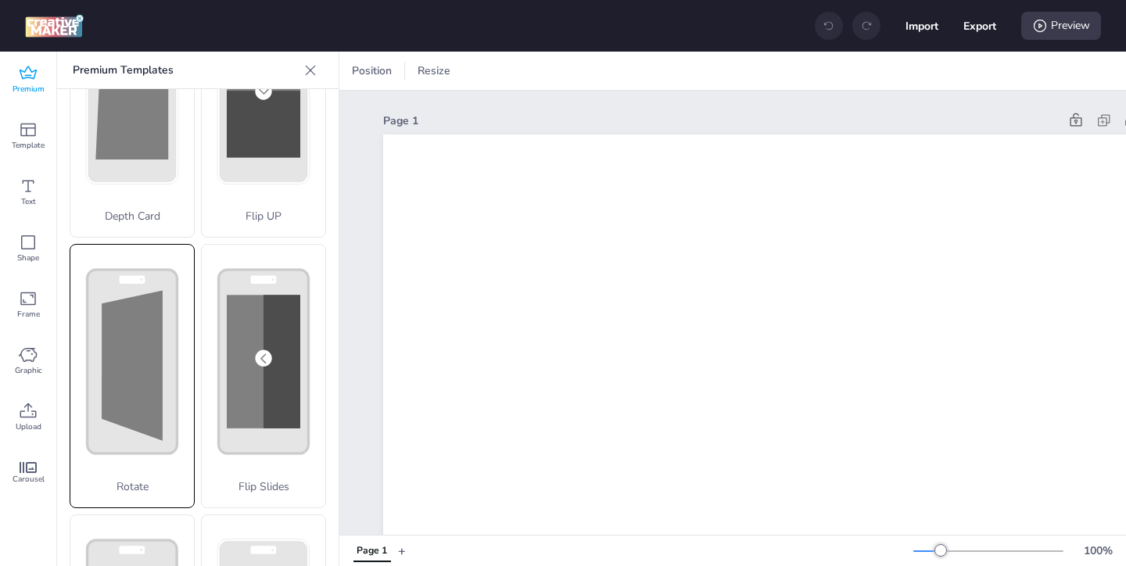
scroll to position [159, 0]
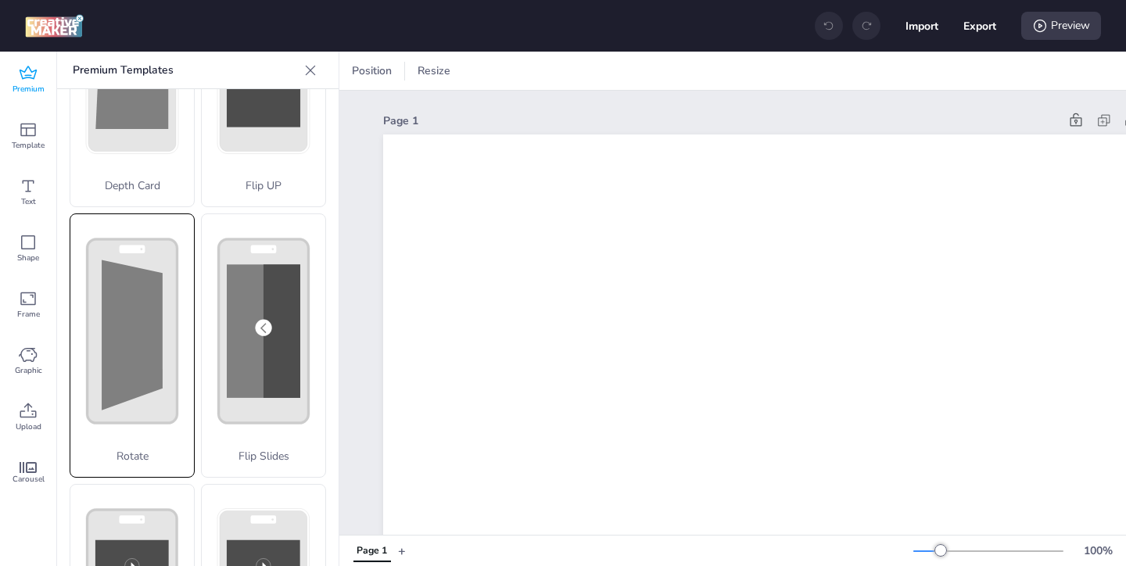
click at [142, 453] on p "Rotate" at bounding box center [132, 456] width 124 height 16
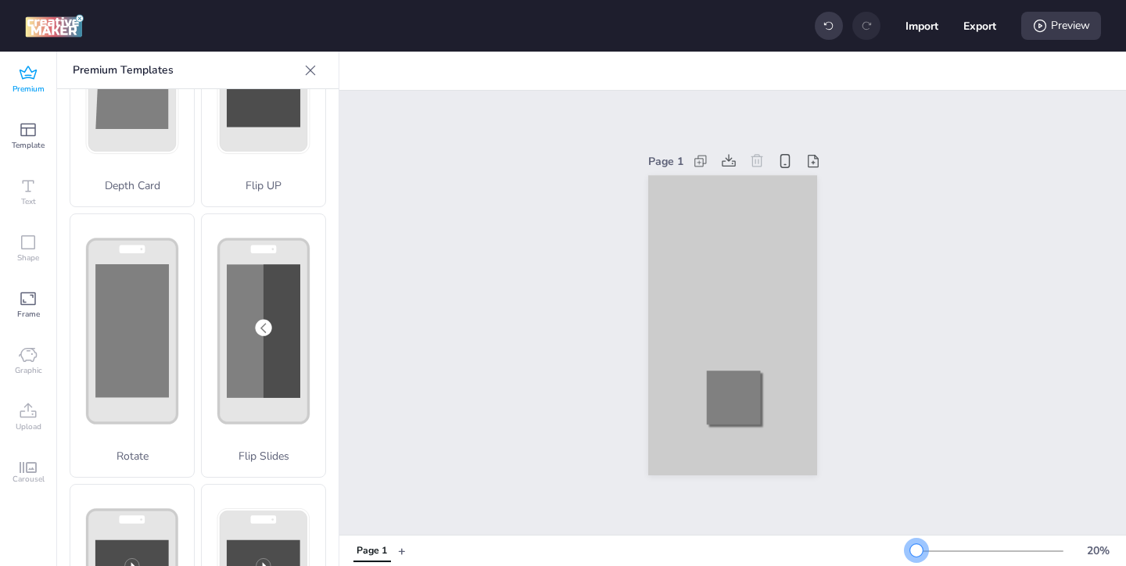
drag, startPoint x: 941, startPoint y: 545, endPoint x: 916, endPoint y: 545, distance: 25.0
click at [916, 545] on div at bounding box center [916, 550] width 13 height 13
click at [693, 287] on div at bounding box center [734, 352] width 124 height 210
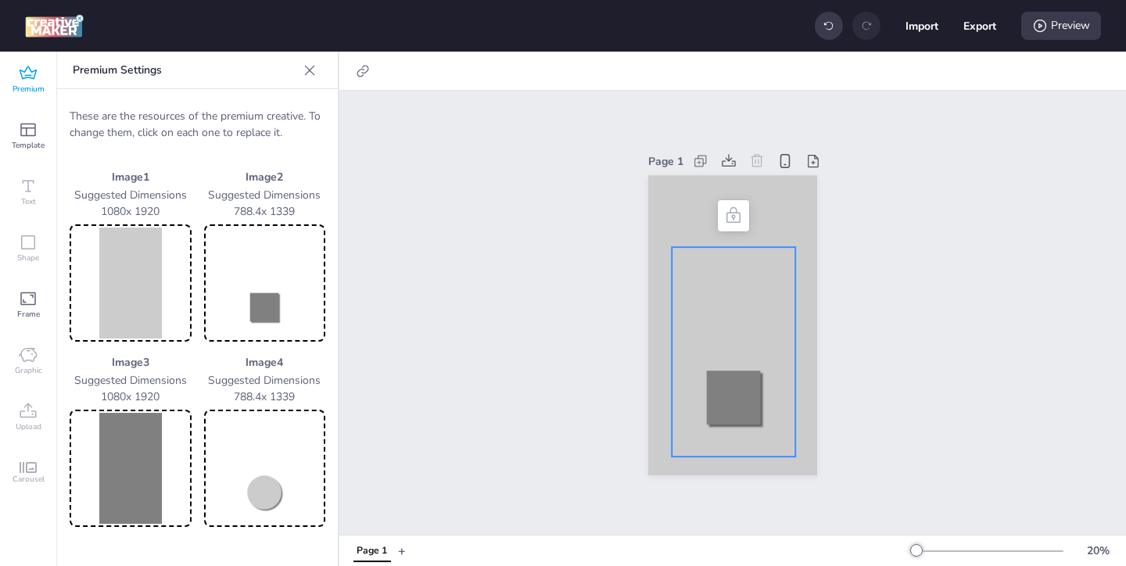
click at [100, 297] on img at bounding box center [131, 283] width 116 height 111
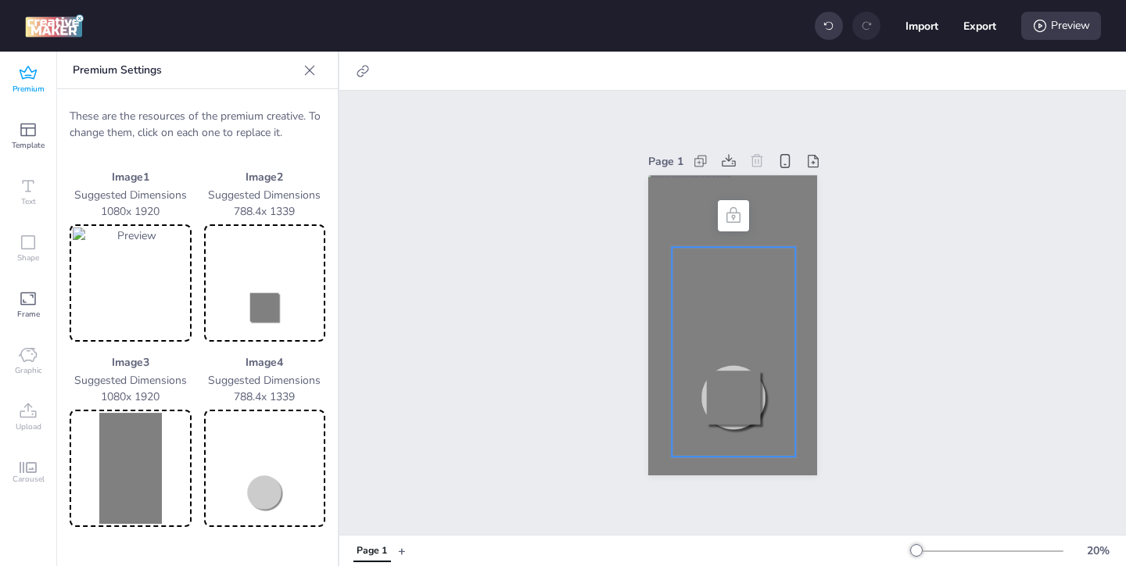
click at [263, 303] on img at bounding box center [265, 283] width 116 height 111
click at [277, 308] on img at bounding box center [265, 283] width 116 height 111
click at [149, 441] on img at bounding box center [131, 468] width 116 height 111
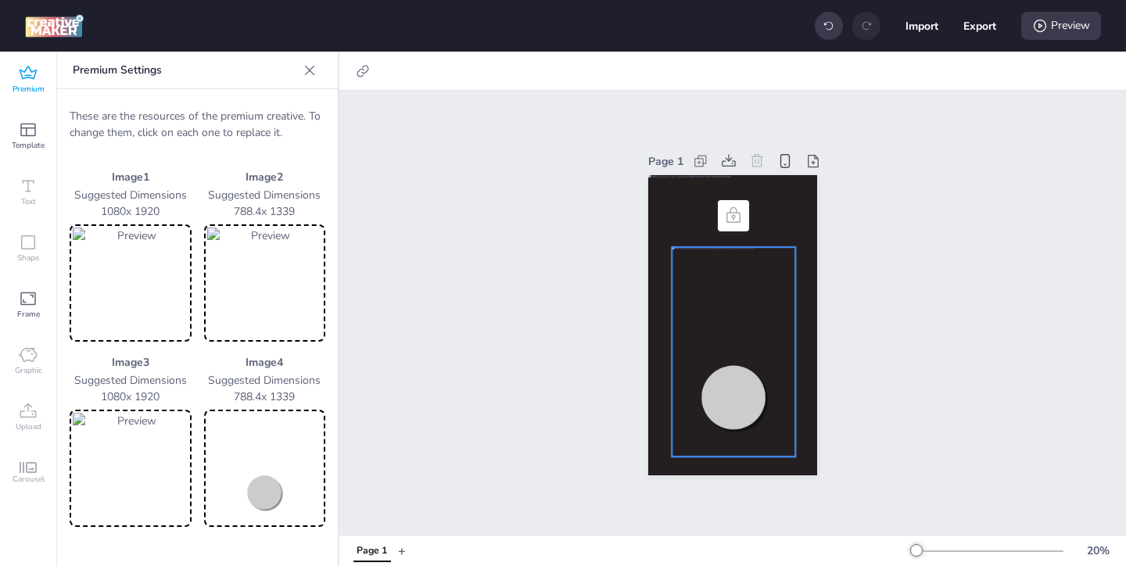
click at [252, 475] on img at bounding box center [265, 468] width 116 height 111
click at [364, 73] on icon at bounding box center [363, 71] width 12 height 12
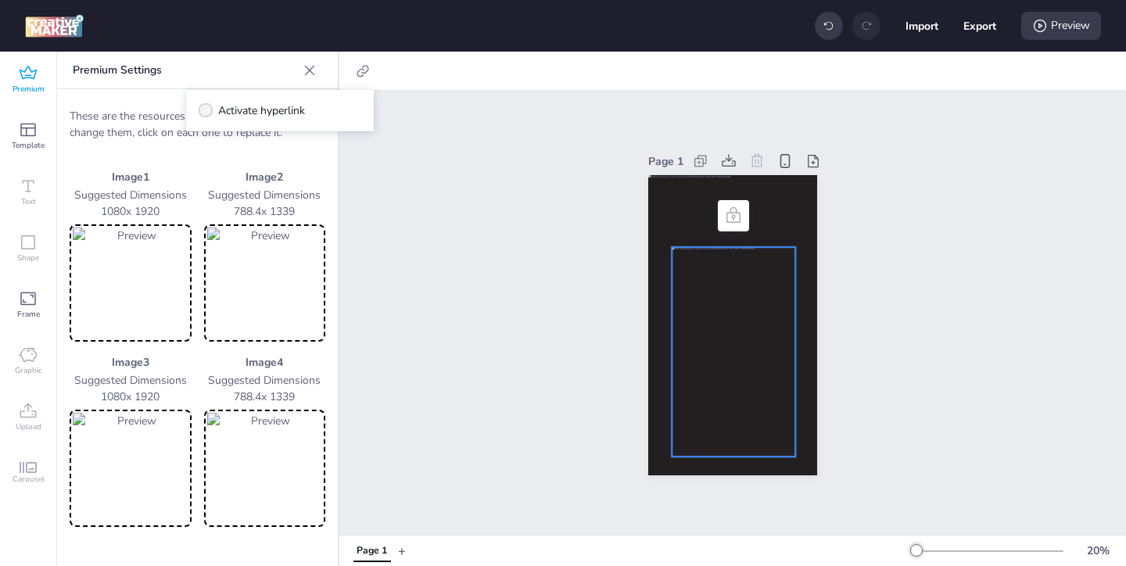
click at [270, 109] on span "Activate hyperlink" at bounding box center [261, 110] width 87 height 16
click at [208, 112] on input "Activate hyperlink" at bounding box center [203, 117] width 10 height 10
checkbox input "true"
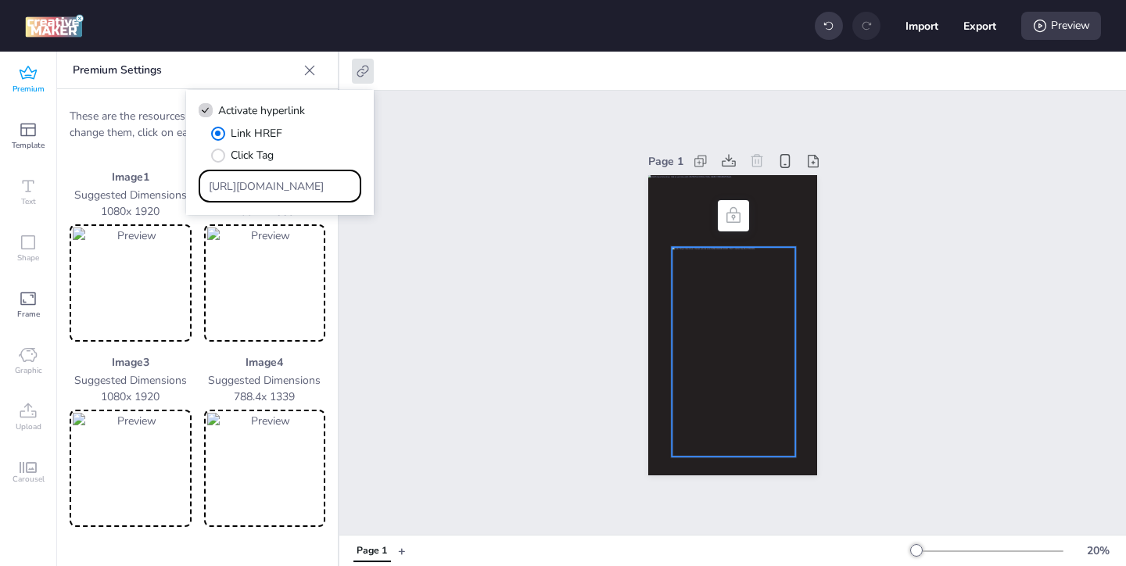
drag, startPoint x: 329, startPoint y: 187, endPoint x: 263, endPoint y: 149, distance: 75.6
click at [271, 154] on div "Link HREF Click Tag https://wortise.com" at bounding box center [280, 163] width 163 height 77
paste input "[DOMAIN_NAME][URL][PERSON_NAME][MEDICAL_DATA][MEDICAL_DATA]"
type input "[URL][DOMAIN_NAME][PERSON_NAME][MEDICAL_DATA][MEDICAL_DATA]"
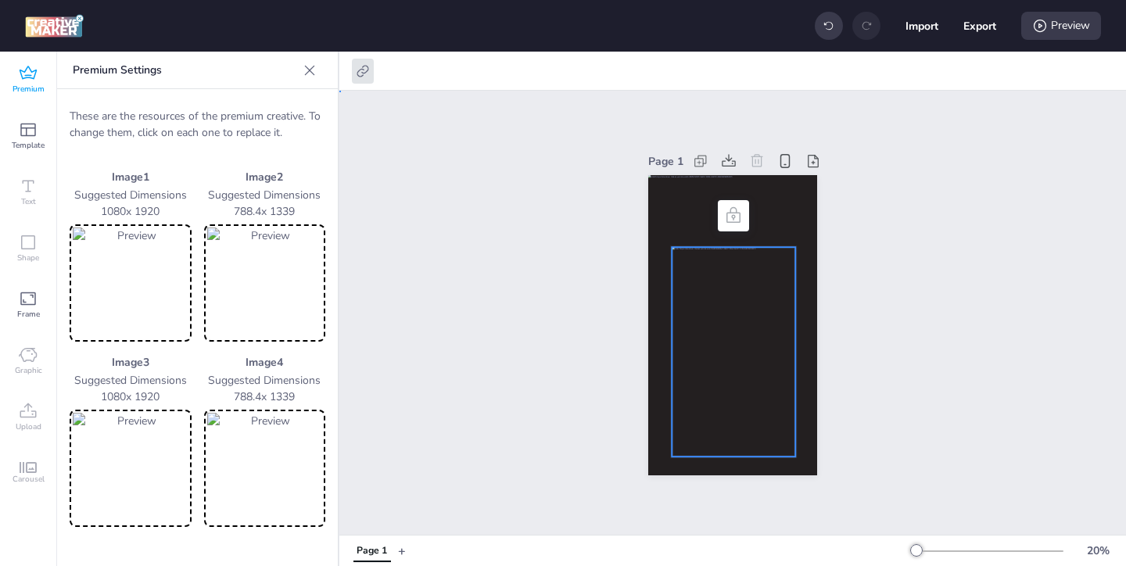
click at [504, 296] on div "Page 1" at bounding box center [732, 313] width 787 height 444
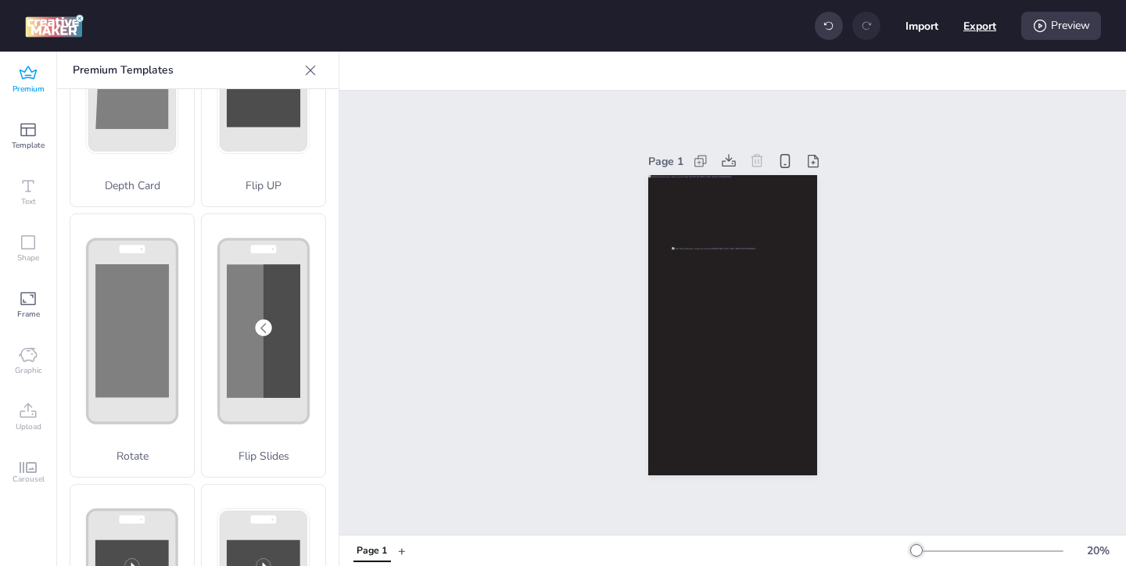
click at [976, 29] on button "Export" at bounding box center [979, 25] width 33 height 33
select select "html"
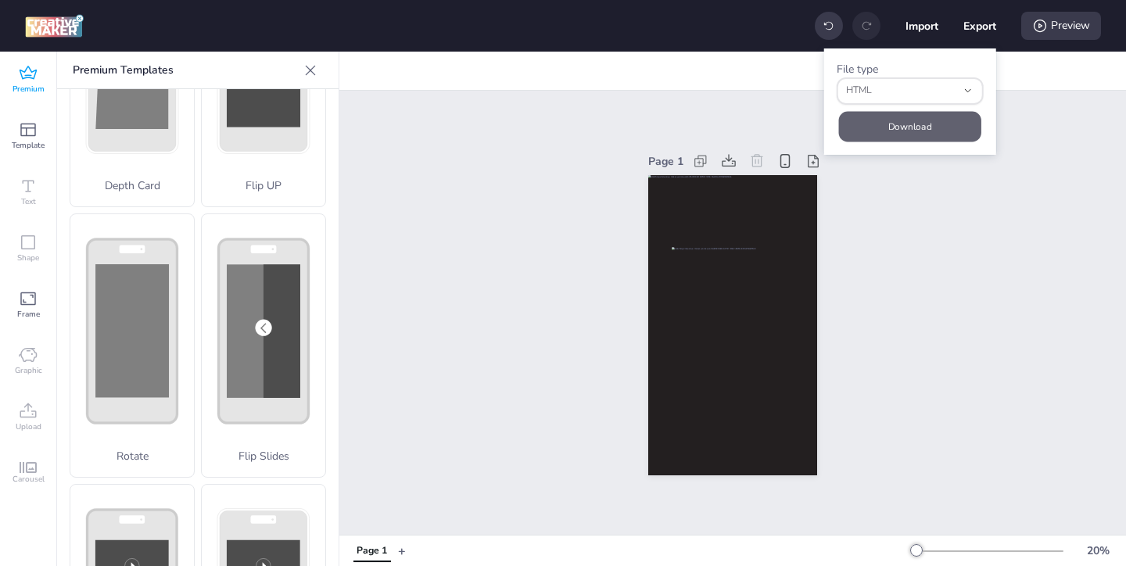
click at [926, 124] on button "Download" at bounding box center [910, 126] width 142 height 30
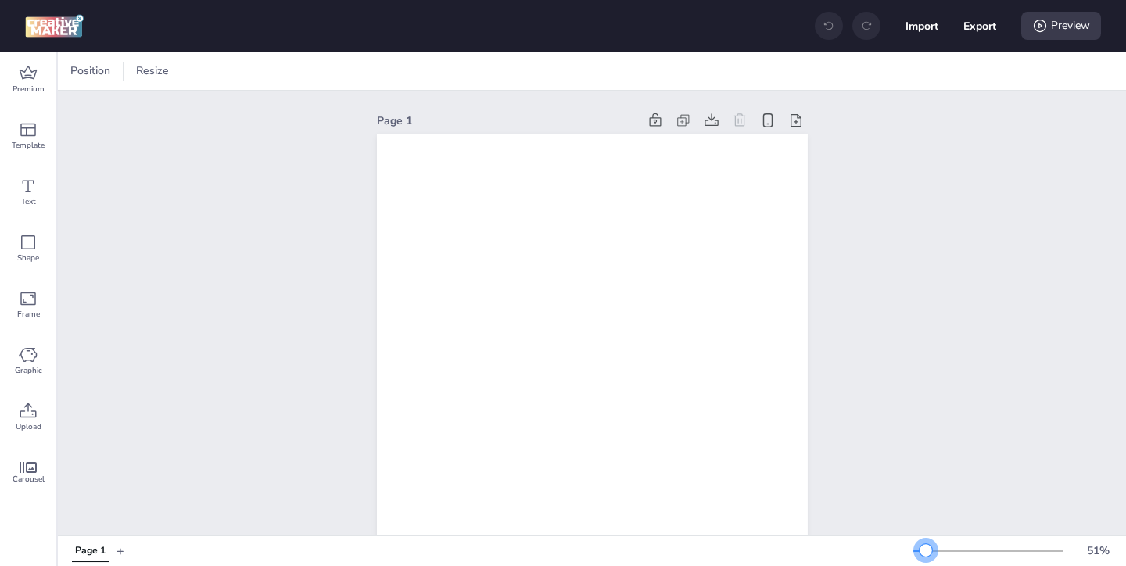
drag, startPoint x: 946, startPoint y: 550, endPoint x: 925, endPoint y: 548, distance: 21.2
click at [925, 548] on div at bounding box center [925, 550] width 13 height 13
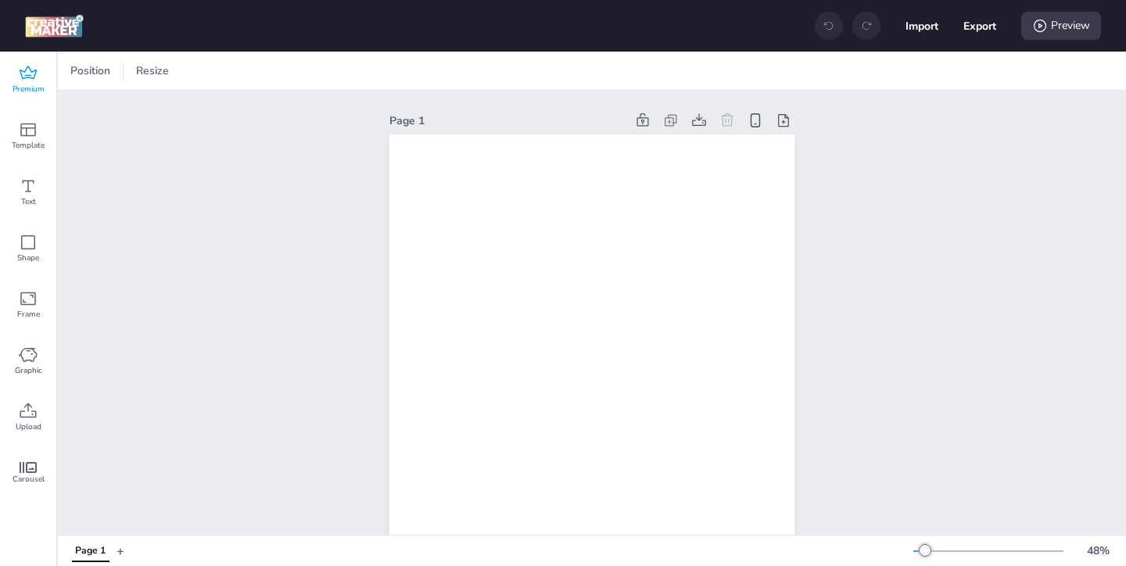
click at [27, 84] on span "Premium" at bounding box center [29, 89] width 32 height 13
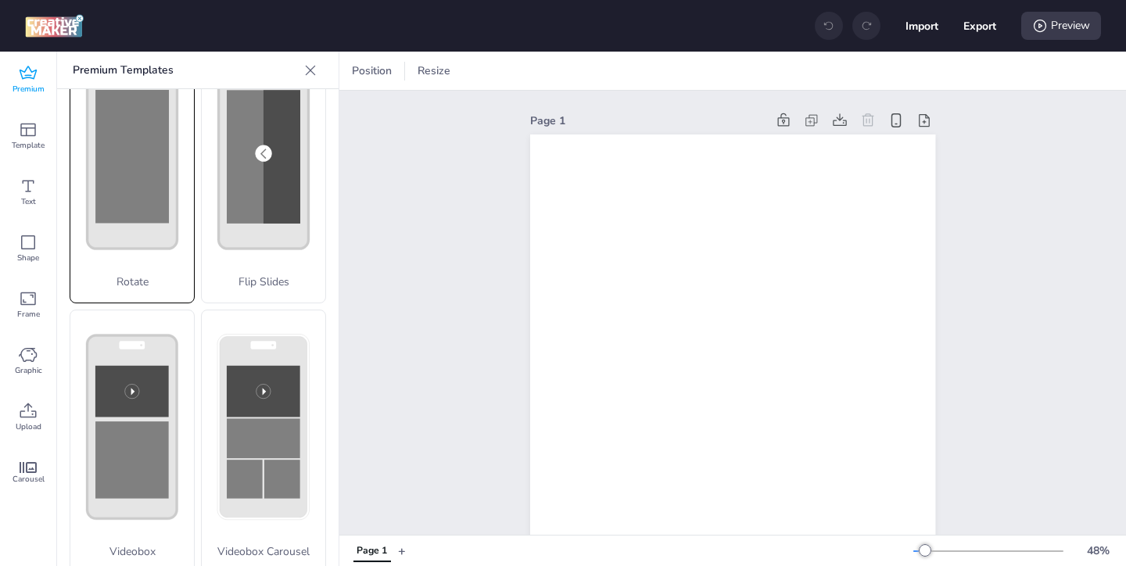
scroll to position [363, 0]
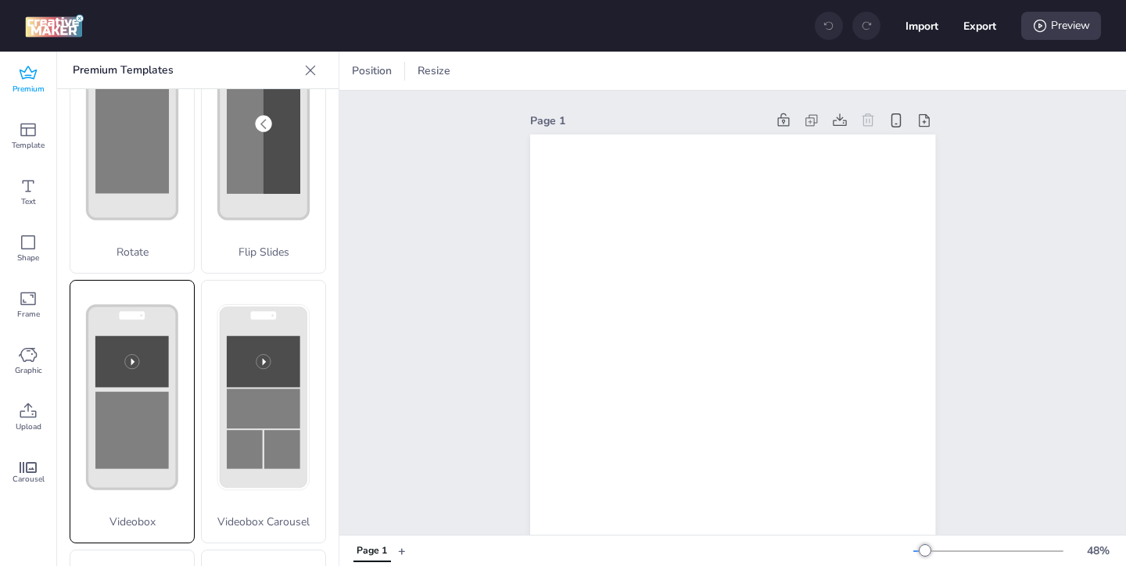
click at [171, 447] on rect at bounding box center [133, 398] width 90 height 184
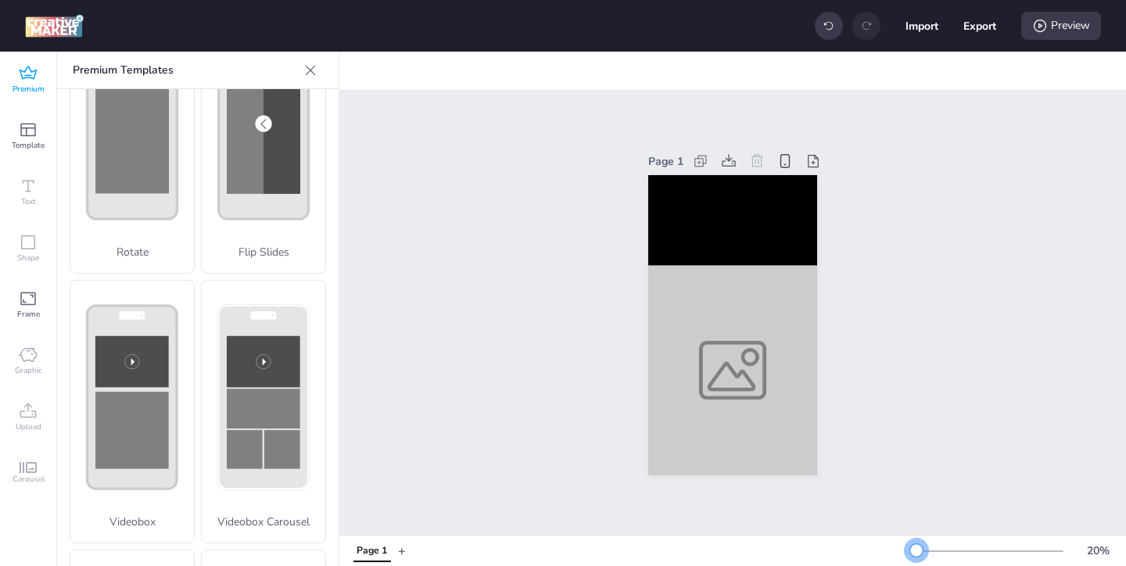
click at [916, 546] on div at bounding box center [916, 550] width 13 height 13
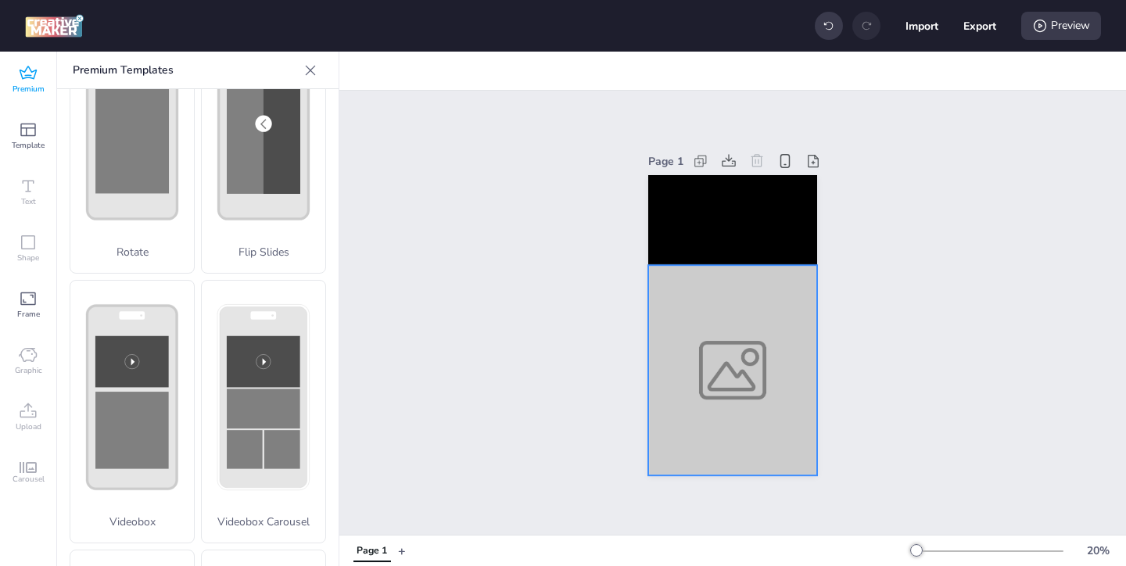
click at [676, 396] on div at bounding box center [732, 370] width 169 height 210
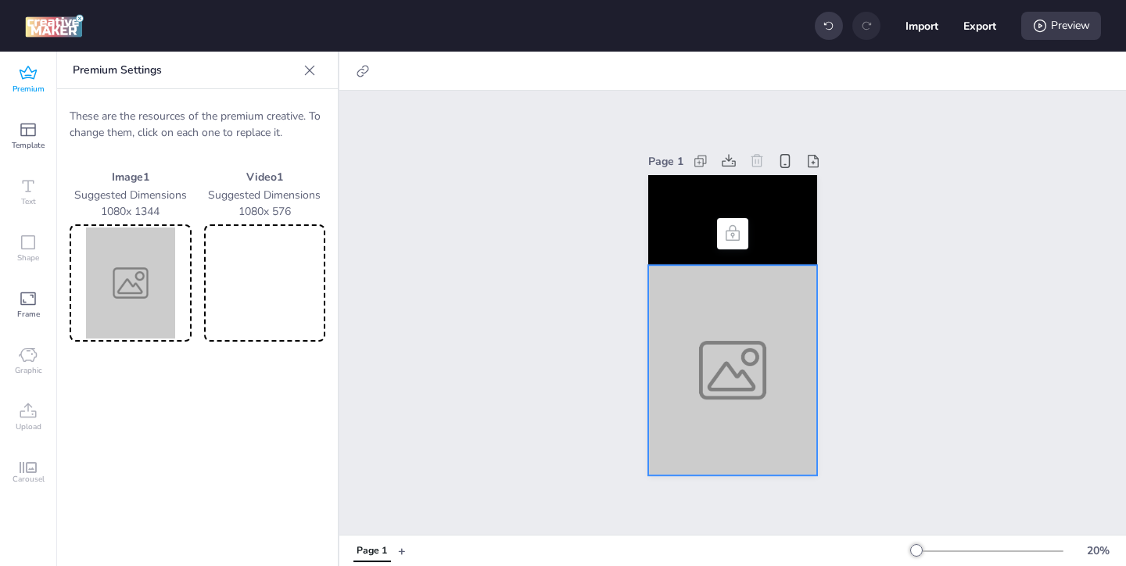
click at [140, 304] on img at bounding box center [131, 283] width 116 height 111
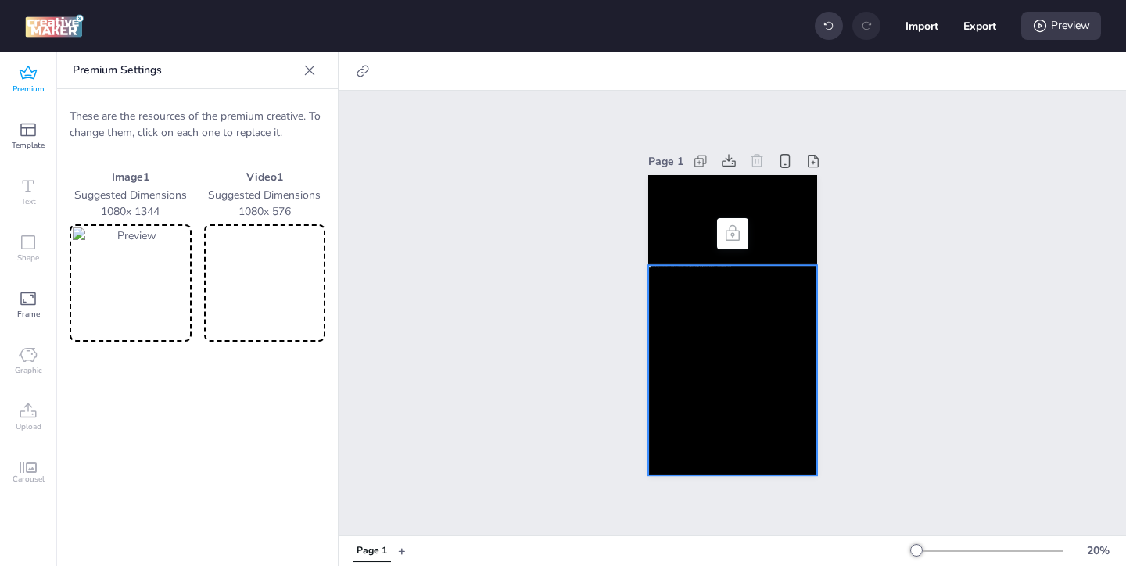
click at [271, 262] on video at bounding box center [265, 283] width 116 height 111
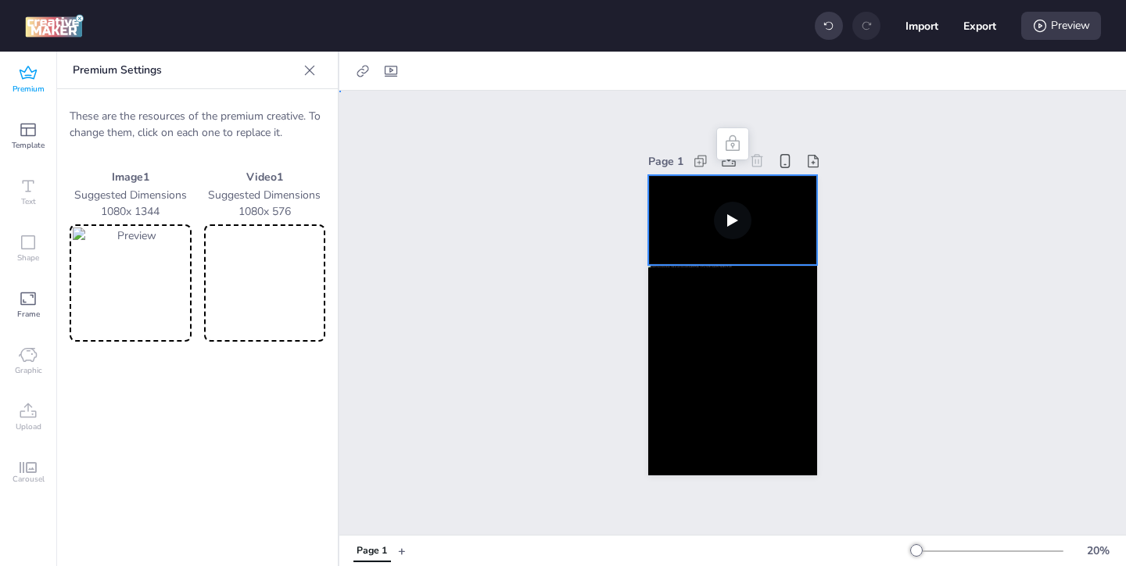
click at [673, 234] on video at bounding box center [732, 220] width 169 height 90
click at [387, 67] on icon at bounding box center [391, 71] width 16 height 16
select select "contain"
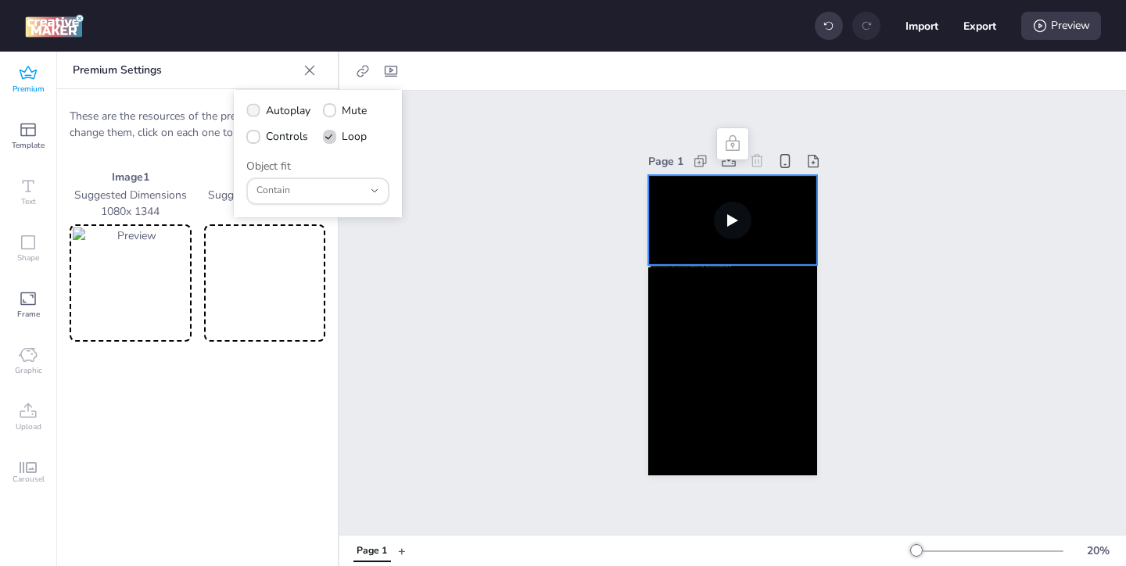
click at [266, 107] on span "Autoplay" at bounding box center [288, 110] width 45 height 16
click at [256, 112] on input "Autoplay" at bounding box center [250, 117] width 10 height 10
checkbox input "true"
click at [256, 138] on icon at bounding box center [253, 137] width 11 height 9
click at [256, 138] on input "Controls" at bounding box center [250, 143] width 10 height 10
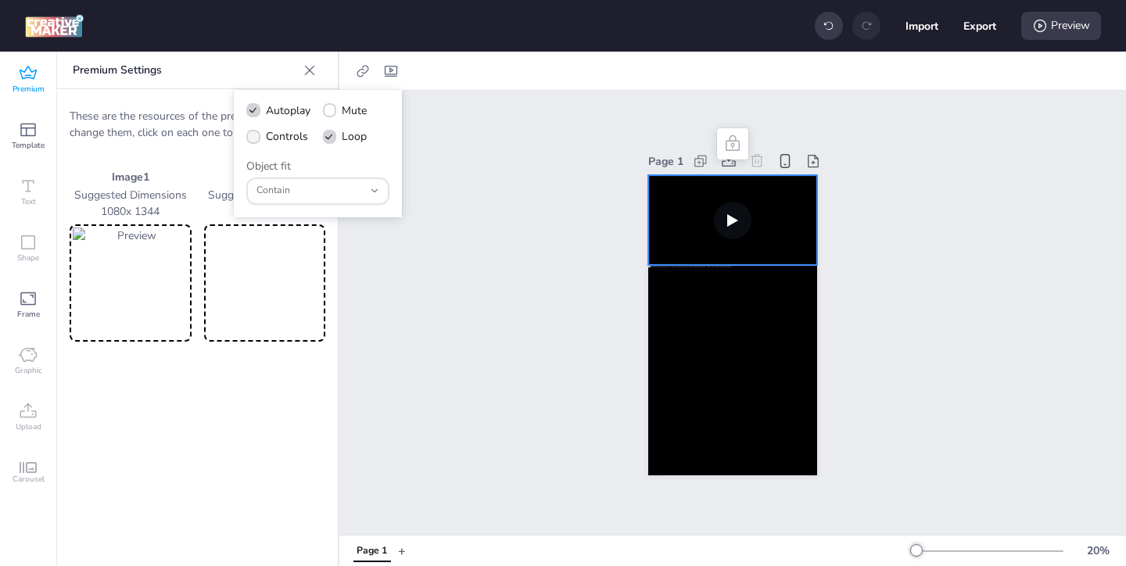
checkbox input "true"
click at [694, 335] on div at bounding box center [732, 370] width 169 height 210
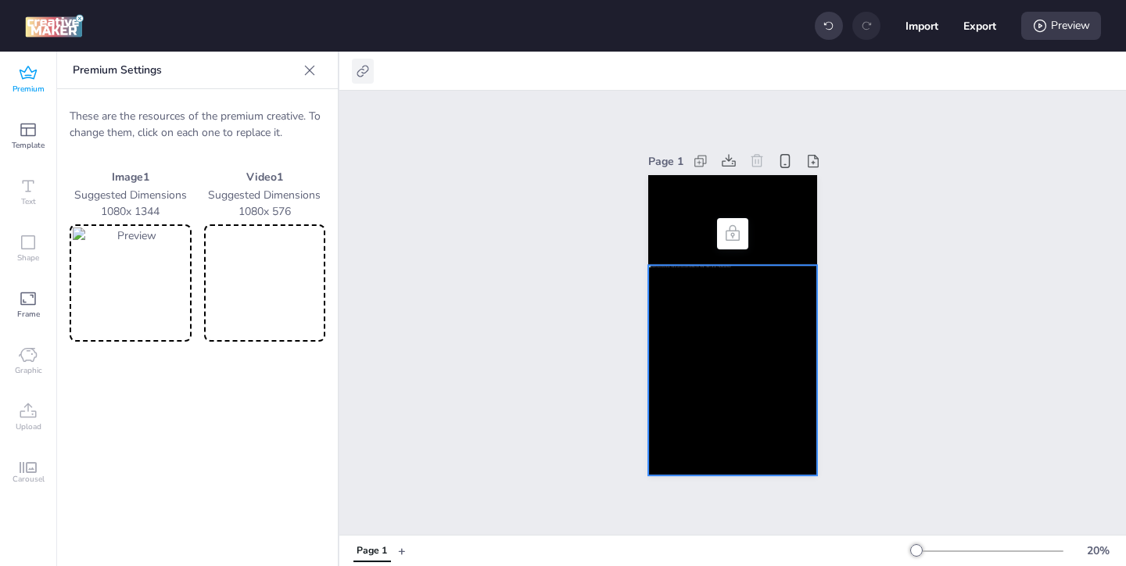
click at [362, 72] on icon at bounding box center [363, 71] width 12 height 12
click at [298, 111] on span "Activate hyperlink" at bounding box center [261, 110] width 87 height 16
click at [208, 112] on input "Activate hyperlink" at bounding box center [203, 117] width 10 height 10
checkbox input "true"
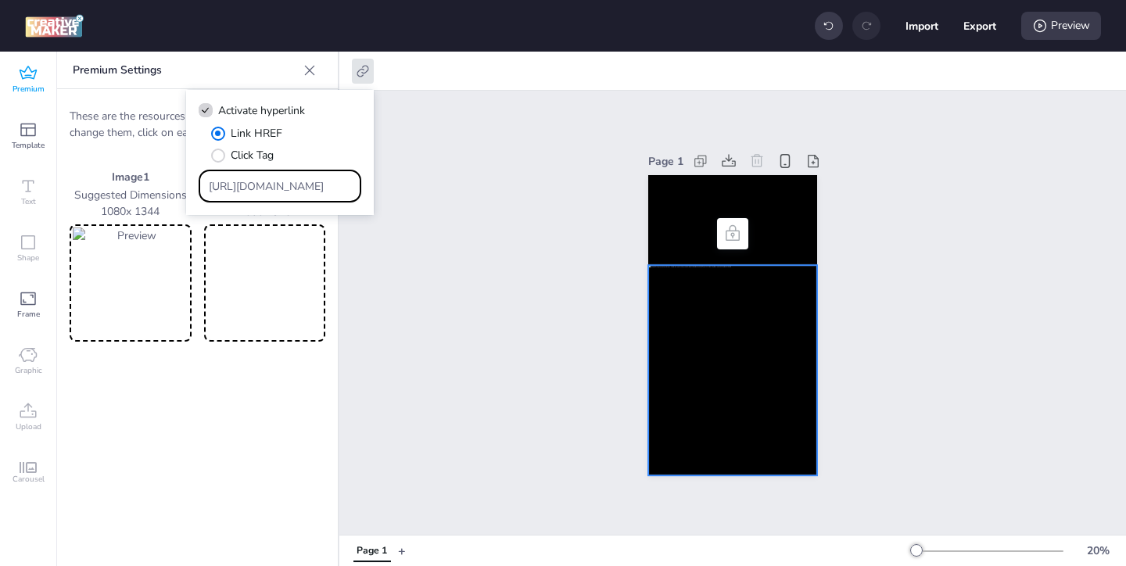
drag, startPoint x: 327, startPoint y: 188, endPoint x: 253, endPoint y: 154, distance: 81.1
click at [278, 171] on div "[URL][DOMAIN_NAME]" at bounding box center [280, 186] width 143 height 30
paste input "[DOMAIN_NAME][URL][PERSON_NAME][MEDICAL_DATA][MEDICAL_DATA]"
type input "[URL][DOMAIN_NAME][PERSON_NAME][MEDICAL_DATA][MEDICAL_DATA]"
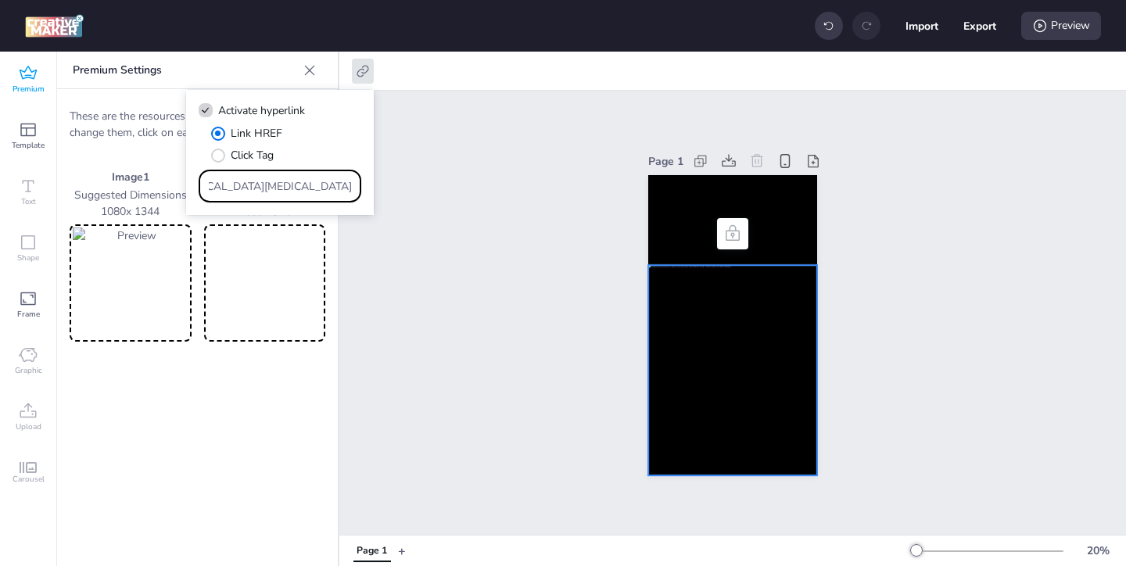
click at [507, 302] on div "Page 1" at bounding box center [732, 313] width 787 height 444
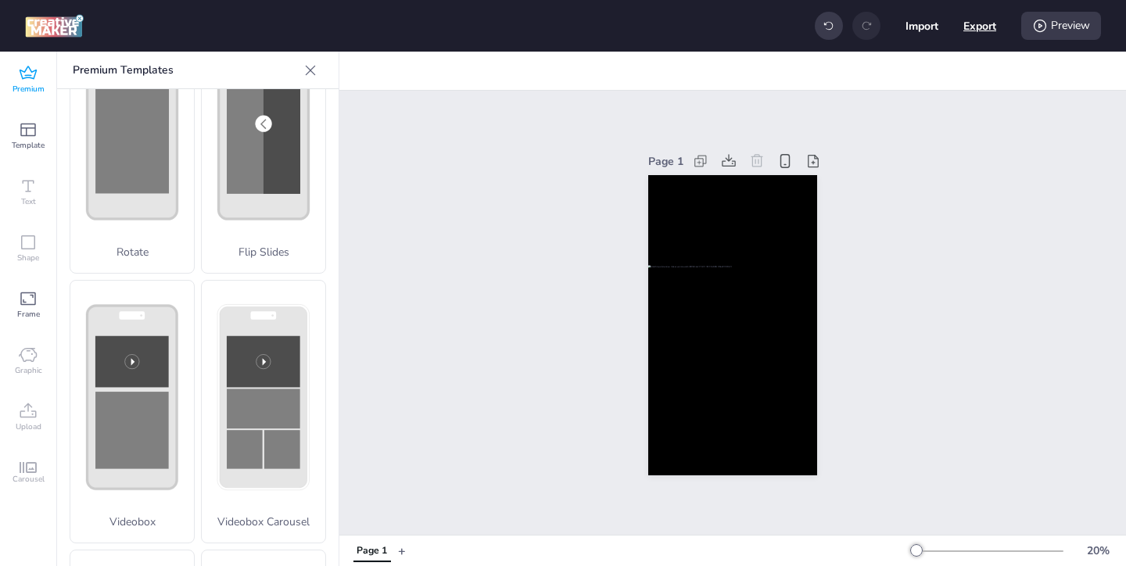
click at [963, 28] on button "Export" at bounding box center [979, 25] width 33 height 33
select select "html"
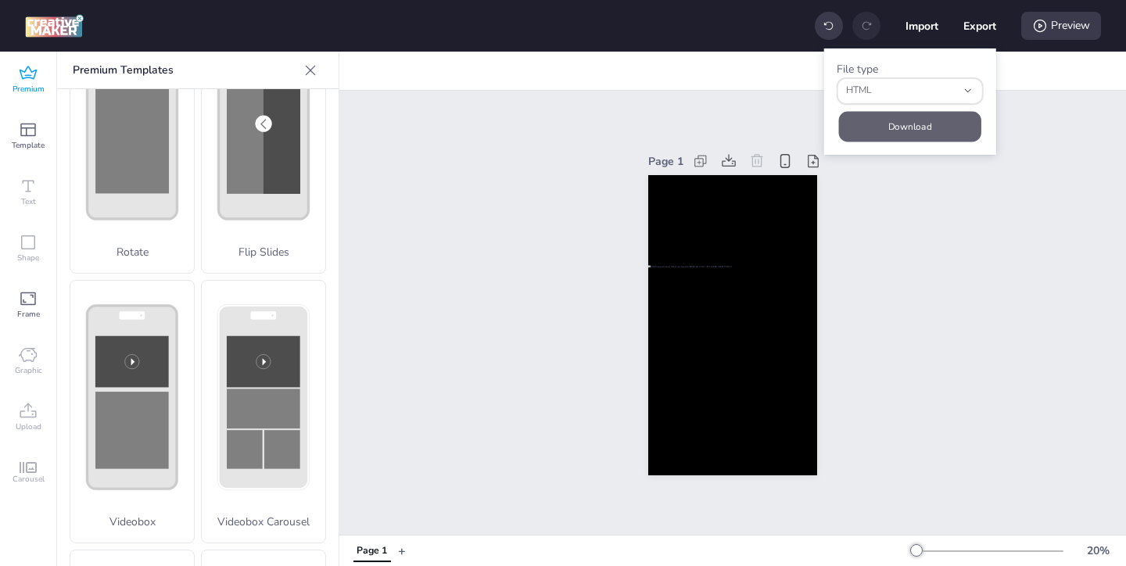
click at [905, 122] on button "Download" at bounding box center [910, 126] width 142 height 30
